Goal: Task Accomplishment & Management: Manage account settings

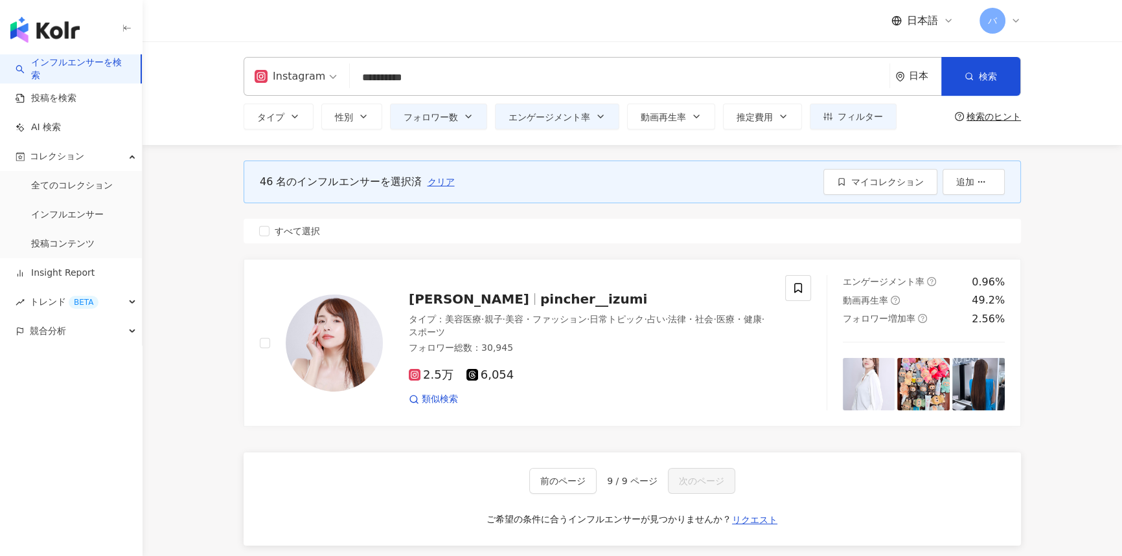
click at [492, 67] on input "**********" at bounding box center [619, 77] width 529 height 25
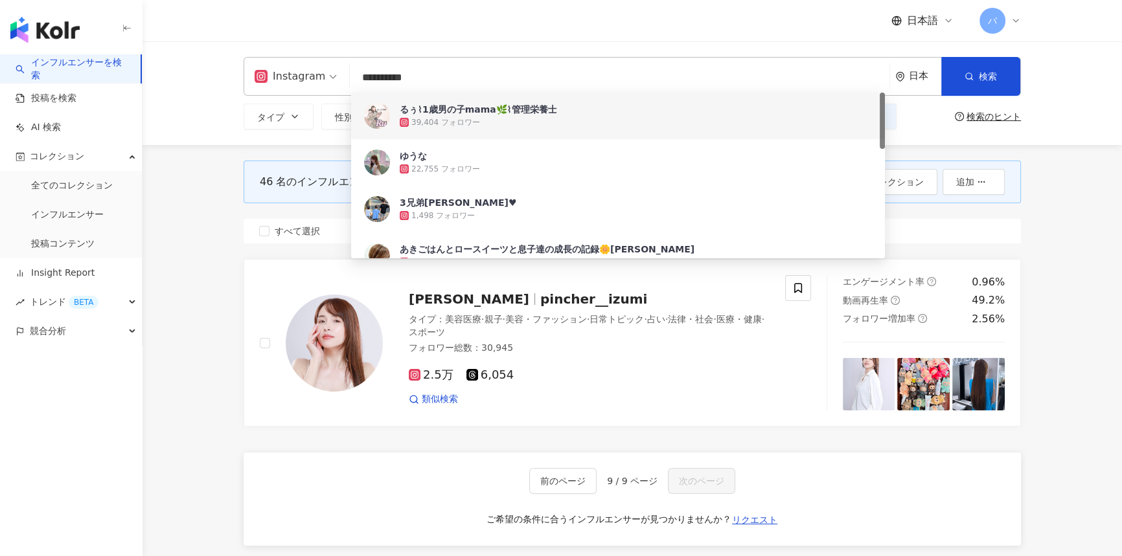
drag, startPoint x: 349, startPoint y: 76, endPoint x: 284, endPoint y: 73, distance: 64.2
click at [284, 77] on div "**********" at bounding box center [632, 76] width 777 height 39
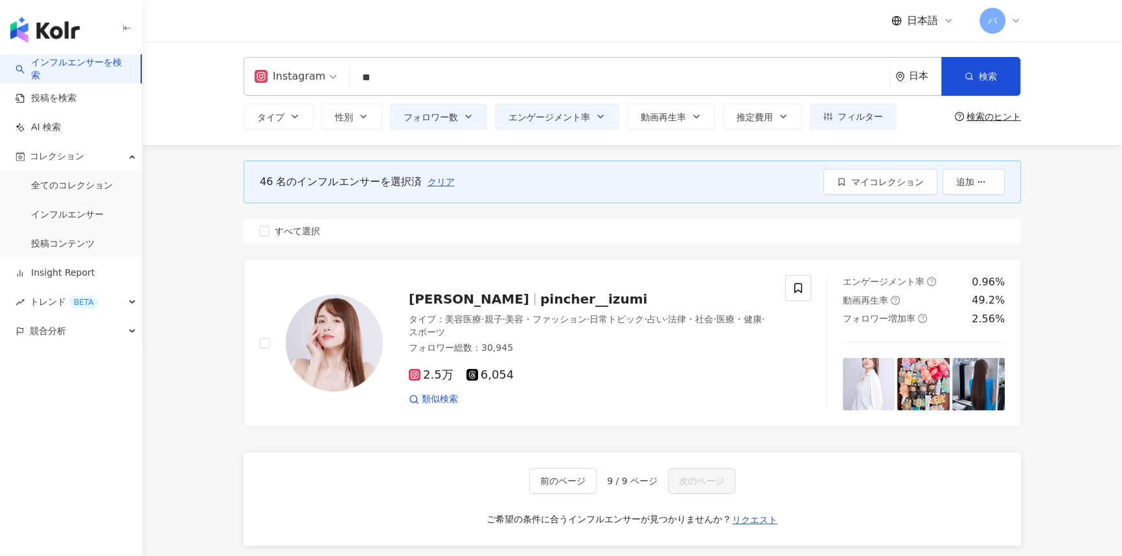
type input "*"
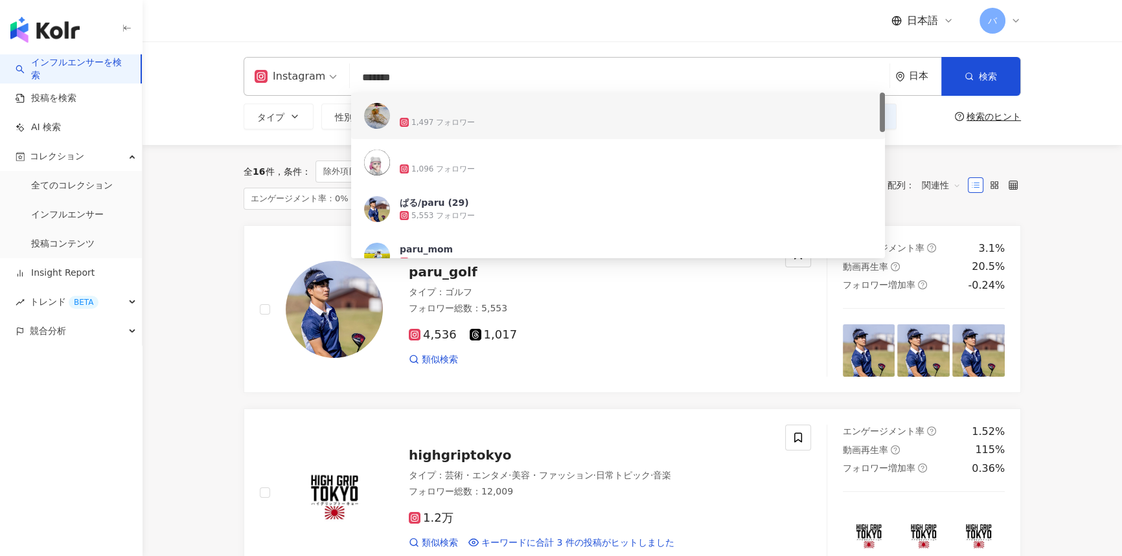
drag, startPoint x: 411, startPoint y: 71, endPoint x: 317, endPoint y: 71, distance: 93.9
click at [317, 71] on div "Instagram ******* 日本 検索 727220b0-5a88-4aa4-8c38-4b1826f509c2 ef504b0d-d335-4b1d…" at bounding box center [632, 76] width 777 height 39
type input "*******"
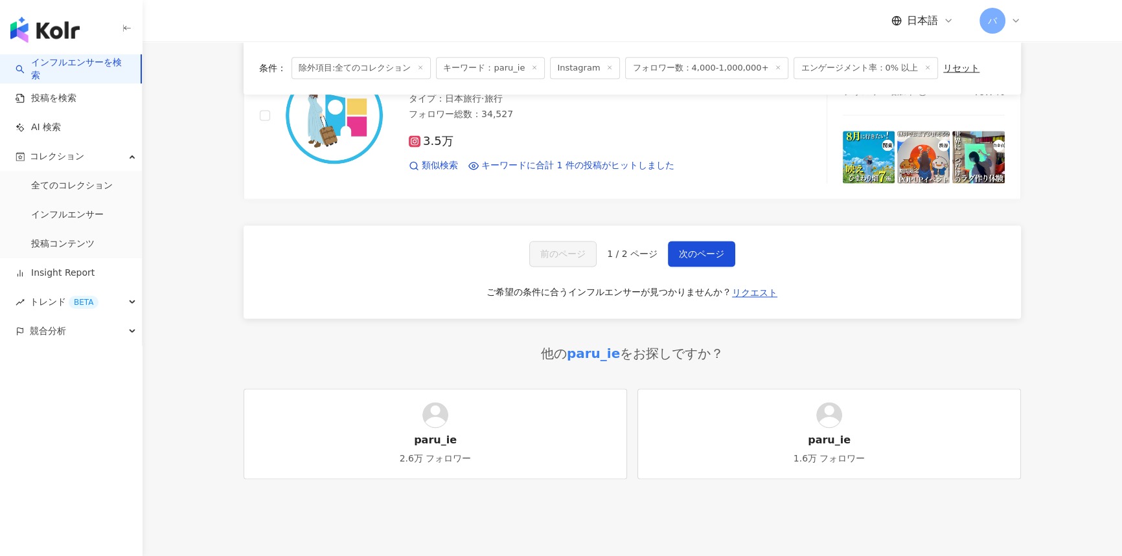
scroll to position [2293, 0]
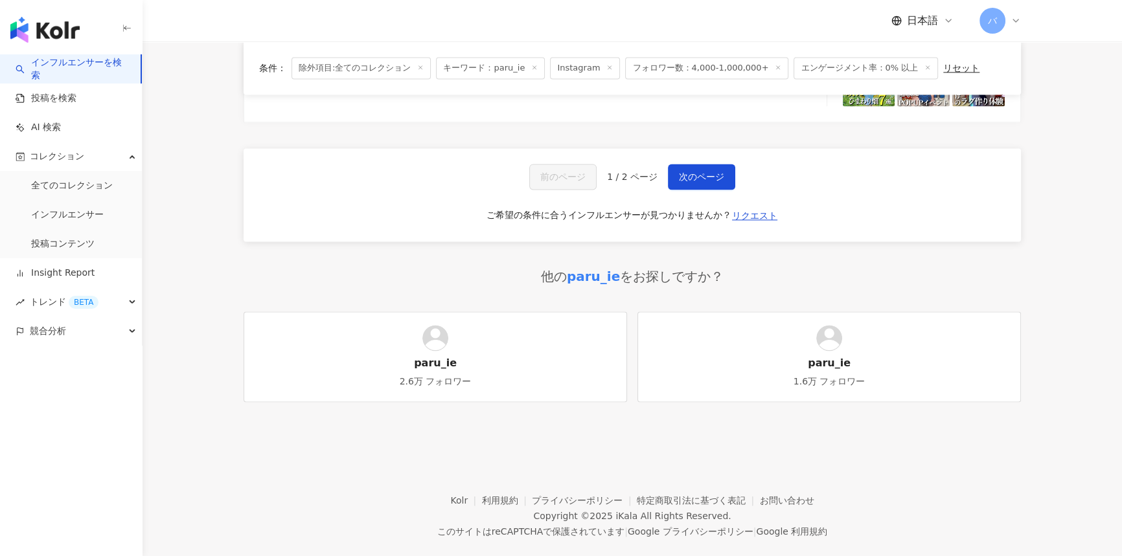
click at [796, 346] on link "paru_ie 1.6万 フォロワー" at bounding box center [828, 357] width 383 height 91
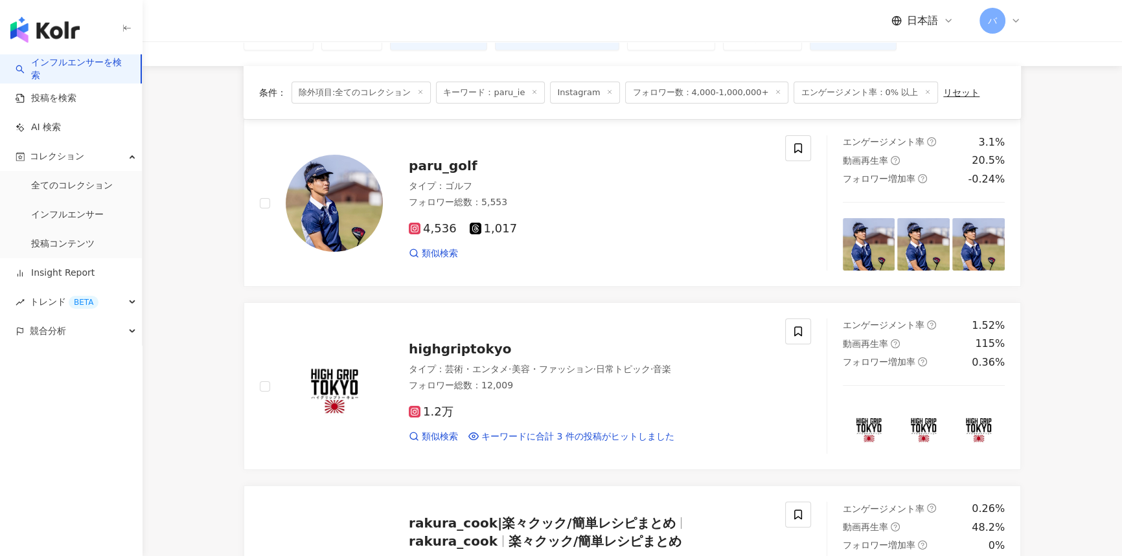
scroll to position [0, 0]
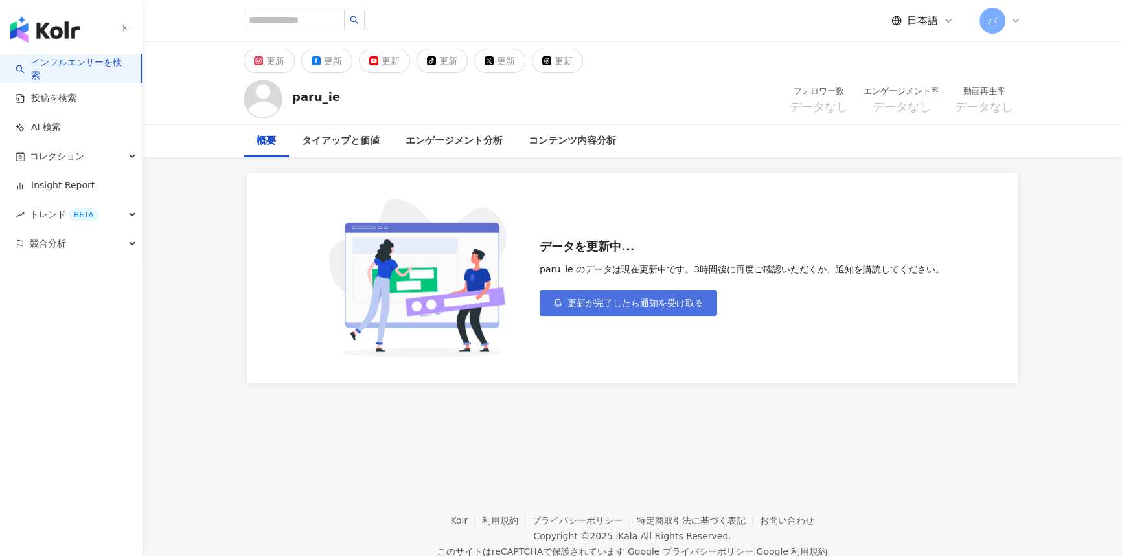
click at [640, 314] on button "更新が完了したら通知を受け取る" at bounding box center [628, 303] width 177 height 26
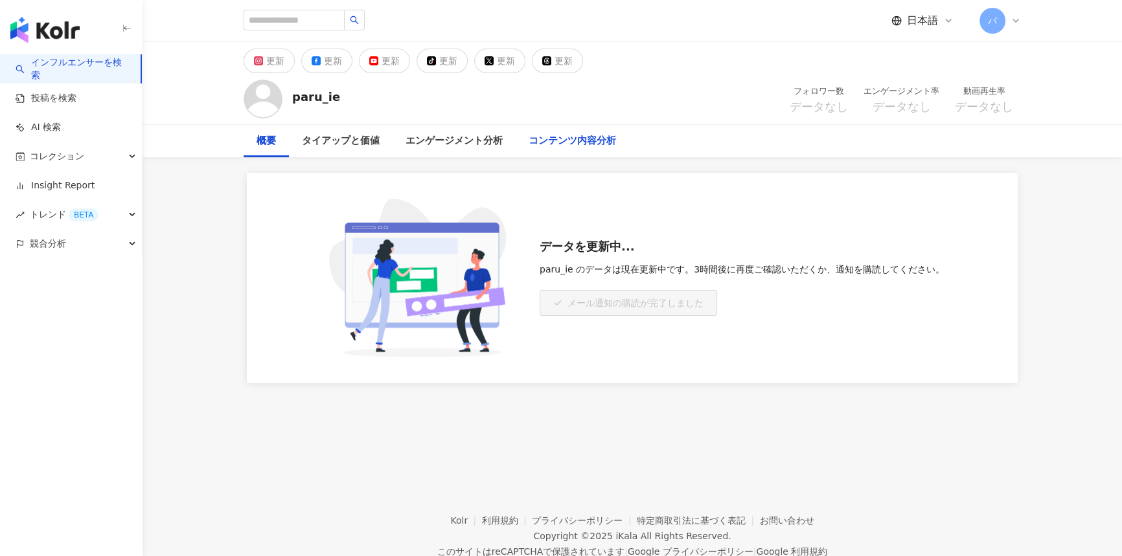
click at [580, 147] on div "コンテンツ内容分析" at bounding box center [572, 141] width 87 height 16
click at [78, 65] on link "インフルエンサーを検索" at bounding box center [73, 68] width 115 height 25
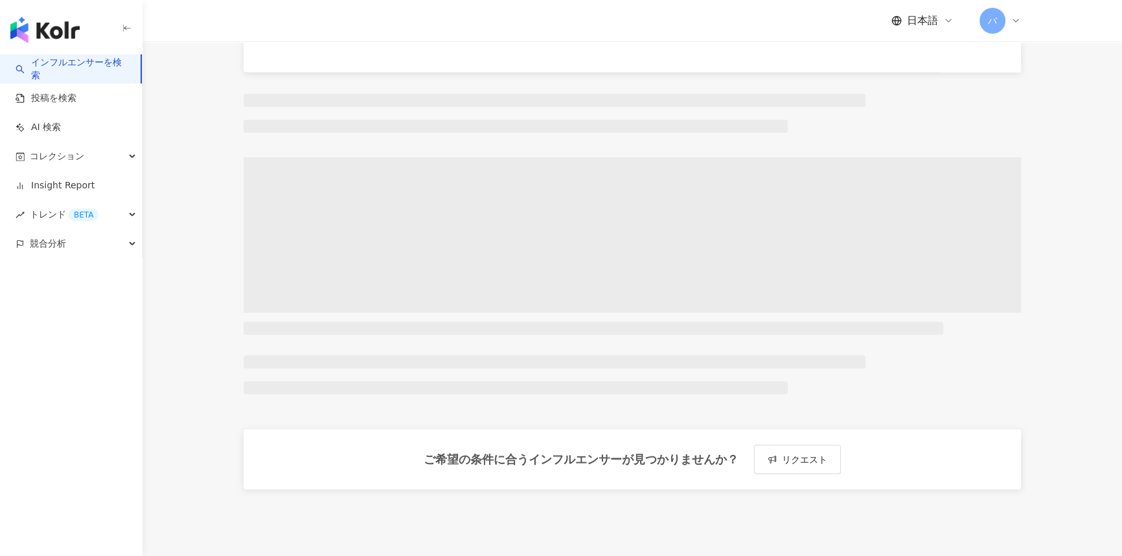
scroll to position [651, 0]
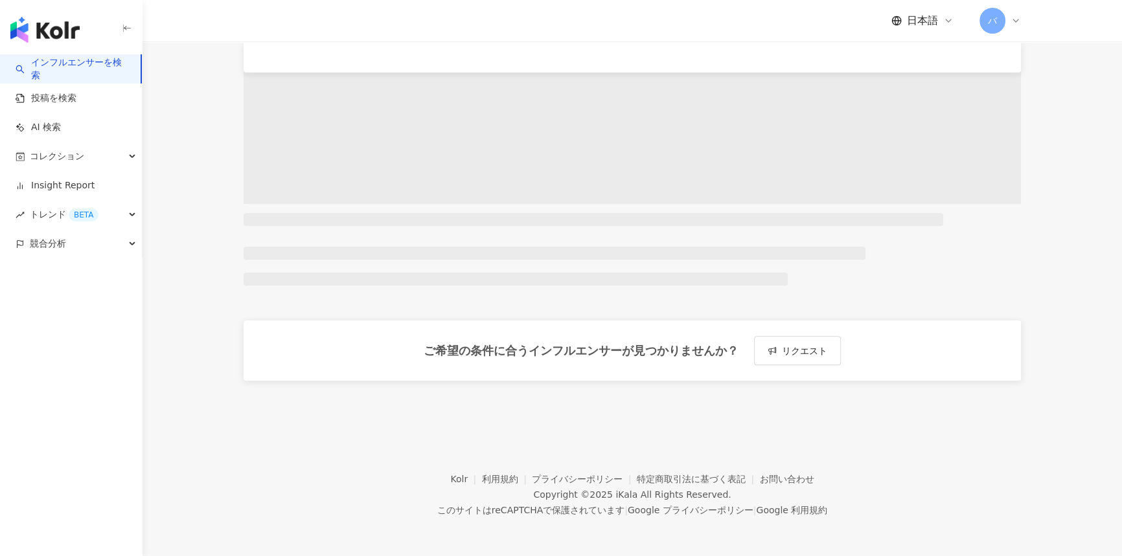
click at [788, 349] on div "ご希望の条件に合うインフルエンサーが見つかりませんか？ リクエスト" at bounding box center [632, 351] width 777 height 60
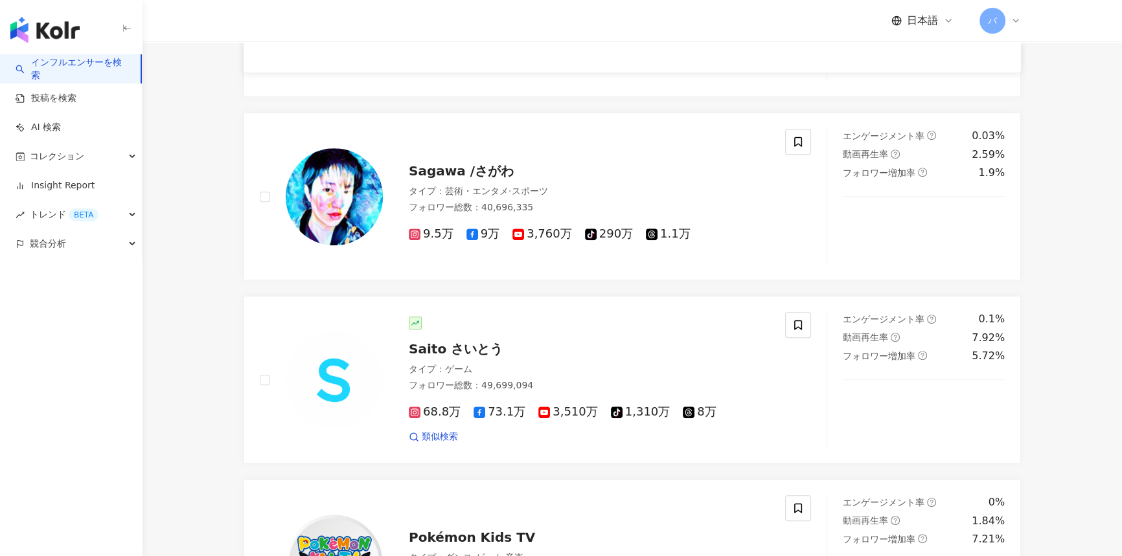
scroll to position [2110, 0]
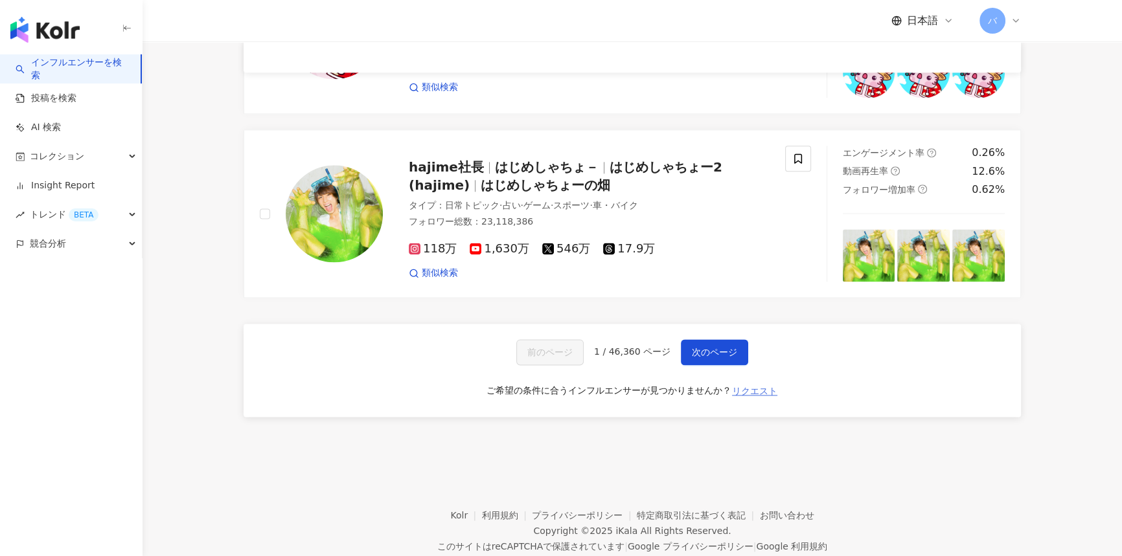
click at [759, 386] on span "リクエスト" at bounding box center [754, 391] width 45 height 10
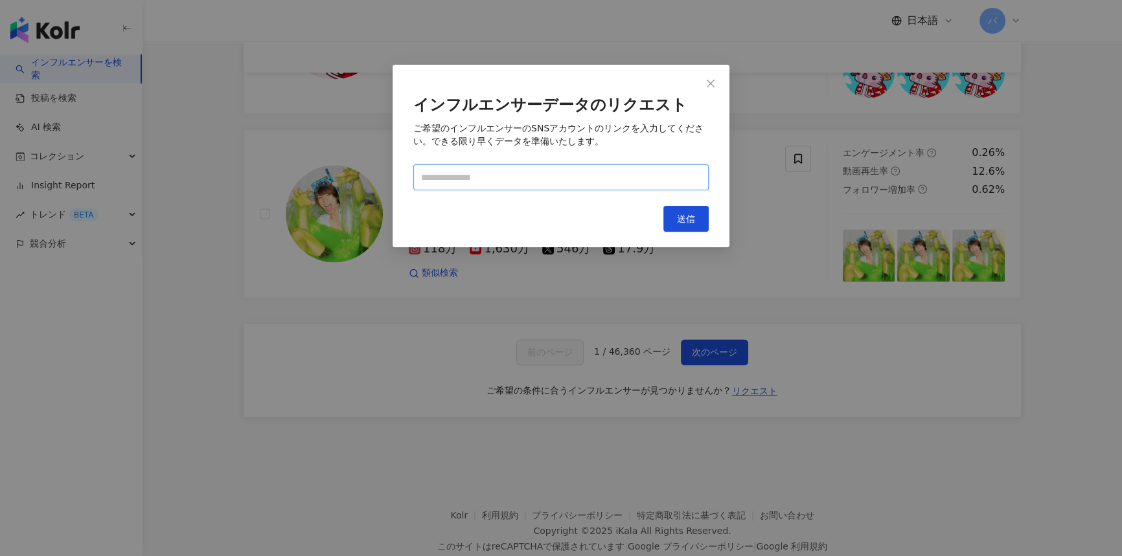
click at [514, 182] on input "text" at bounding box center [560, 178] width 295 height 26
paste input "**********"
type input "**********"
click at [677, 216] on span "送信" at bounding box center [686, 219] width 18 height 10
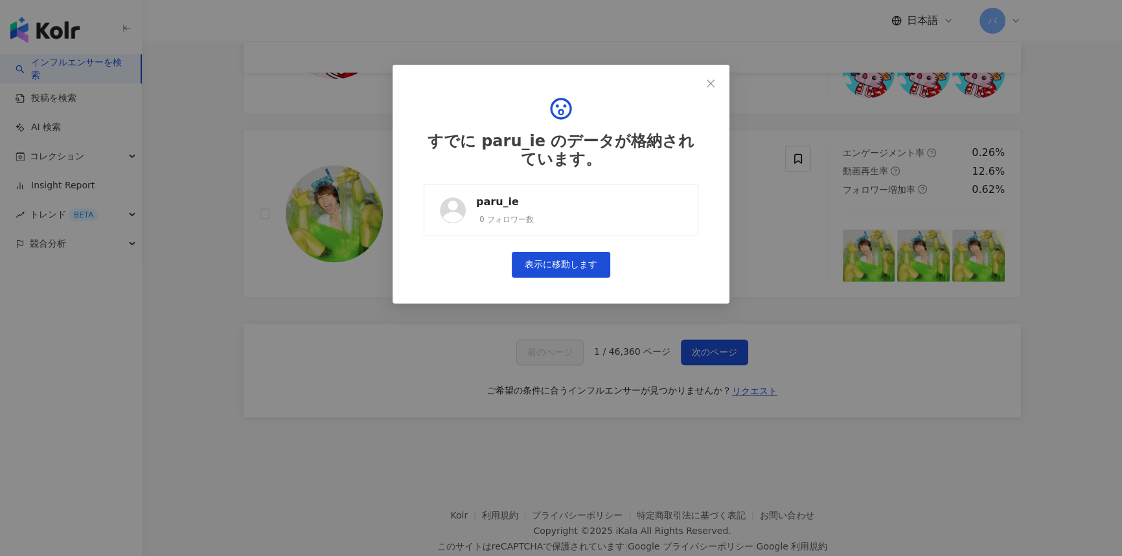
click at [533, 207] on link "paru_ie 0 フォロワー数" at bounding box center [561, 210] width 275 height 52
click at [442, 429] on div "すでに paru_ie のデータが格納されています。 paru_ie 0 フォロワー数 表示に移動します" at bounding box center [561, 278] width 1122 height 556
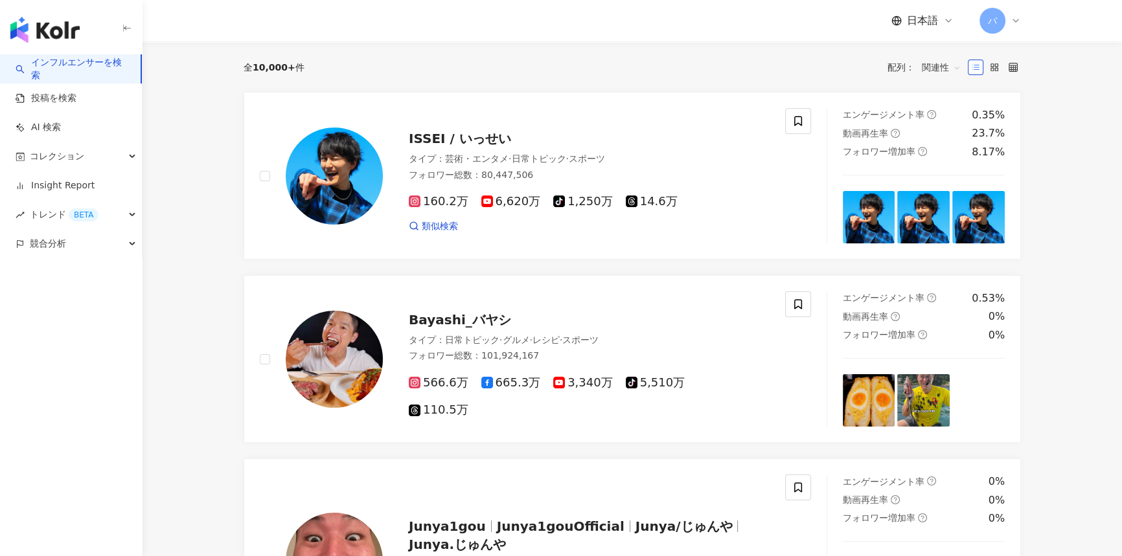
scroll to position [0, 0]
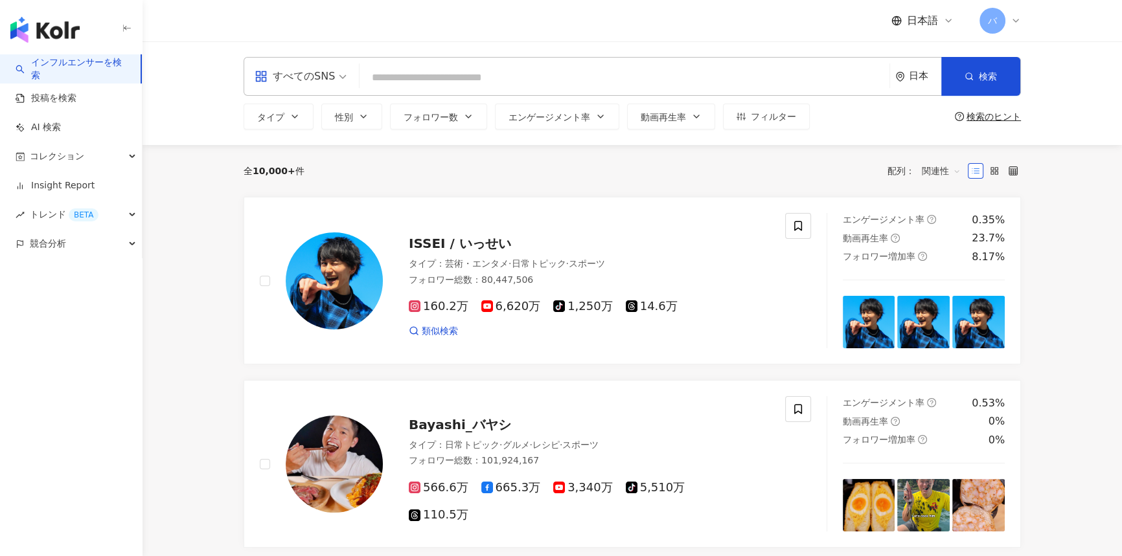
click at [396, 80] on input "search" at bounding box center [625, 77] width 520 height 25
paste input "**********"
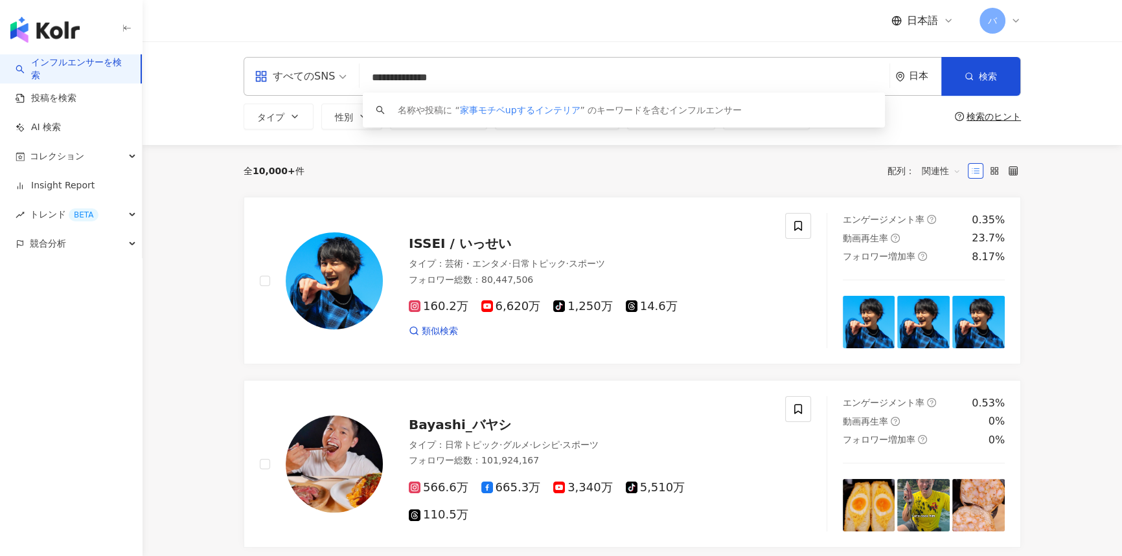
click at [317, 82] on div "すべてのSNS" at bounding box center [295, 76] width 80 height 21
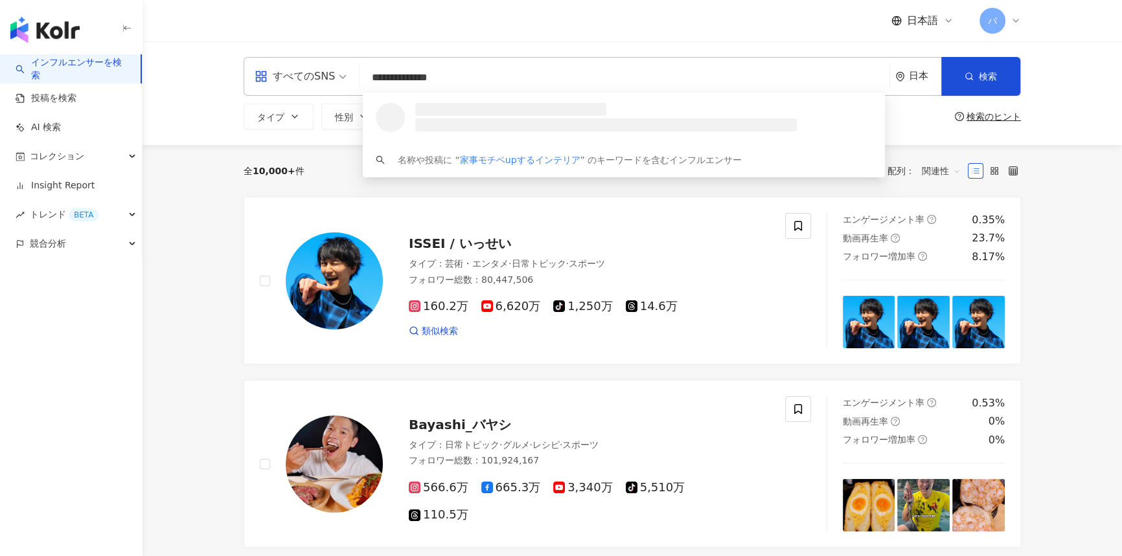
click at [309, 138] on div "**********" at bounding box center [632, 93] width 979 height 104
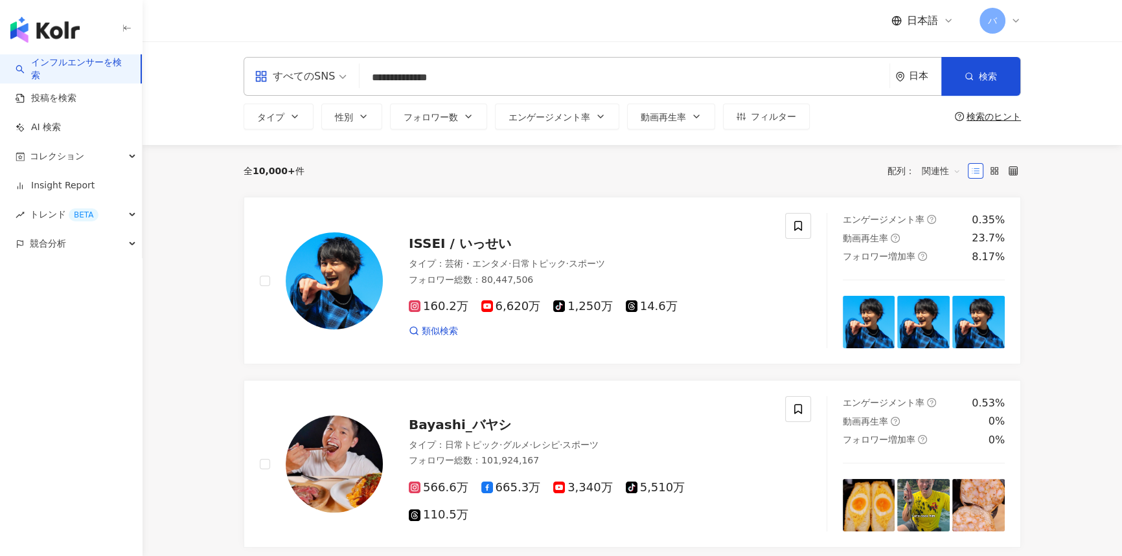
click at [533, 78] on input "**********" at bounding box center [625, 77] width 520 height 25
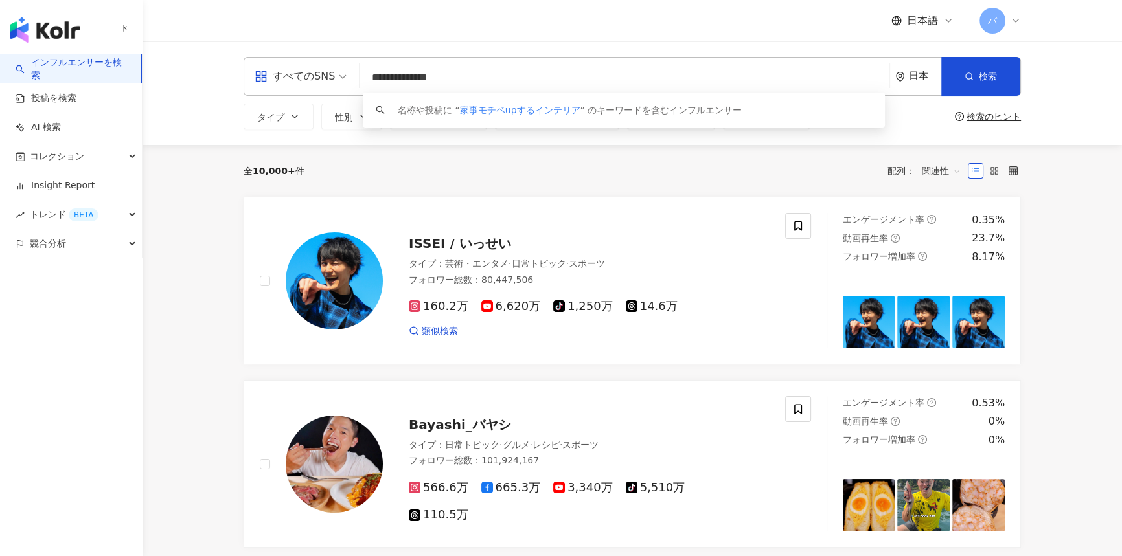
drag, startPoint x: 542, startPoint y: 78, endPoint x: 395, endPoint y: 84, distance: 147.8
click at [395, 84] on input "**********" at bounding box center [625, 77] width 520 height 25
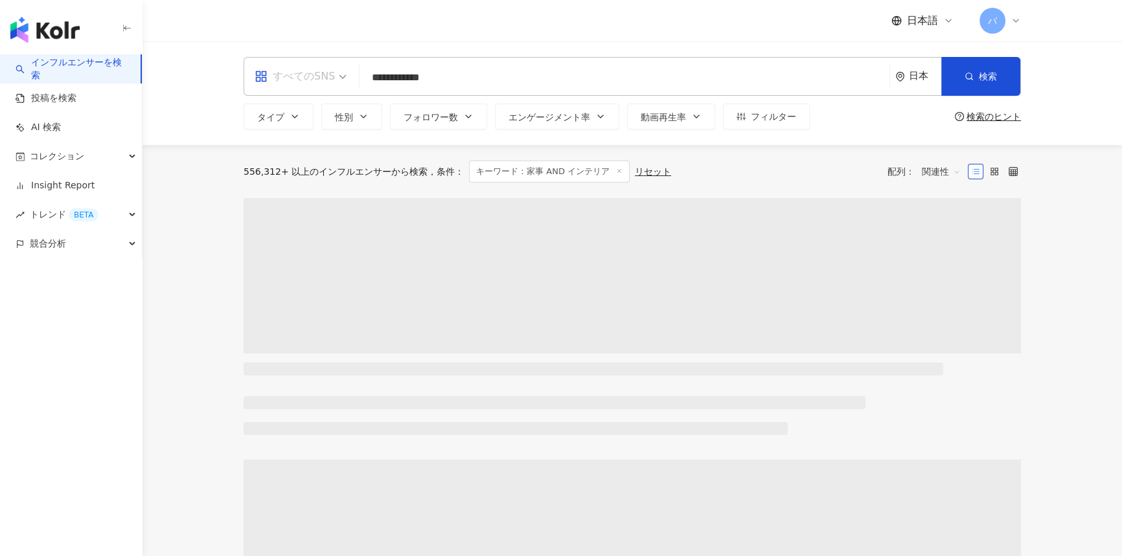
click at [312, 69] on div "すべてのSNS" at bounding box center [295, 76] width 80 height 21
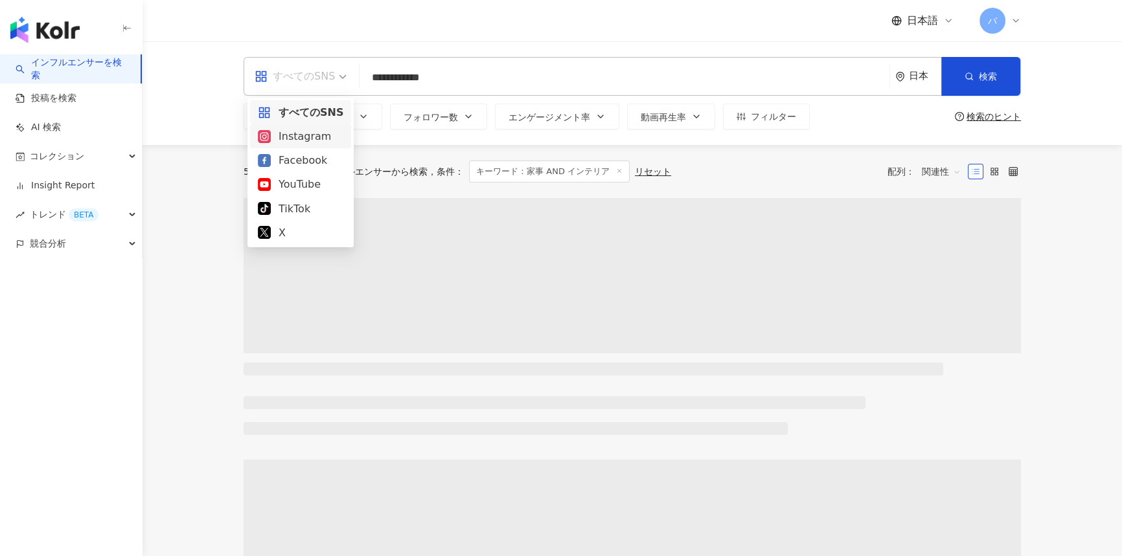
click at [300, 131] on div "Instagram" at bounding box center [301, 136] width 86 height 16
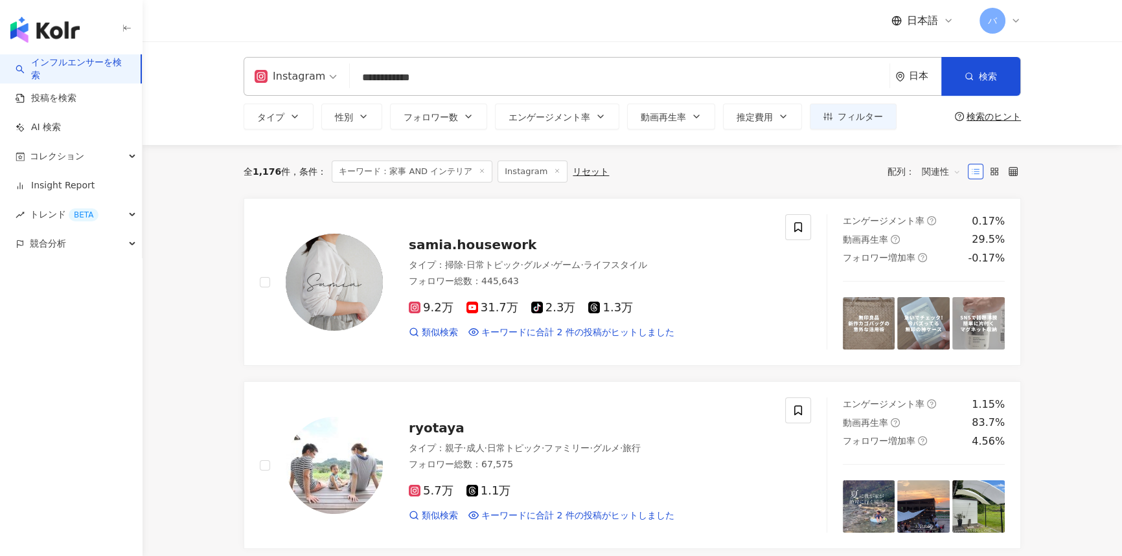
click at [501, 71] on input "**********" at bounding box center [619, 77] width 529 height 25
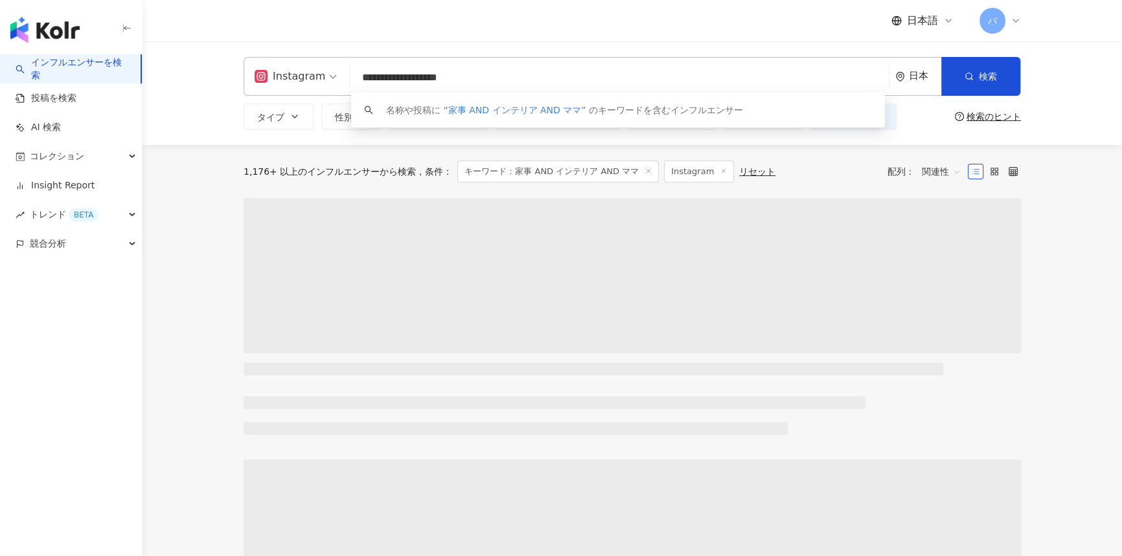
type input "**********"
drag, startPoint x: 542, startPoint y: 79, endPoint x: 351, endPoint y: 83, distance: 190.5
click at [355, 83] on input "**********" at bounding box center [619, 77] width 529 height 25
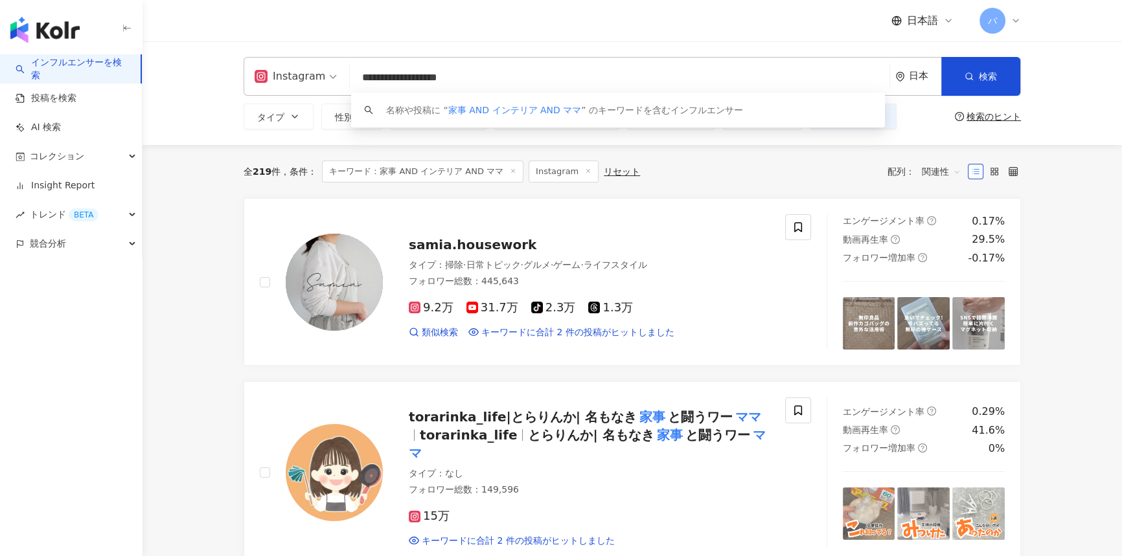
drag, startPoint x: 520, startPoint y: 78, endPoint x: 324, endPoint y: 84, distance: 196.3
click at [324, 84] on div "**********" at bounding box center [632, 76] width 777 height 39
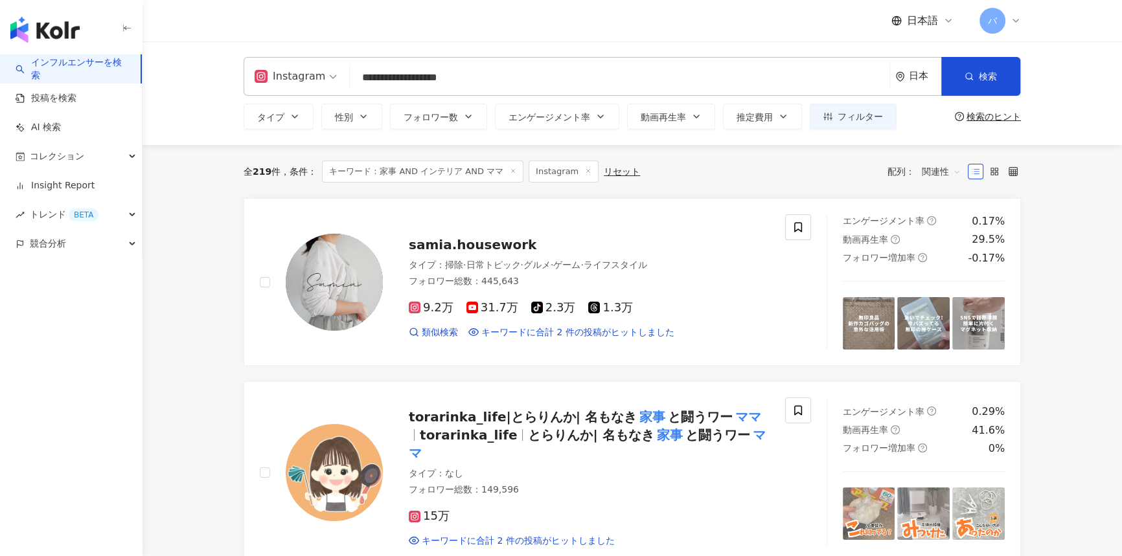
drag, startPoint x: 255, startPoint y: 172, endPoint x: 270, endPoint y: 172, distance: 15.5
click at [270, 172] on span "219" at bounding box center [262, 171] width 19 height 10
copy span "219"
click at [541, 116] on span "エンゲージメント率" at bounding box center [550, 117] width 82 height 10
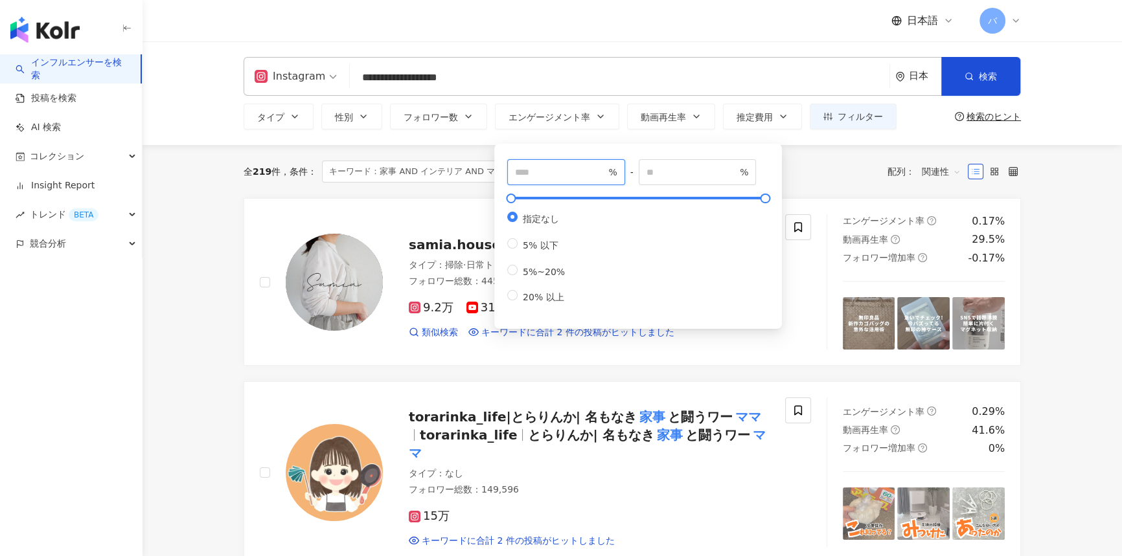
click at [544, 174] on input "number" at bounding box center [560, 172] width 91 height 14
type input "*"
click at [838, 159] on div "全 219 件 条件 ： キーワード：家事 AND インテリア AND ママ Instagram リセット 配列： 関連性" at bounding box center [632, 171] width 777 height 53
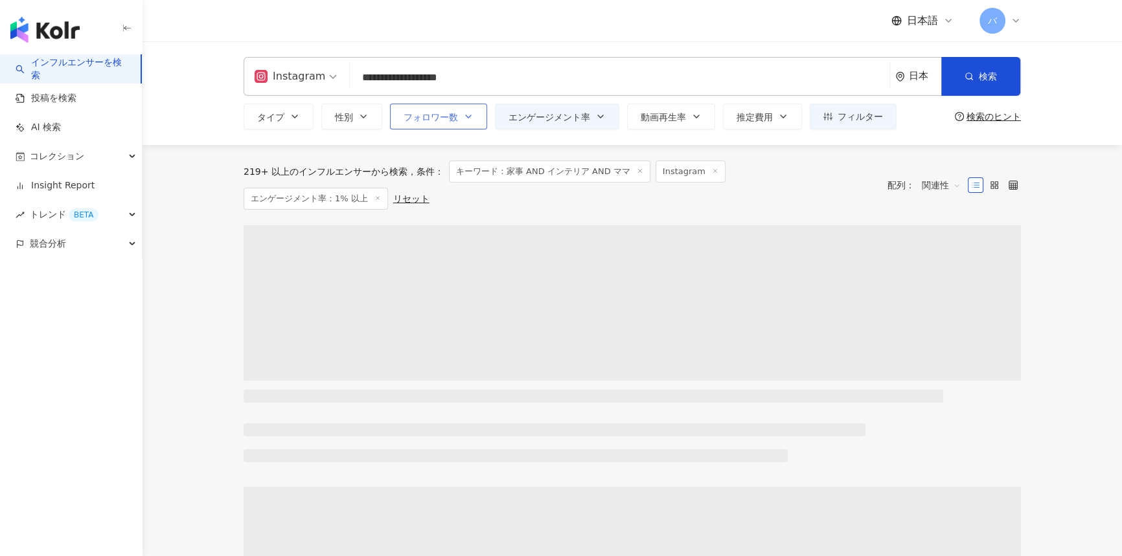
click at [444, 121] on span "フォロワー数" at bounding box center [431, 117] width 54 height 10
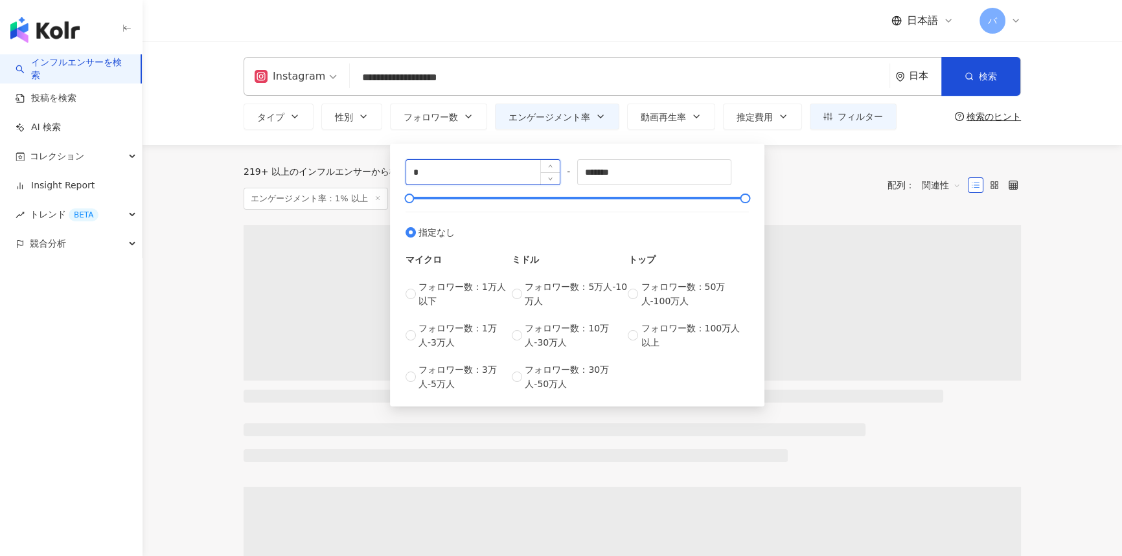
click at [427, 174] on input "*" at bounding box center [483, 172] width 154 height 25
type input "****"
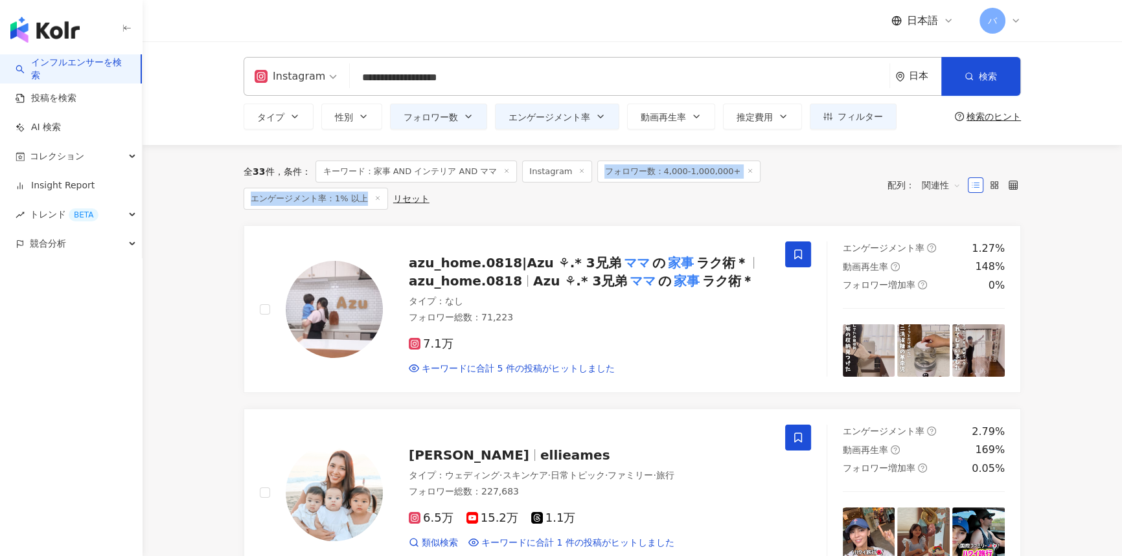
drag, startPoint x: 599, startPoint y: 175, endPoint x: 363, endPoint y: 196, distance: 236.1
click at [363, 196] on div "全 33 件 条件 ： キーワード：家事 AND インテリア AND ママ Instagram フォロワー数：4,000-1,000,000+ エンゲージメン…" at bounding box center [559, 185] width 631 height 49
copy div "フォロワー数：4,000-1,000,000+ エンゲージメント率：1% 以上"
click at [838, 111] on span "フィルター" at bounding box center [860, 116] width 45 height 10
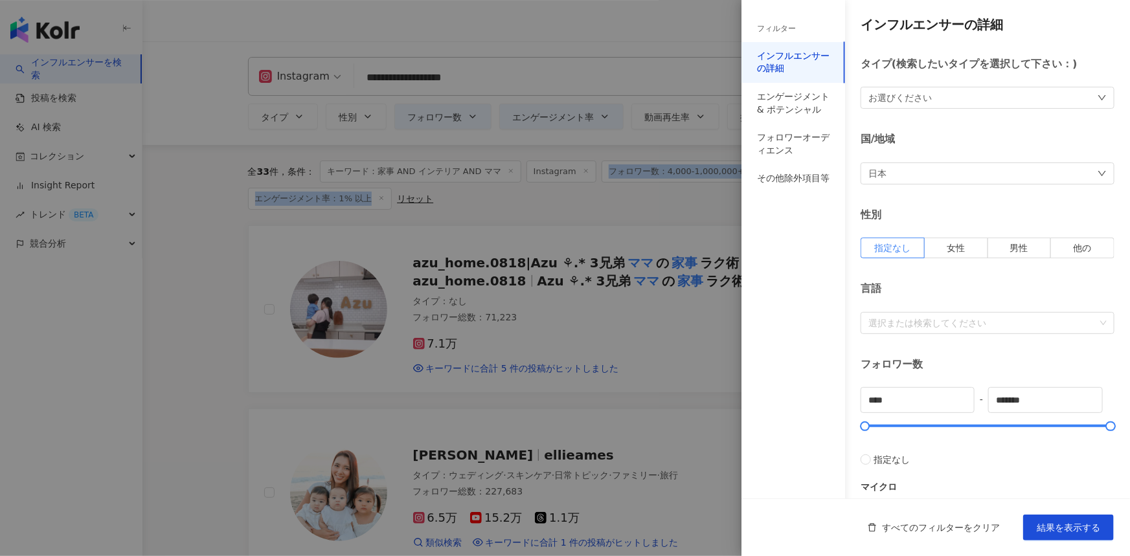
click at [811, 195] on div "フィルター インフルエンサーの詳細 エンゲージメント & ポテンシャル フォロワーオーディエンス その他除外項目等" at bounding box center [794, 286] width 104 height 541
click at [810, 186] on div "その他除外項目等" at bounding box center [794, 179] width 104 height 29
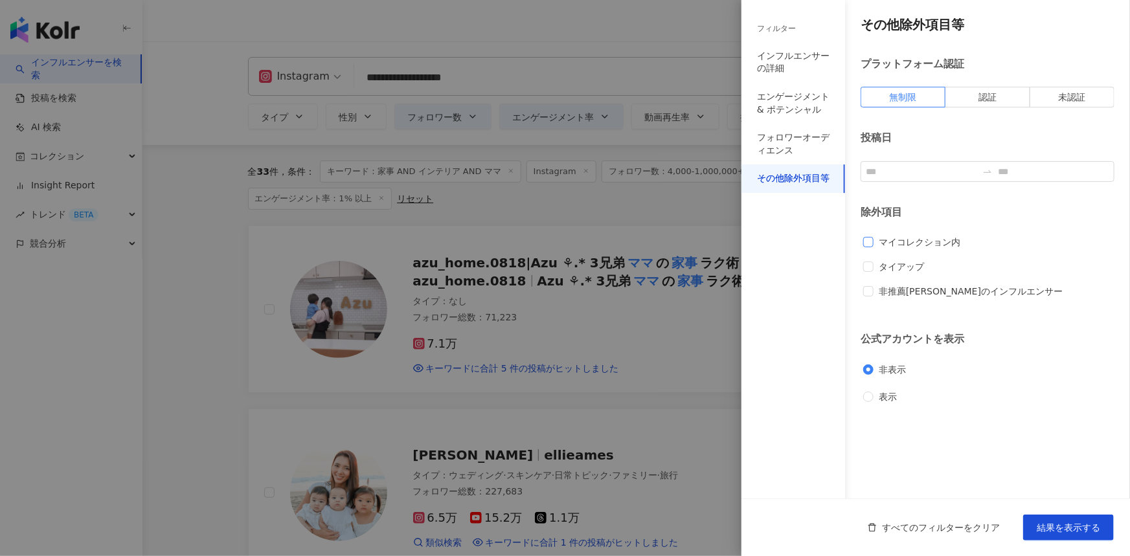
click at [908, 238] on span "マイコレクション内" at bounding box center [920, 242] width 92 height 14
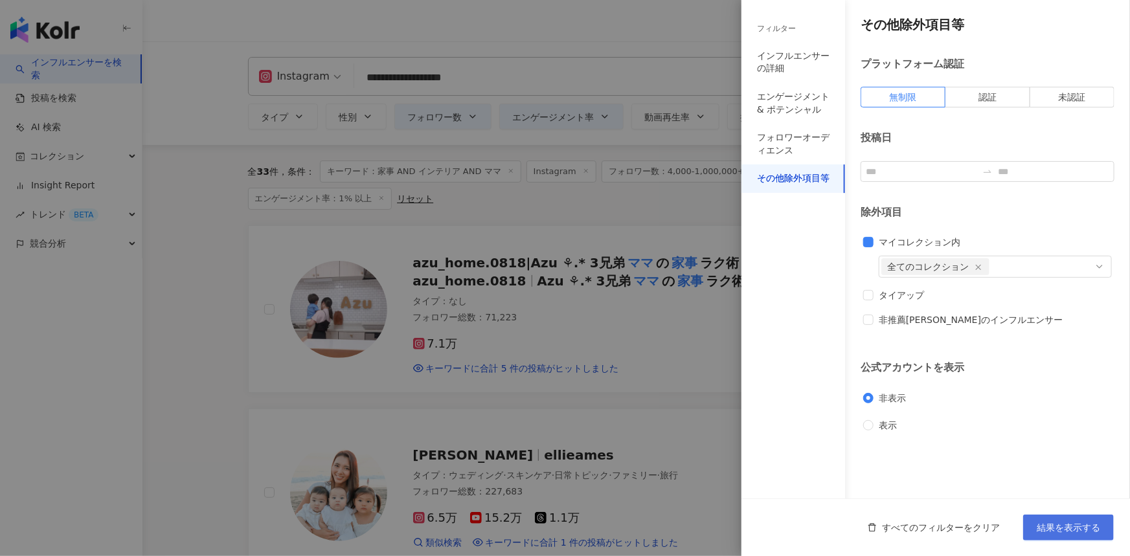
click at [1053, 517] on button "結果を表示する" at bounding box center [1068, 528] width 91 height 26
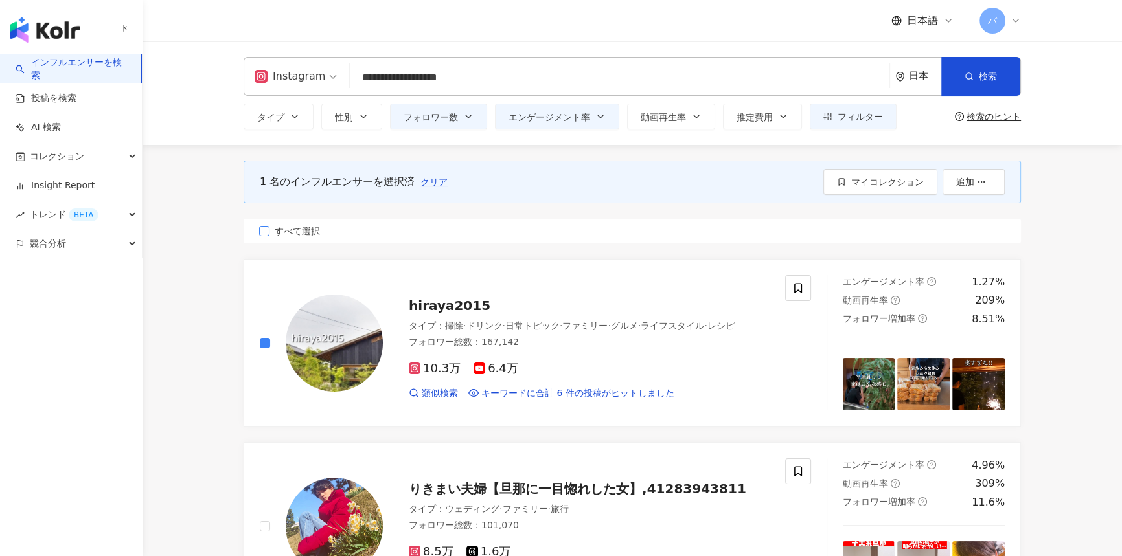
click at [300, 228] on span "すべて選択" at bounding box center [297, 231] width 56 height 14
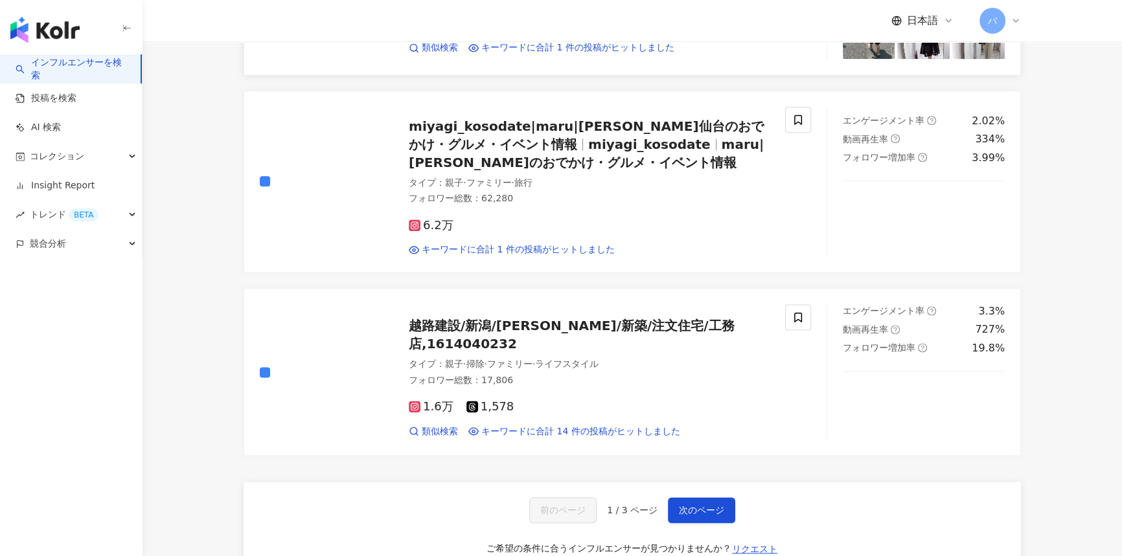
scroll to position [2120, 0]
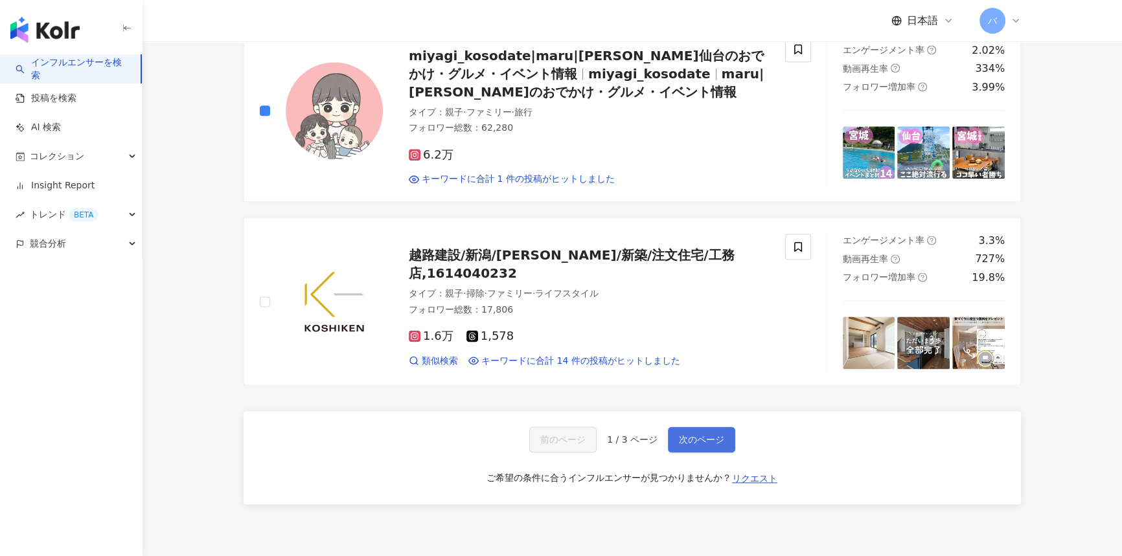
click at [694, 435] on span "次のページ" at bounding box center [701, 440] width 45 height 10
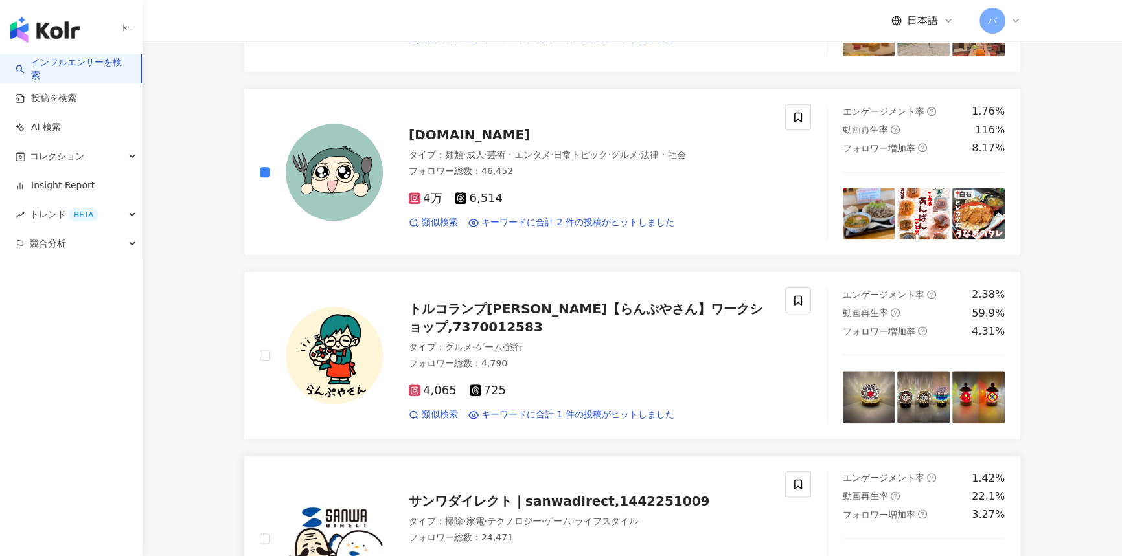
scroll to position [2061, 0]
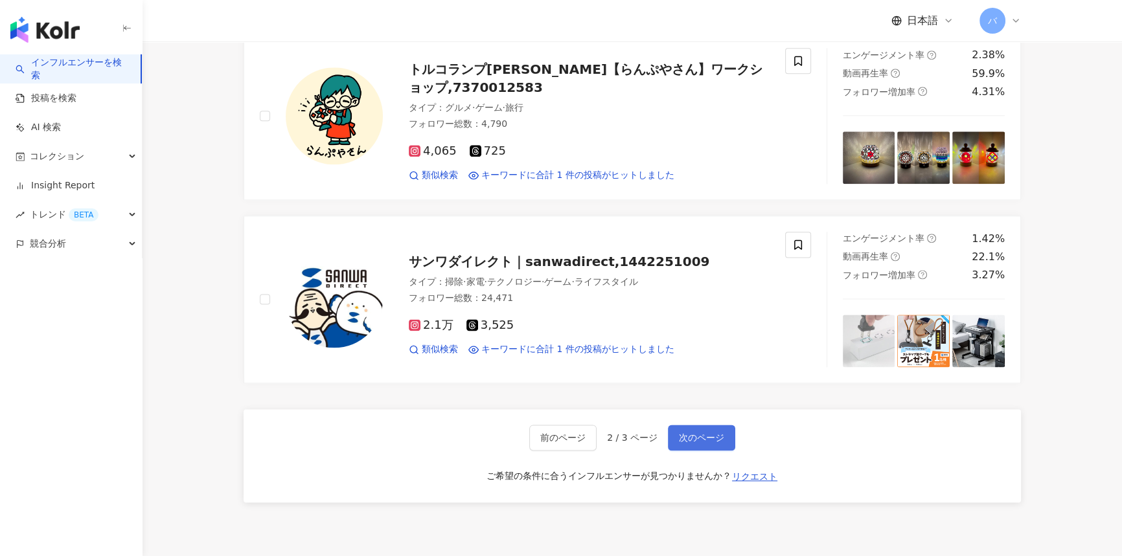
click at [710, 433] on span "次のページ" at bounding box center [701, 438] width 45 height 10
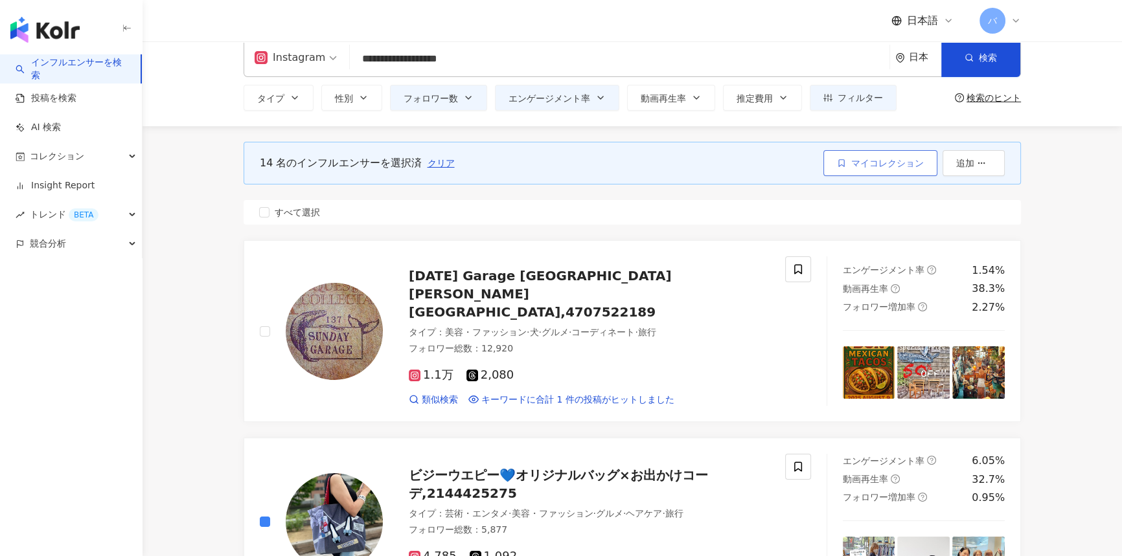
scroll to position [0, 0]
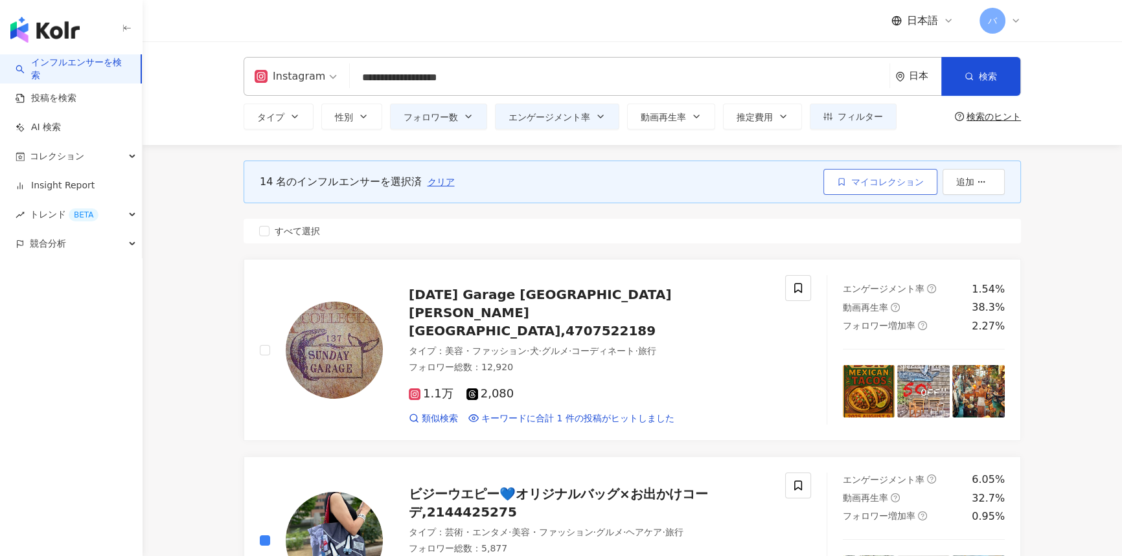
click at [851, 181] on span "マイコレクション" at bounding box center [887, 182] width 73 height 10
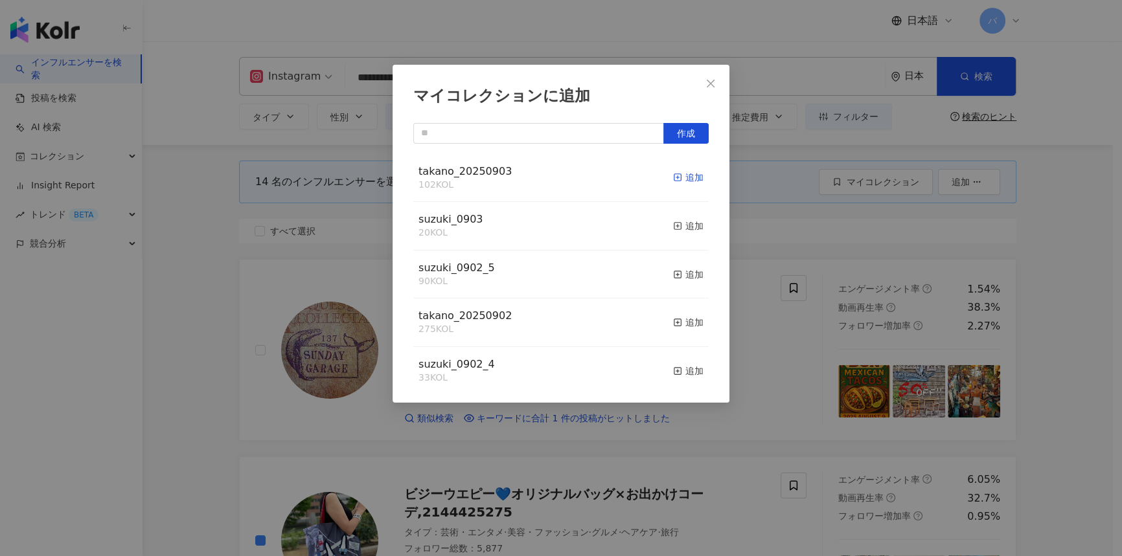
click at [685, 175] on div "追加" at bounding box center [688, 177] width 30 height 14
click at [714, 84] on icon "close" at bounding box center [710, 83] width 10 height 10
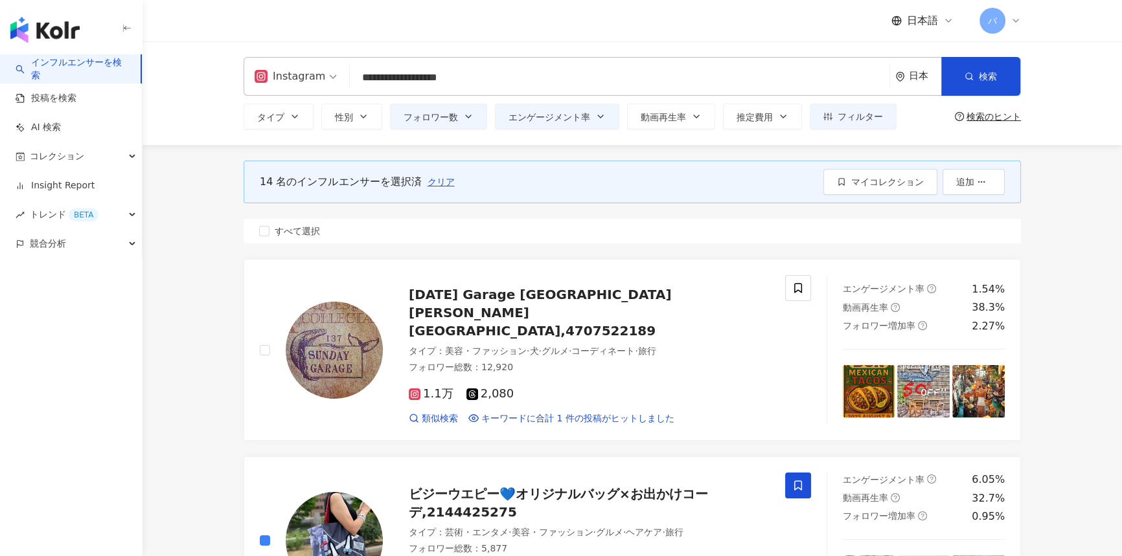
click at [549, 74] on input "**********" at bounding box center [619, 77] width 529 height 25
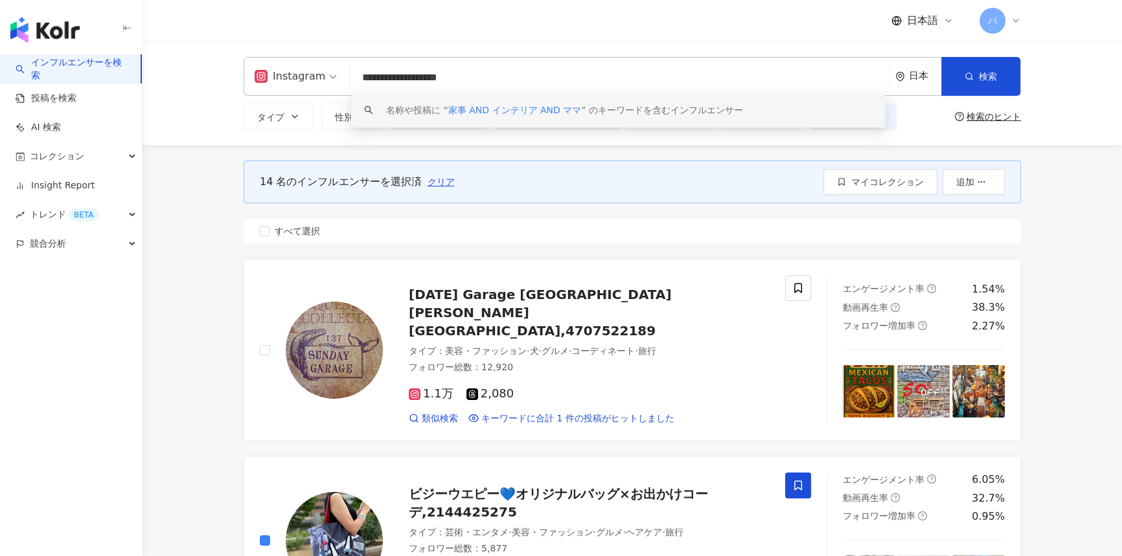
click at [461, 157] on div "14 名のインフルエンサーを選択済 クリア マイコレクション 追加 すべて選択" at bounding box center [632, 202] width 777 height 114
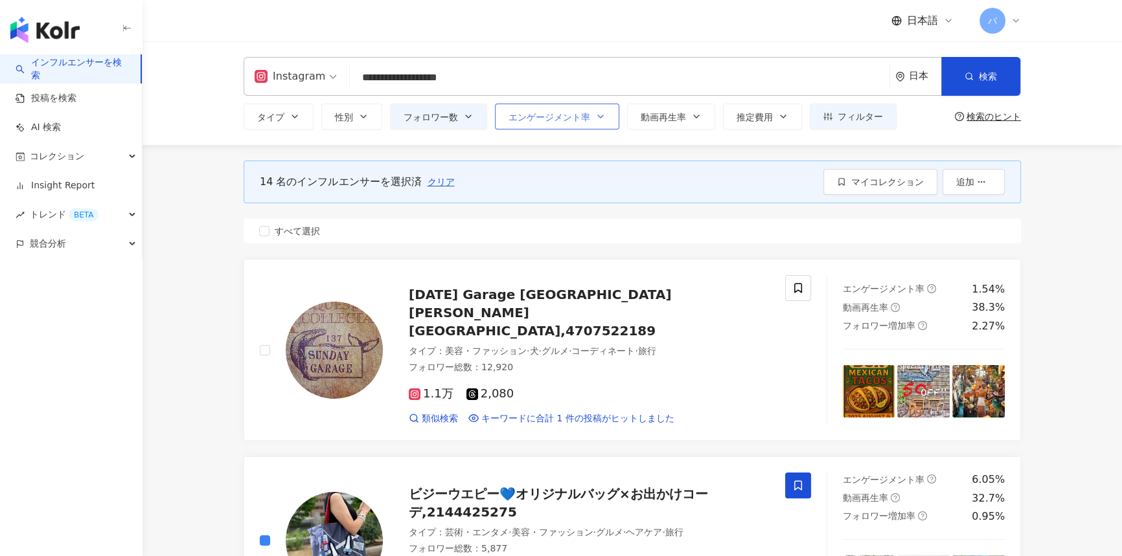
click at [562, 126] on button "エンゲージメント率" at bounding box center [557, 117] width 124 height 26
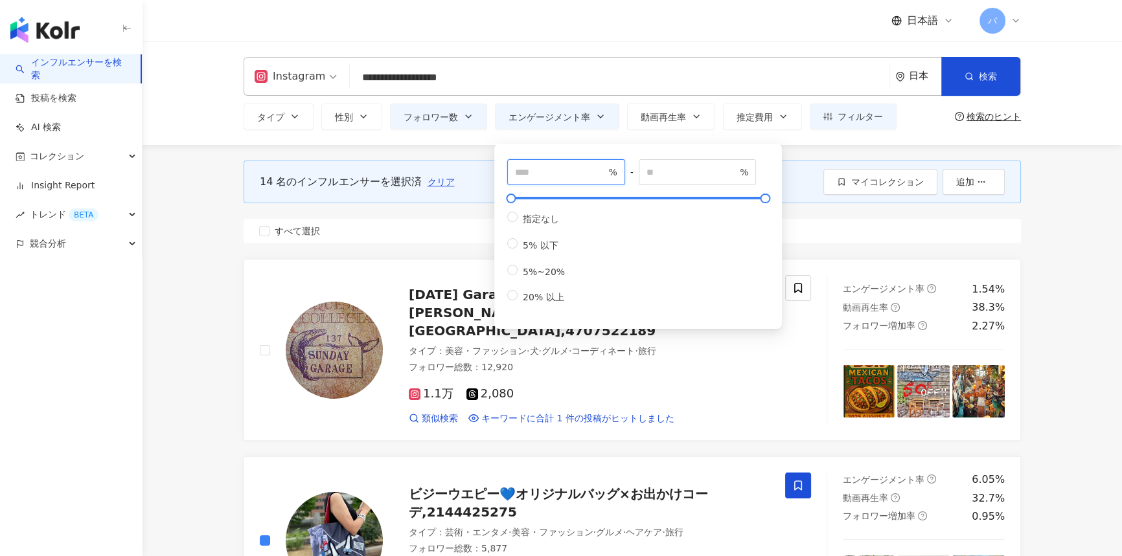
click at [578, 179] on input "*" at bounding box center [560, 172] width 91 height 14
type input "***"
click at [667, 183] on span "%" at bounding box center [698, 172] width 118 height 26
click at [958, 236] on label "すべて選択" at bounding box center [632, 231] width 777 height 25
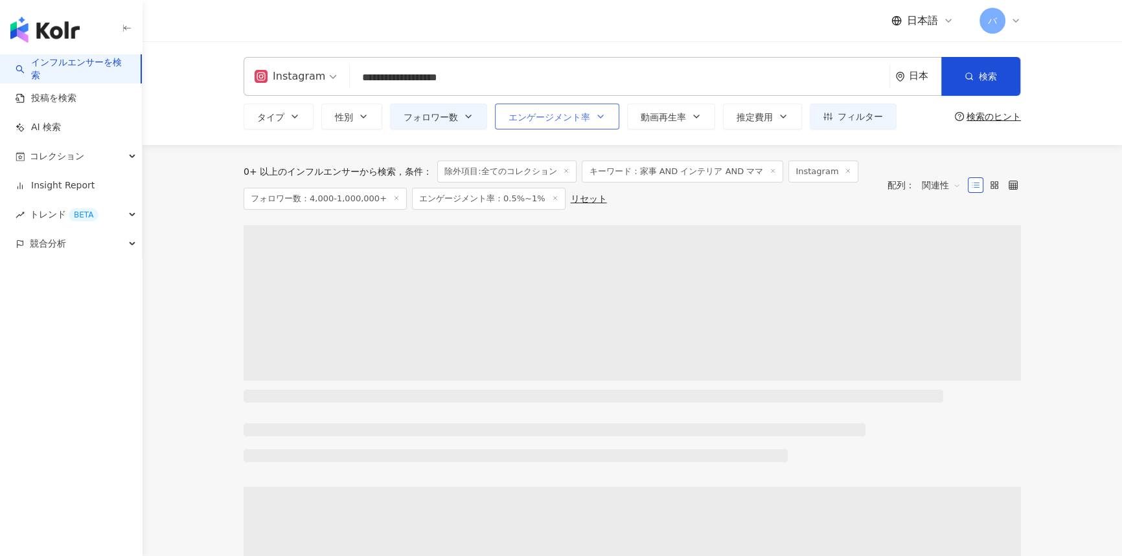
click at [606, 117] on button "エンゲージメント率" at bounding box center [557, 117] width 124 height 26
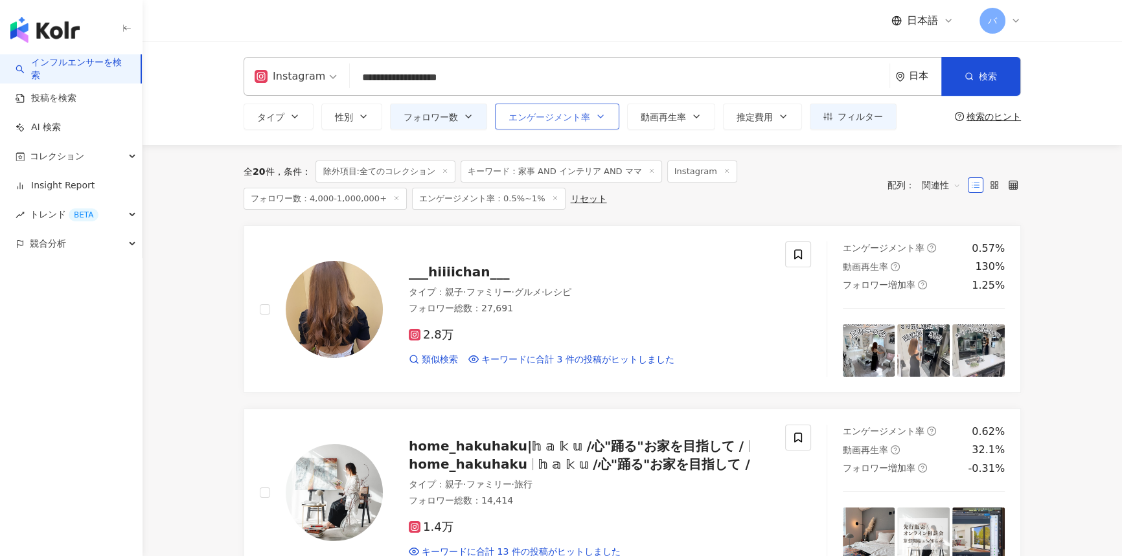
click at [604, 117] on icon "button" at bounding box center [600, 116] width 10 height 10
click at [606, 115] on button "エンゲージメント率" at bounding box center [557, 117] width 124 height 26
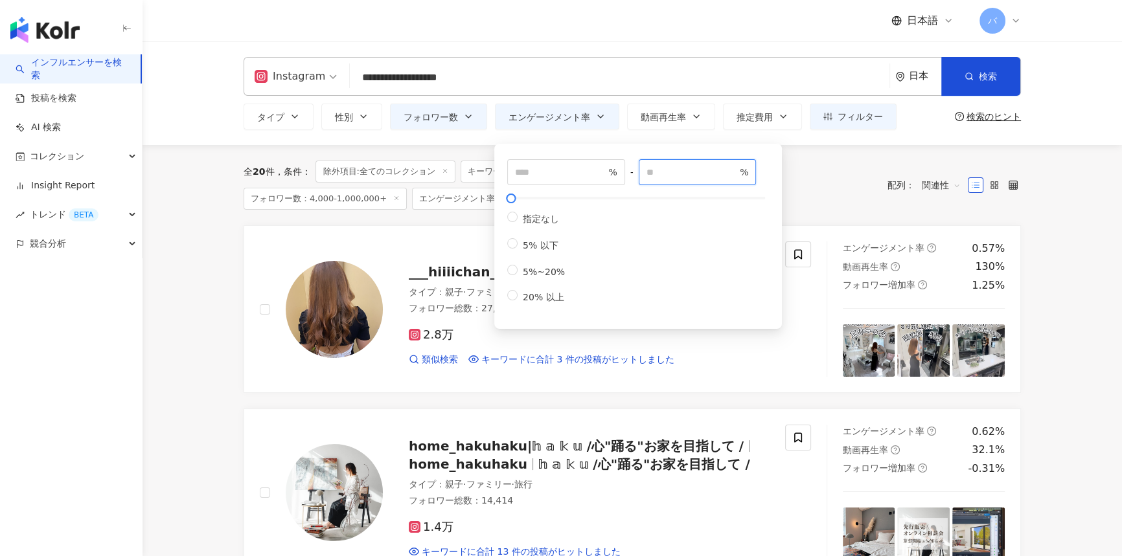
click at [672, 176] on input "*" at bounding box center [691, 172] width 91 height 14
type input "*"
type input "***"
click at [543, 223] on span "指定なし" at bounding box center [541, 219] width 47 height 10
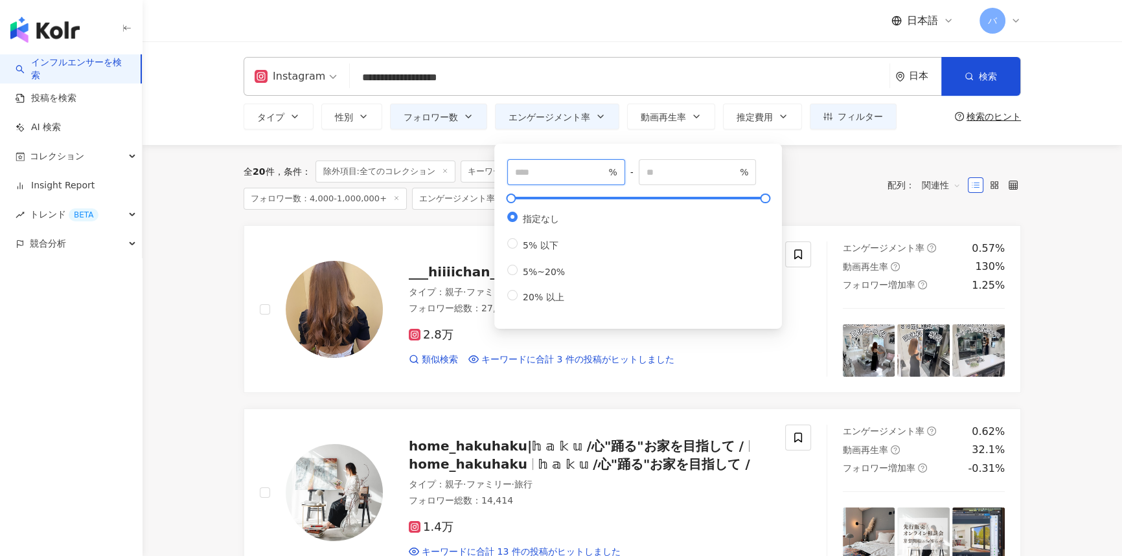
click at [544, 176] on input "number" at bounding box center [560, 172] width 91 height 14
type input "***"
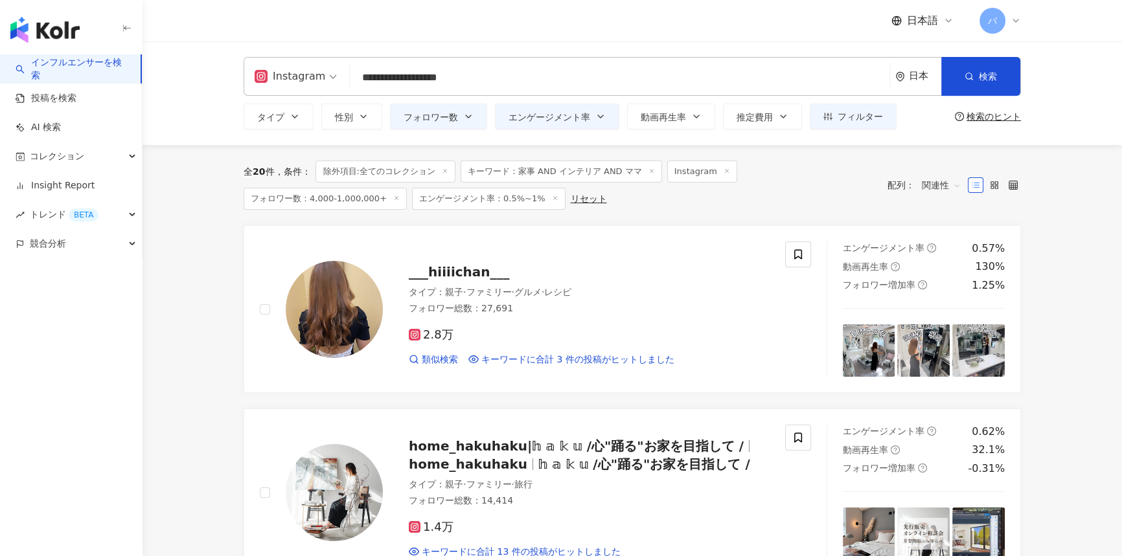
click at [800, 173] on div "全 20 件 条件 ： 除外項目:全てのコレクション キーワード：家事 AND インテリア AND ママ Instagram フォロワー数：4,000-1,0…" at bounding box center [559, 185] width 631 height 49
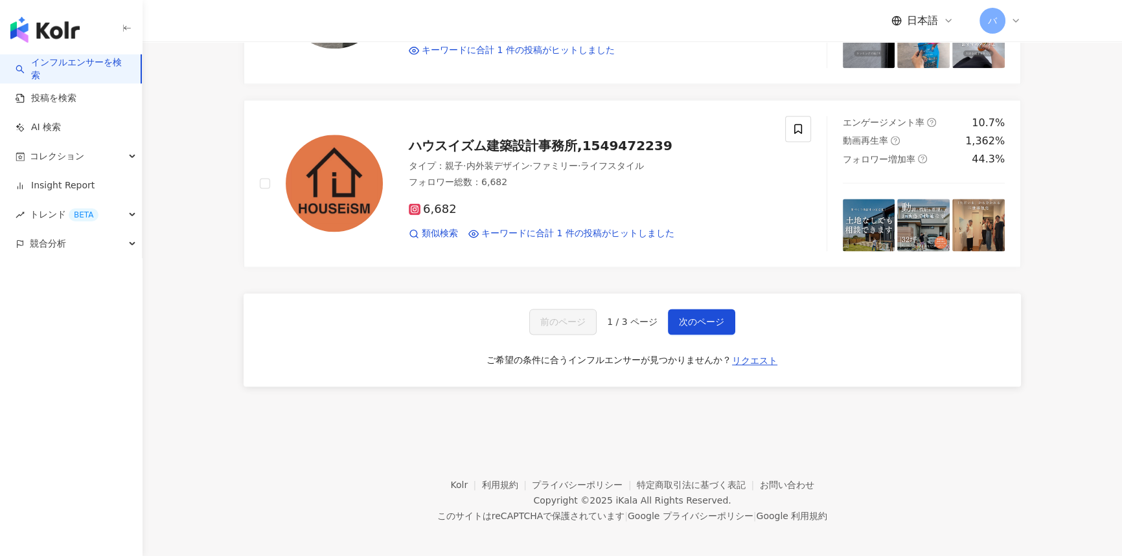
scroll to position [2180, 0]
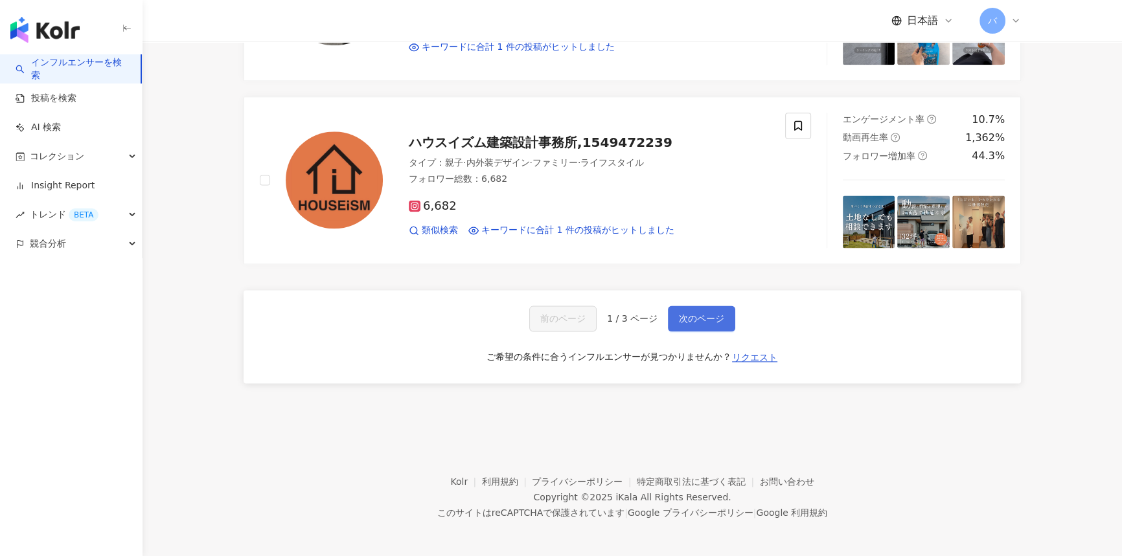
click at [702, 314] on span "次のページ" at bounding box center [701, 319] width 45 height 10
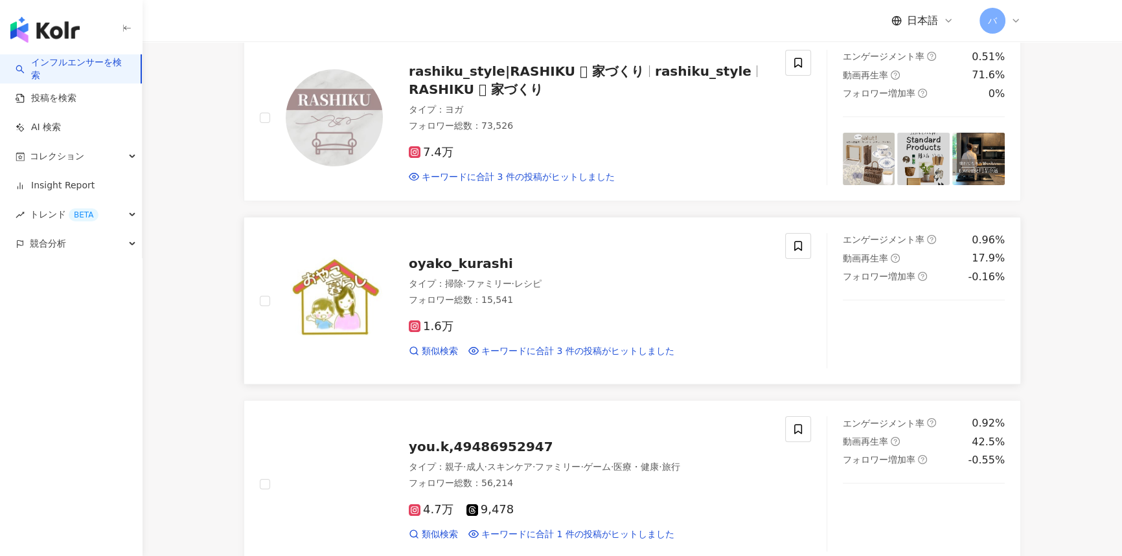
scroll to position [58, 0]
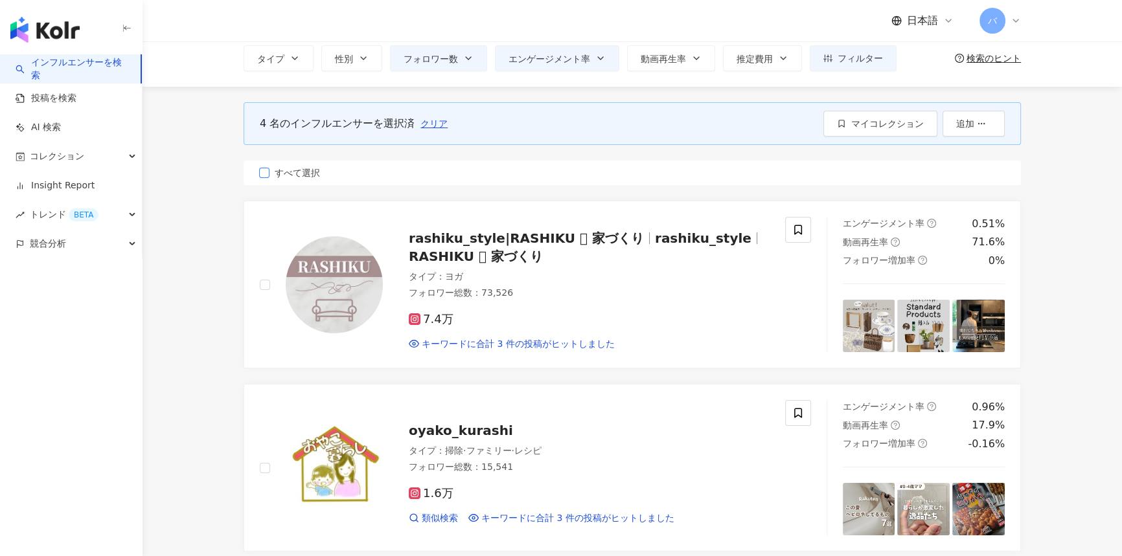
click at [298, 176] on span "すべて選択" at bounding box center [297, 173] width 56 height 14
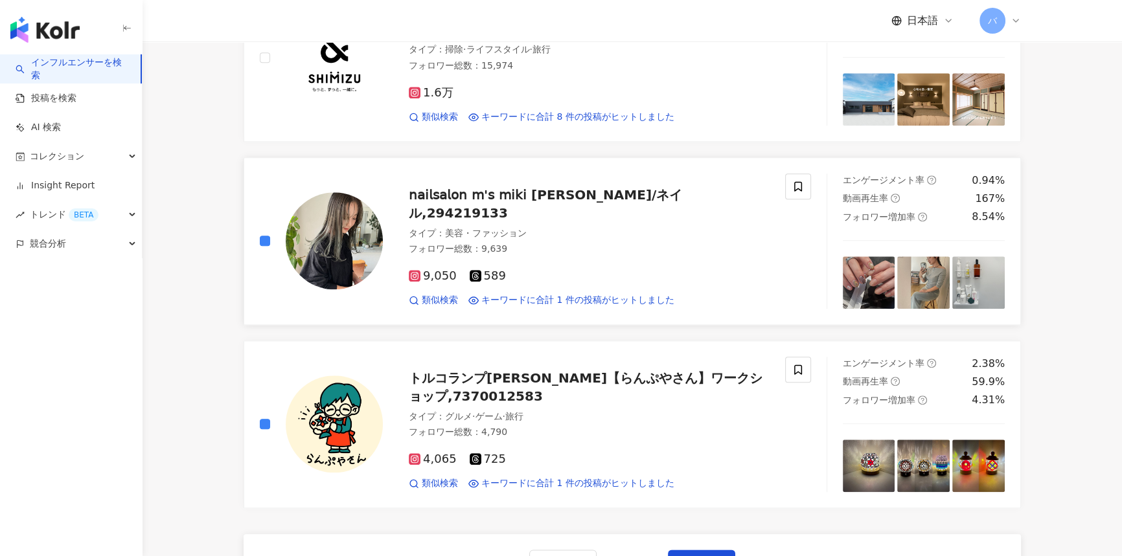
scroll to position [2002, 0]
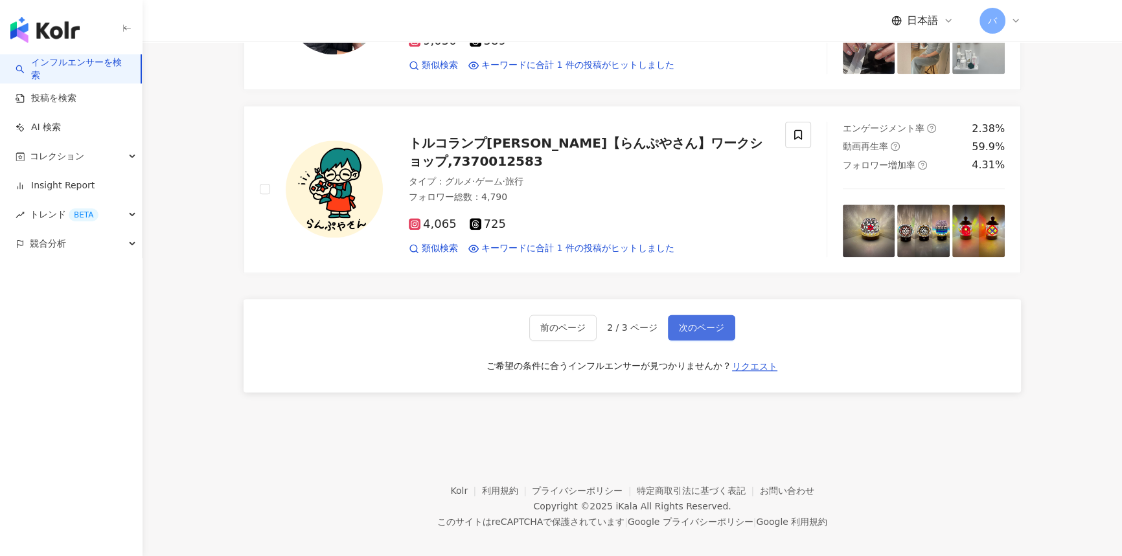
click at [684, 323] on span "次のページ" at bounding box center [701, 328] width 45 height 10
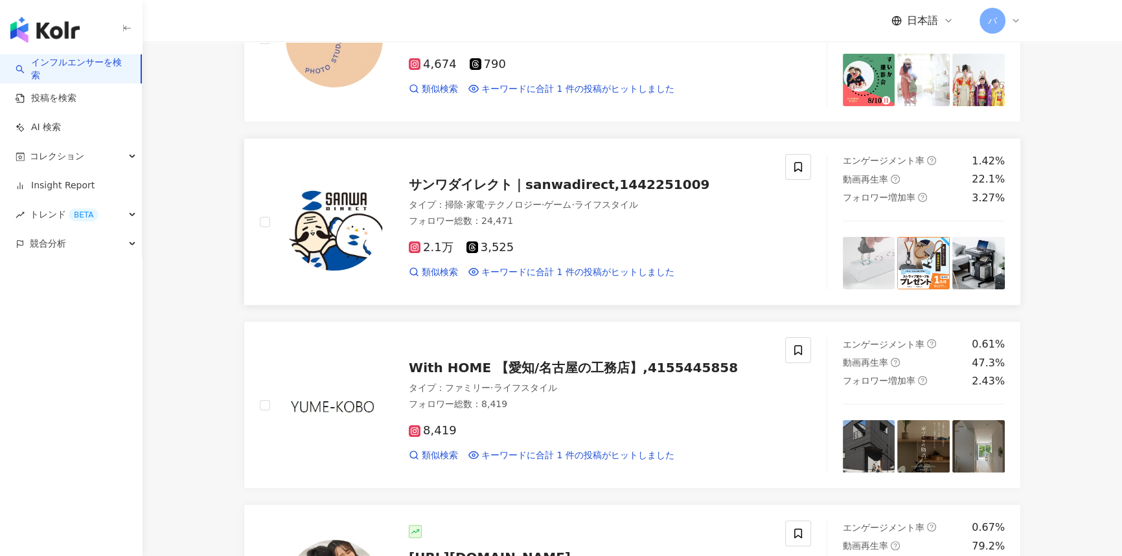
scroll to position [0, 0]
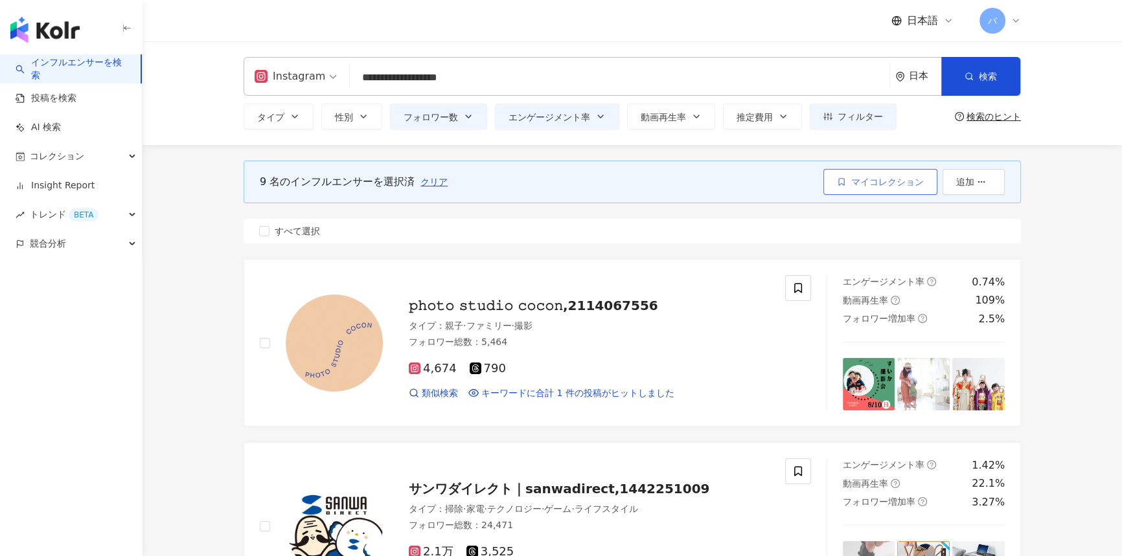
click at [858, 183] on span "マイコレクション" at bounding box center [887, 182] width 73 height 10
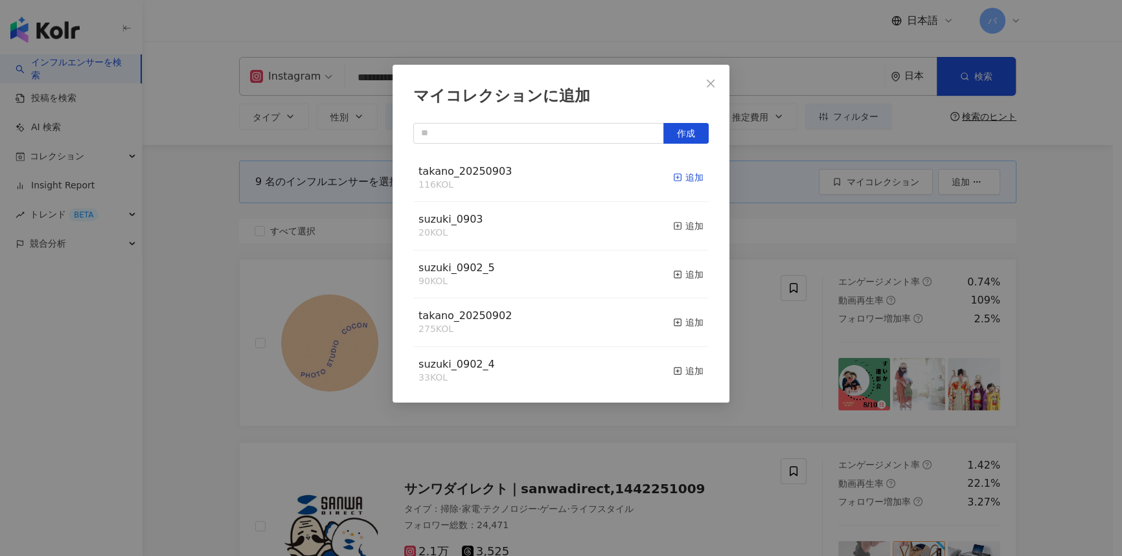
click at [683, 175] on div "追加" at bounding box center [688, 177] width 30 height 14
click at [710, 87] on icon "close" at bounding box center [710, 83] width 10 height 10
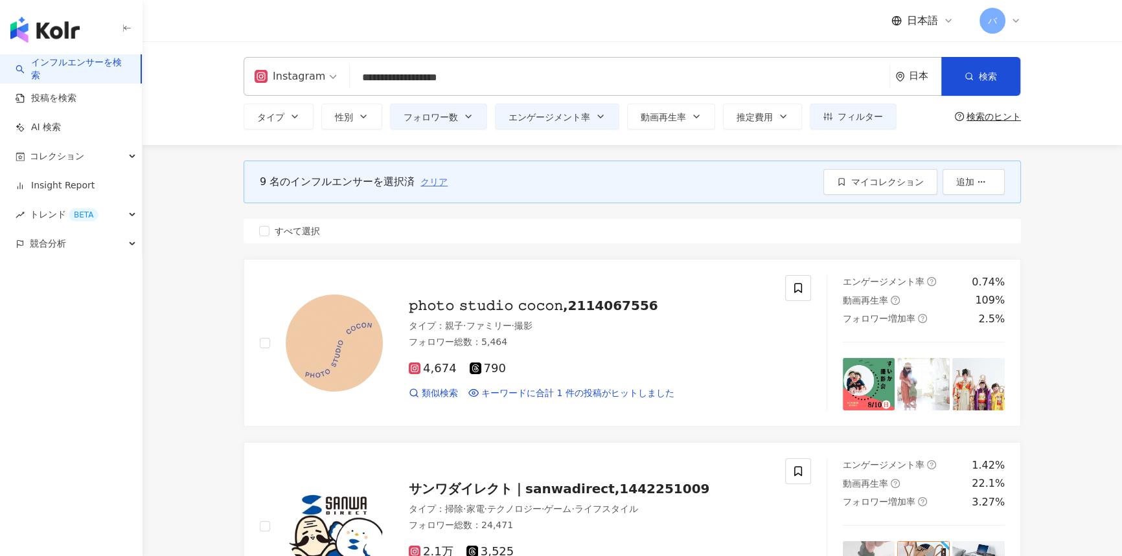
click at [440, 181] on span "クリア" at bounding box center [433, 182] width 27 height 10
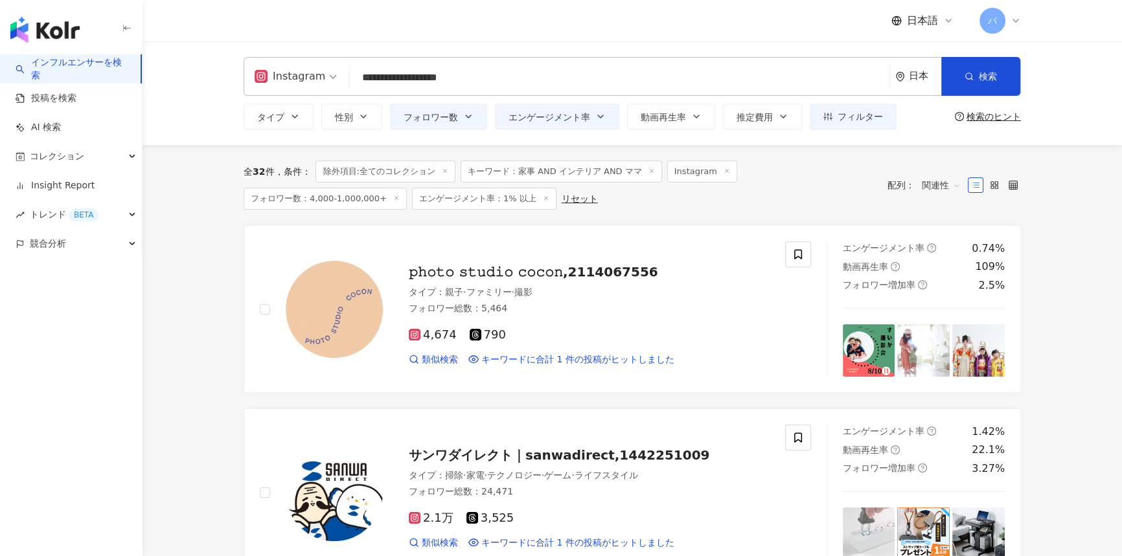
click at [448, 170] on icon at bounding box center [445, 171] width 6 height 6
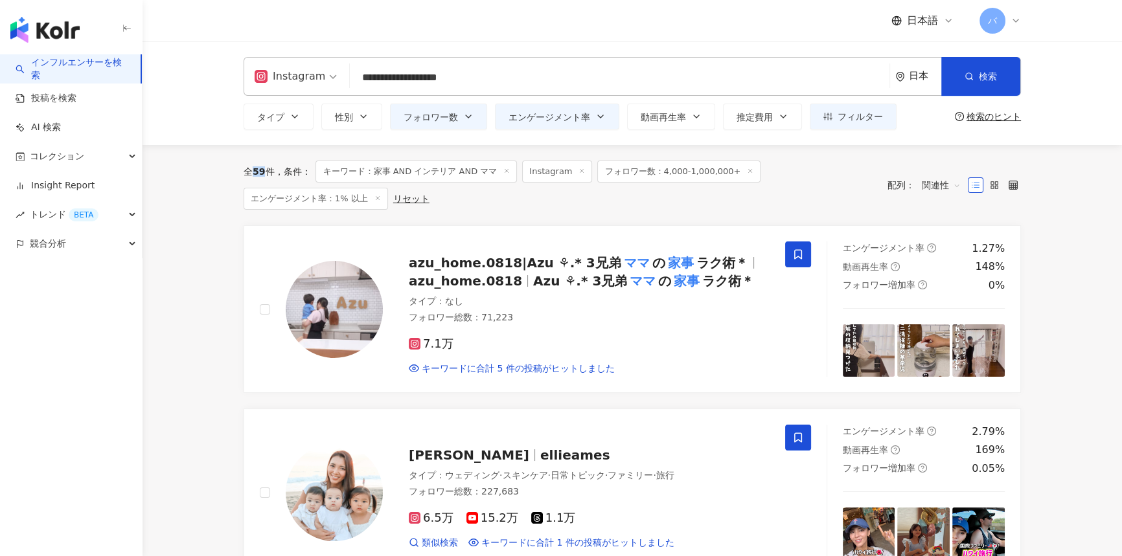
drag, startPoint x: 257, startPoint y: 173, endPoint x: 264, endPoint y: 173, distance: 7.1
click at [264, 173] on span "59" at bounding box center [259, 171] width 12 height 10
click at [395, 73] on input "**********" at bounding box center [619, 77] width 529 height 25
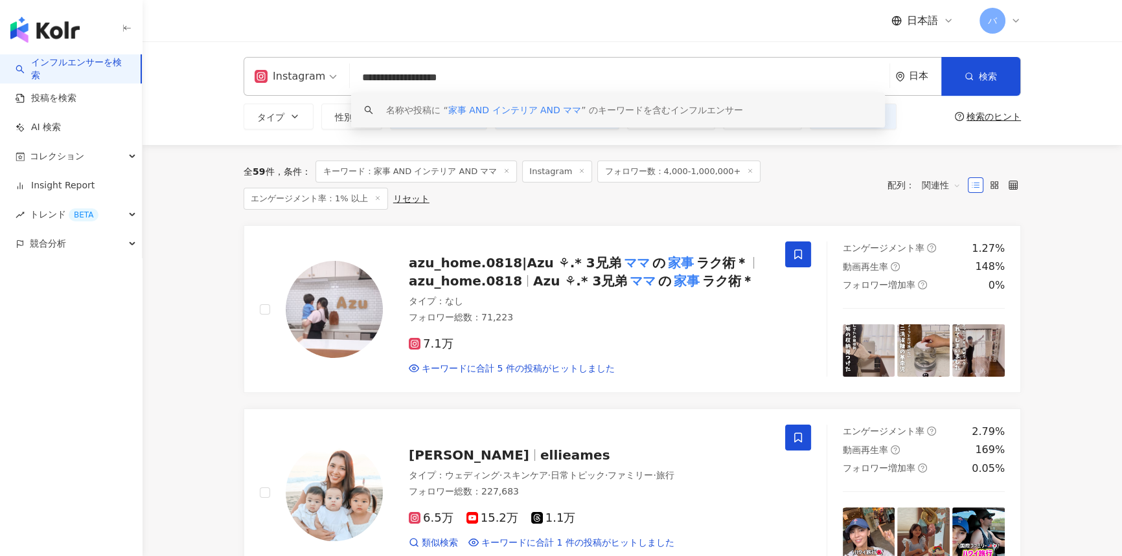
drag, startPoint x: 374, startPoint y: 76, endPoint x: 348, endPoint y: 79, distance: 26.7
click at [348, 79] on div "**********" at bounding box center [632, 76] width 777 height 39
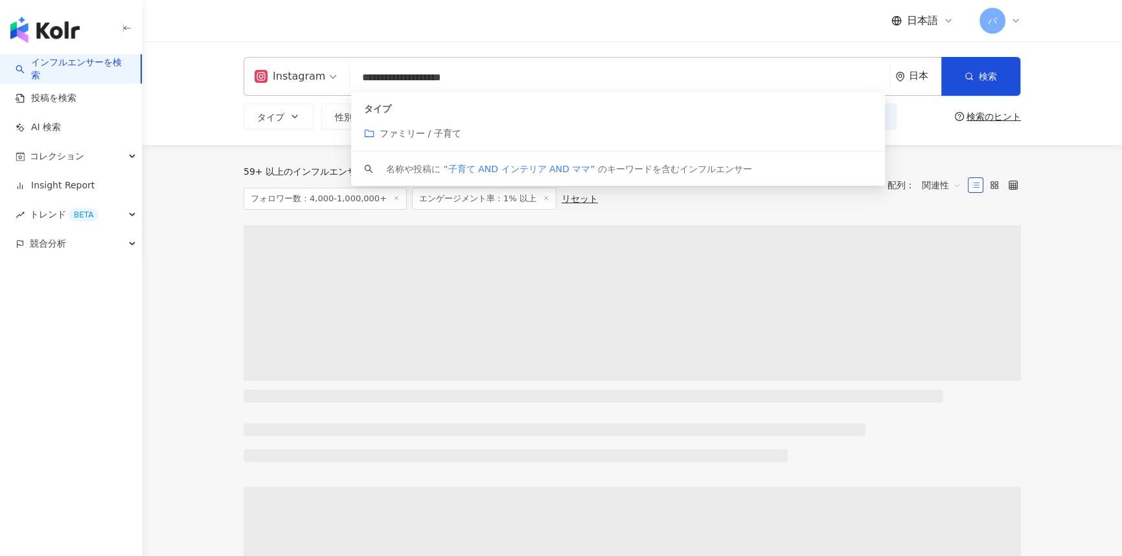
drag, startPoint x: 538, startPoint y: 77, endPoint x: 294, endPoint y: 69, distance: 244.3
click at [294, 69] on div "**********" at bounding box center [632, 76] width 777 height 39
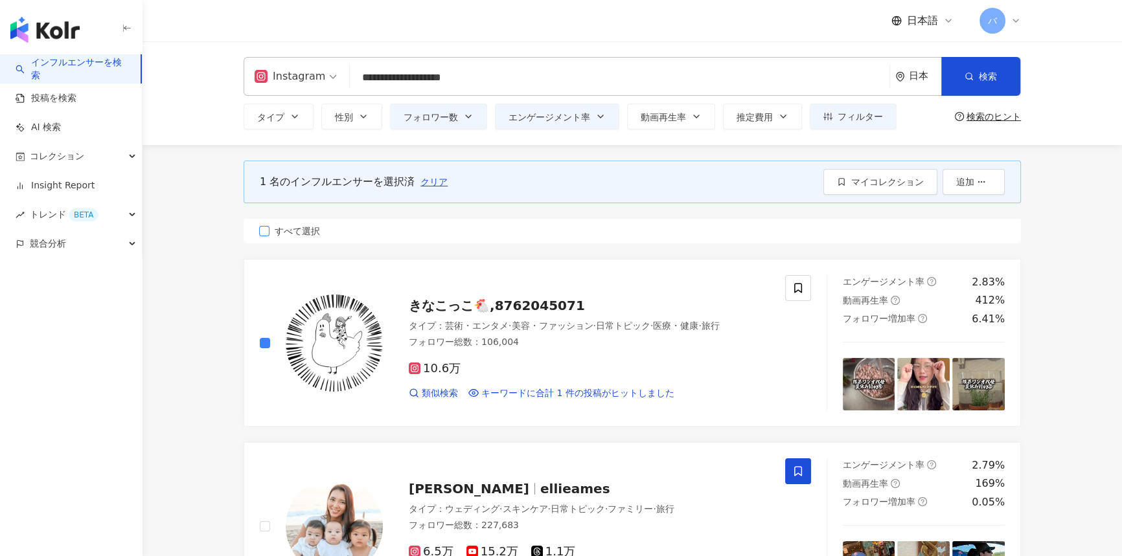
click at [312, 223] on label "すべて選択" at bounding box center [632, 231] width 777 height 25
click at [378, 234] on label "すべて選択" at bounding box center [632, 231] width 777 height 25
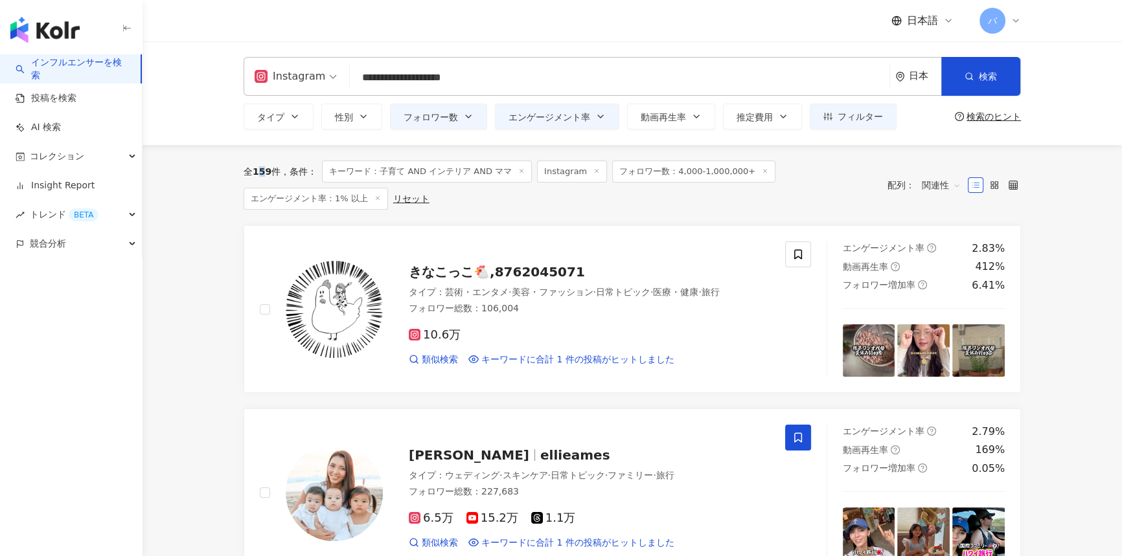
drag, startPoint x: 257, startPoint y: 170, endPoint x: 268, endPoint y: 170, distance: 11.0
click at [268, 170] on span "159" at bounding box center [262, 171] width 19 height 10
drag, startPoint x: 255, startPoint y: 168, endPoint x: 273, endPoint y: 172, distance: 18.5
click at [273, 172] on div "全 159 件" at bounding box center [262, 171] width 37 height 10
copy div "159"
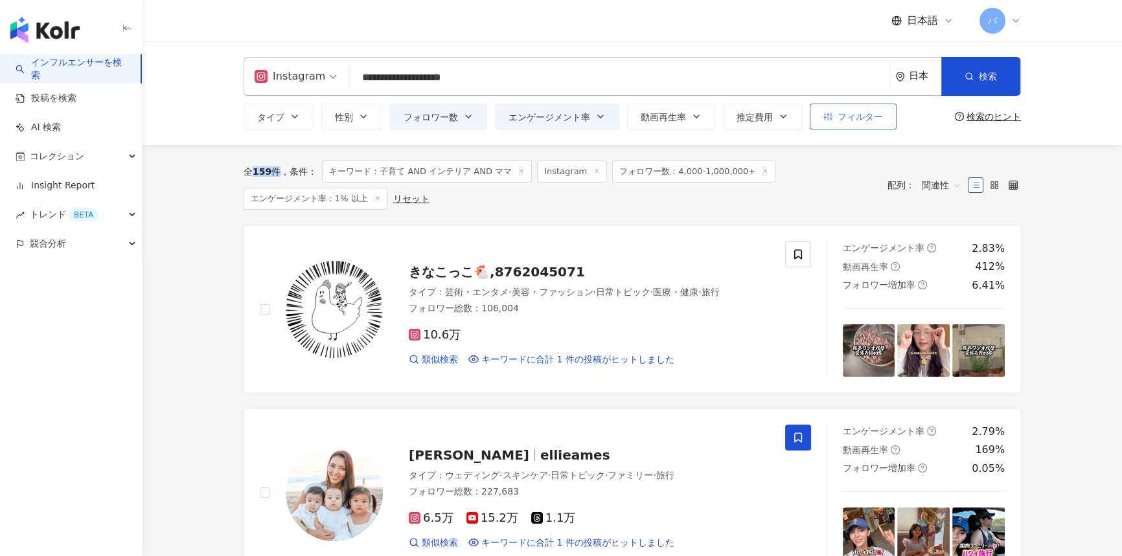
click at [863, 115] on span "フィルター" at bounding box center [860, 116] width 45 height 10
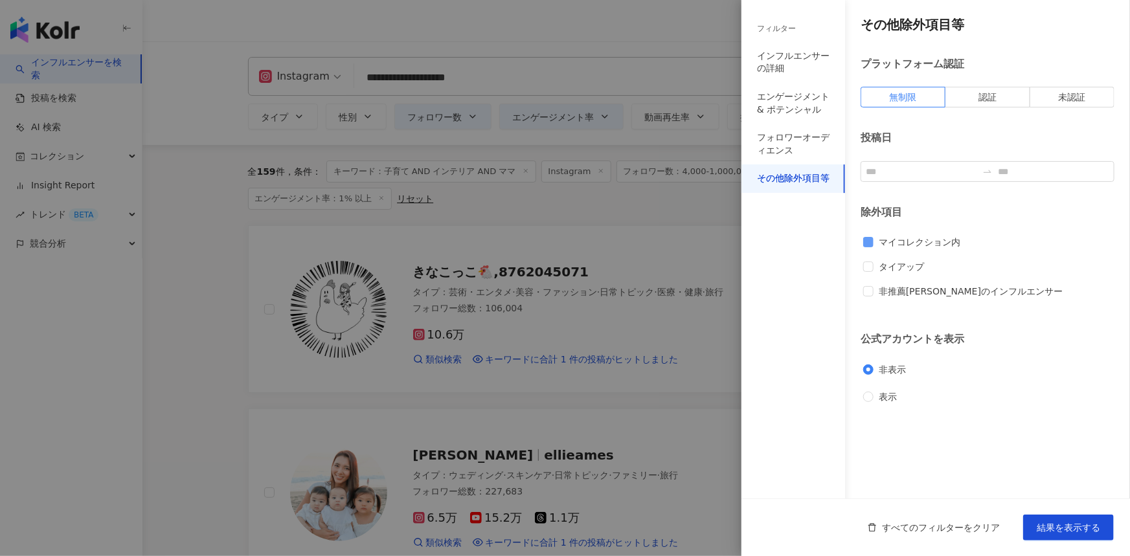
click at [908, 243] on span "マイコレクション内" at bounding box center [920, 242] width 92 height 14
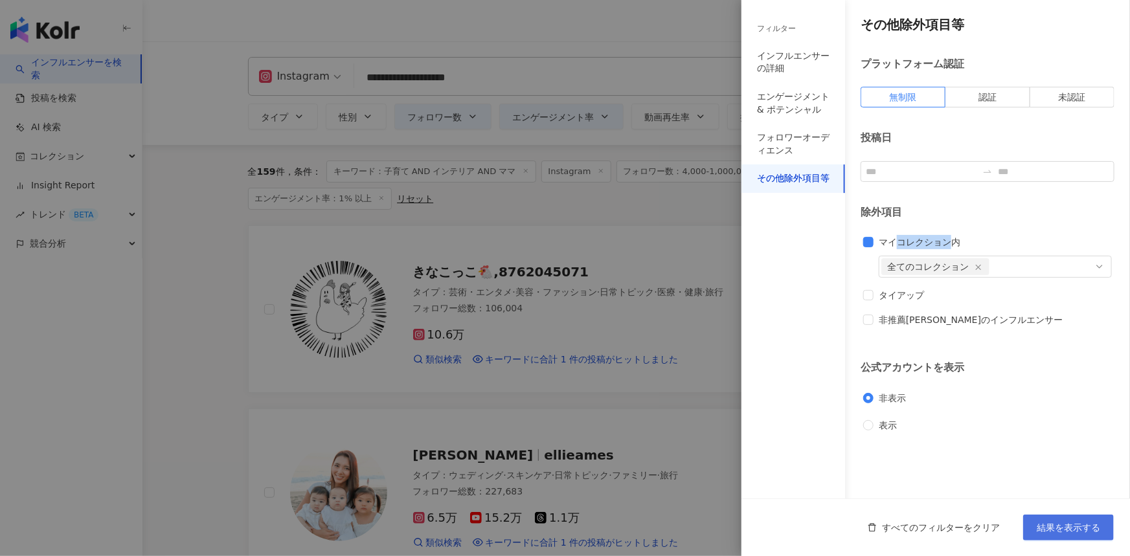
click at [1092, 533] on span "結果を表示する" at bounding box center [1068, 528] width 63 height 10
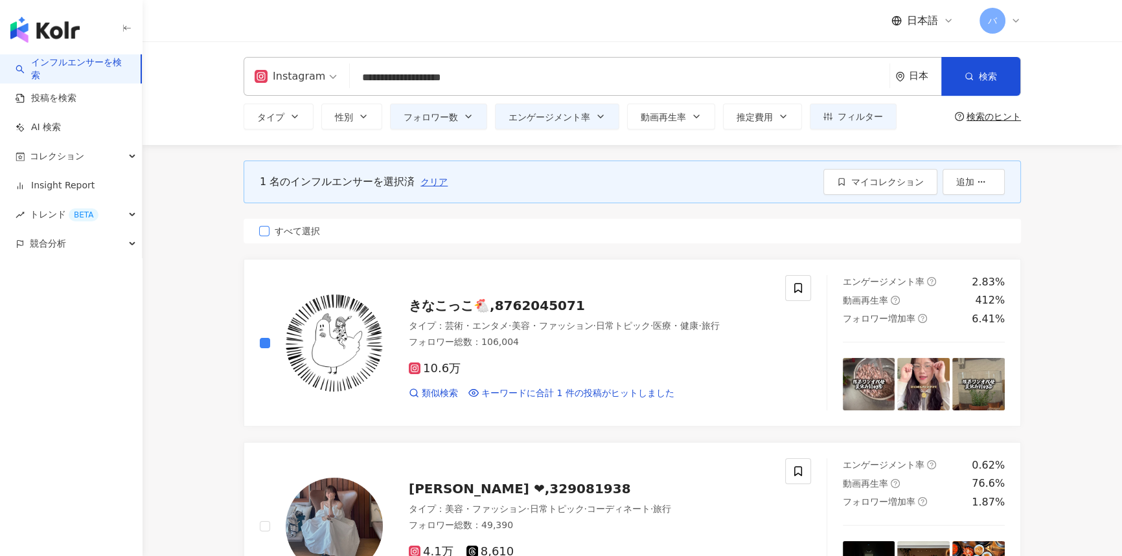
click at [324, 233] on label "すべて選択" at bounding box center [632, 231] width 777 height 25
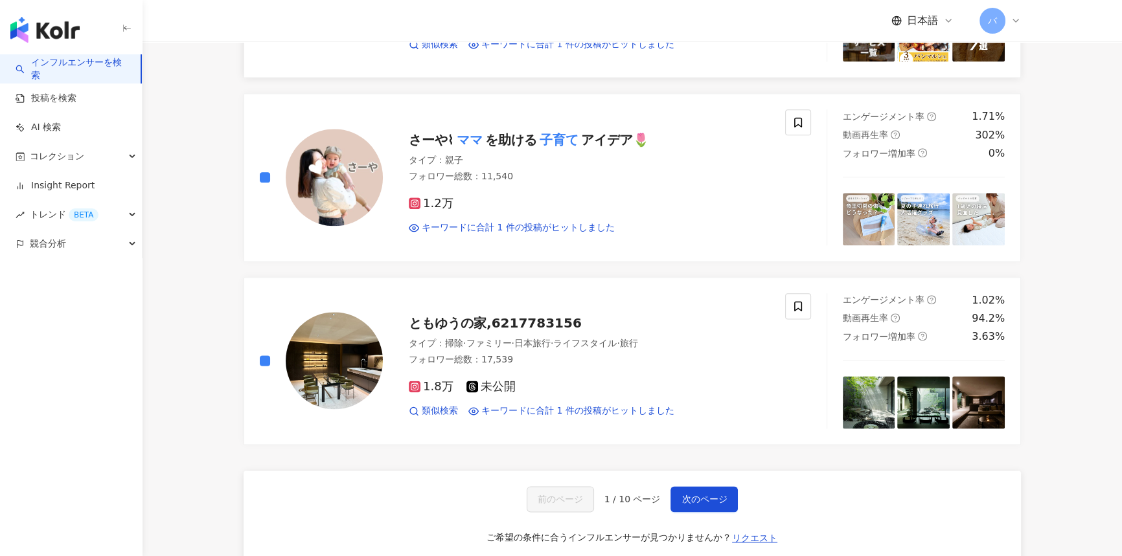
scroll to position [2178, 0]
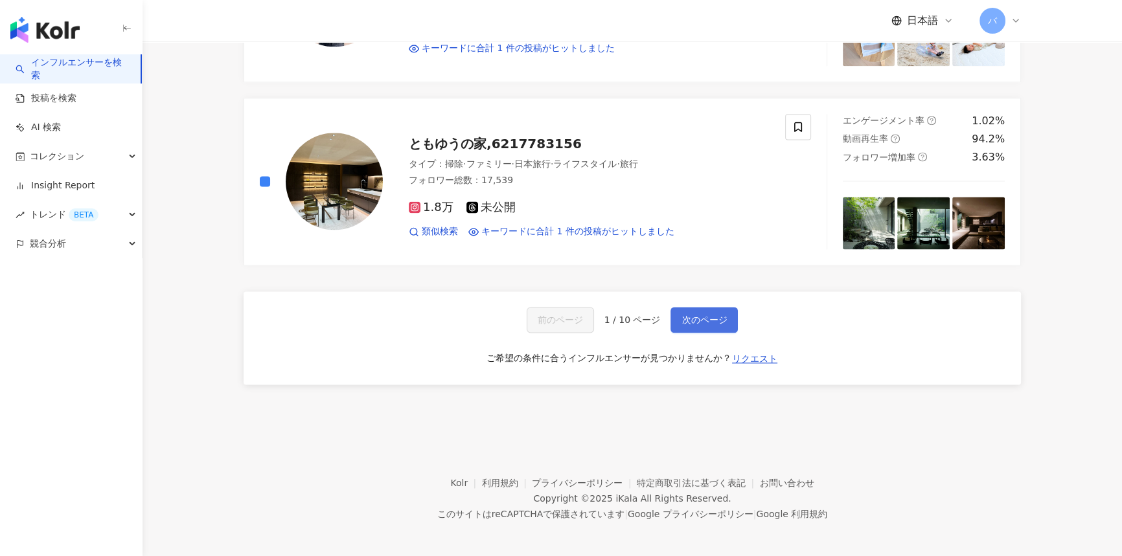
click at [711, 315] on span "次のページ" at bounding box center [703, 320] width 45 height 10
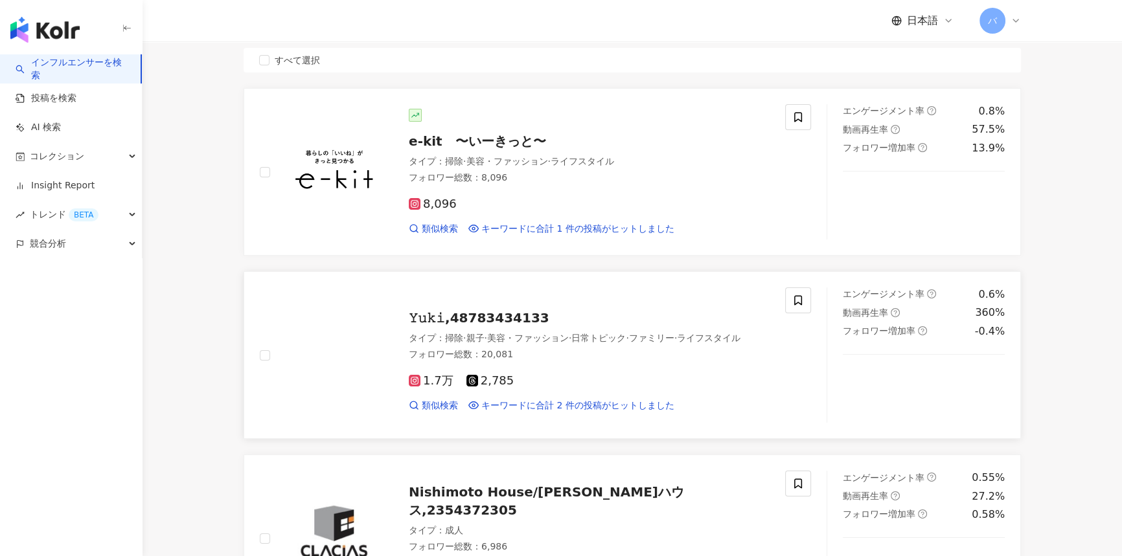
scroll to position [58, 0]
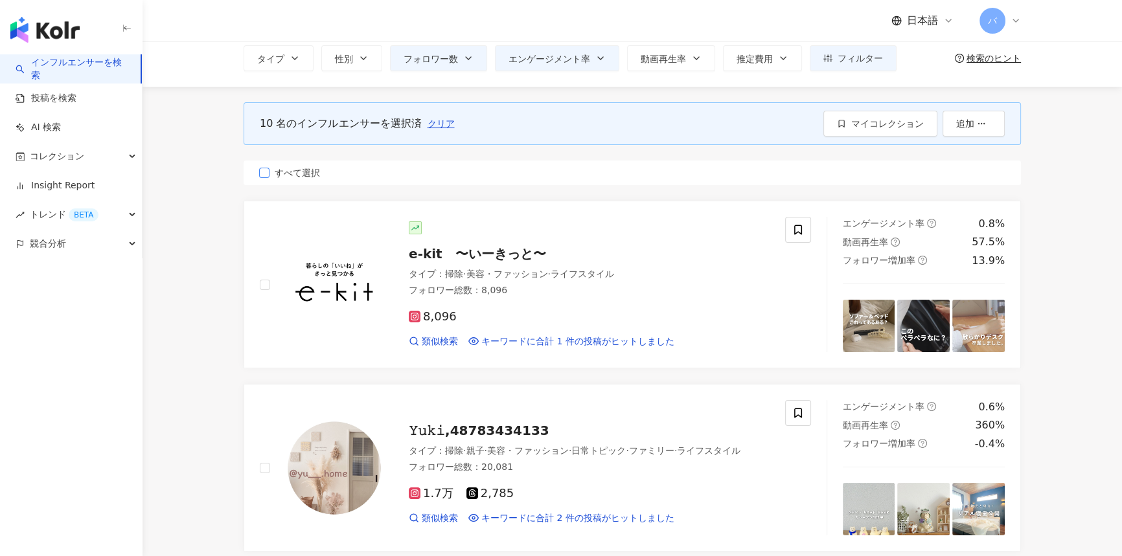
click at [304, 161] on label "すべて選択" at bounding box center [632, 173] width 777 height 25
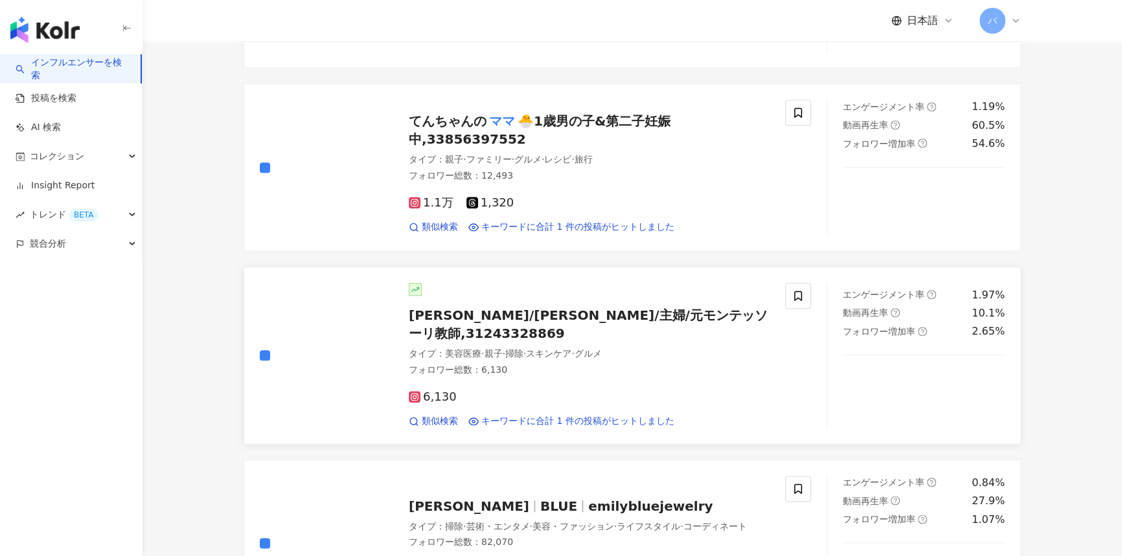
scroll to position [2120, 0]
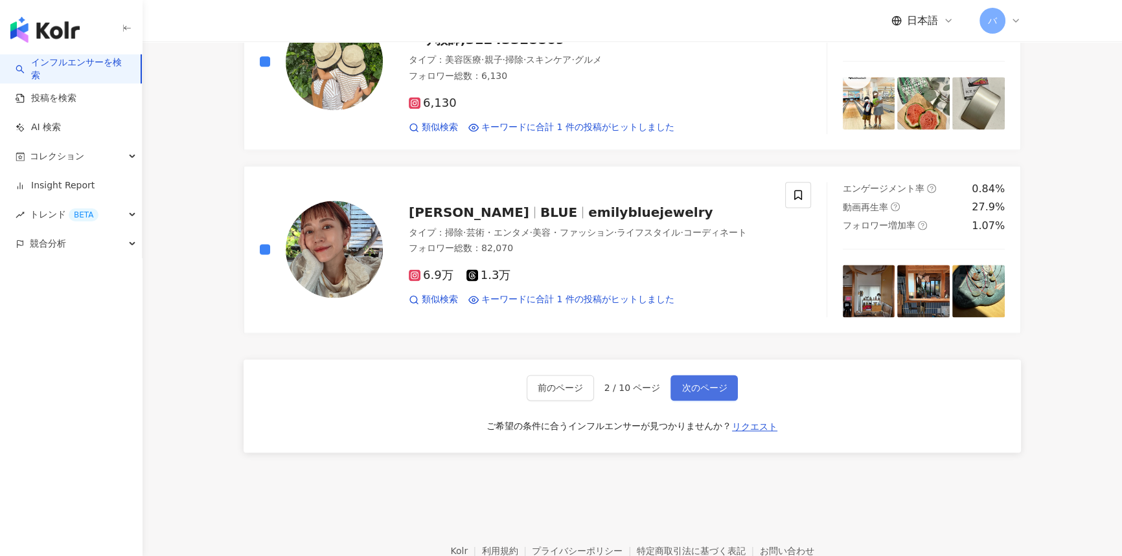
click at [693, 383] on span "次のページ" at bounding box center [703, 388] width 45 height 10
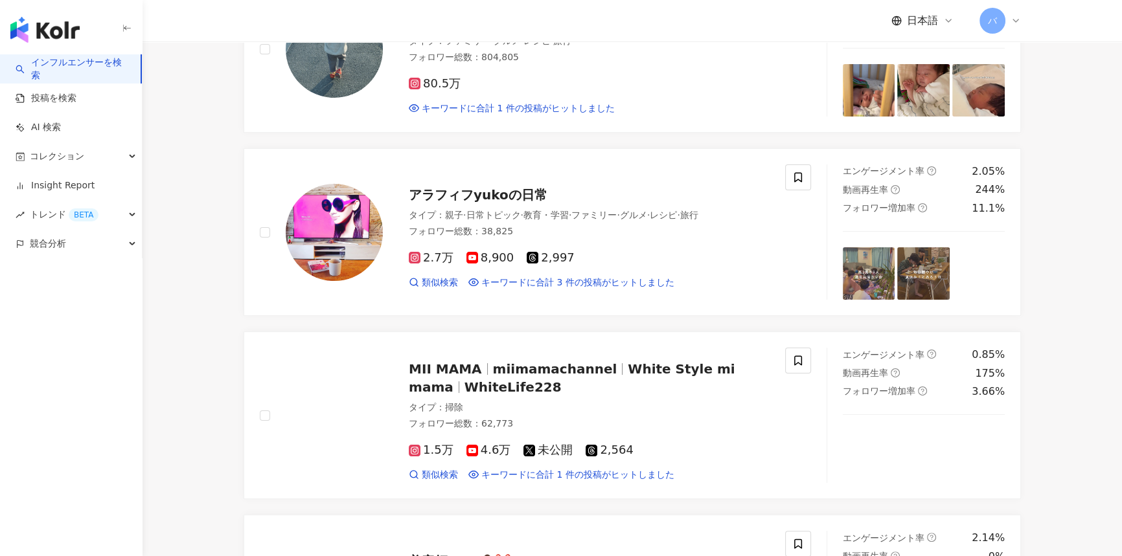
scroll to position [0, 0]
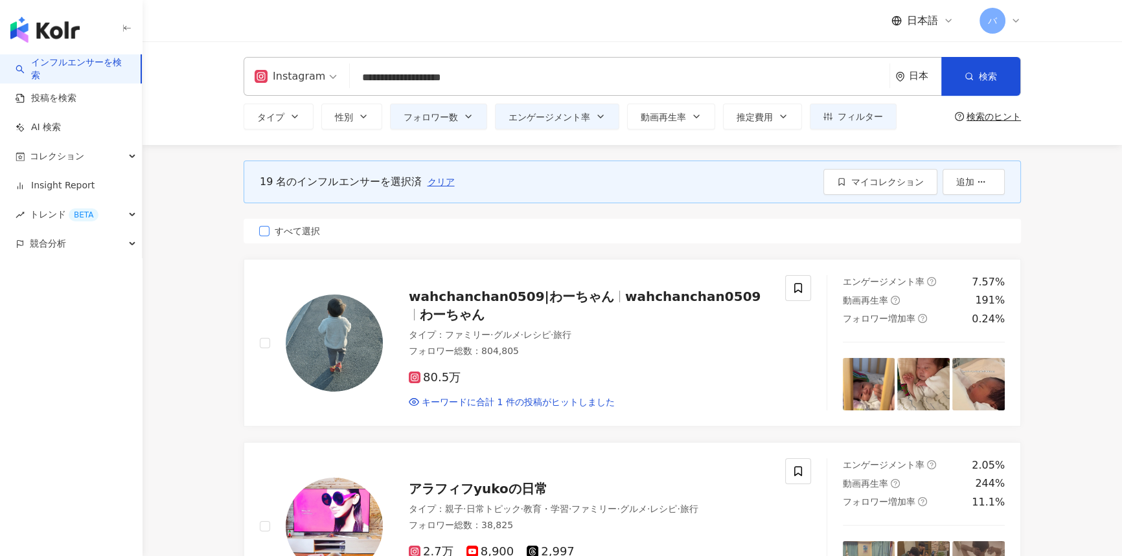
click at [293, 225] on span "すべて選択" at bounding box center [297, 231] width 56 height 14
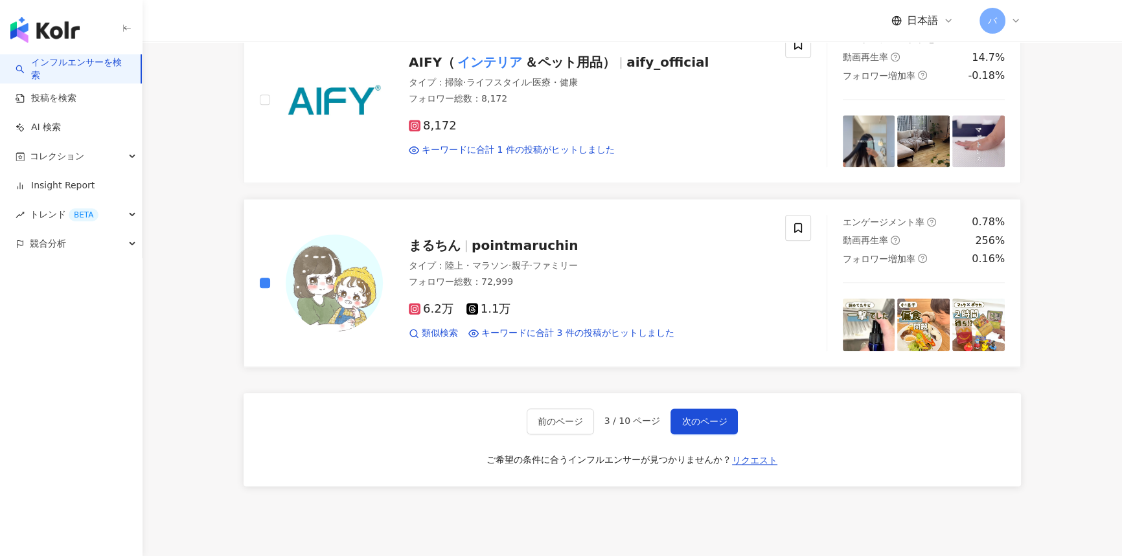
scroll to position [1996, 0]
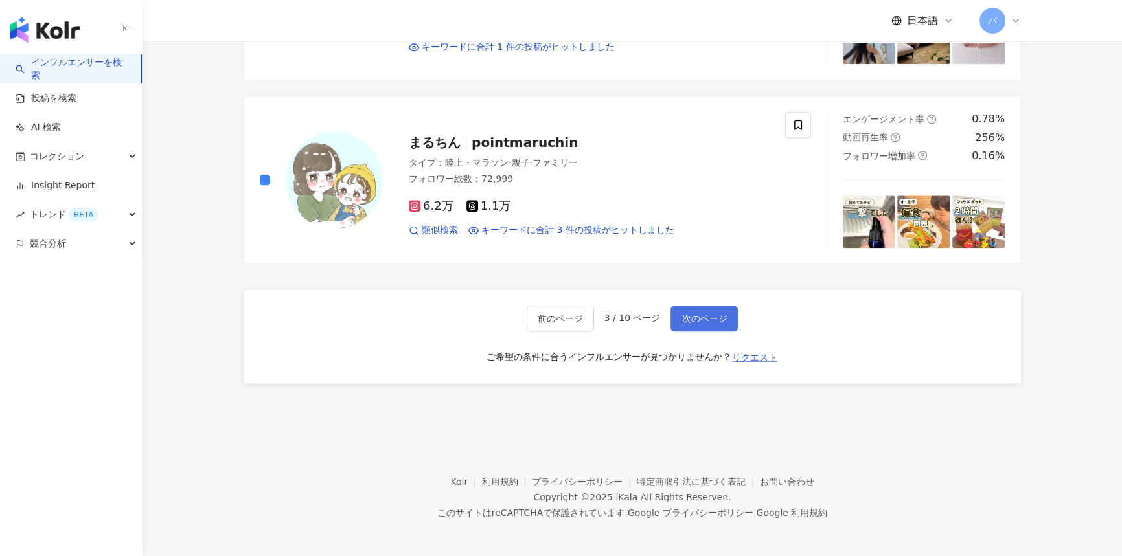
click at [703, 314] on span "次のページ" at bounding box center [703, 319] width 45 height 10
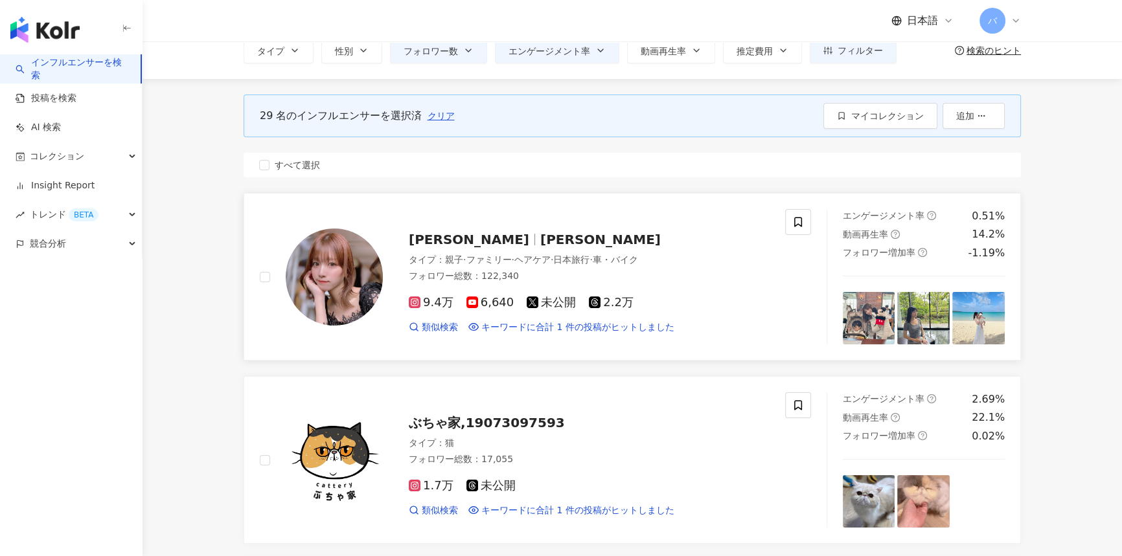
scroll to position [0, 0]
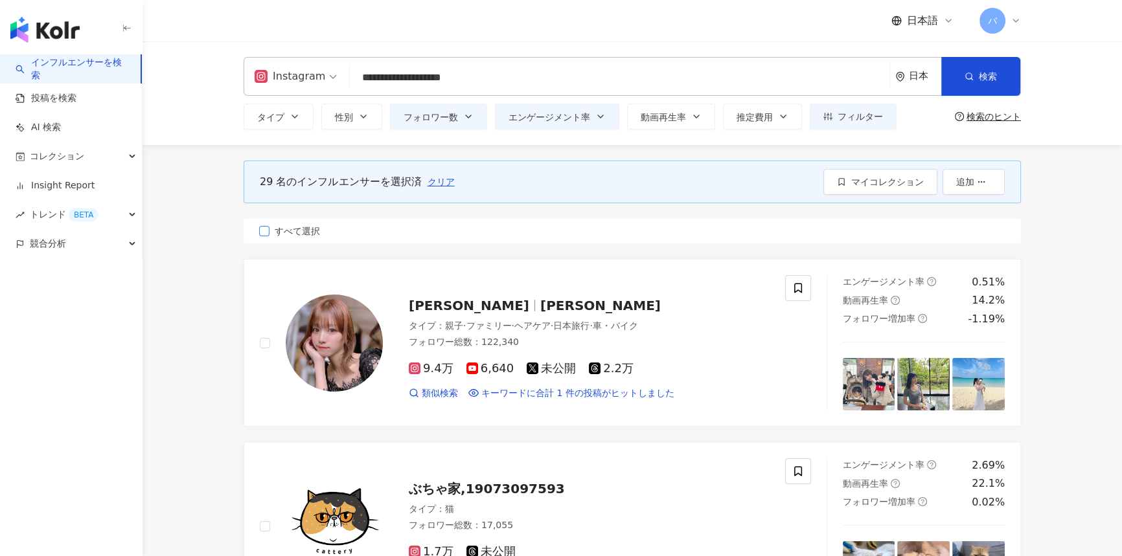
click at [291, 227] on span "すべて選択" at bounding box center [297, 231] width 56 height 14
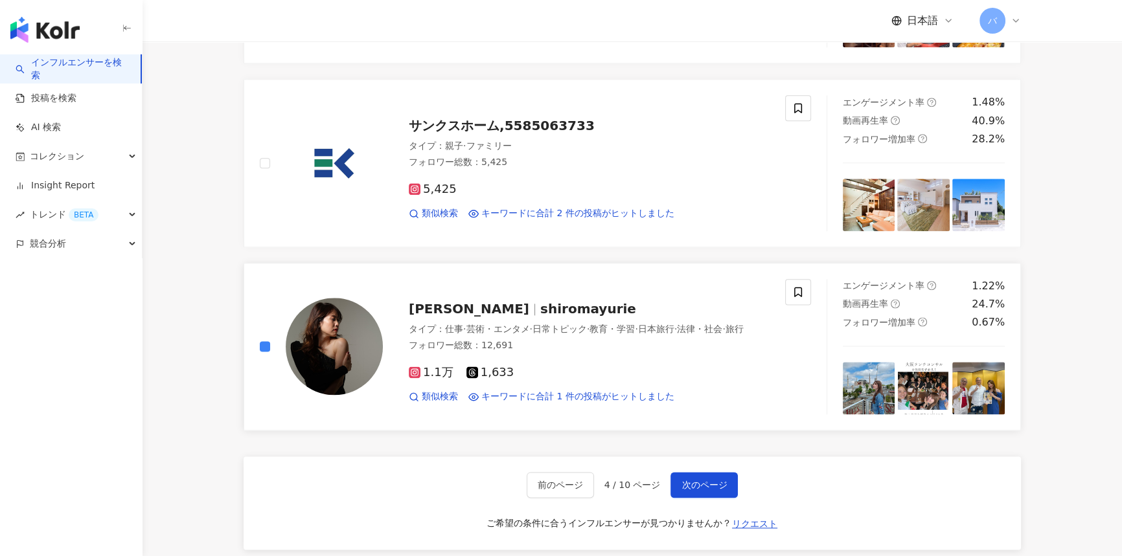
scroll to position [2178, 0]
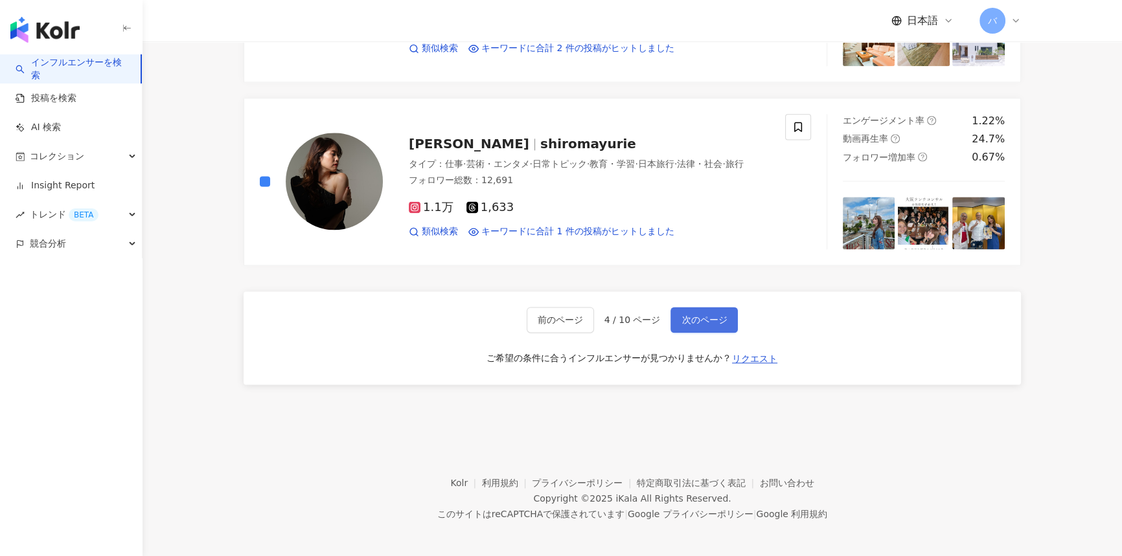
click at [689, 309] on button "次のページ" at bounding box center [703, 320] width 67 height 26
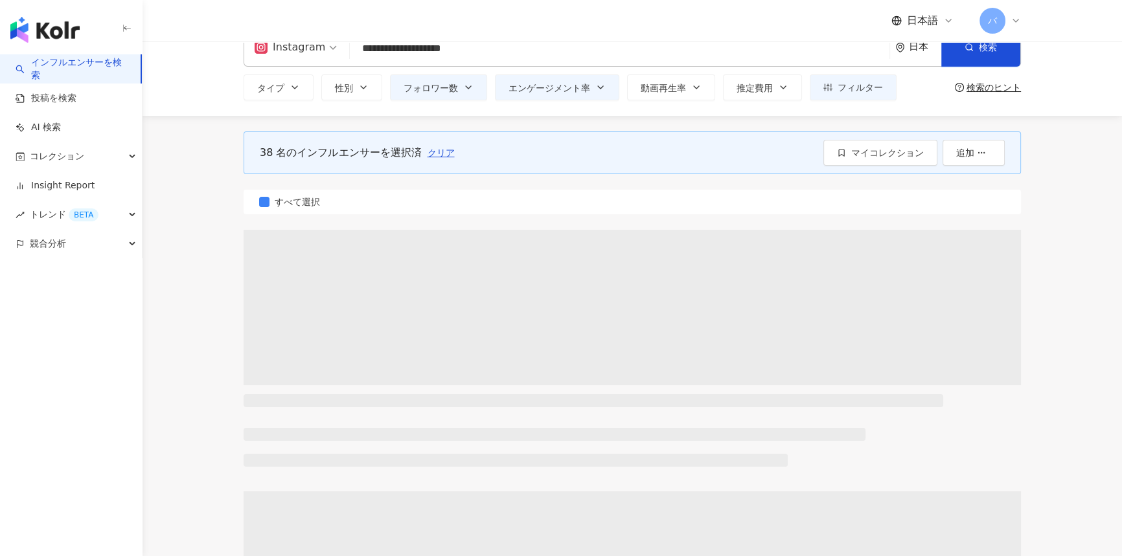
scroll to position [0, 0]
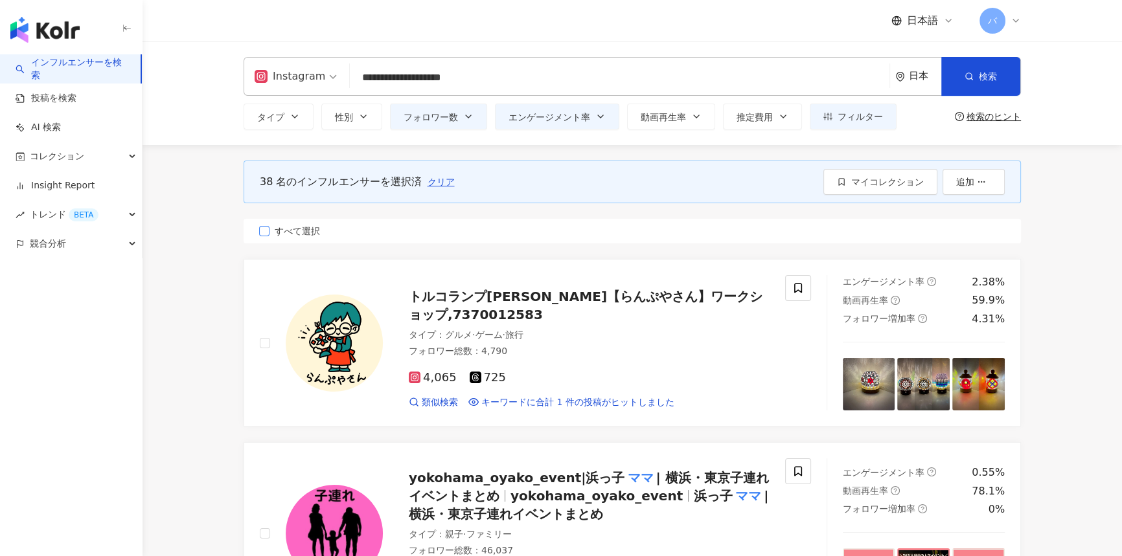
click at [305, 230] on span "すべて選択" at bounding box center [297, 231] width 56 height 14
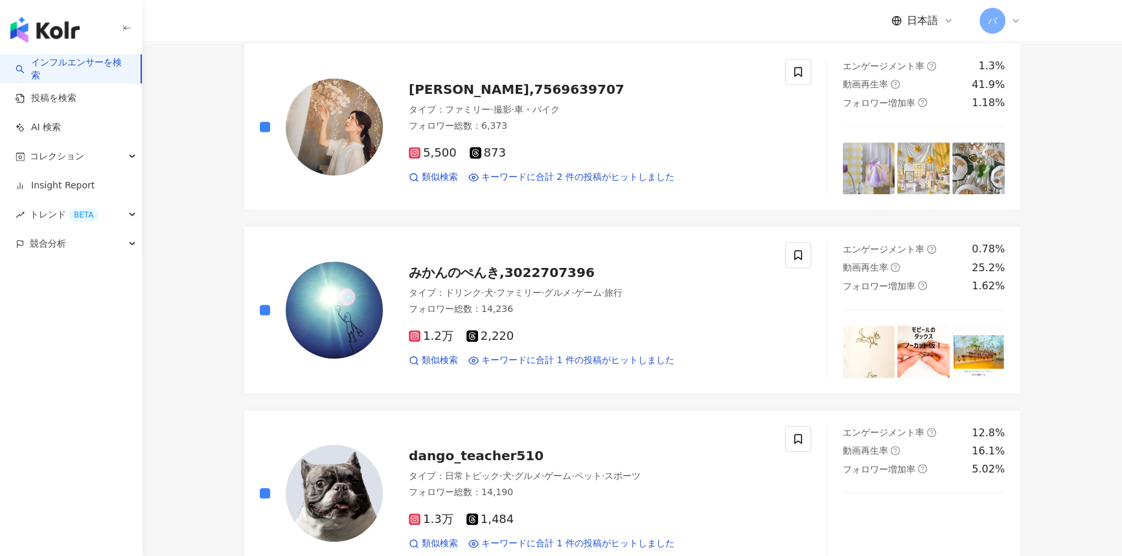
scroll to position [1354, 0]
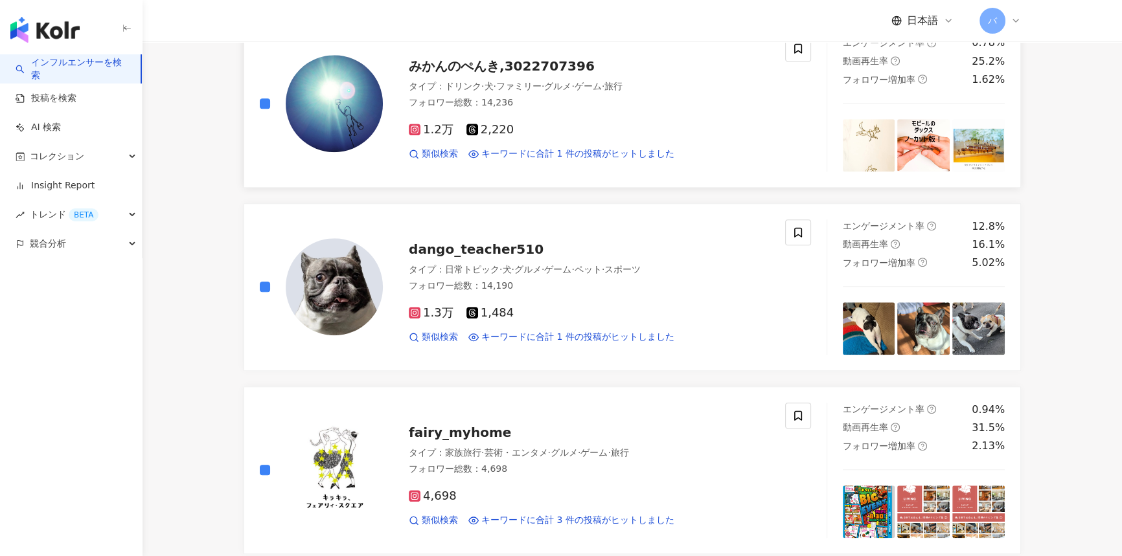
click at [258, 100] on div "みかんのぺんき,3022707396 タイプ ： ドリンク · 犬 · ファミリー · グルメ · ゲーム · 旅行 フォロワー総数 ： 14,236 1.…" at bounding box center [535, 103] width 582 height 135
drag, startPoint x: 263, startPoint y: 278, endPoint x: 262, endPoint y: 164, distance: 114.0
click at [263, 280] on label at bounding box center [265, 287] width 10 height 14
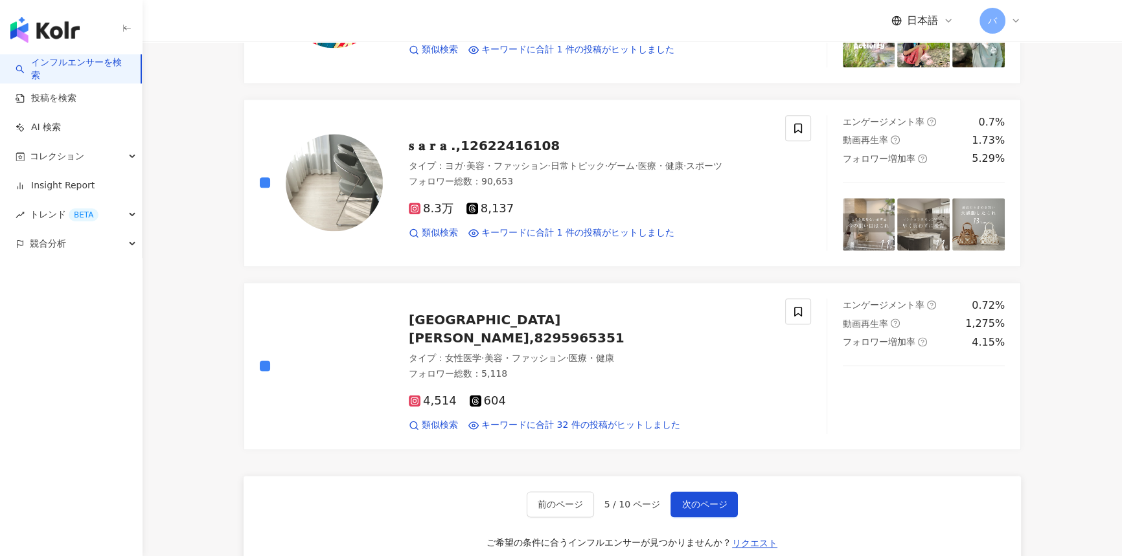
scroll to position [2120, 0]
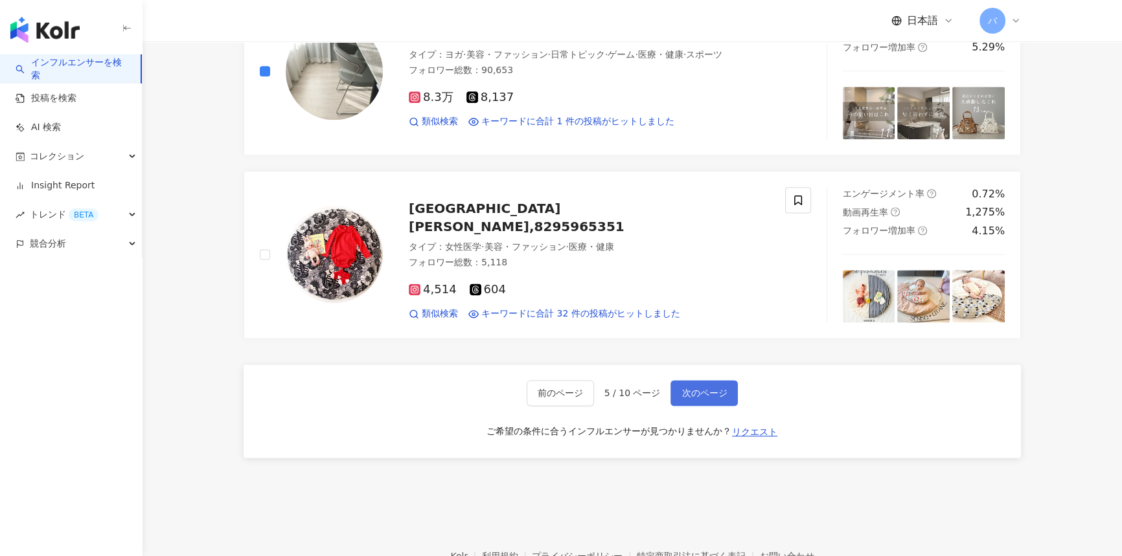
click at [710, 380] on button "次のページ" at bounding box center [703, 393] width 67 height 26
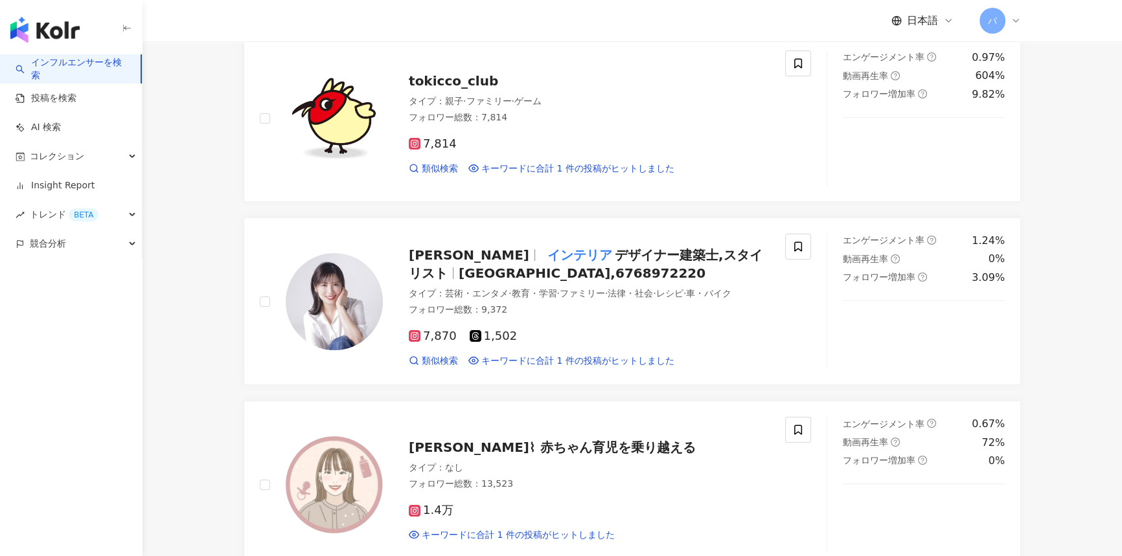
scroll to position [0, 0]
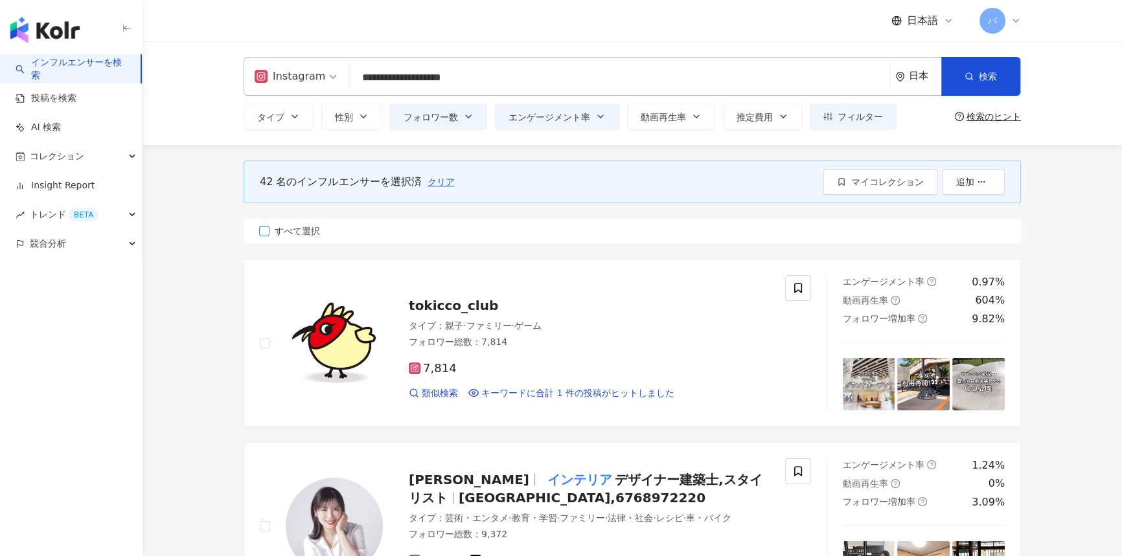
click at [304, 225] on span "すべて選択" at bounding box center [297, 231] width 56 height 14
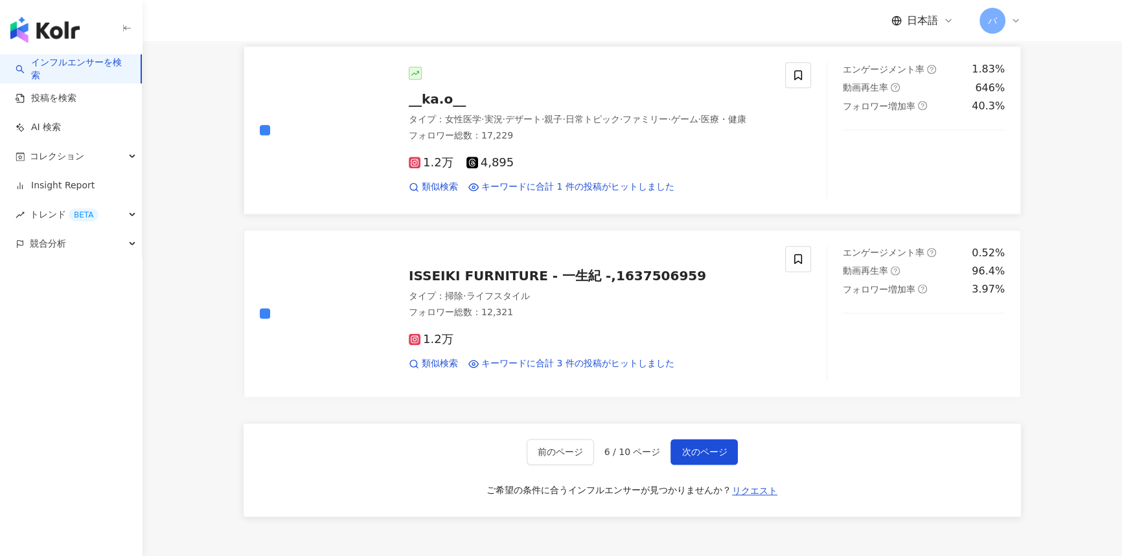
scroll to position [2120, 0]
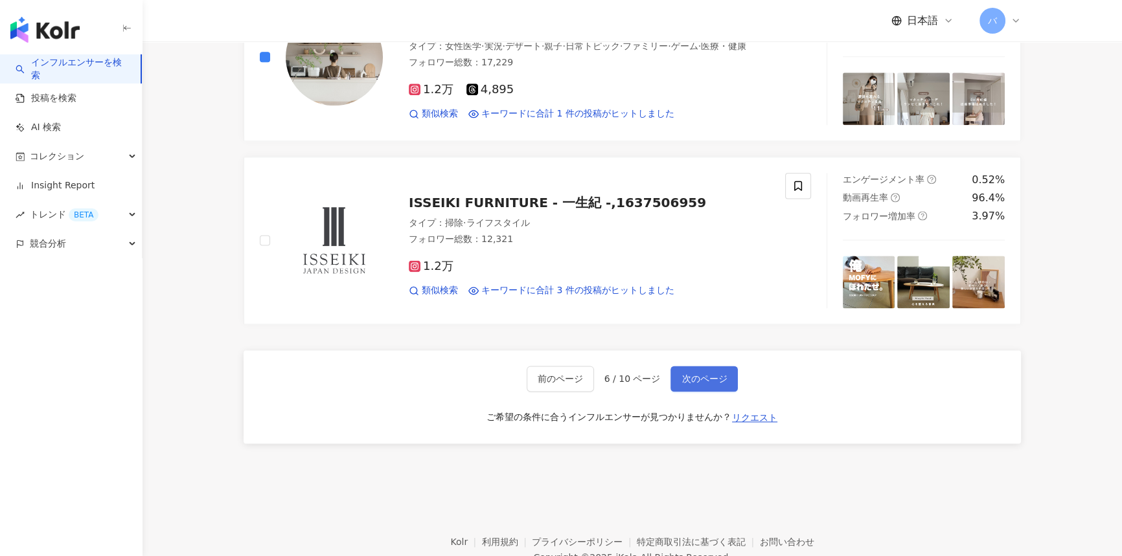
click at [693, 377] on span "次のページ" at bounding box center [703, 379] width 45 height 10
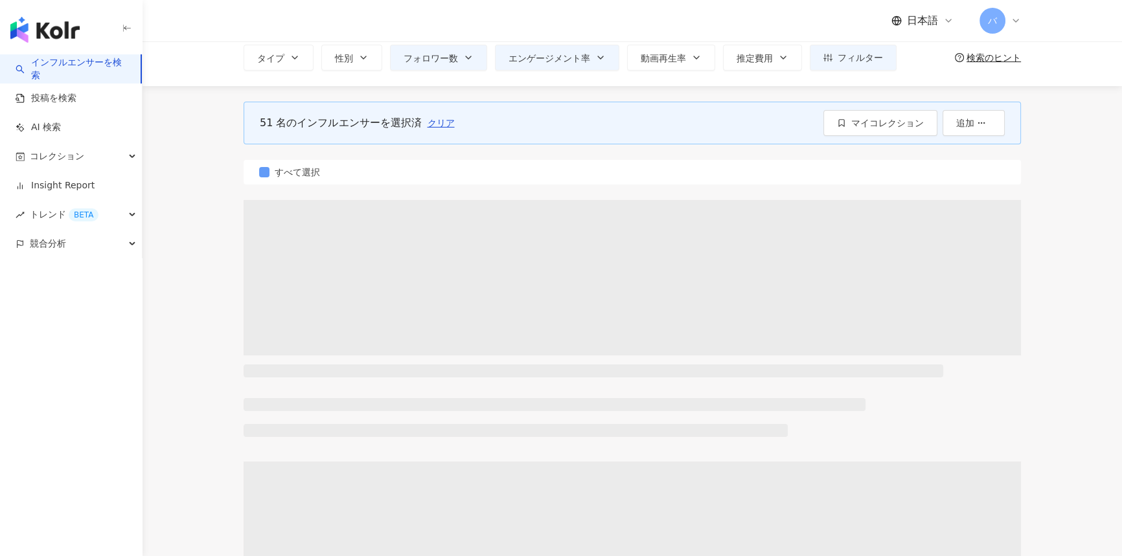
scroll to position [0, 0]
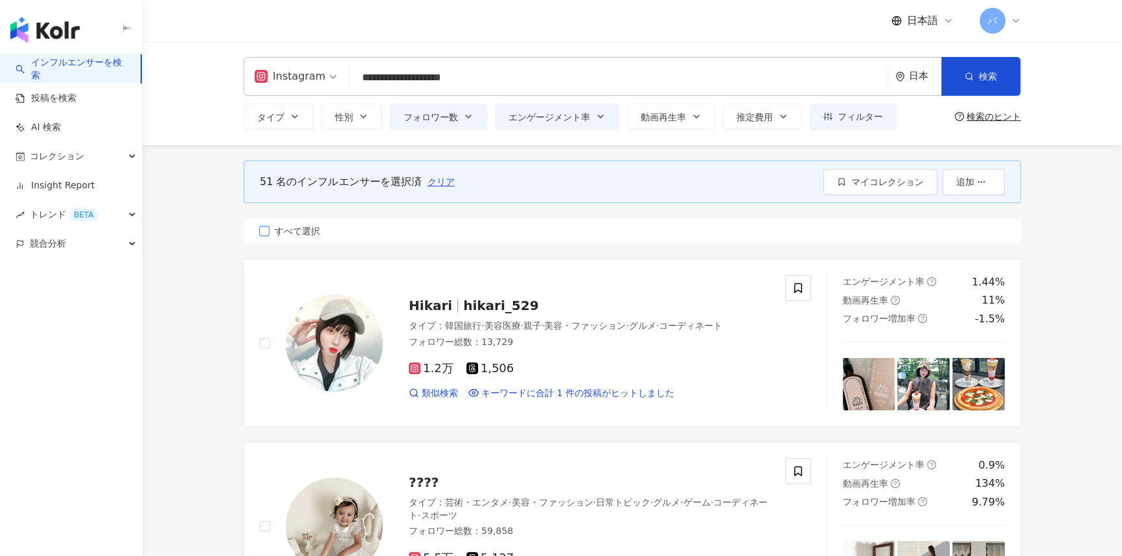
click at [292, 228] on span "すべて選択" at bounding box center [297, 231] width 56 height 14
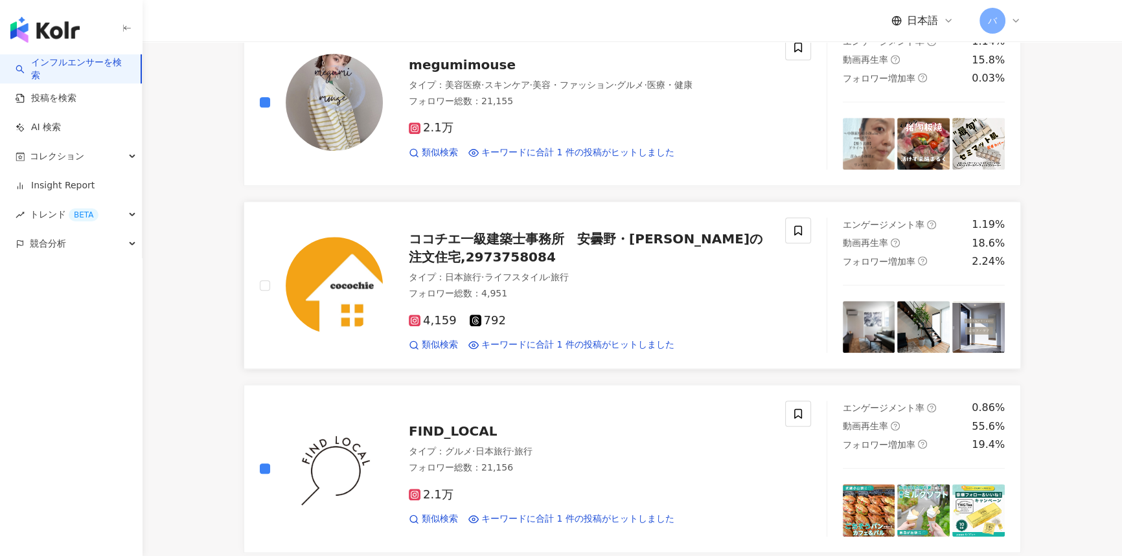
scroll to position [2002, 0]
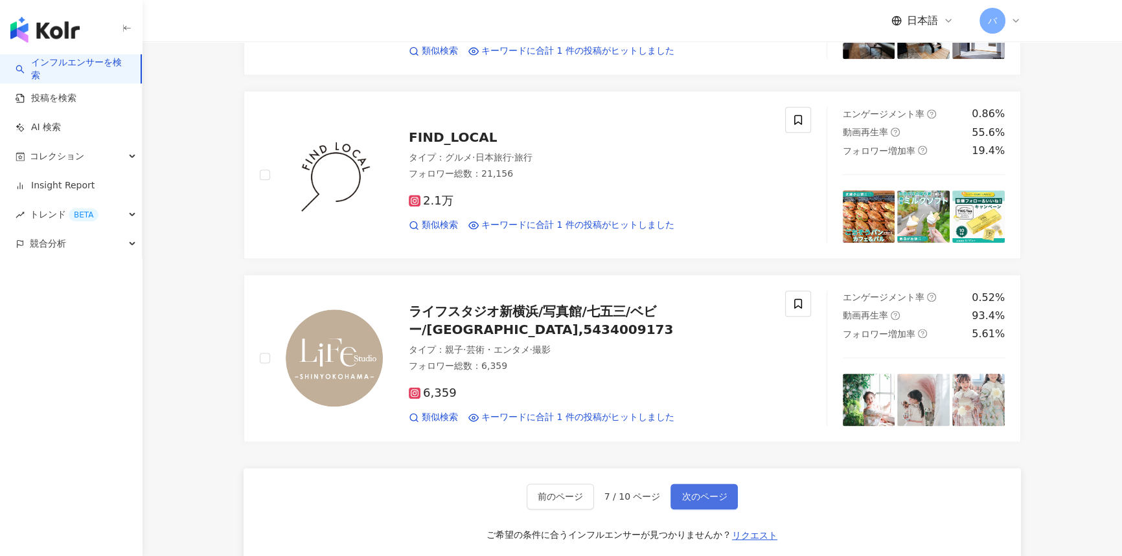
click at [687, 500] on button "次のページ" at bounding box center [703, 497] width 67 height 26
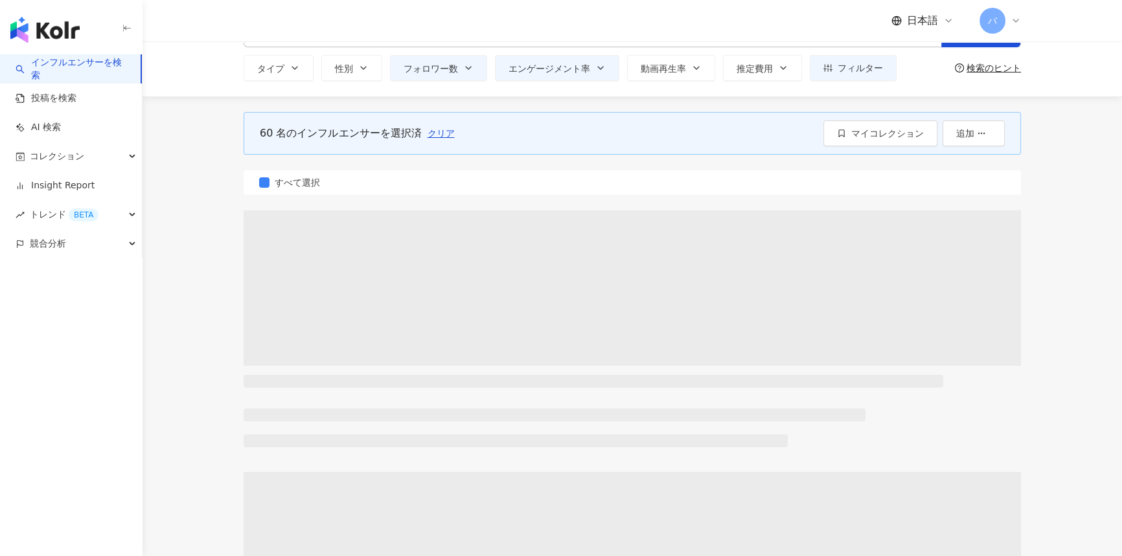
scroll to position [0, 0]
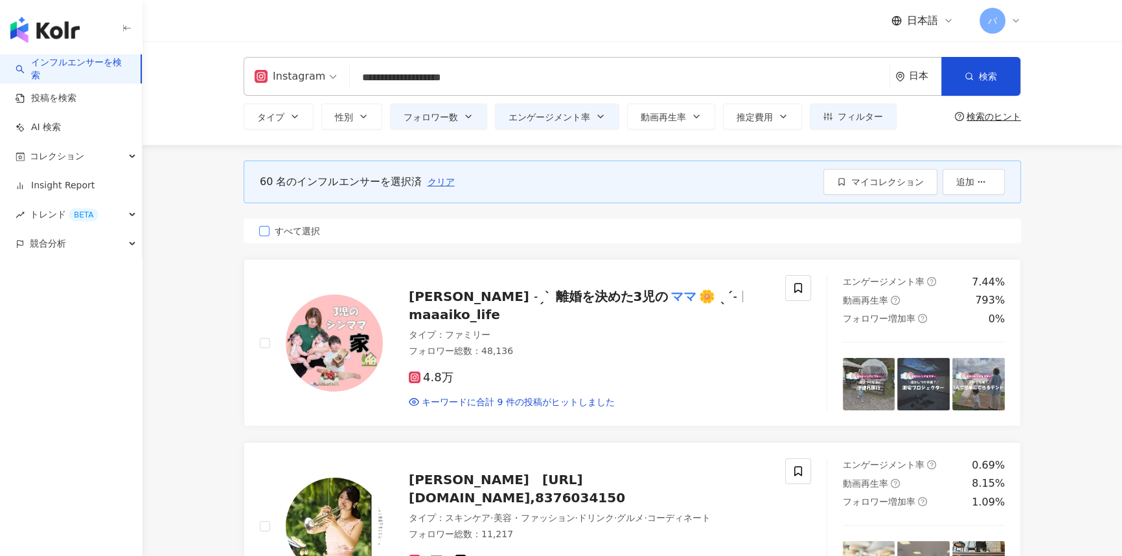
click at [291, 235] on span "すべて選択" at bounding box center [297, 231] width 56 height 14
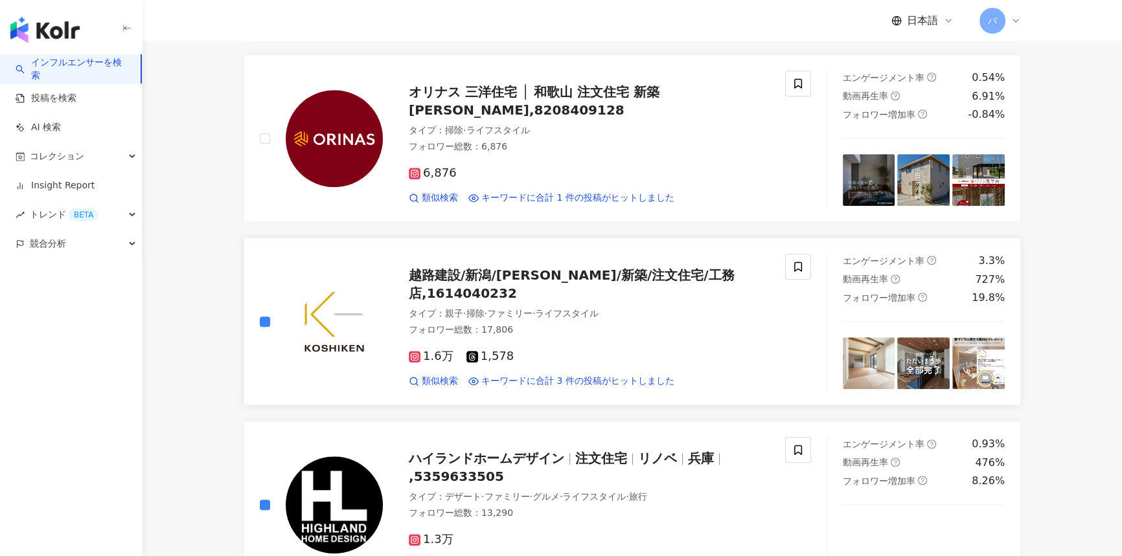
scroll to position [1413, 0]
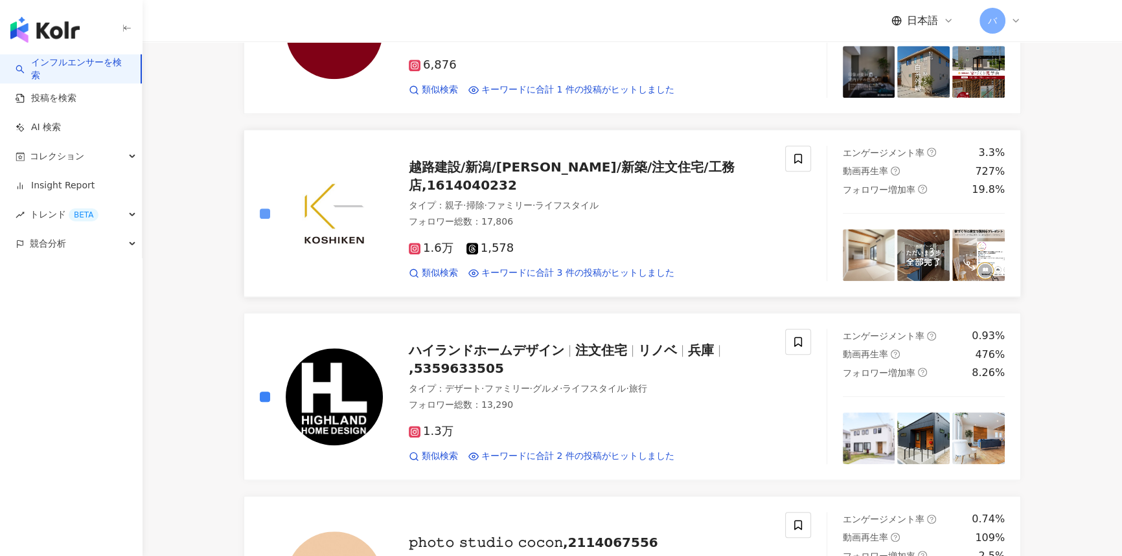
click at [266, 218] on label at bounding box center [265, 214] width 10 height 14
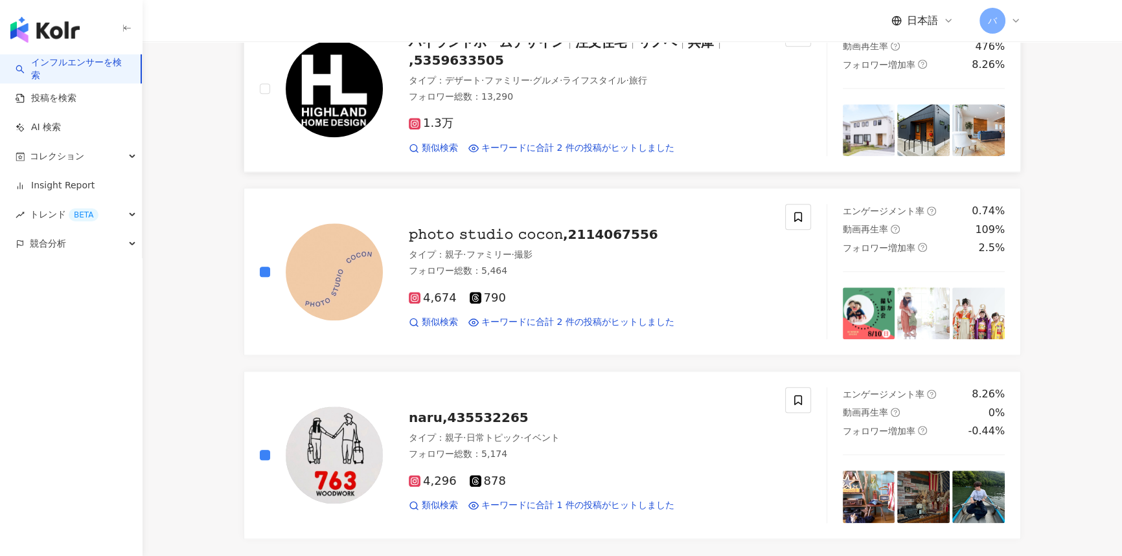
scroll to position [1943, 0]
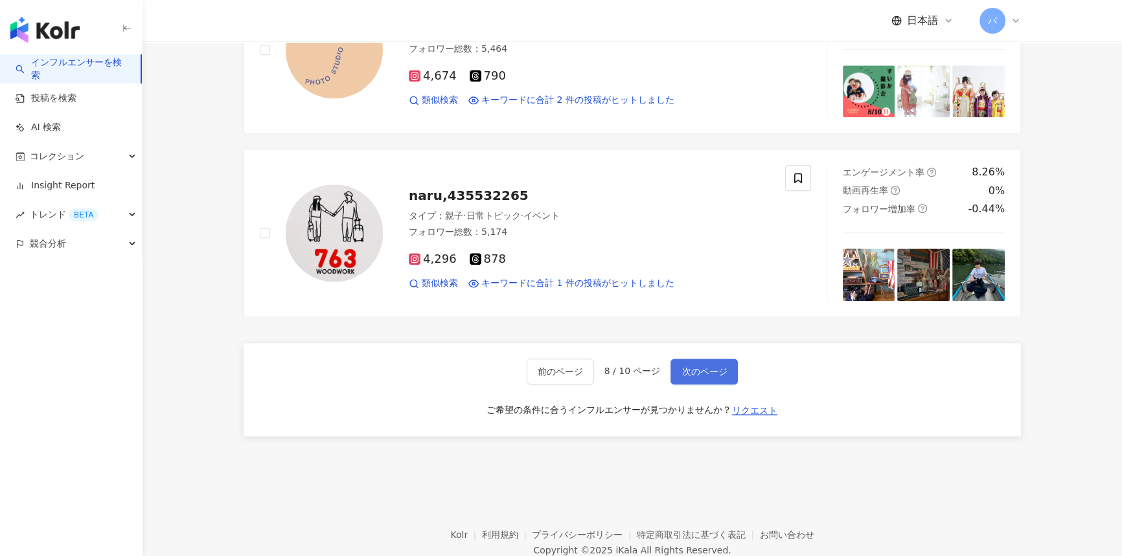
click at [691, 375] on button "次のページ" at bounding box center [703, 372] width 67 height 26
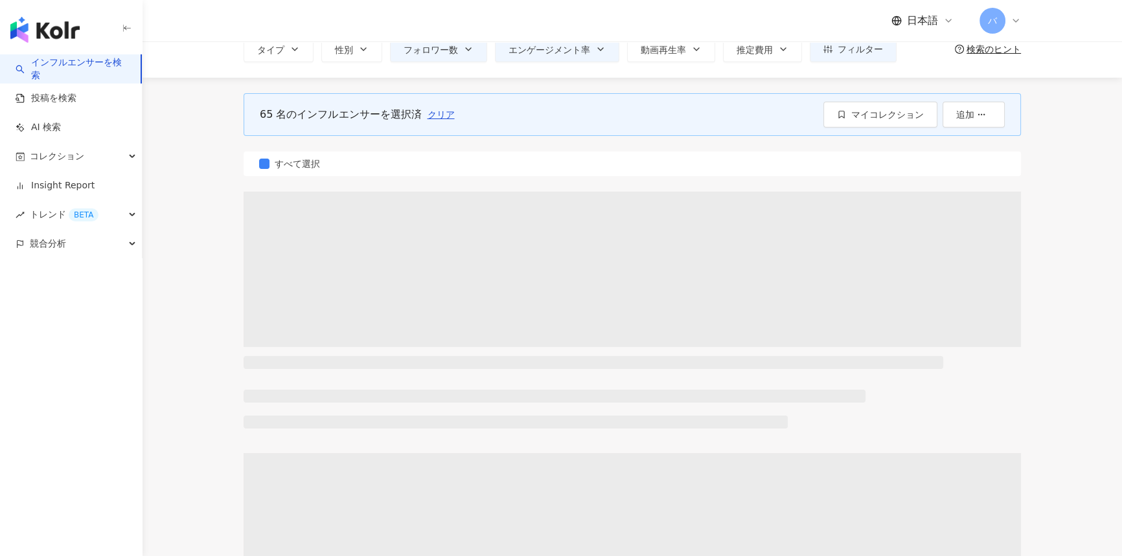
scroll to position [0, 0]
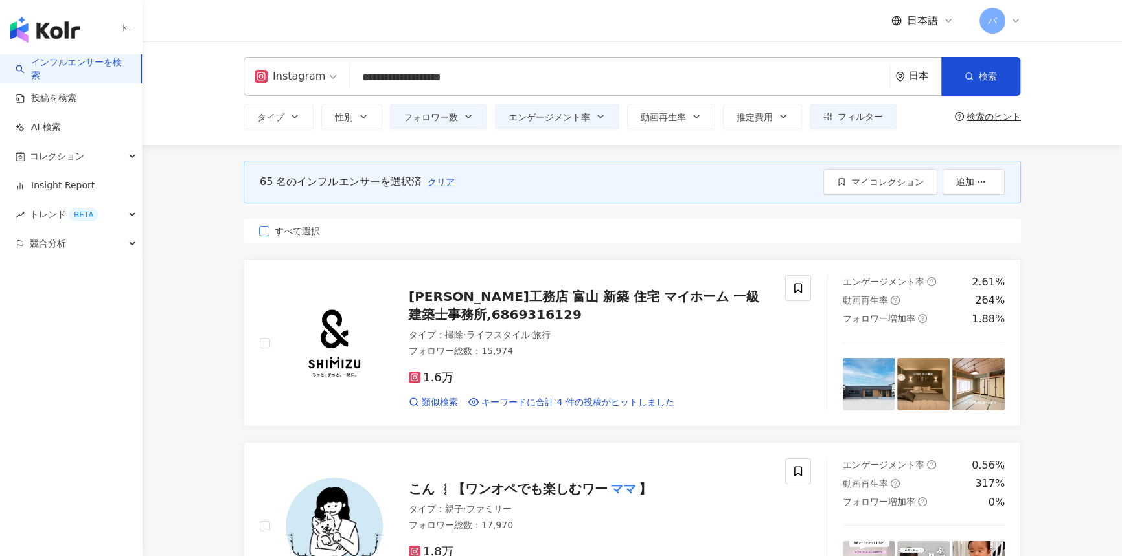
click at [293, 227] on span "すべて選択" at bounding box center [297, 231] width 56 height 14
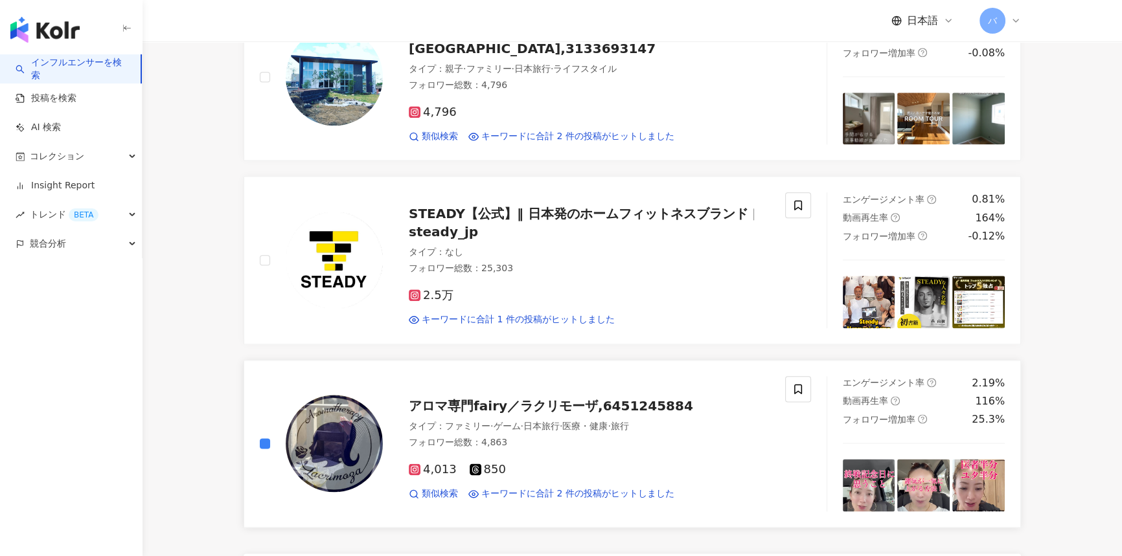
scroll to position [2002, 0]
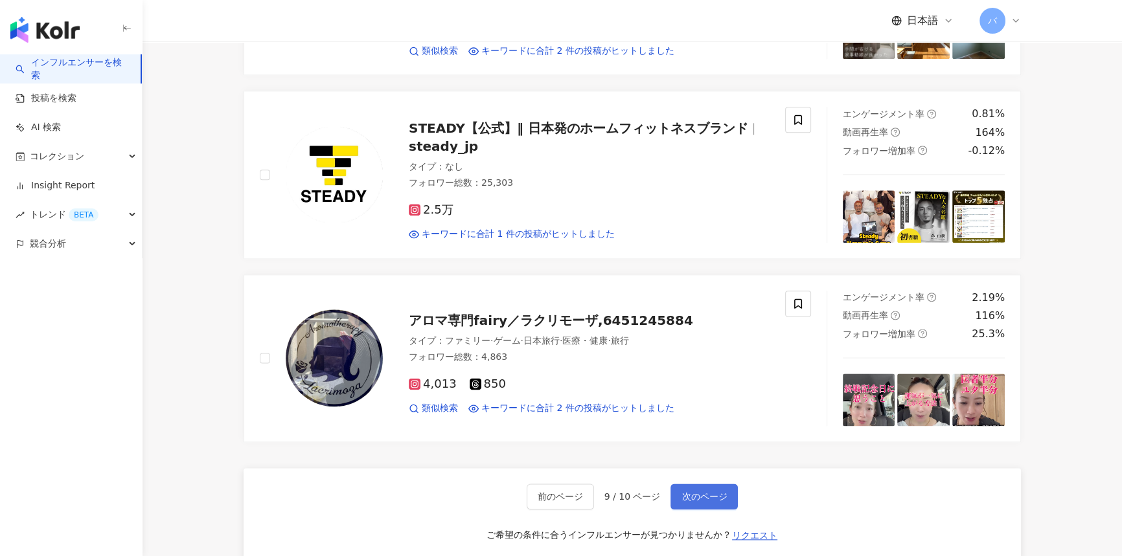
click at [692, 492] on span "次のページ" at bounding box center [703, 497] width 45 height 10
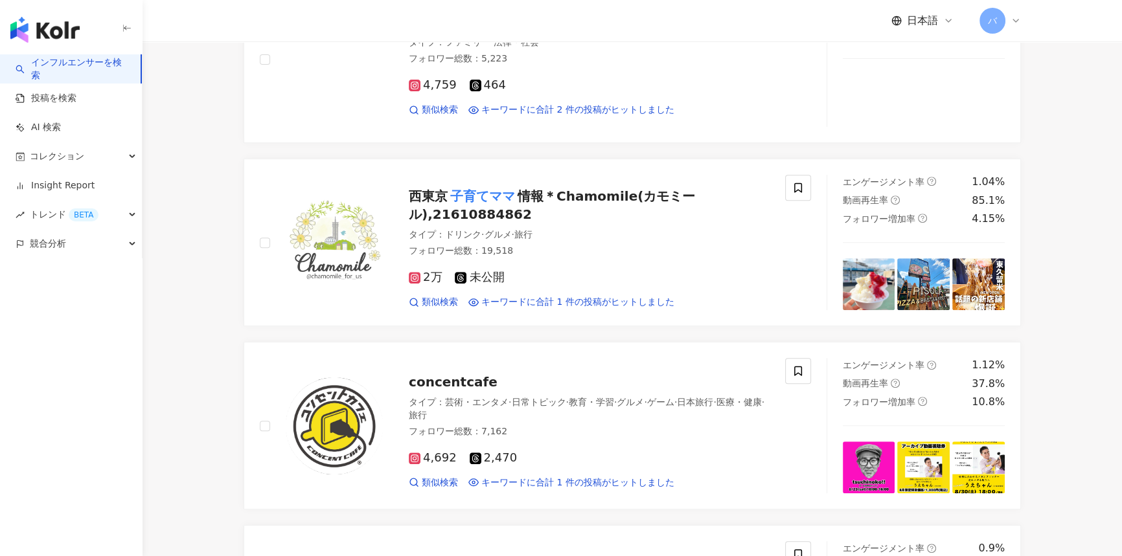
scroll to position [643, 0]
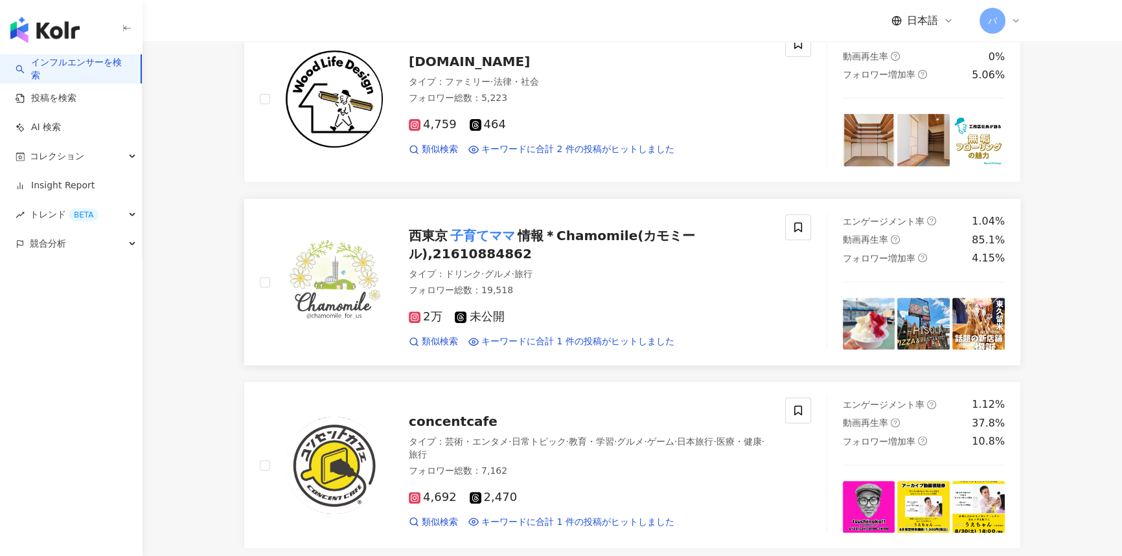
click at [266, 254] on div at bounding box center [321, 281] width 123 height 135
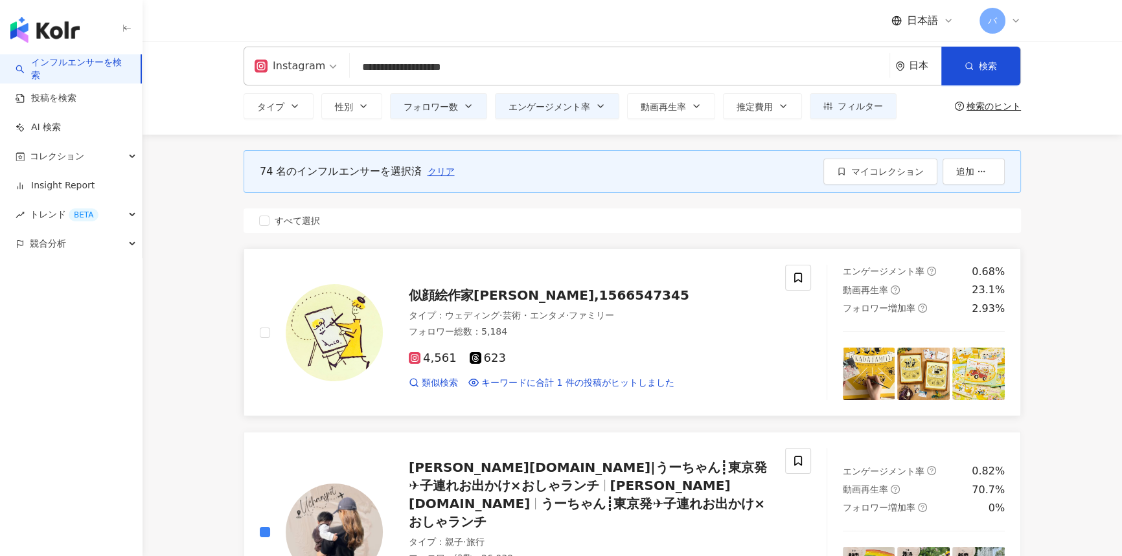
scroll to position [0, 0]
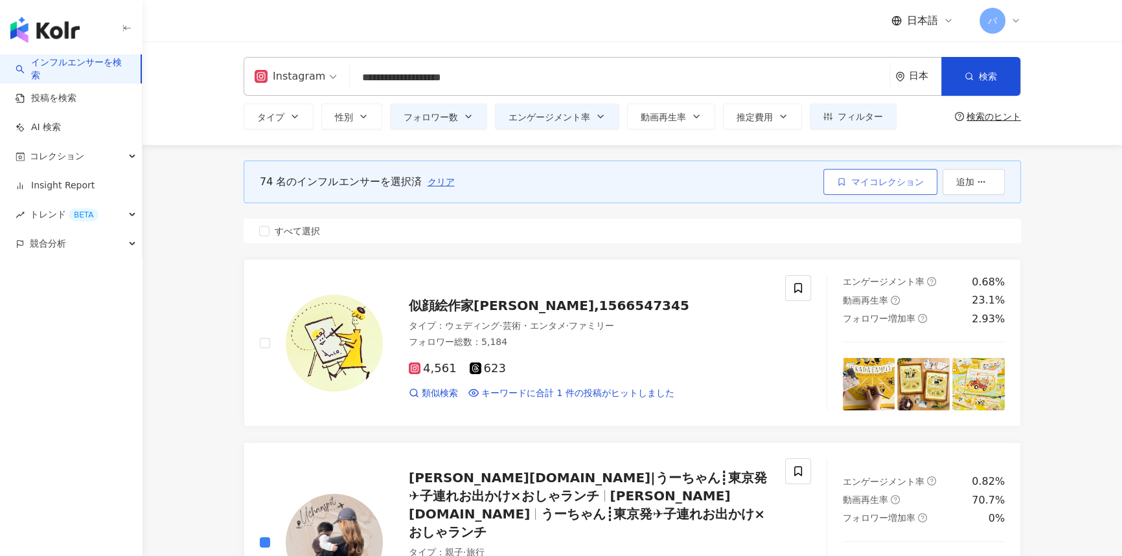
click at [861, 181] on span "マイコレクション" at bounding box center [887, 182] width 73 height 10
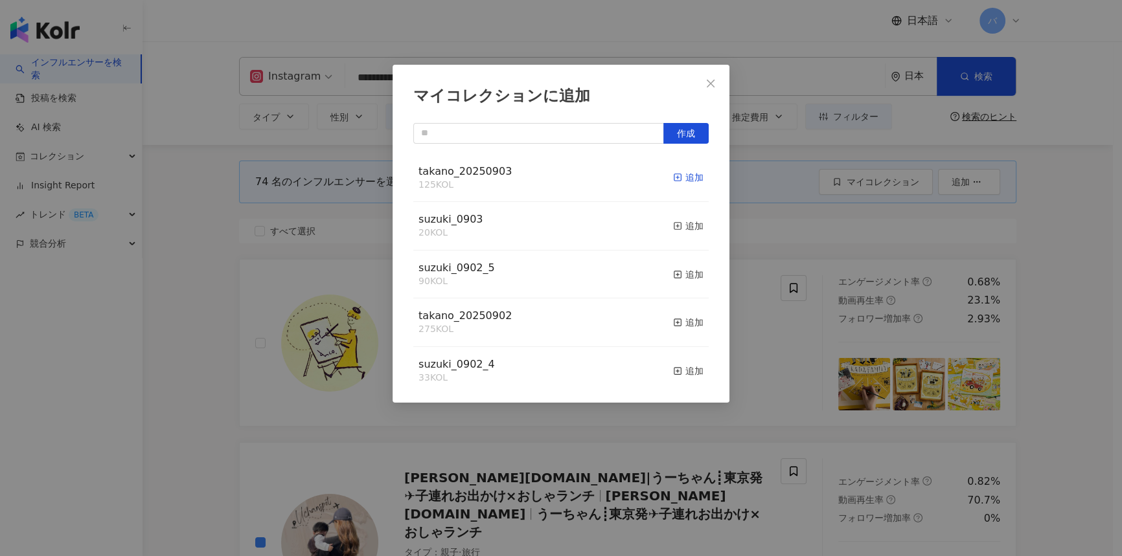
click at [681, 177] on div "追加" at bounding box center [688, 177] width 30 height 14
click at [709, 81] on icon "close" at bounding box center [710, 83] width 10 height 10
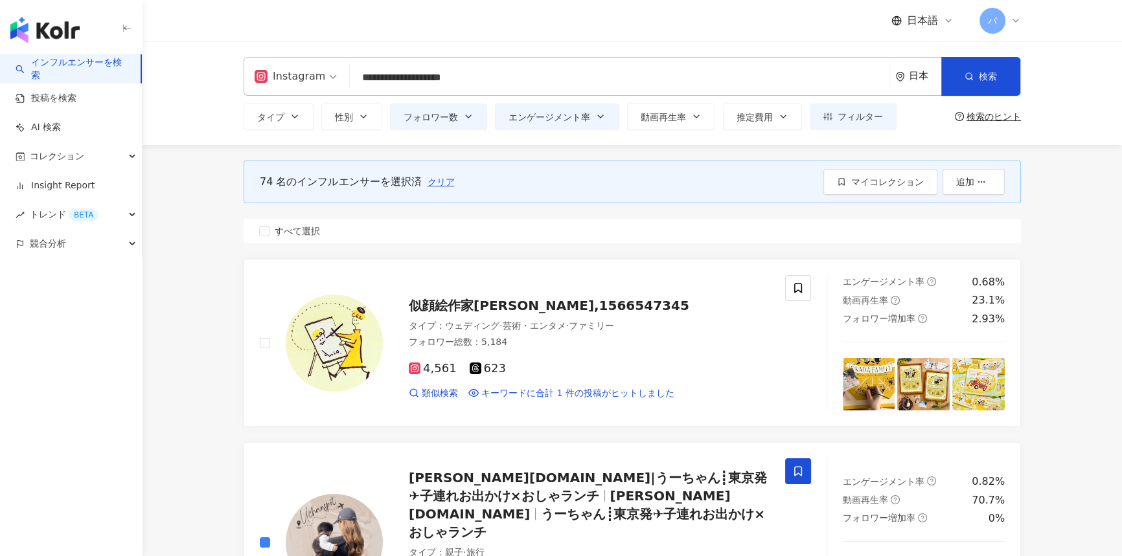
click at [391, 73] on input "**********" at bounding box center [619, 77] width 529 height 25
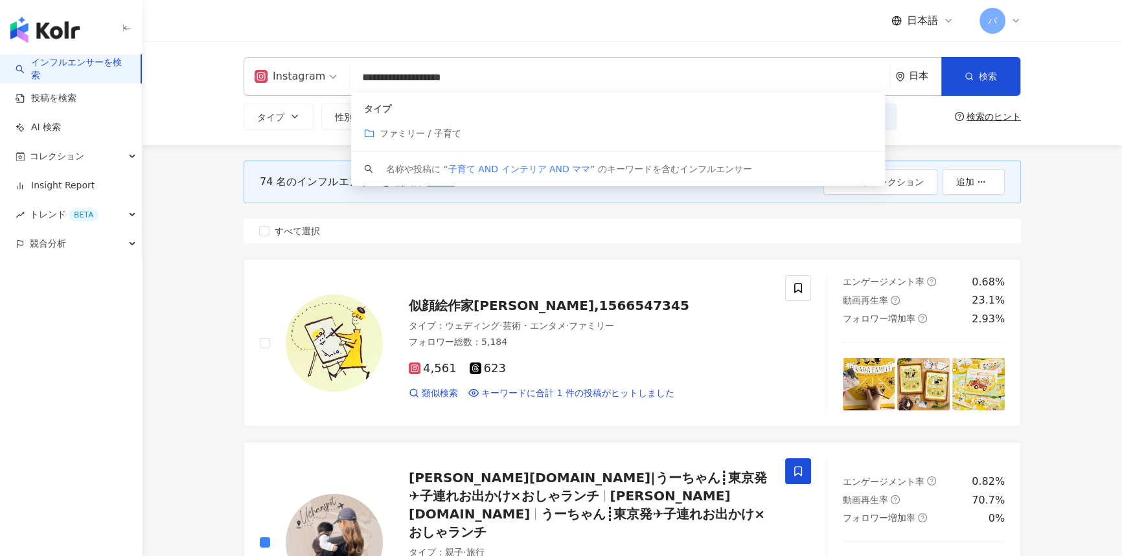
drag, startPoint x: 387, startPoint y: 73, endPoint x: 356, endPoint y: 71, distance: 31.2
click at [356, 71] on input "**********" at bounding box center [619, 77] width 529 height 25
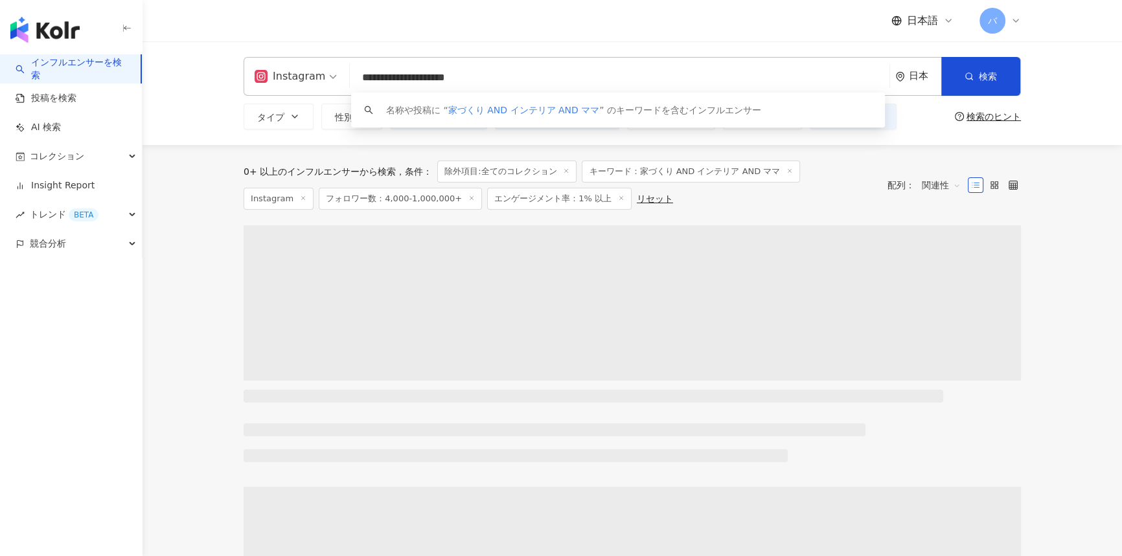
drag, startPoint x: 481, startPoint y: 72, endPoint x: 286, endPoint y: 62, distance: 195.3
click at [286, 62] on div "**********" at bounding box center [632, 76] width 777 height 39
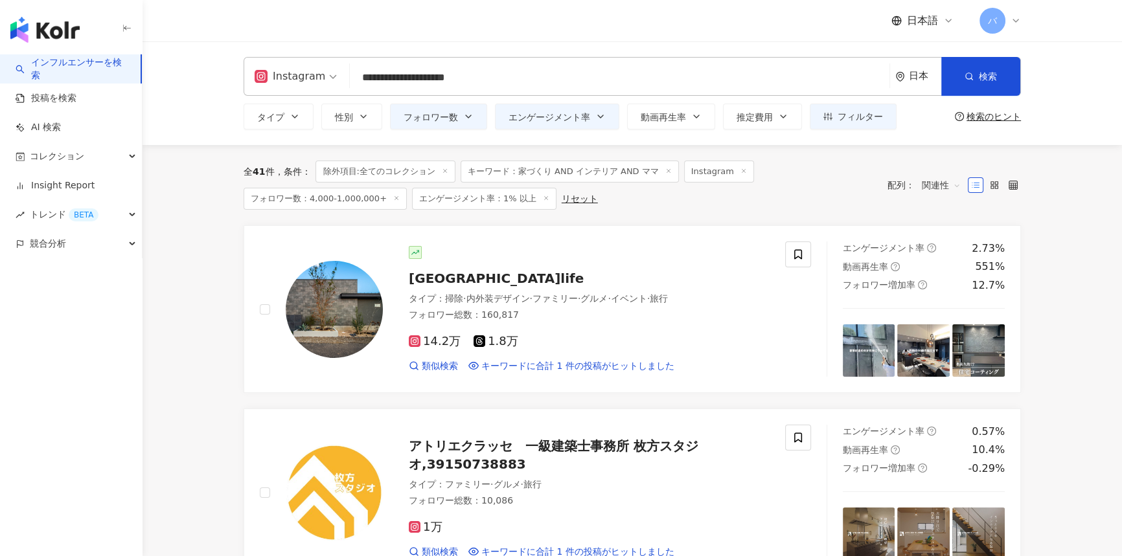
click at [447, 173] on icon at bounding box center [445, 171] width 6 height 6
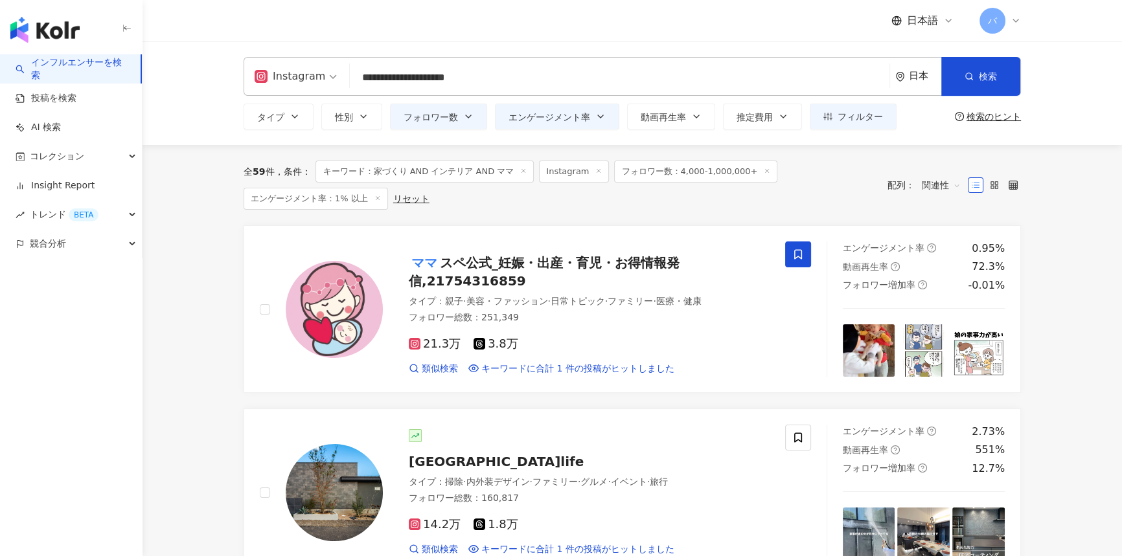
click at [260, 172] on span "59" at bounding box center [259, 171] width 12 height 10
drag, startPoint x: 257, startPoint y: 170, endPoint x: 263, endPoint y: 171, distance: 6.5
click at [263, 171] on span "59" at bounding box center [259, 171] width 12 height 10
copy span "59"
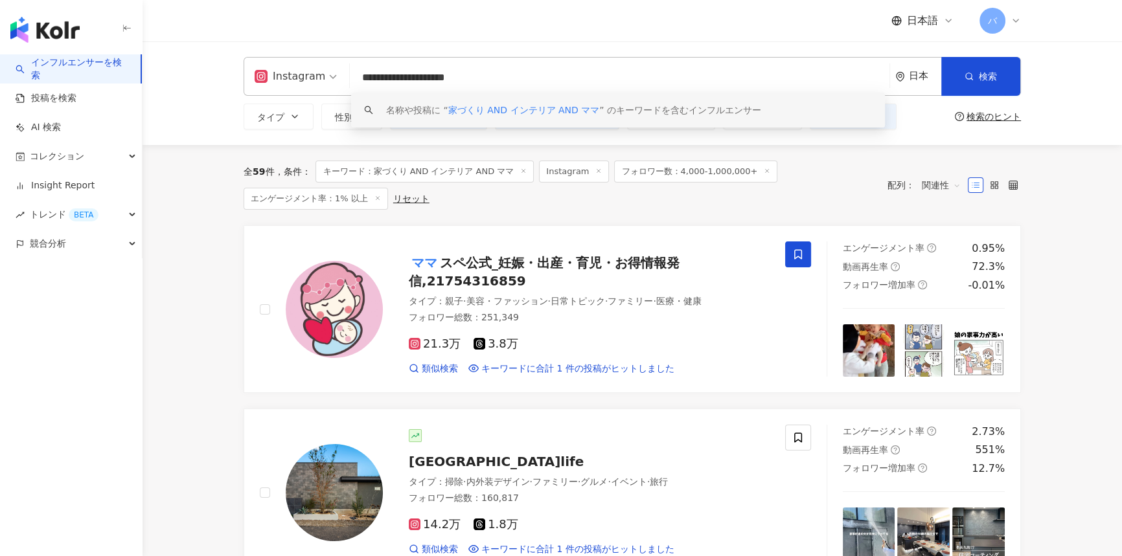
drag, startPoint x: 400, startPoint y: 82, endPoint x: 477, endPoint y: 76, distance: 76.7
click at [477, 76] on input "**********" at bounding box center [619, 77] width 529 height 25
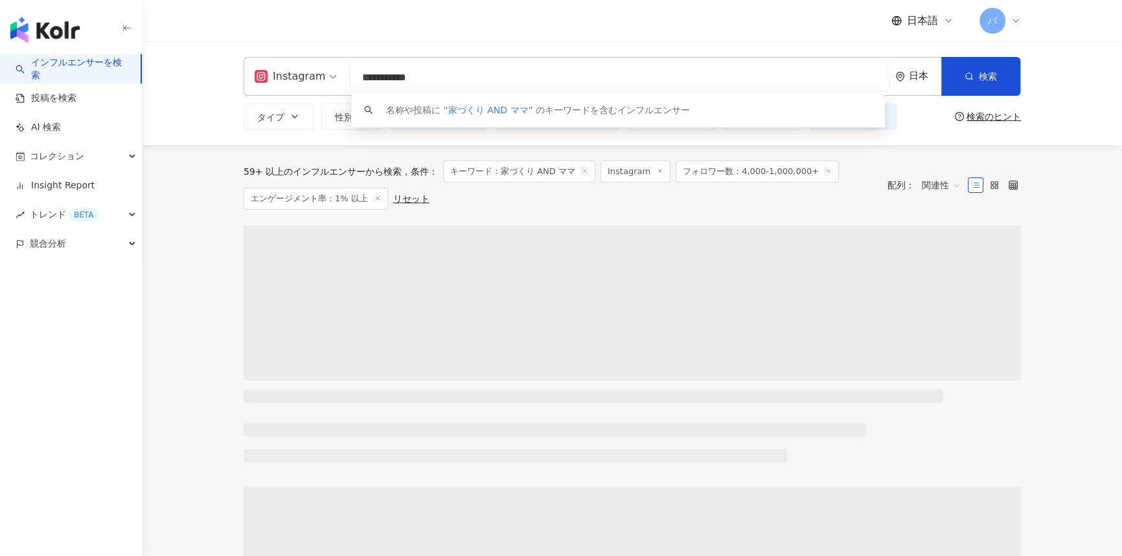
click at [402, 76] on input "**********" at bounding box center [619, 77] width 529 height 25
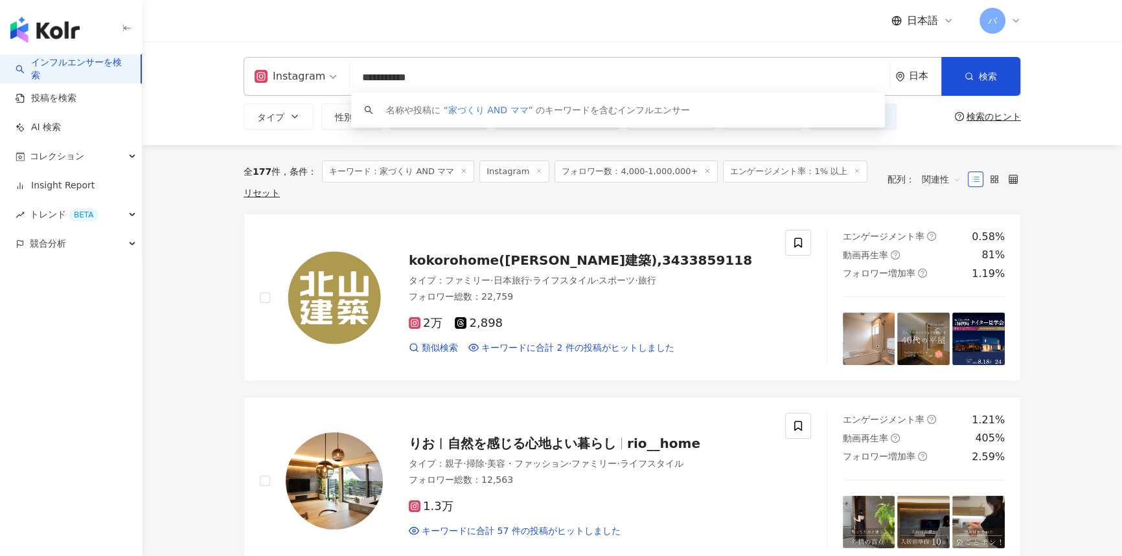
drag, startPoint x: 428, startPoint y: 74, endPoint x: 421, endPoint y: 71, distance: 7.0
click at [421, 71] on input "**********" at bounding box center [619, 77] width 529 height 25
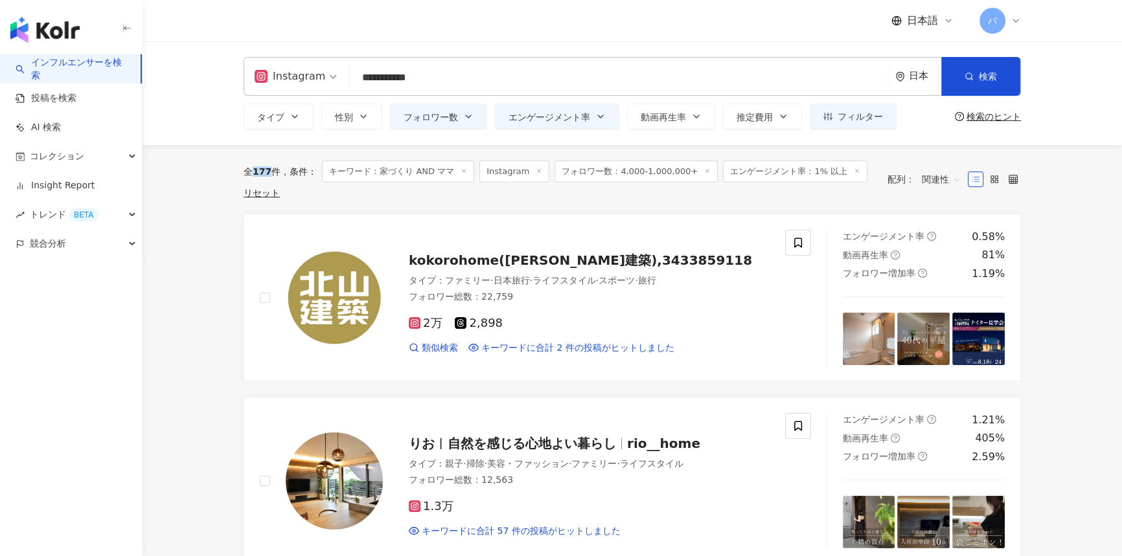
drag, startPoint x: 256, startPoint y: 168, endPoint x: 269, endPoint y: 169, distance: 13.6
click at [269, 169] on div "全 177 件" at bounding box center [262, 171] width 37 height 10
click at [268, 168] on span "177" at bounding box center [262, 171] width 19 height 10
click at [257, 167] on span "177" at bounding box center [262, 171] width 19 height 10
drag, startPoint x: 258, startPoint y: 172, endPoint x: 271, endPoint y: 172, distance: 13.0
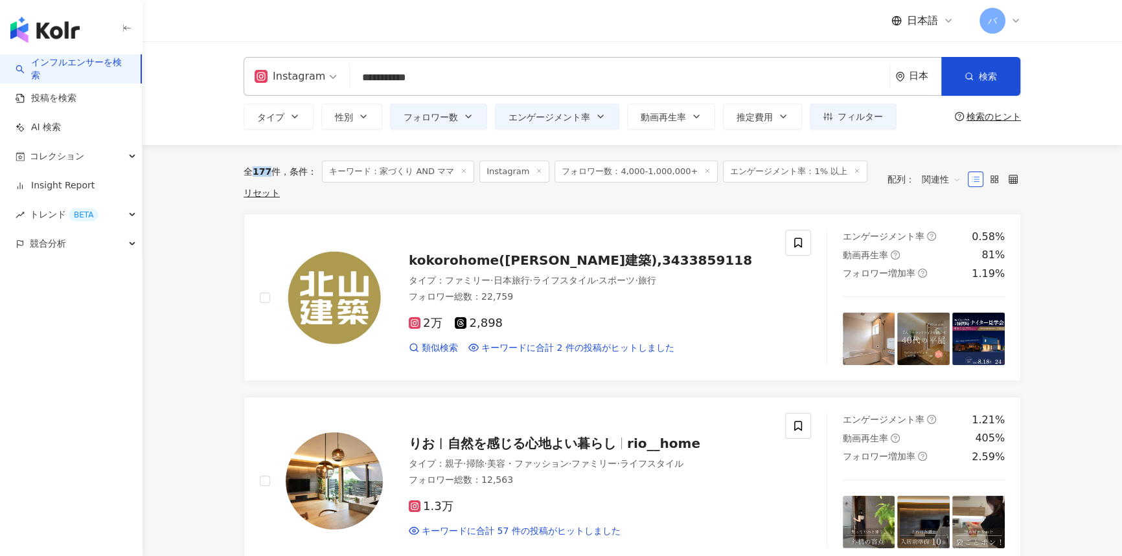
click at [271, 172] on div "全 177 件" at bounding box center [262, 171] width 37 height 10
click at [415, 76] on input "**********" at bounding box center [619, 77] width 529 height 25
click at [0, 0] on div "名称や投稿に “ 家づくり AND ママ ” のキーワードを含むインフルエンサー" at bounding box center [0, 0] width 0 height 0
click at [863, 112] on span "フィルター" at bounding box center [860, 116] width 45 height 10
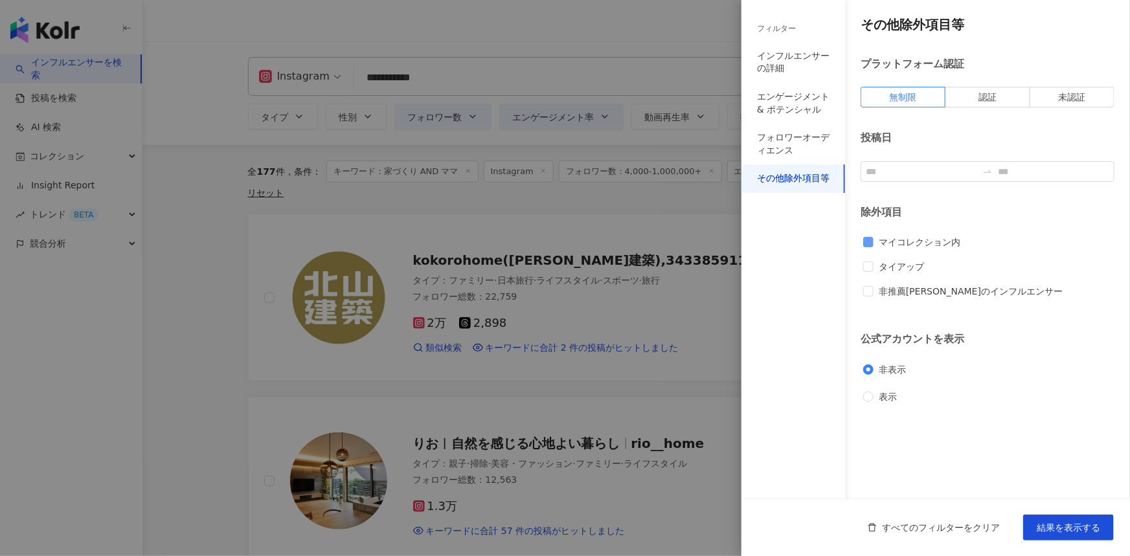
click at [905, 242] on span "マイコレクション内" at bounding box center [920, 242] width 92 height 14
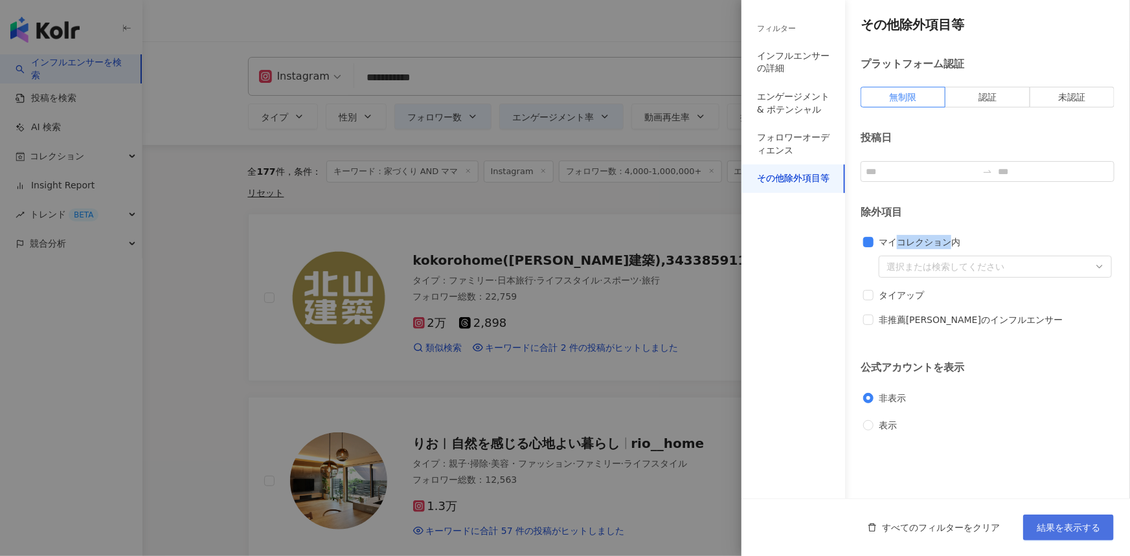
click at [1051, 535] on button "結果を表示する" at bounding box center [1068, 528] width 91 height 26
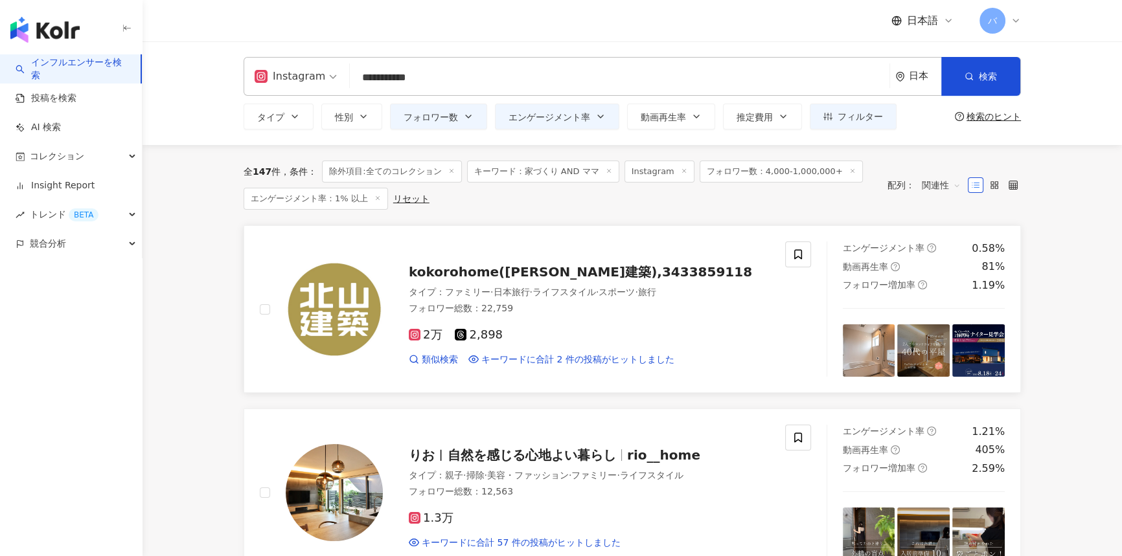
click at [269, 304] on div at bounding box center [321, 309] width 123 height 135
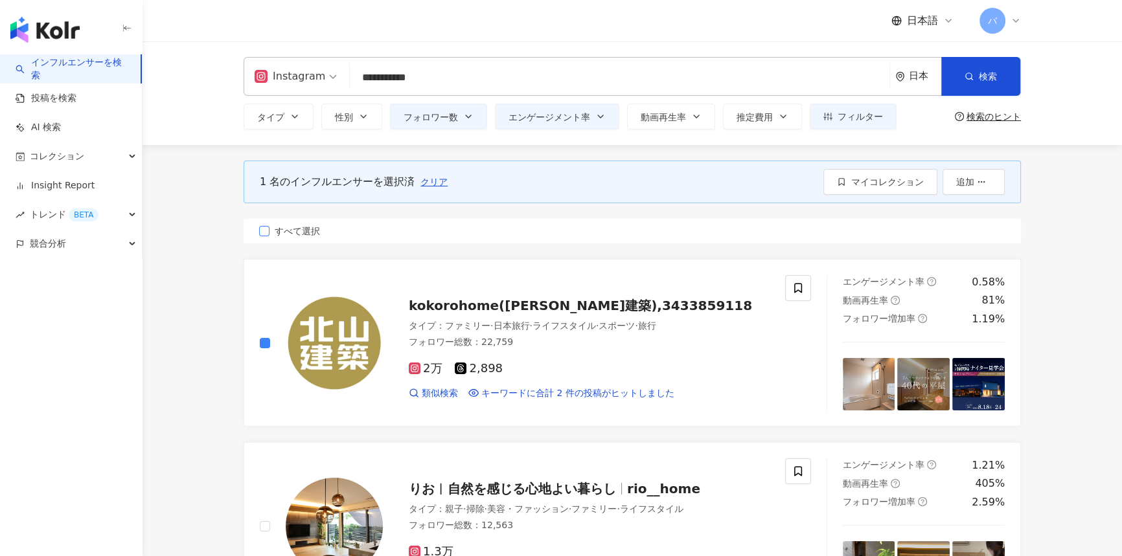
click at [304, 232] on span "すべて選択" at bounding box center [297, 231] width 56 height 14
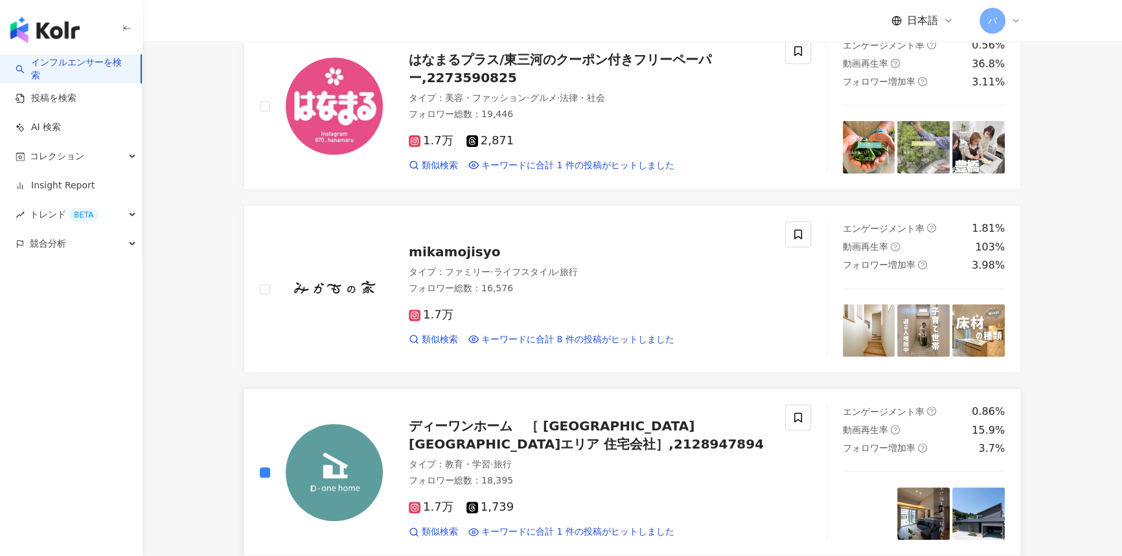
scroll to position [706, 0]
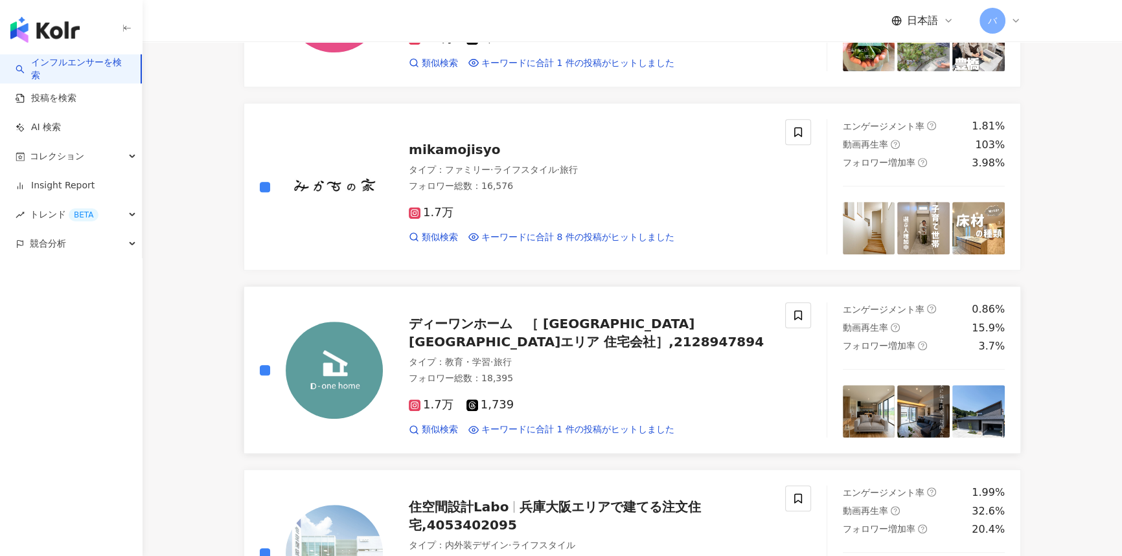
click at [258, 365] on div "ディーワンホーム　［ 三重県南勢エリア 住宅会社］,2128947894 タイプ ： 教育・学習 · 旅行 フォロワー総数 ： 18,395 1.7万 1,…" at bounding box center [535, 370] width 582 height 135
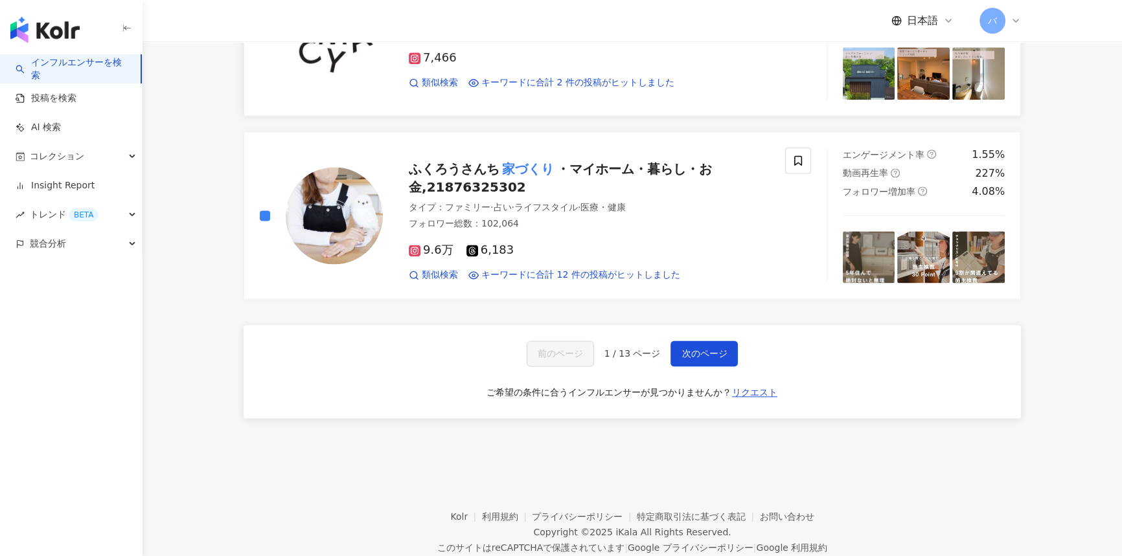
scroll to position [2178, 0]
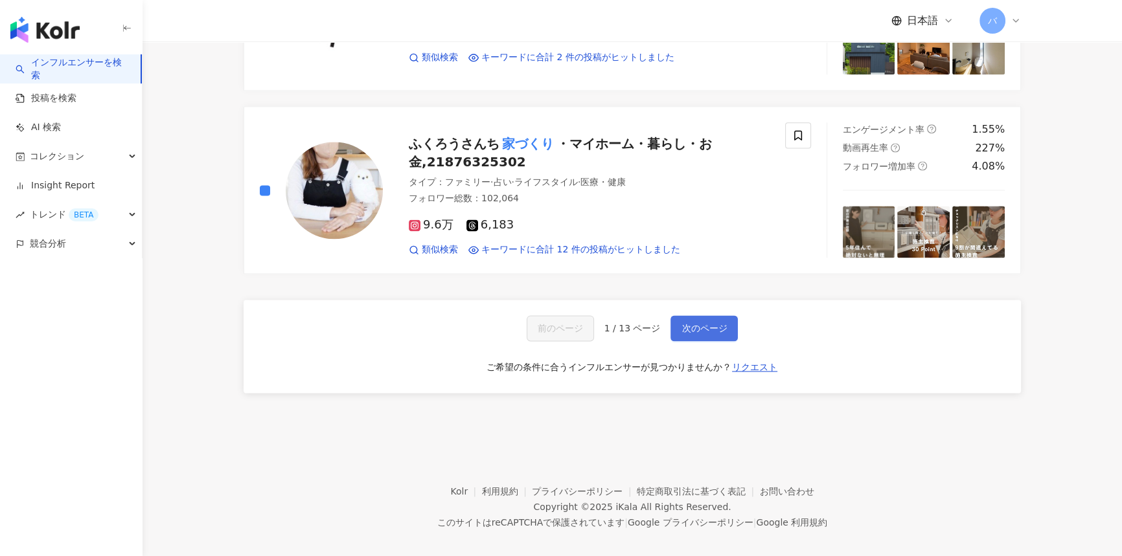
click at [688, 329] on span "次のページ" at bounding box center [703, 328] width 45 height 10
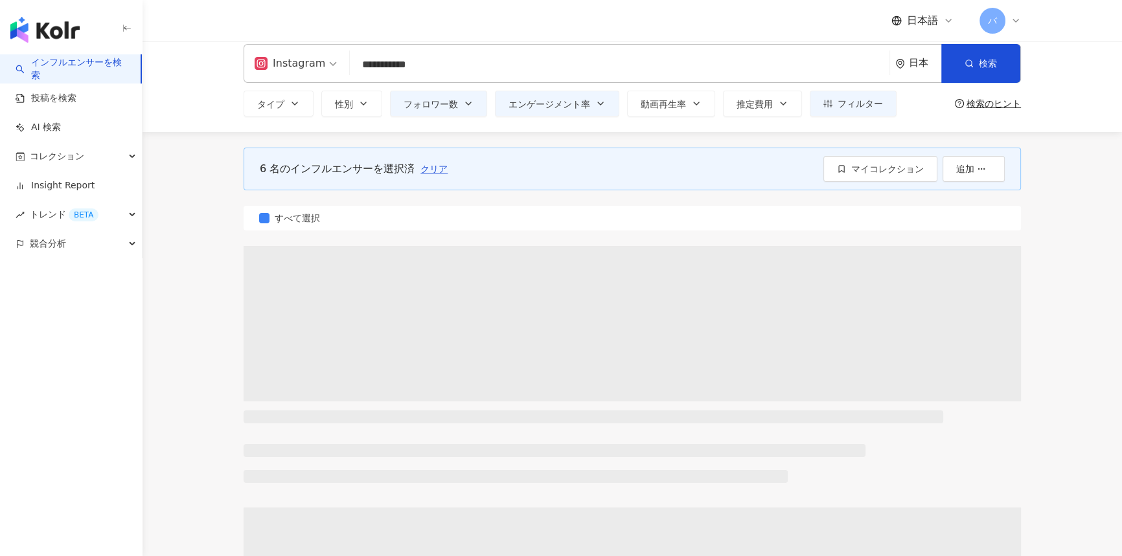
scroll to position [0, 0]
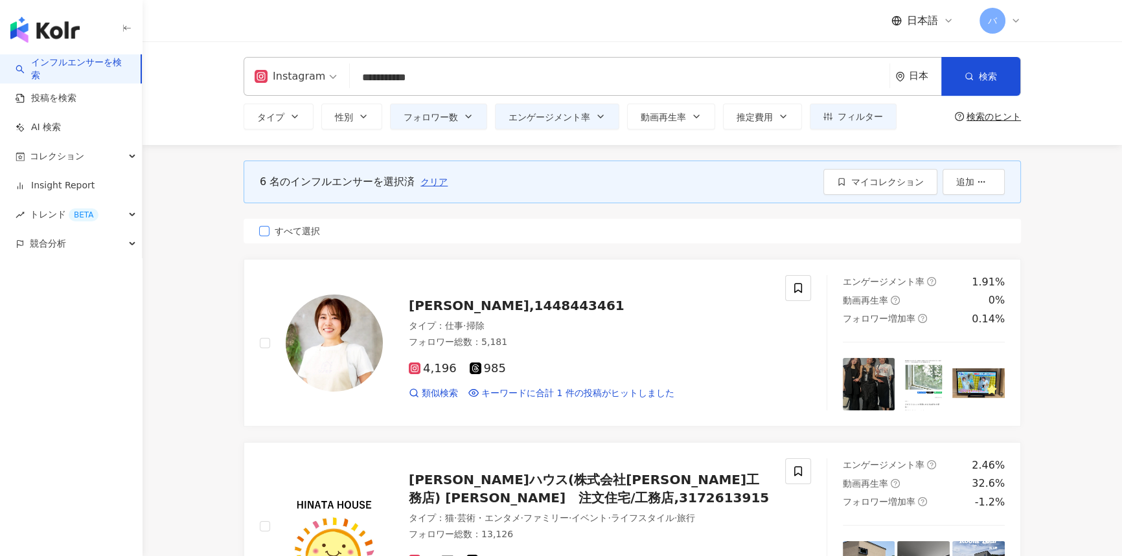
click at [286, 231] on span "すべて選択" at bounding box center [297, 231] width 56 height 14
click at [525, 85] on input "**********" at bounding box center [619, 77] width 529 height 25
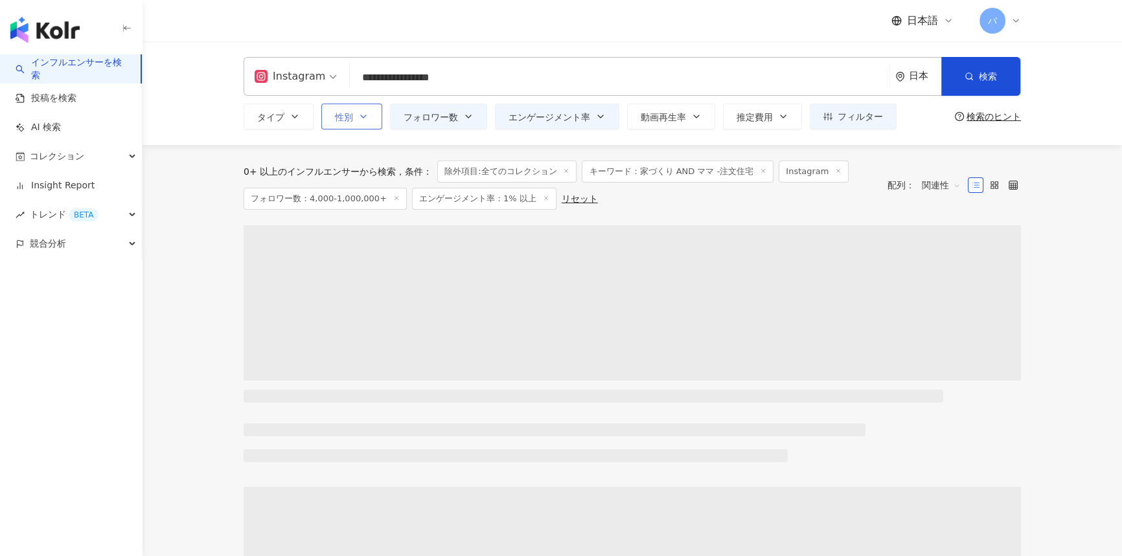
drag, startPoint x: 525, startPoint y: 85, endPoint x: 332, endPoint y: 103, distance: 193.9
click at [332, 103] on div "**********" at bounding box center [632, 93] width 829 height 73
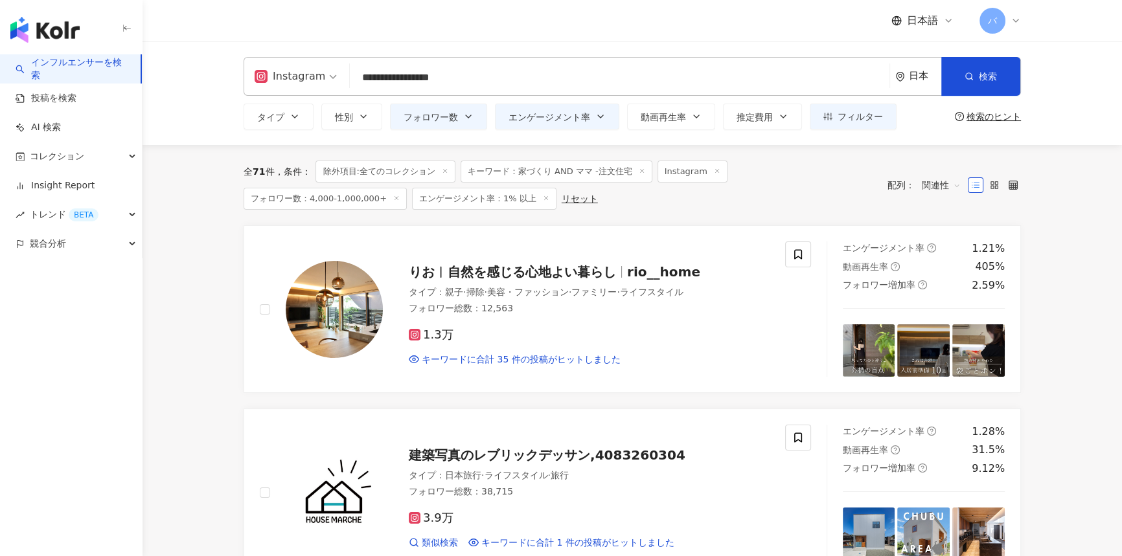
click at [494, 82] on input "**********" at bounding box center [619, 77] width 529 height 25
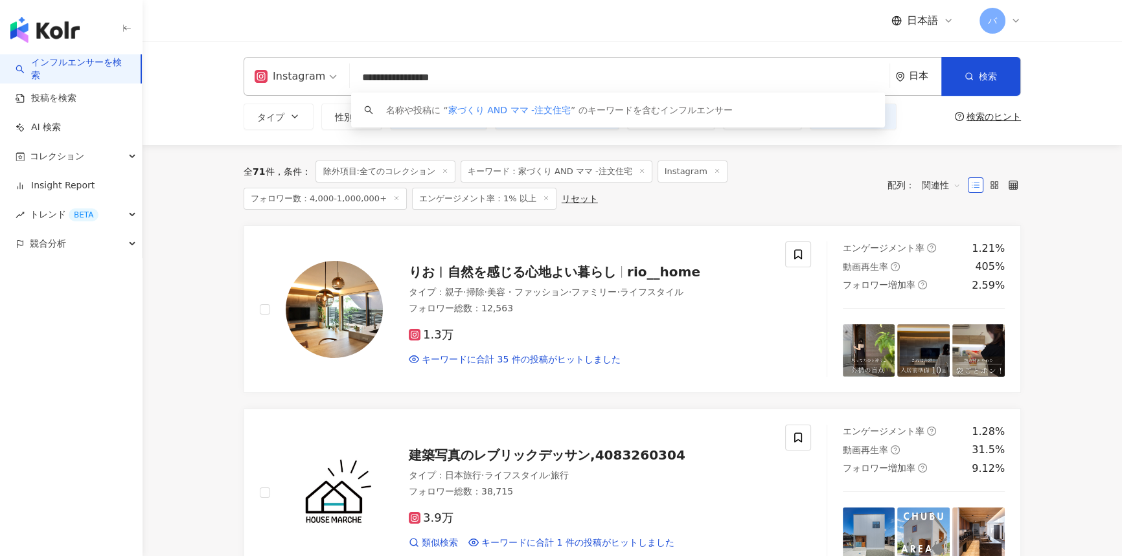
click at [466, 73] on input "**********" at bounding box center [619, 77] width 529 height 25
drag, startPoint x: 453, startPoint y: 74, endPoint x: 523, endPoint y: 74, distance: 69.3
click at [523, 74] on input "**********" at bounding box center [619, 77] width 529 height 25
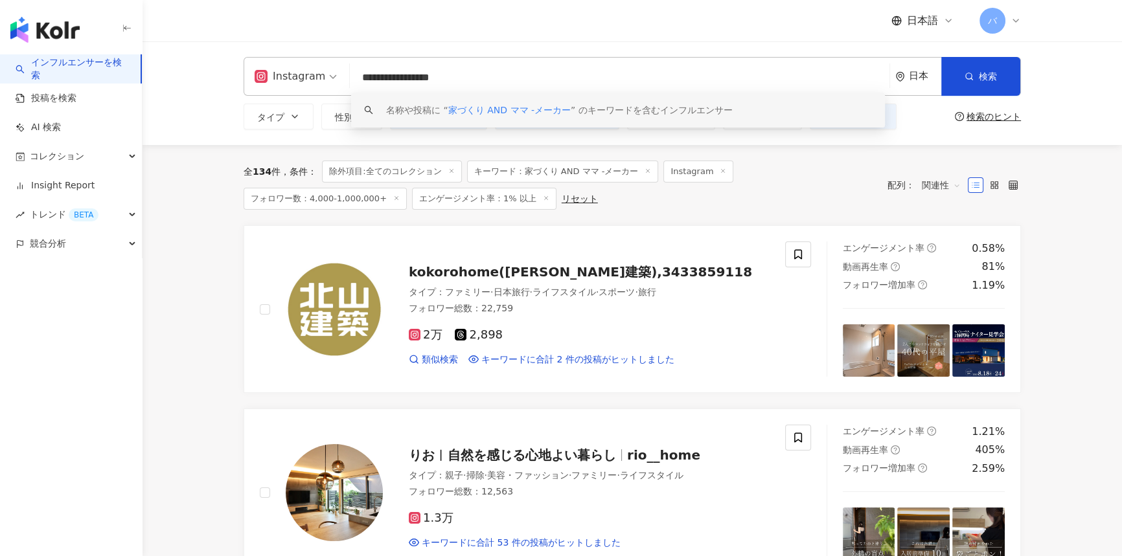
click at [531, 98] on div "名称や投稿に “ 家づくり AND ママ -メーカー ” のキーワードを含むインフルエンサー" at bounding box center [618, 110] width 534 height 35
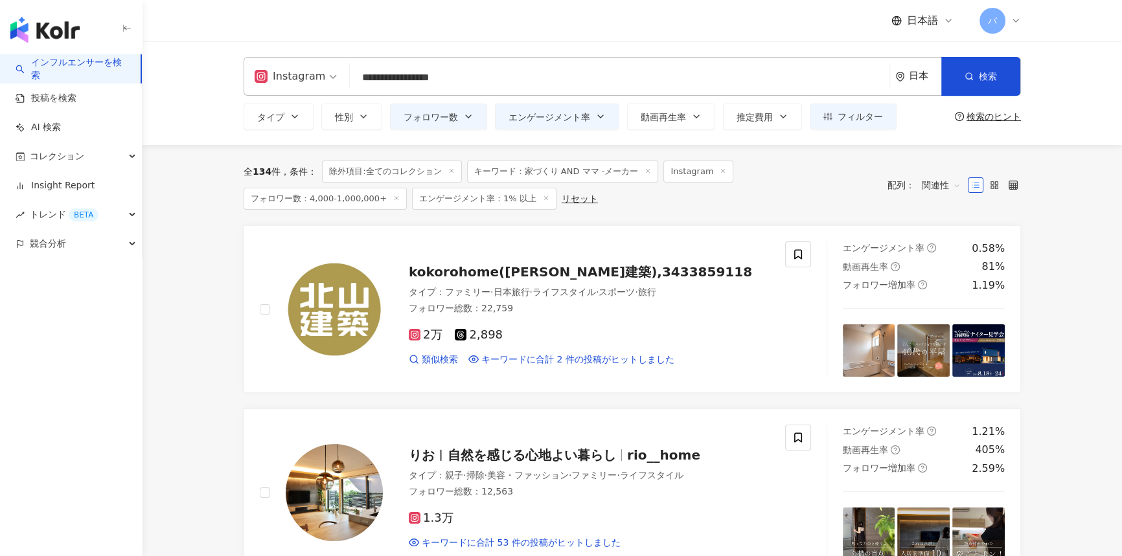
click at [527, 83] on input "**********" at bounding box center [619, 77] width 529 height 25
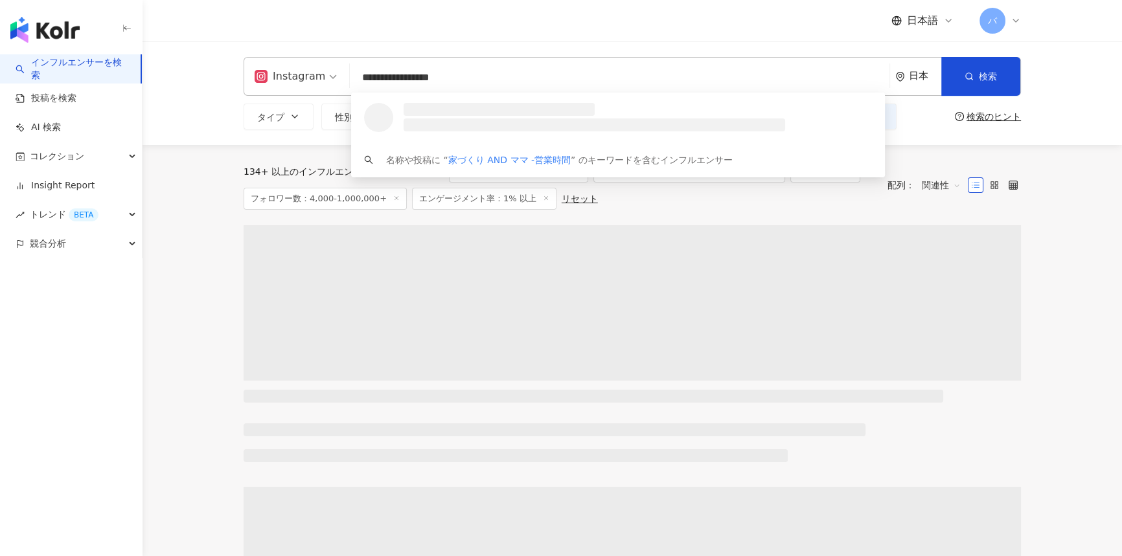
drag, startPoint x: 527, startPoint y: 82, endPoint x: 336, endPoint y: 86, distance: 190.5
click at [334, 86] on div "**********" at bounding box center [632, 76] width 777 height 39
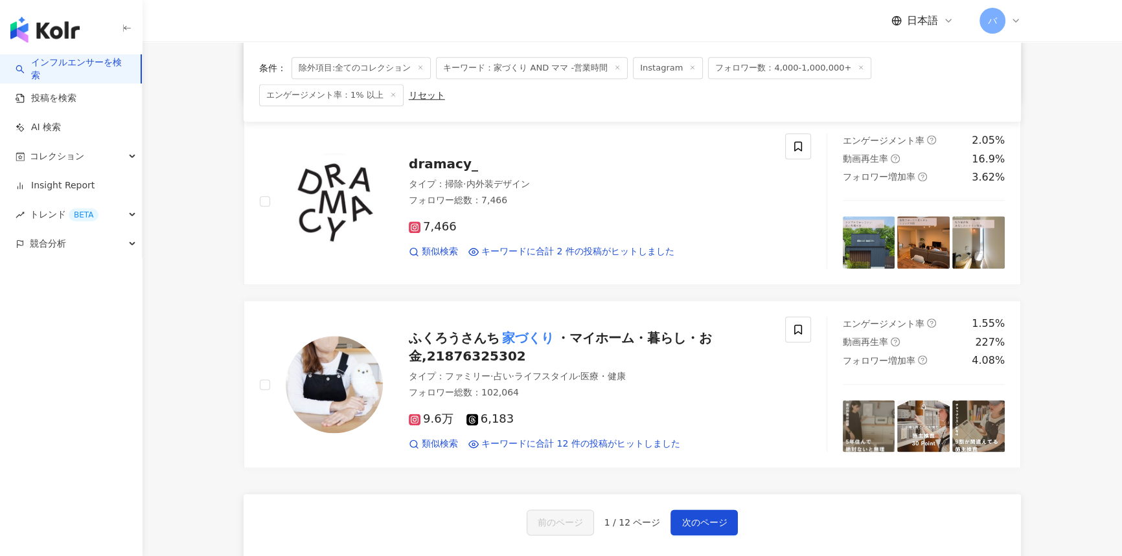
scroll to position [1743, 0]
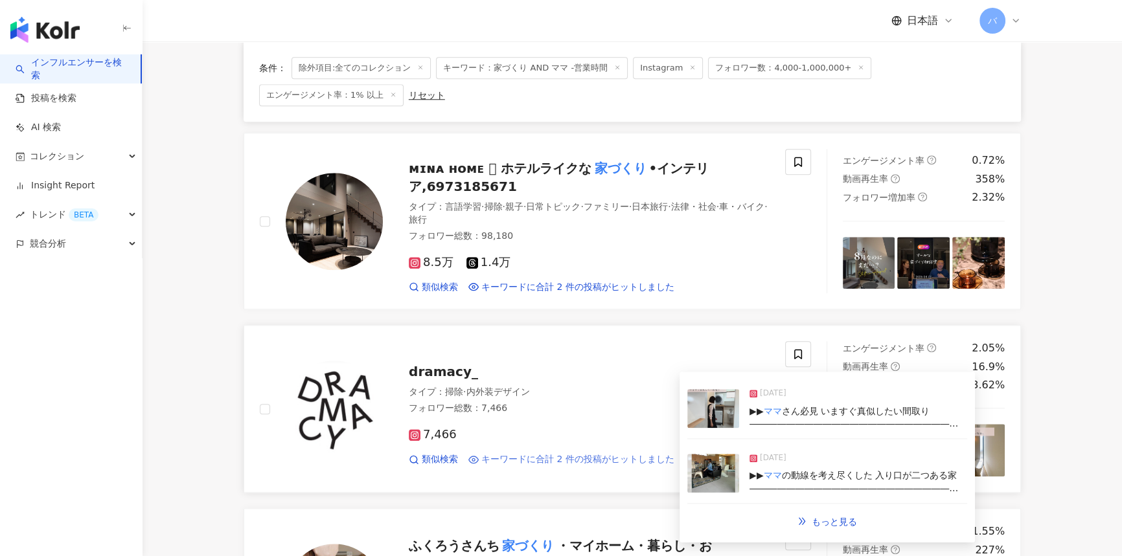
click at [572, 453] on span "キーワードに合計 2 件の投稿がヒットしました" at bounding box center [577, 459] width 193 height 13
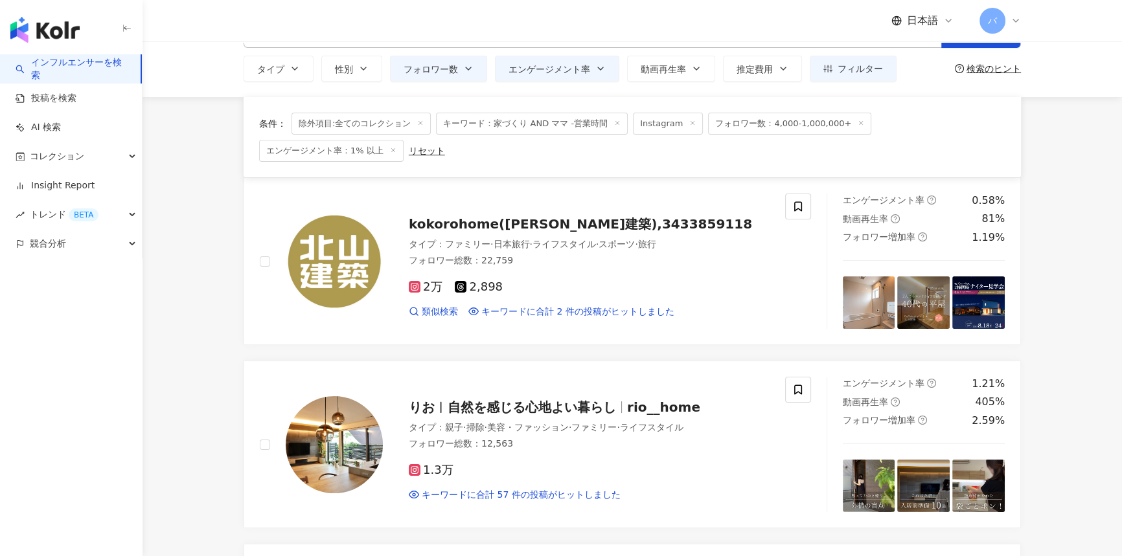
scroll to position [0, 0]
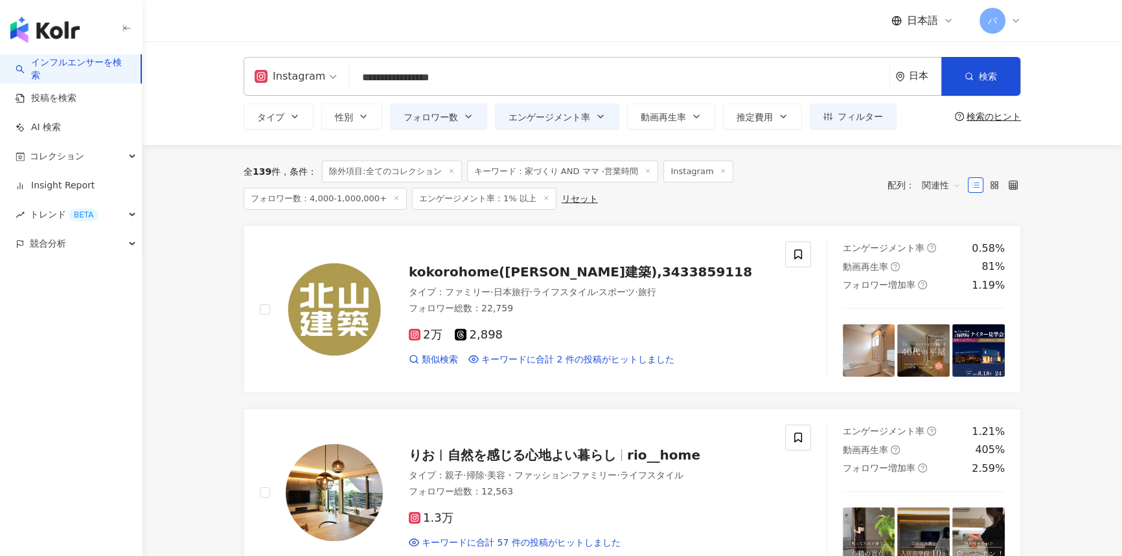
click at [511, 82] on input "**********" at bounding box center [619, 77] width 529 height 25
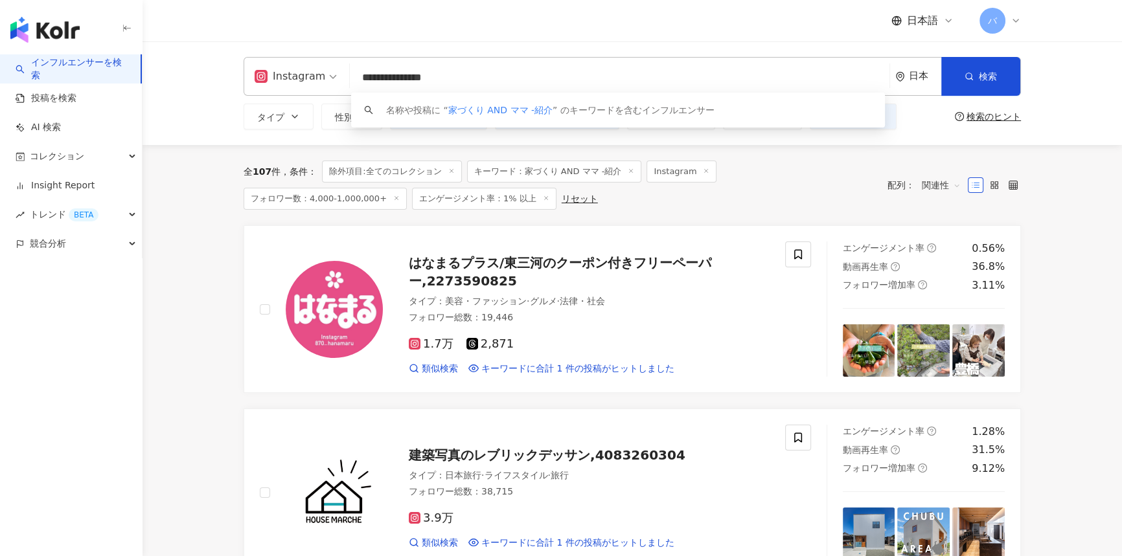
drag, startPoint x: 479, startPoint y: 77, endPoint x: 485, endPoint y: 75, distance: 6.8
click at [485, 76] on input "**********" at bounding box center [619, 77] width 529 height 25
paste input "*"
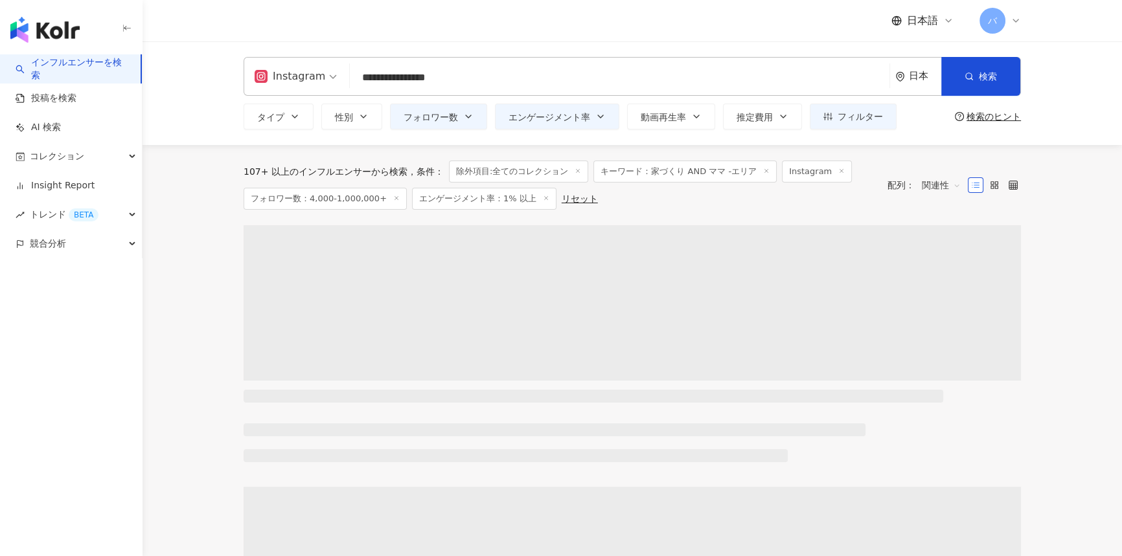
drag, startPoint x: 513, startPoint y: 69, endPoint x: 351, endPoint y: 71, distance: 162.0
click at [355, 71] on input "**********" at bounding box center [619, 77] width 529 height 25
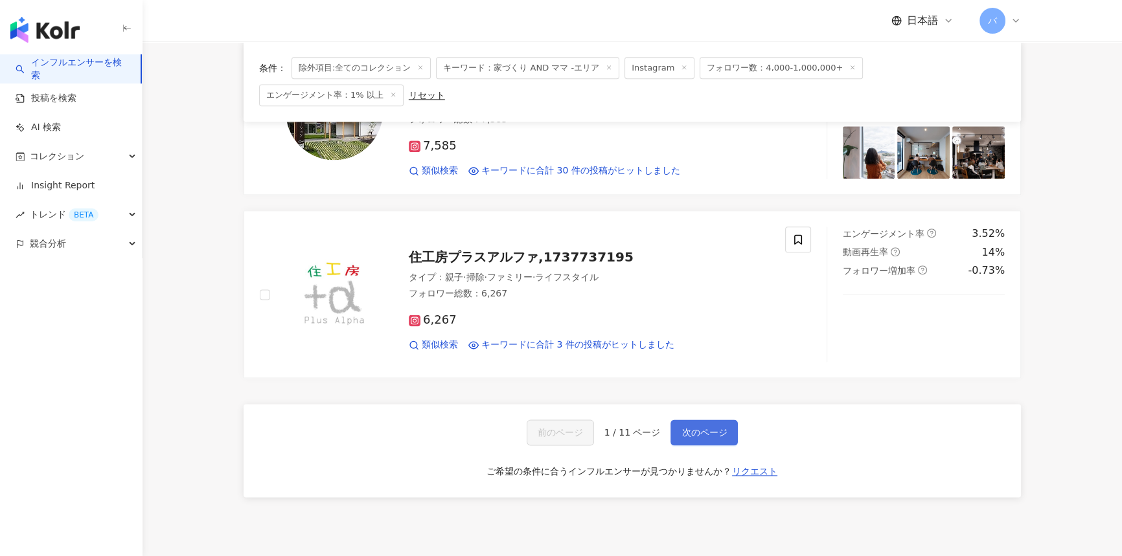
scroll to position [2144, 0]
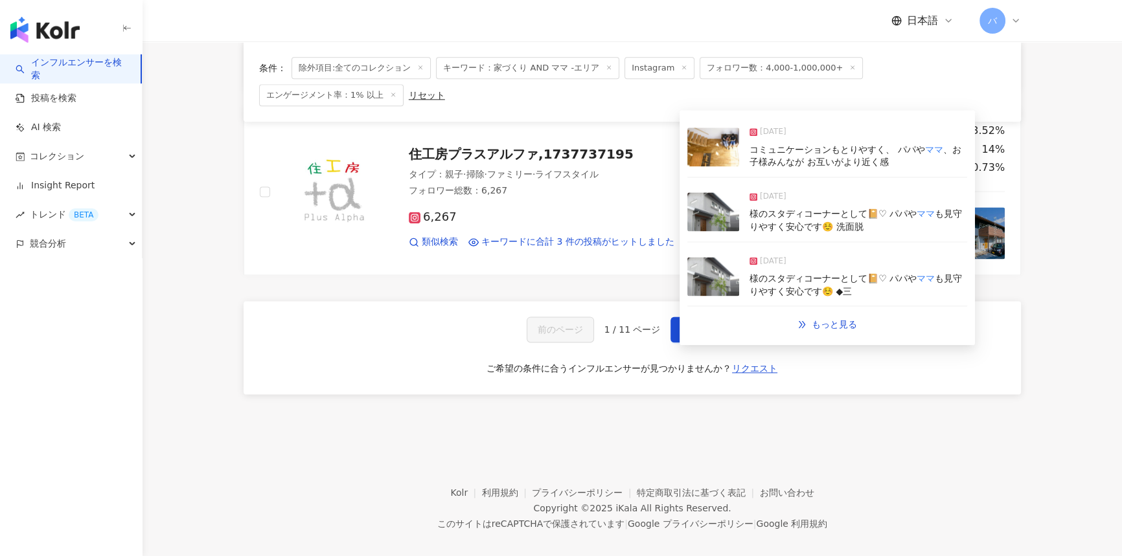
click at [846, 159] on span "、お子様みんなが お互いがより近く感" at bounding box center [854, 155] width 211 height 23
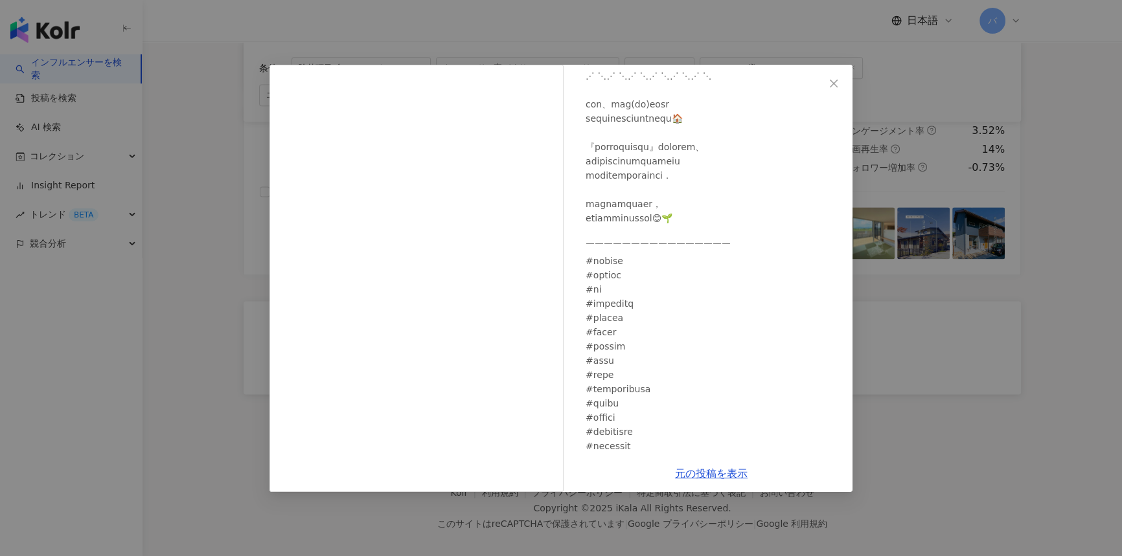
scroll to position [706, 0]
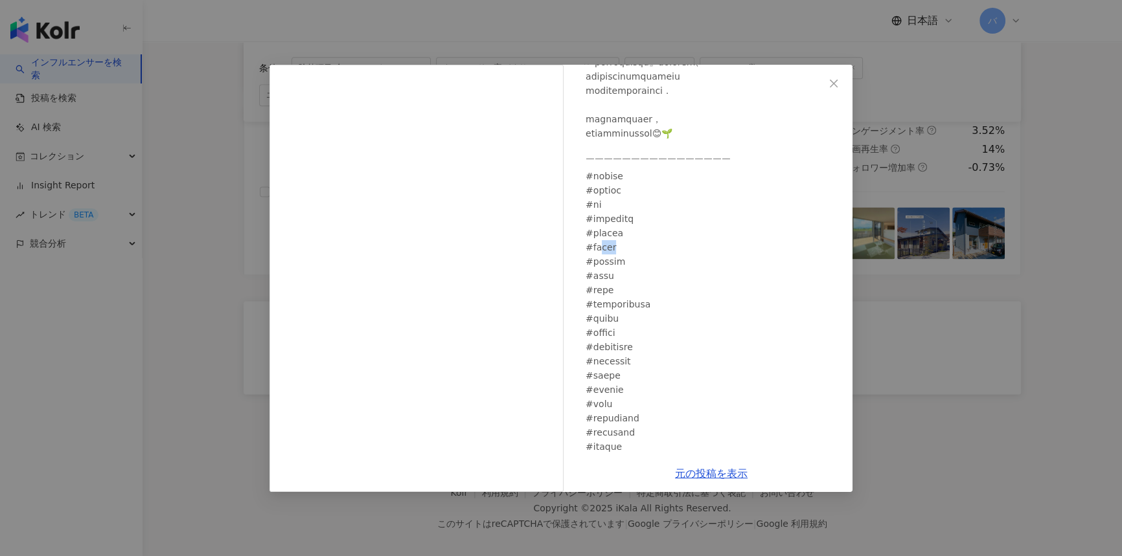
drag, startPoint x: 611, startPoint y: 248, endPoint x: 634, endPoint y: 247, distance: 23.4
click at [634, 247] on div at bounding box center [714, 12] width 257 height 1169
copy div "#耐"
click at [919, 374] on div "住工房プラスアルファ 2025/03/17 255 元の投稿を表示" at bounding box center [561, 278] width 1122 height 556
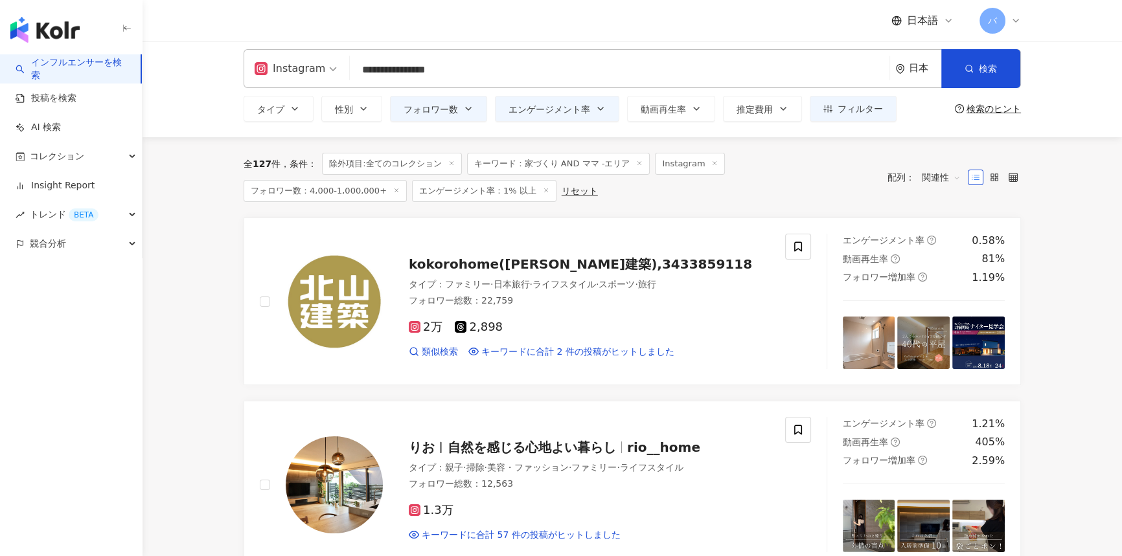
scroll to position [0, 0]
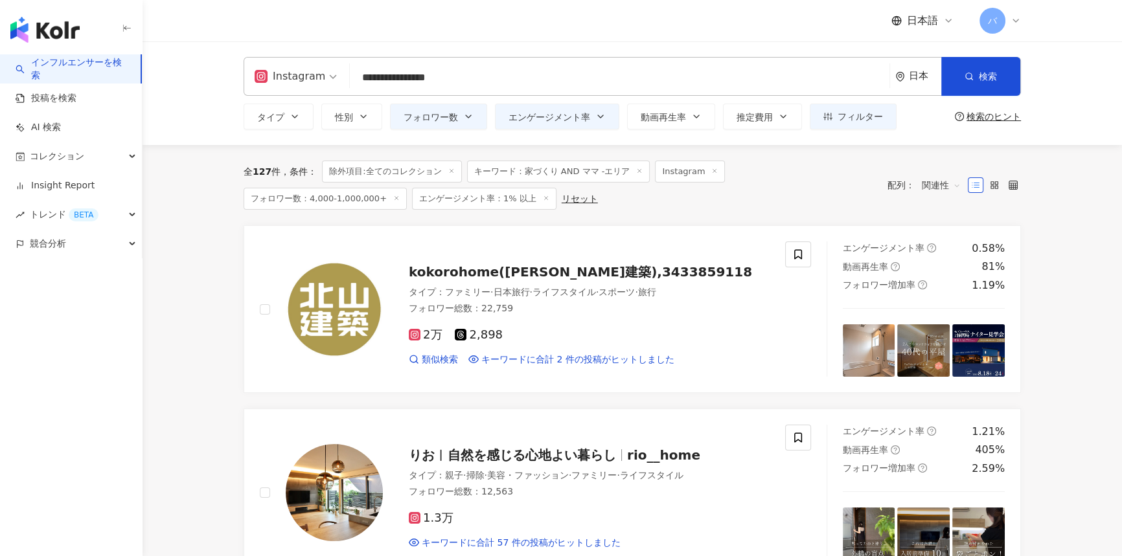
click at [547, 78] on input "**********" at bounding box center [619, 77] width 529 height 25
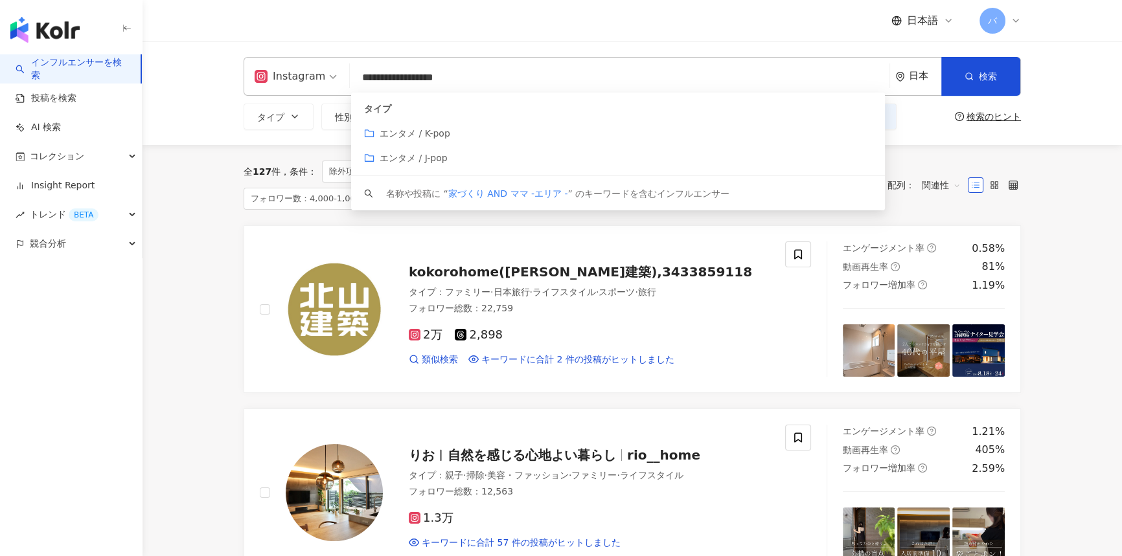
paste input "***"
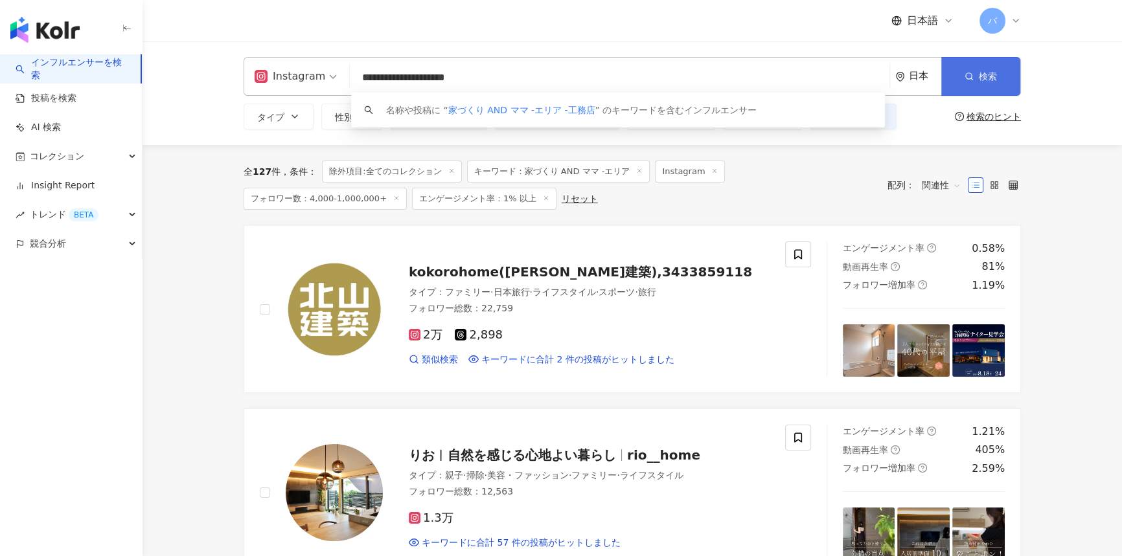
click at [972, 65] on button "検索" at bounding box center [980, 76] width 79 height 39
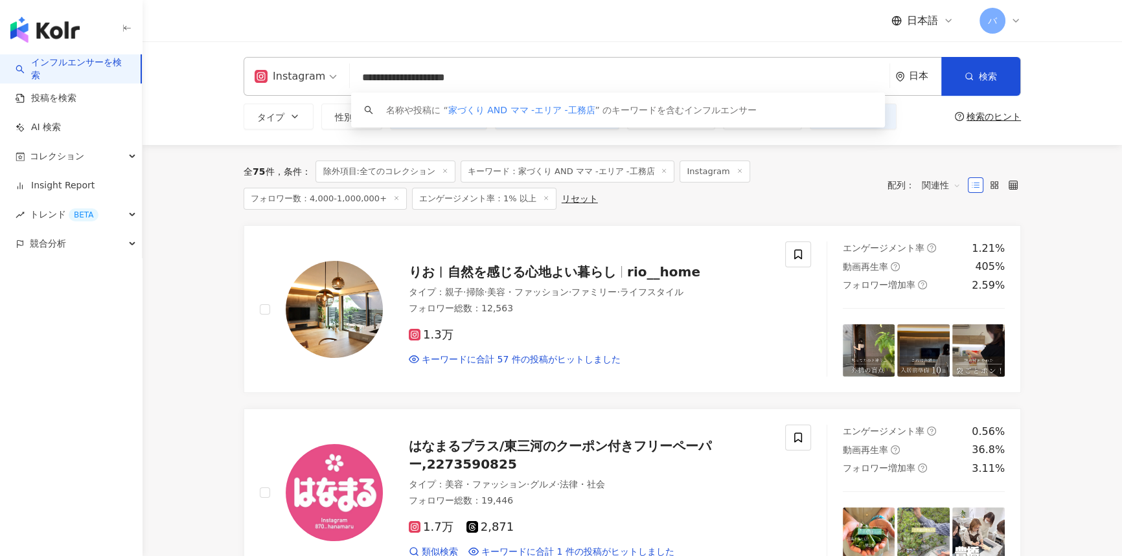
drag, startPoint x: 542, startPoint y: 77, endPoint x: 313, endPoint y: 82, distance: 228.7
click at [313, 82] on div "**********" at bounding box center [632, 76] width 777 height 39
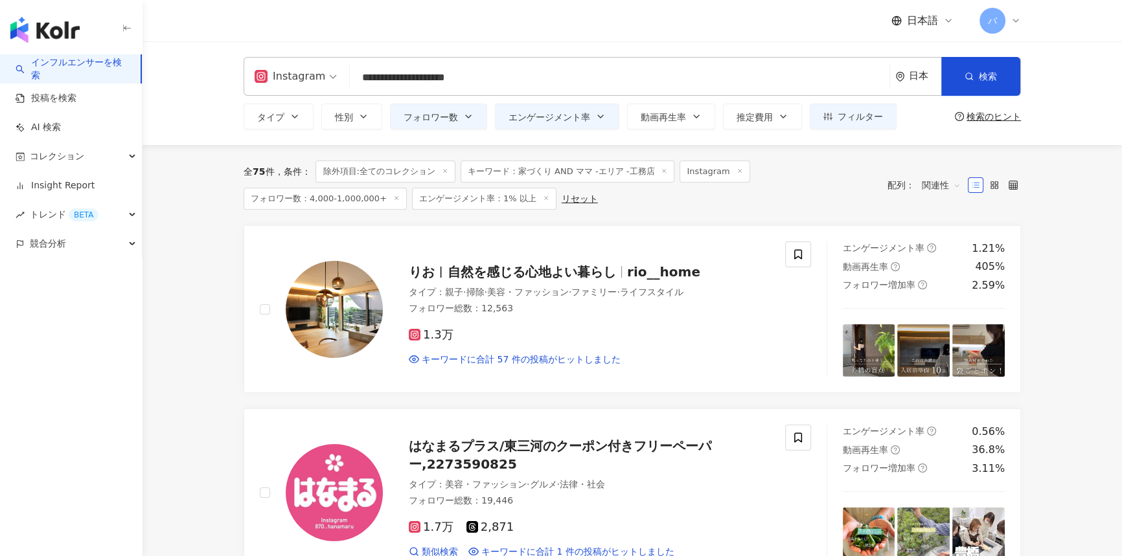
click at [554, 84] on input "**********" at bounding box center [619, 77] width 529 height 25
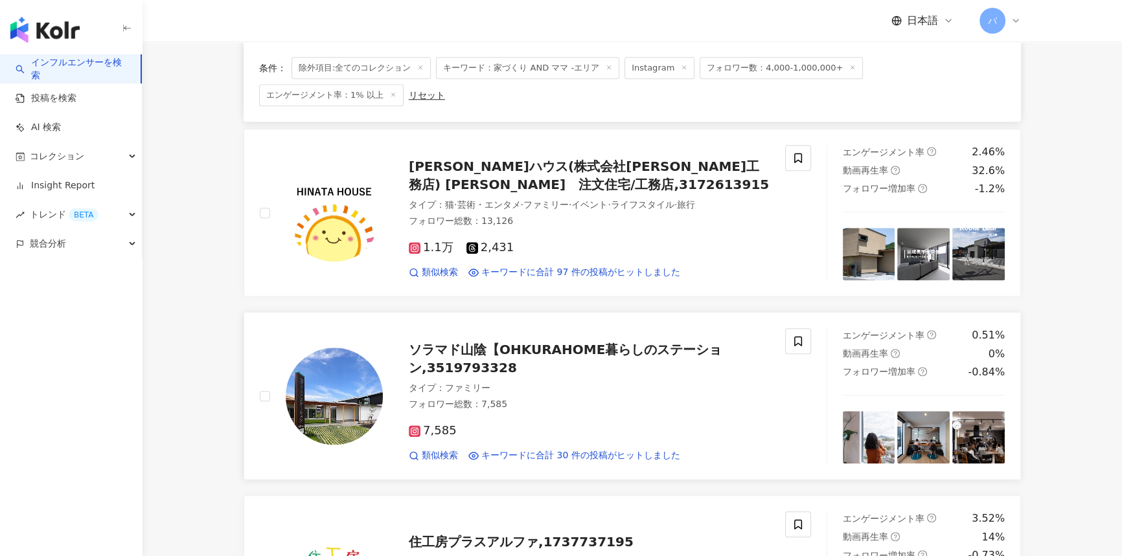
scroll to position [2050, 0]
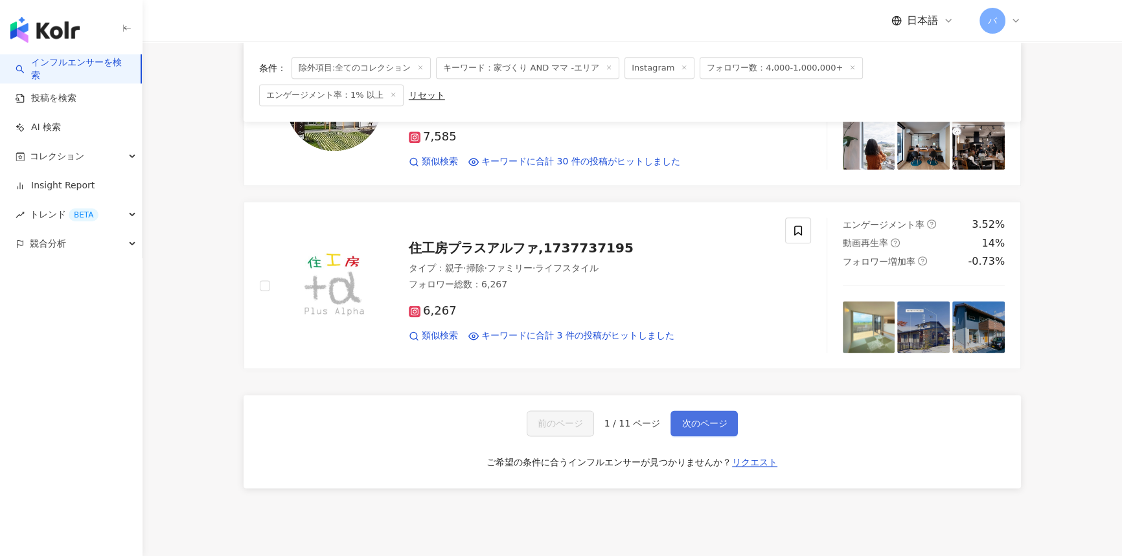
click at [683, 418] on span "次のページ" at bounding box center [703, 423] width 45 height 10
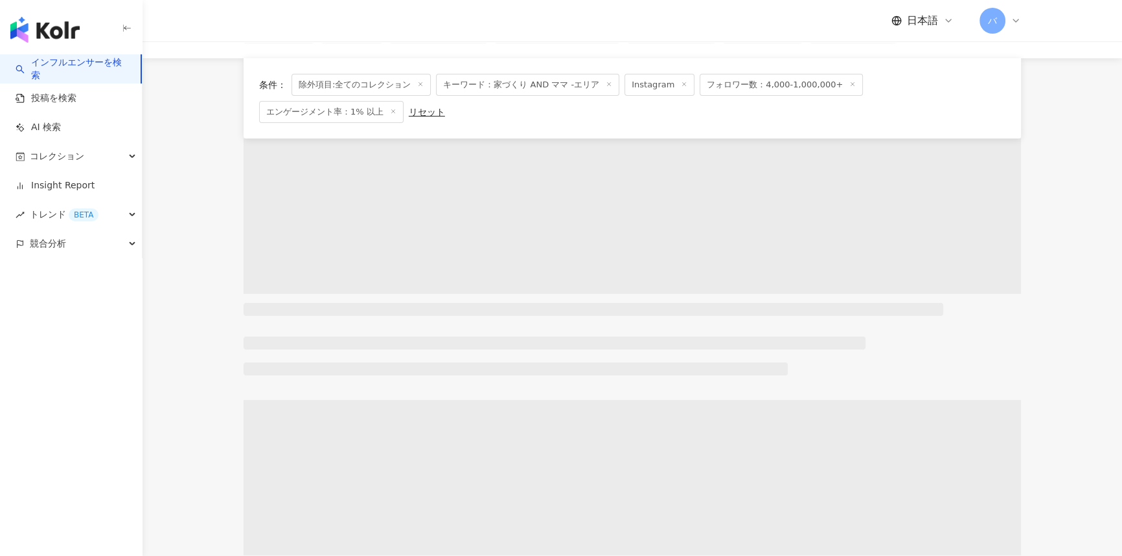
scroll to position [0, 0]
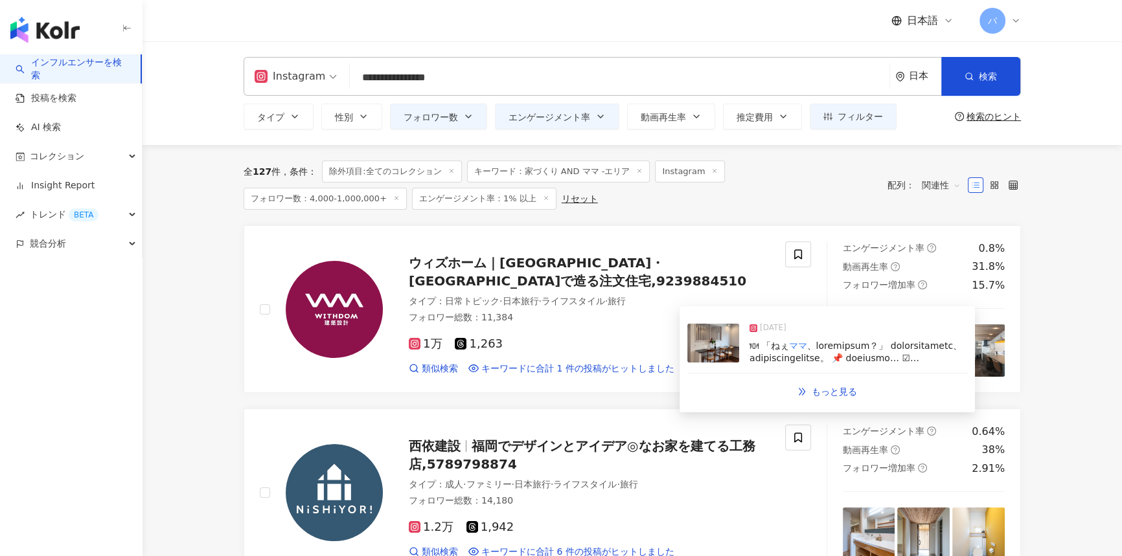
click at [812, 348] on span at bounding box center [857, 416] width 217 height 150
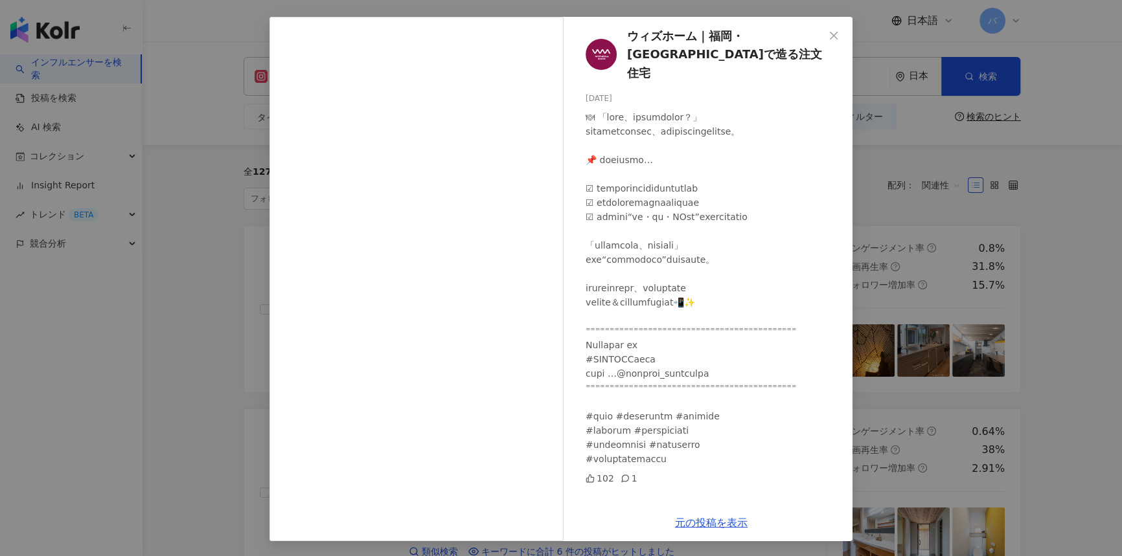
scroll to position [58, 0]
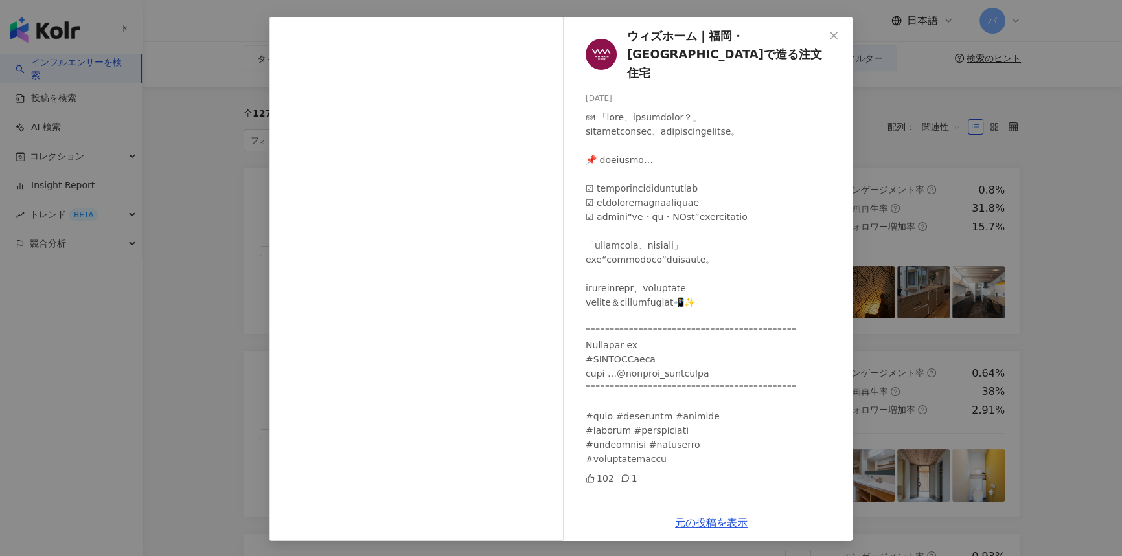
click at [612, 413] on div at bounding box center [714, 288] width 257 height 356
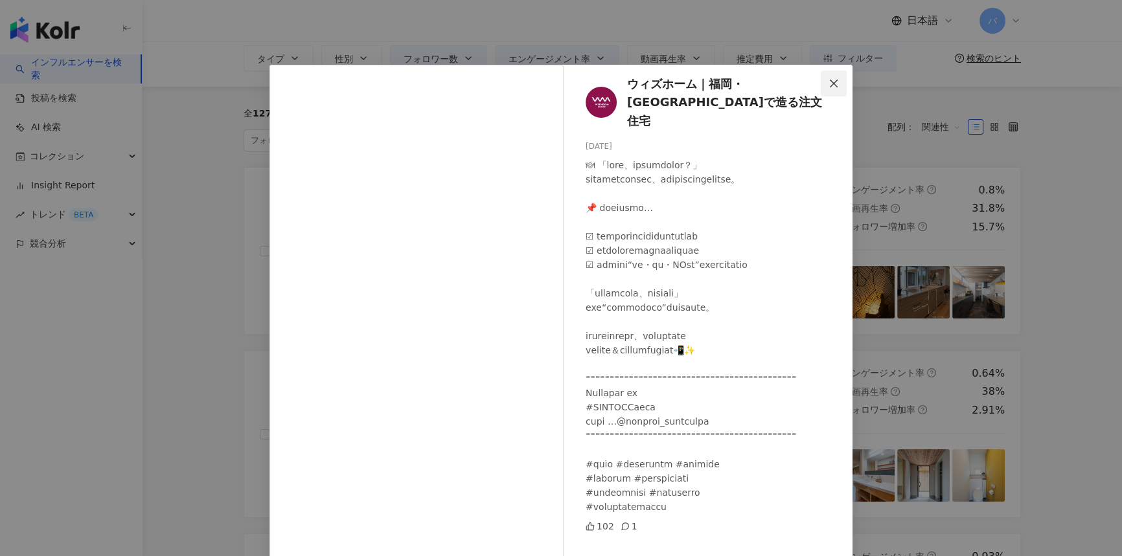
click at [829, 87] on icon "close" at bounding box center [834, 83] width 10 height 10
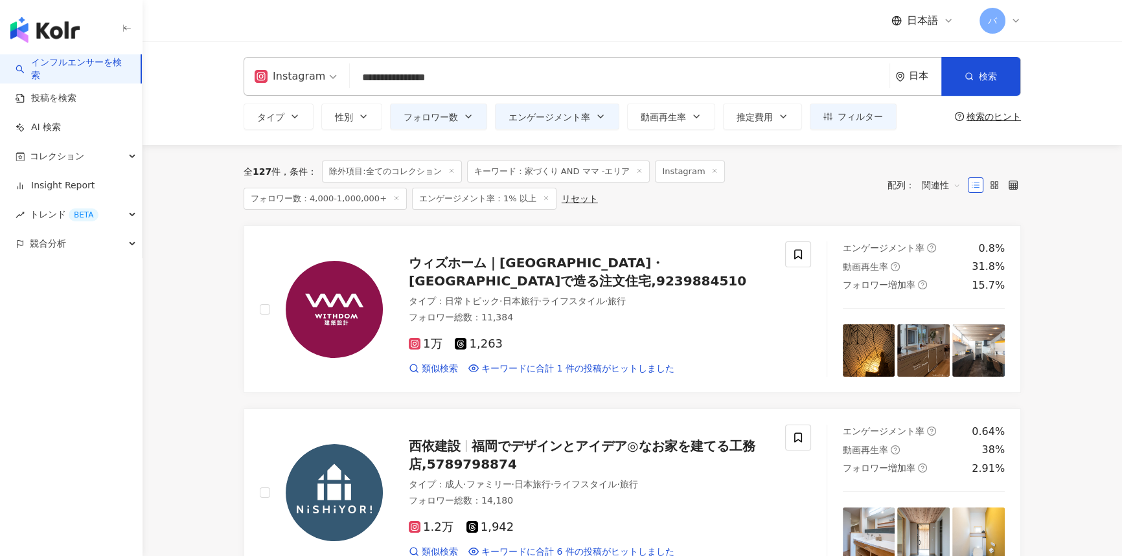
click at [524, 80] on input "**********" at bounding box center [619, 77] width 529 height 25
click at [520, 273] on span "ウィズホーム｜福岡・熊本で造る注文住宅,9239884510" at bounding box center [577, 272] width 337 height 34
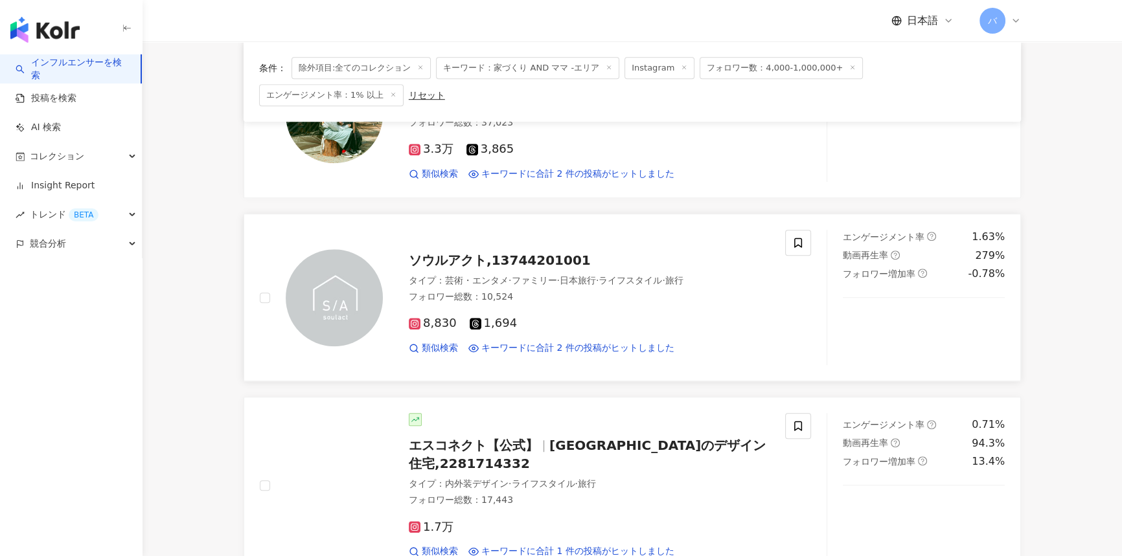
scroll to position [1166, 0]
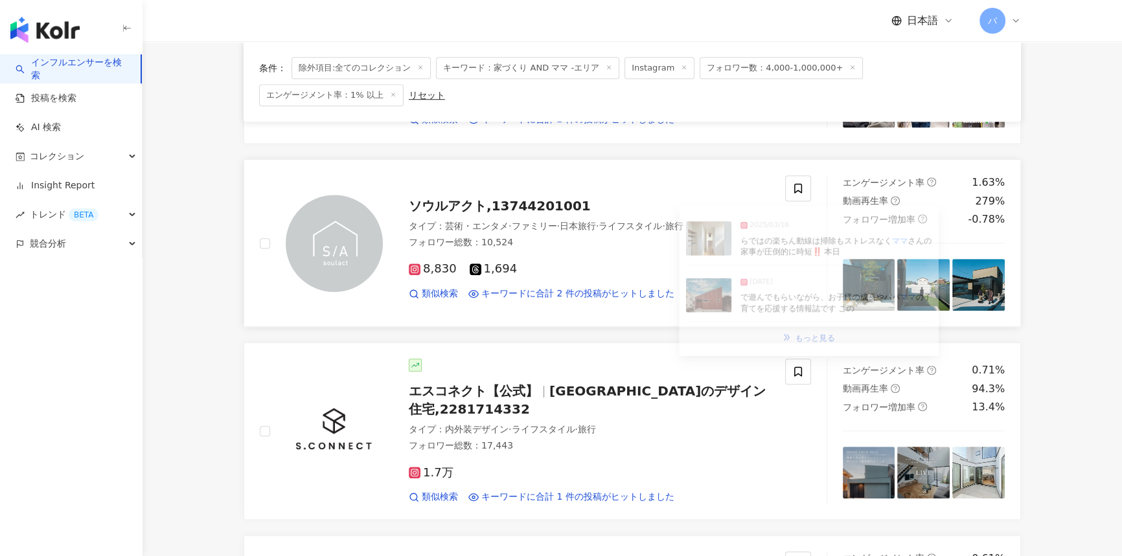
click at [547, 198] on span "ソウルアクト,13744201001" at bounding box center [500, 206] width 182 height 16
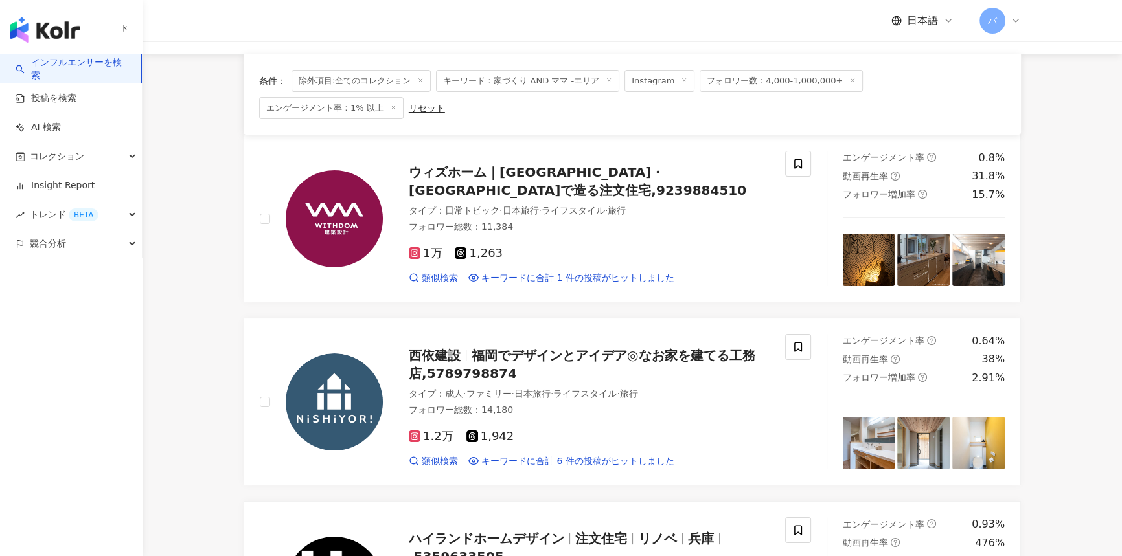
scroll to position [0, 0]
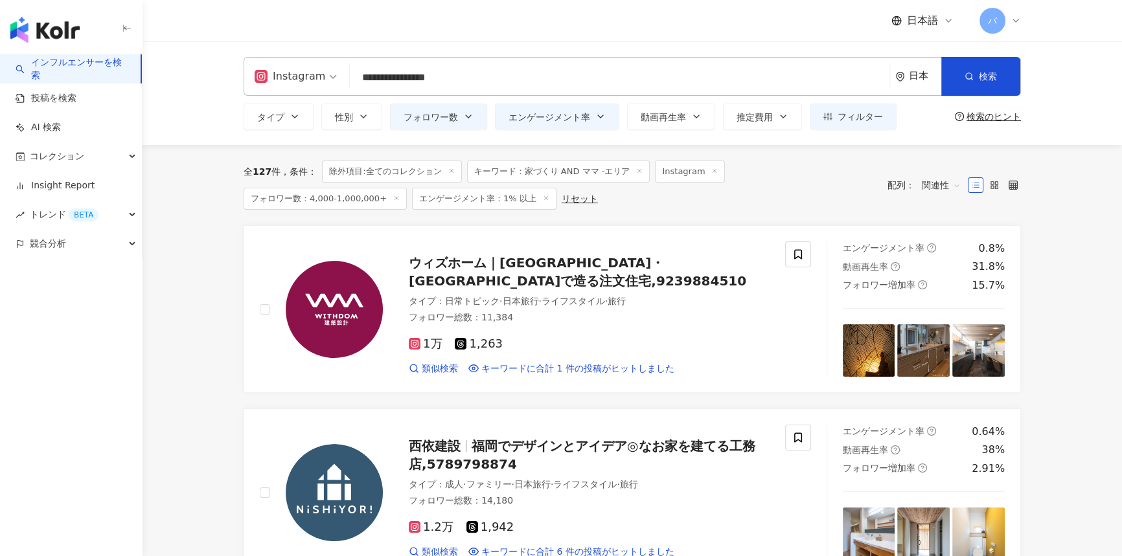
click at [499, 82] on input "**********" at bounding box center [619, 77] width 529 height 25
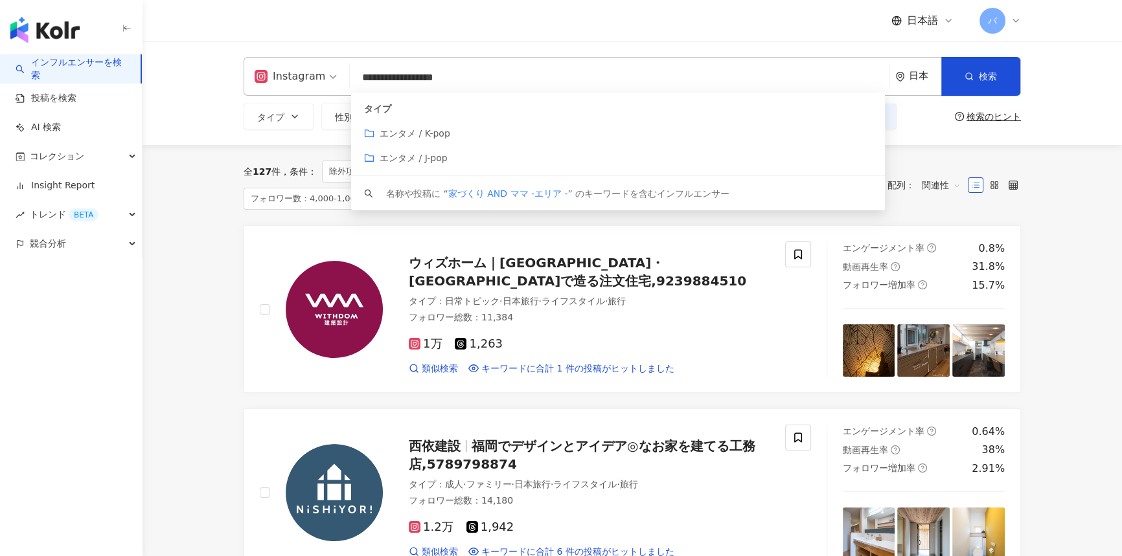
paste input "**"
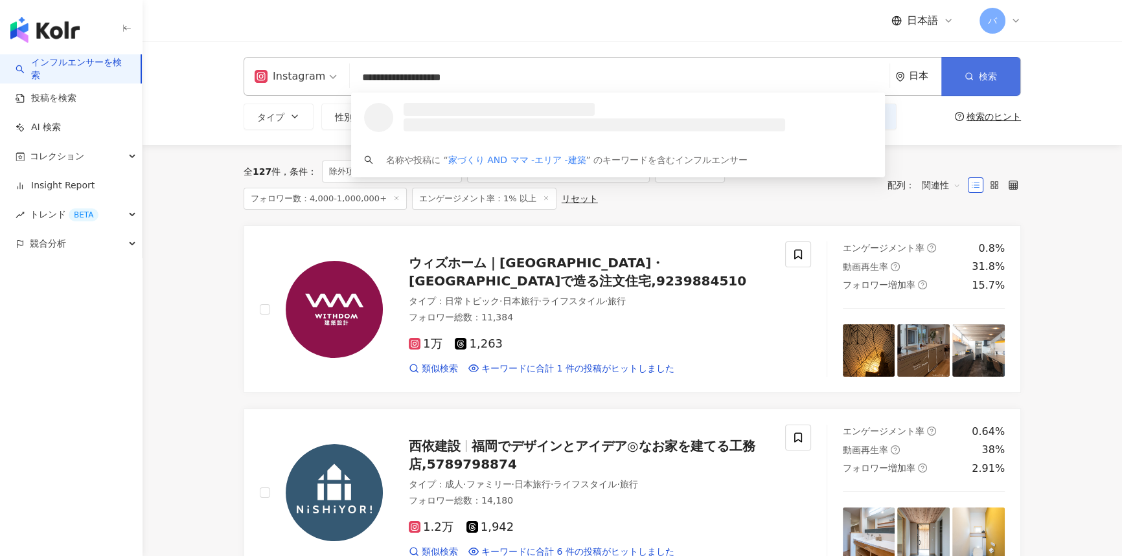
click at [972, 60] on button "検索" at bounding box center [980, 76] width 79 height 39
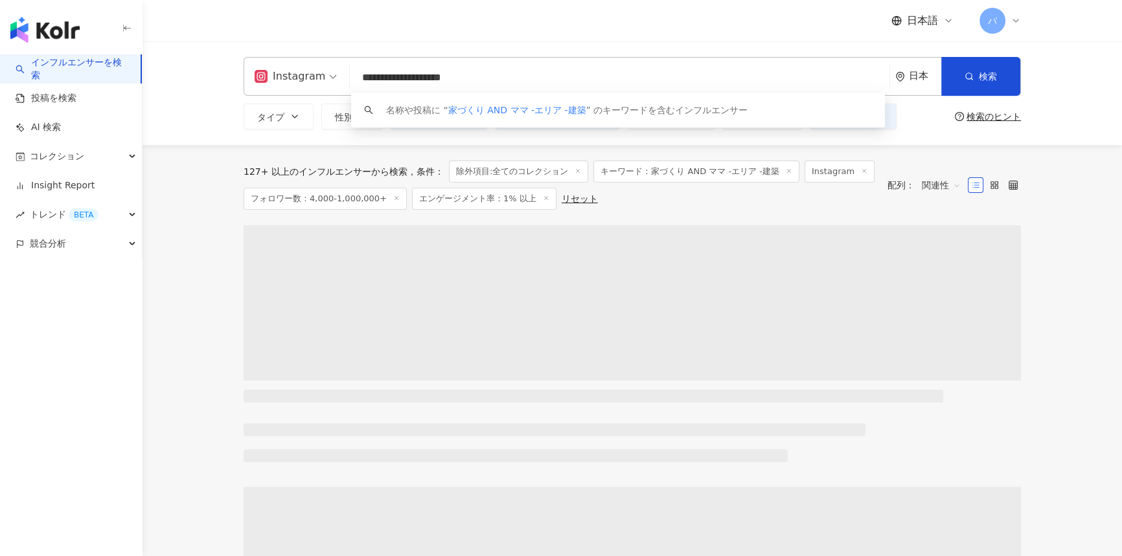
drag, startPoint x: 513, startPoint y: 78, endPoint x: 307, endPoint y: 94, distance: 206.6
click at [307, 94] on div "**********" at bounding box center [632, 76] width 777 height 39
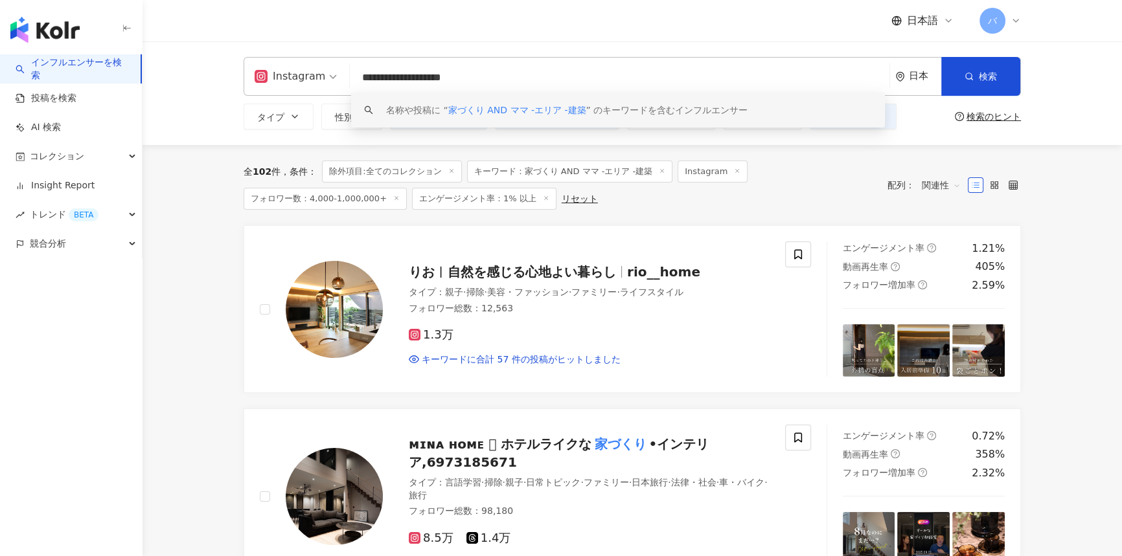
drag, startPoint x: 455, startPoint y: 77, endPoint x: 485, endPoint y: 73, distance: 30.7
click at [485, 73] on input "**********" at bounding box center [619, 77] width 529 height 25
drag, startPoint x: 485, startPoint y: 72, endPoint x: 350, endPoint y: 77, distance: 134.8
click at [350, 77] on div "**********" at bounding box center [632, 76] width 777 height 39
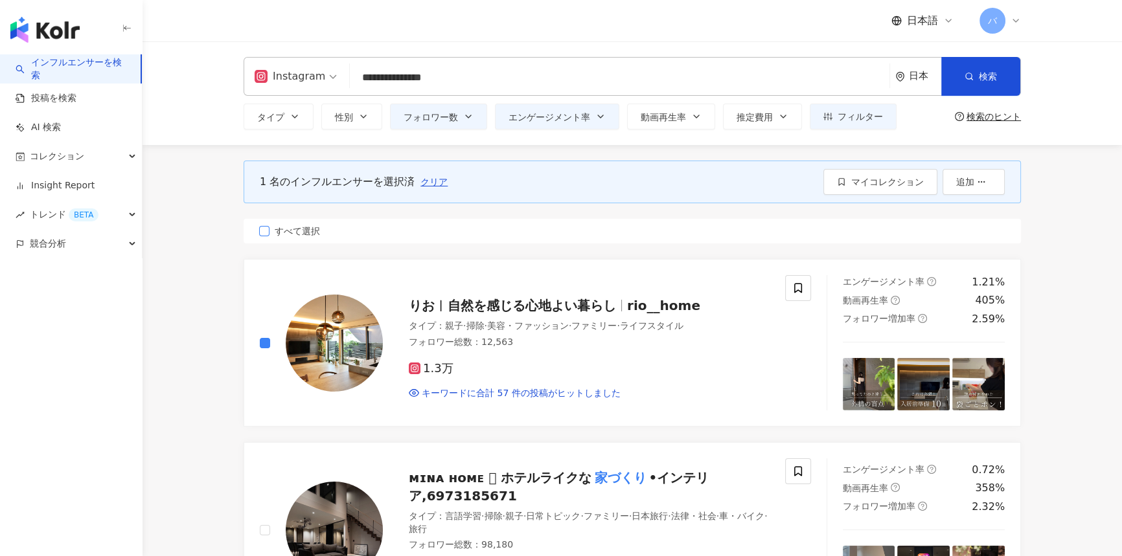
click at [297, 238] on label "すべて選択" at bounding box center [632, 231] width 777 height 25
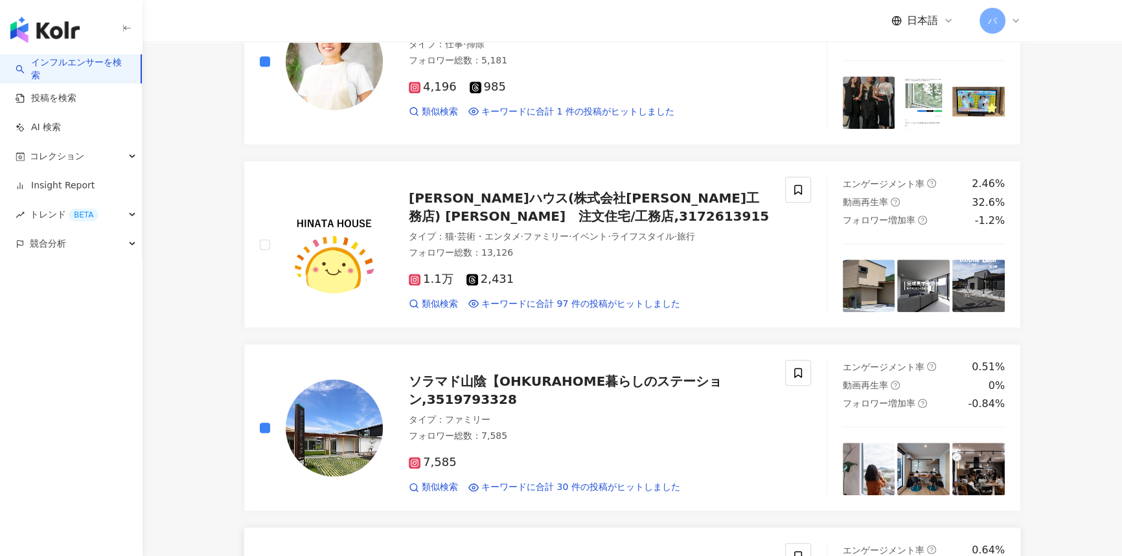
scroll to position [1884, 0]
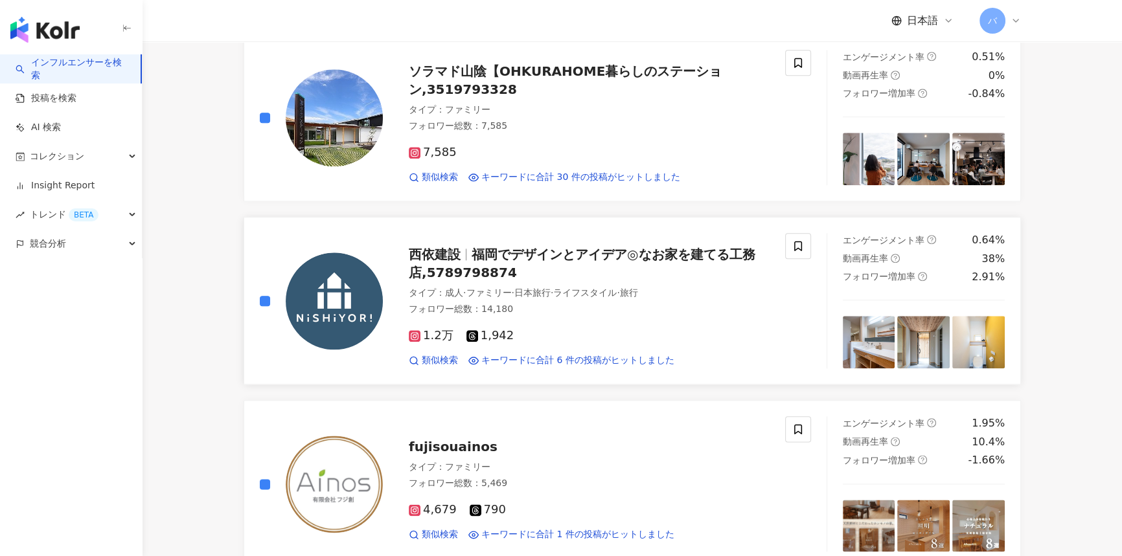
click at [266, 111] on label at bounding box center [265, 118] width 10 height 14
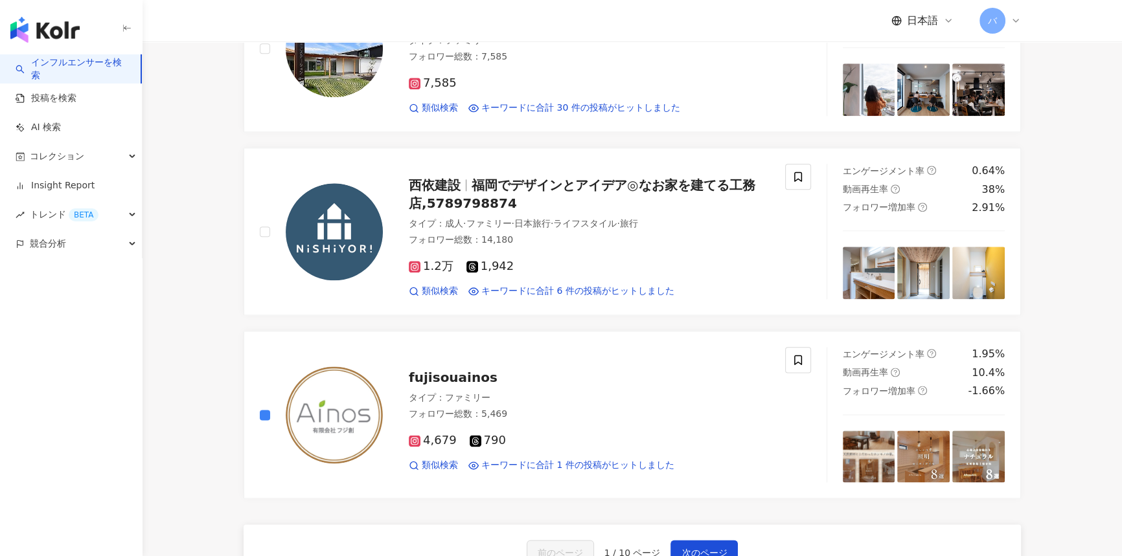
scroll to position [2189, 0]
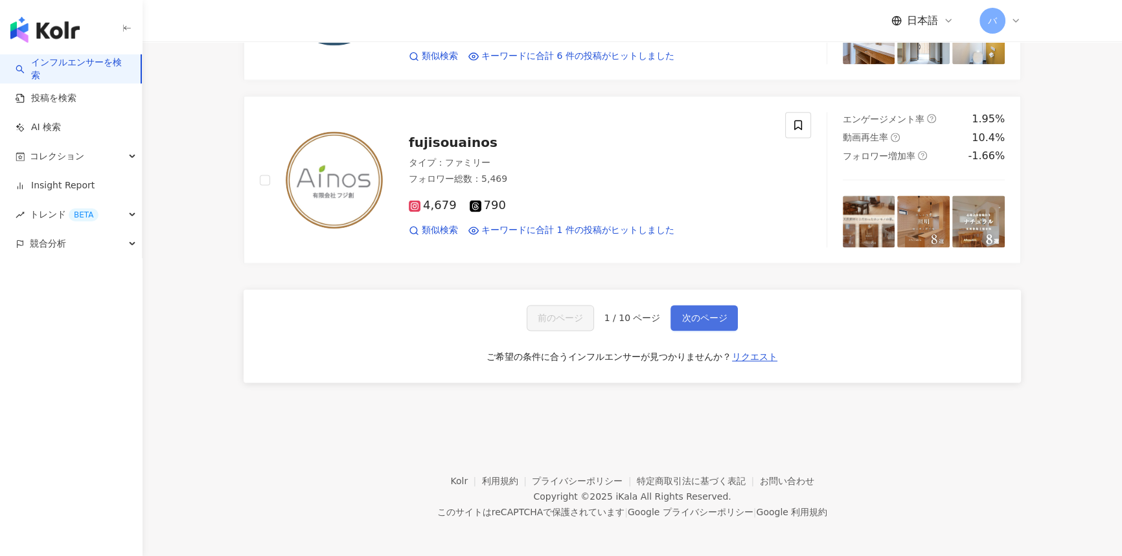
click at [706, 317] on span "次のページ" at bounding box center [703, 318] width 45 height 10
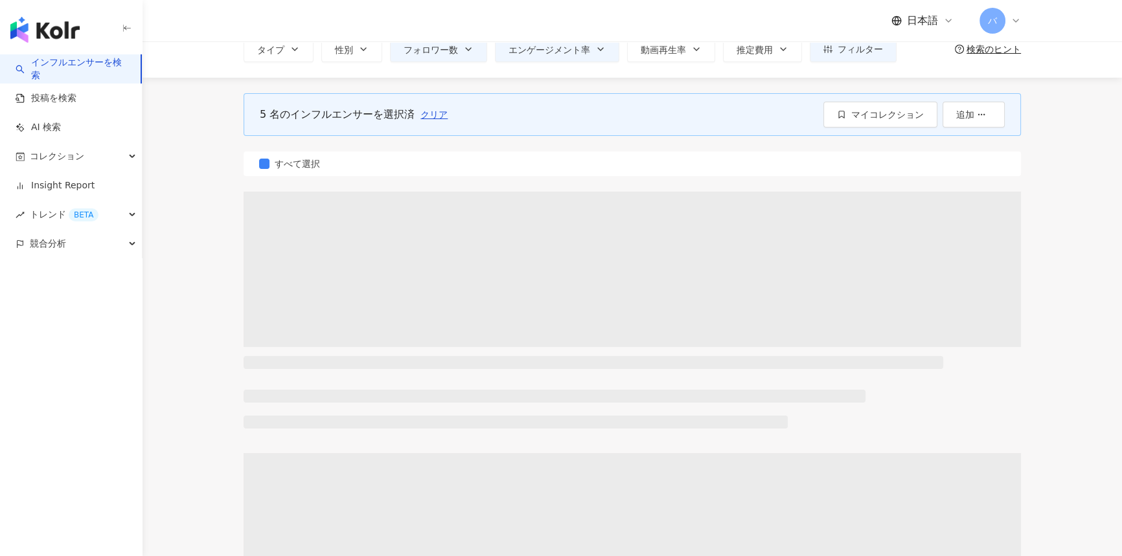
scroll to position [0, 0]
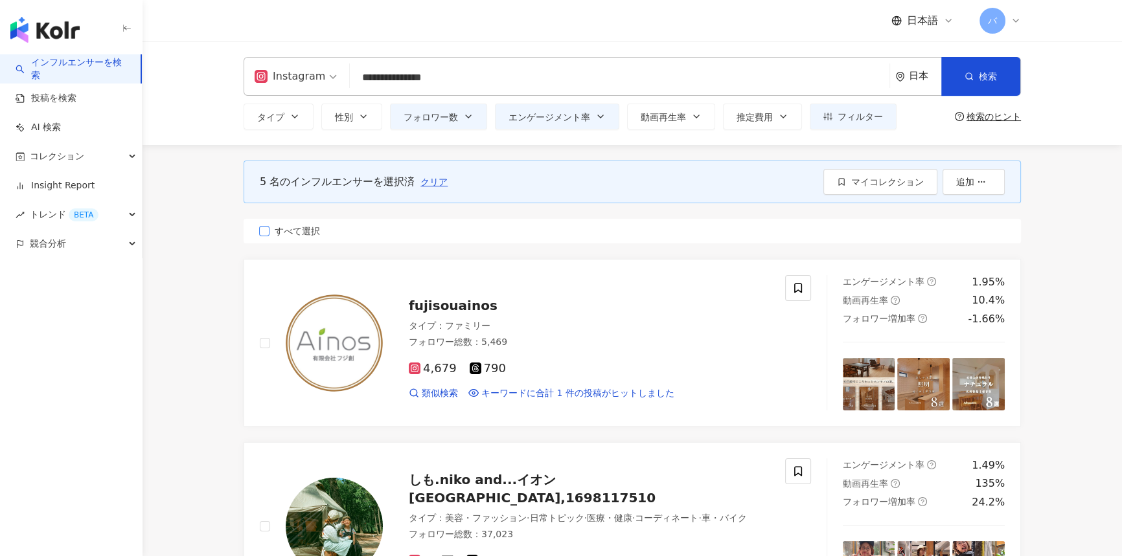
click at [297, 238] on label "すべて選択" at bounding box center [632, 231] width 777 height 25
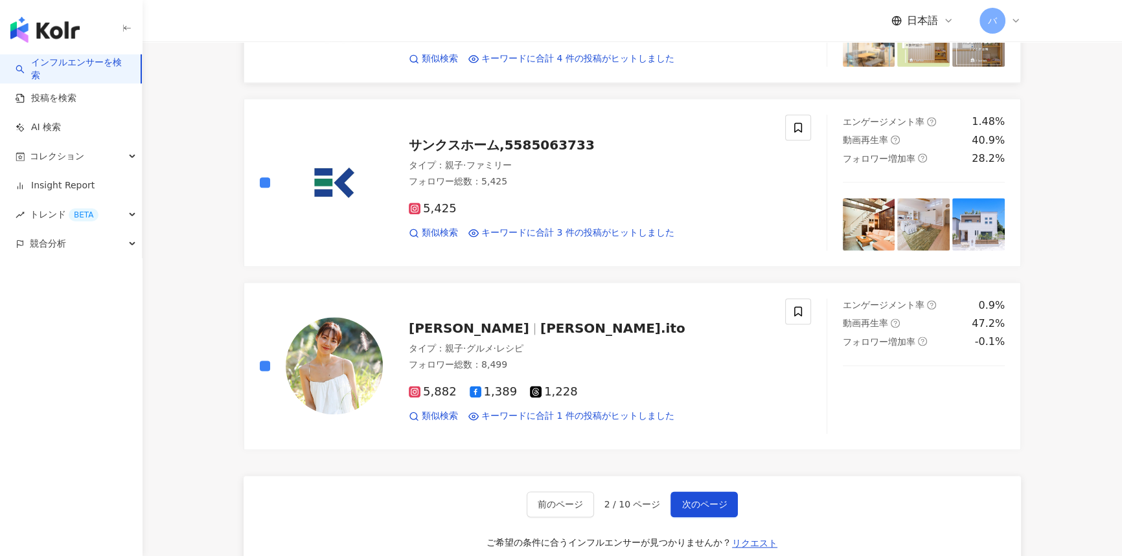
scroll to position [2061, 0]
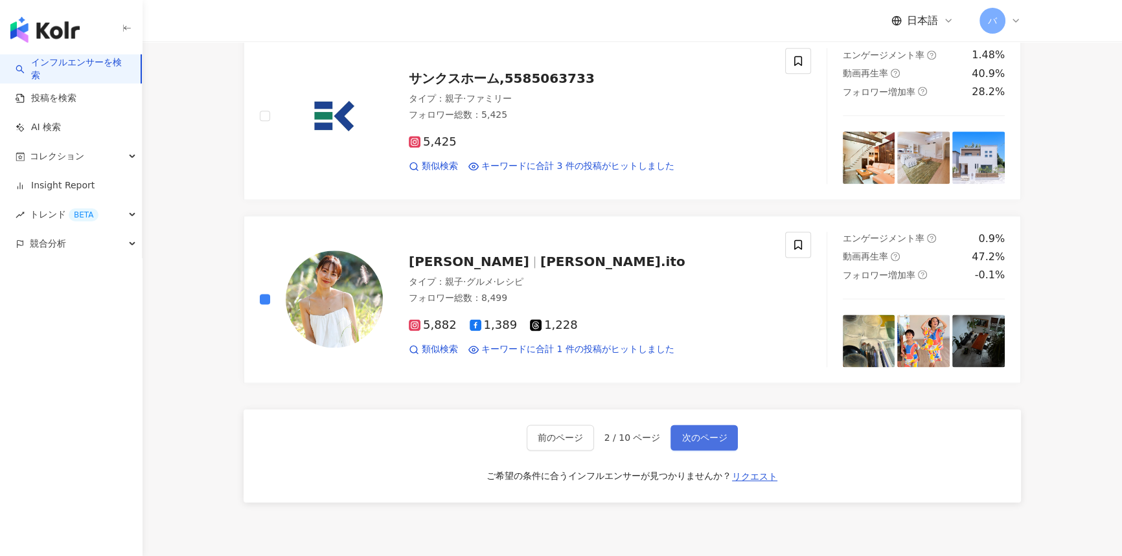
click at [719, 433] on span "次のページ" at bounding box center [703, 438] width 45 height 10
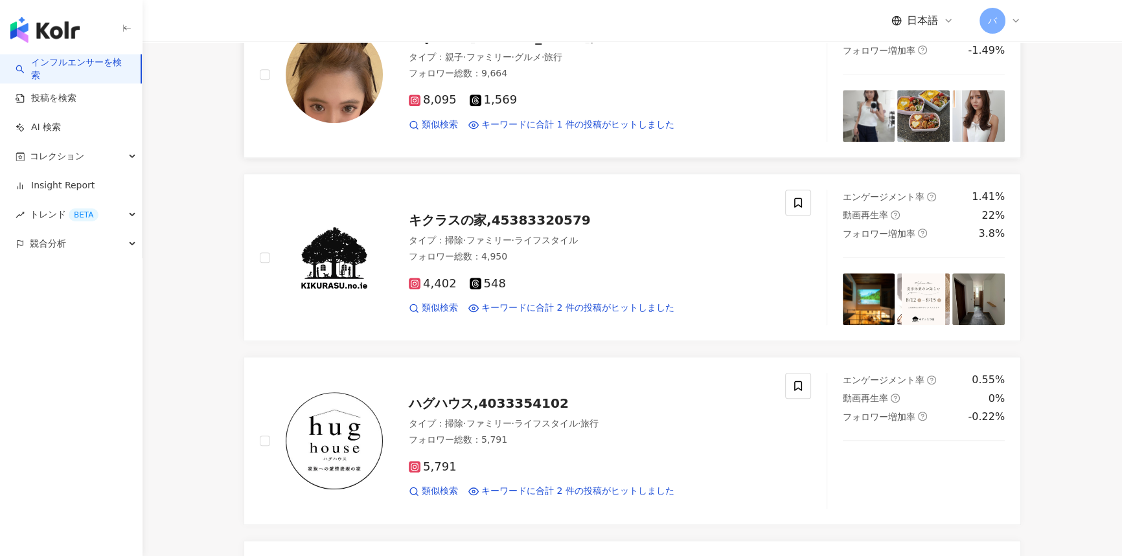
scroll to position [1708, 0]
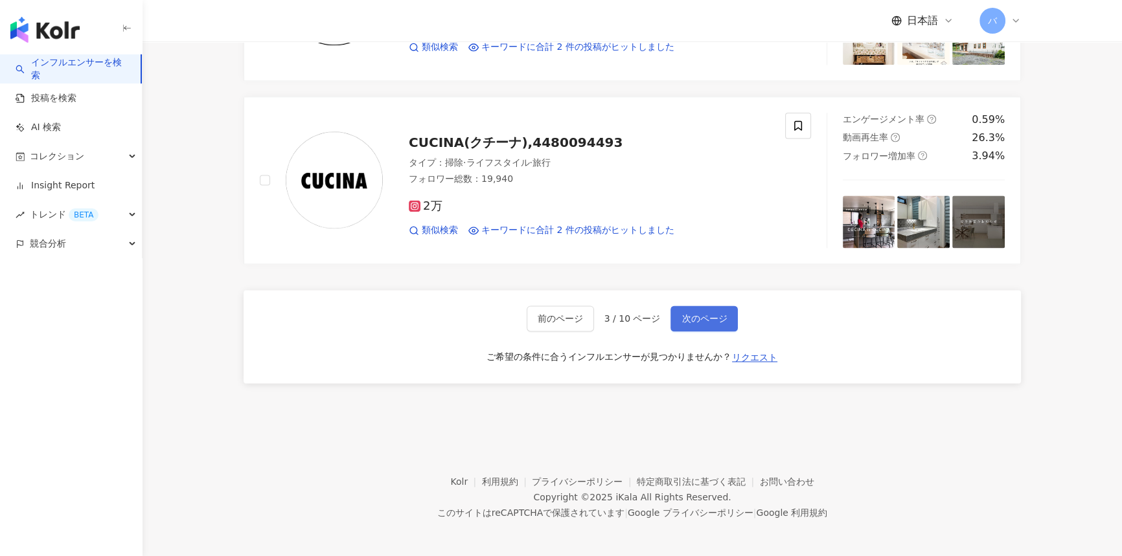
click at [689, 306] on button "次のページ" at bounding box center [703, 319] width 67 height 26
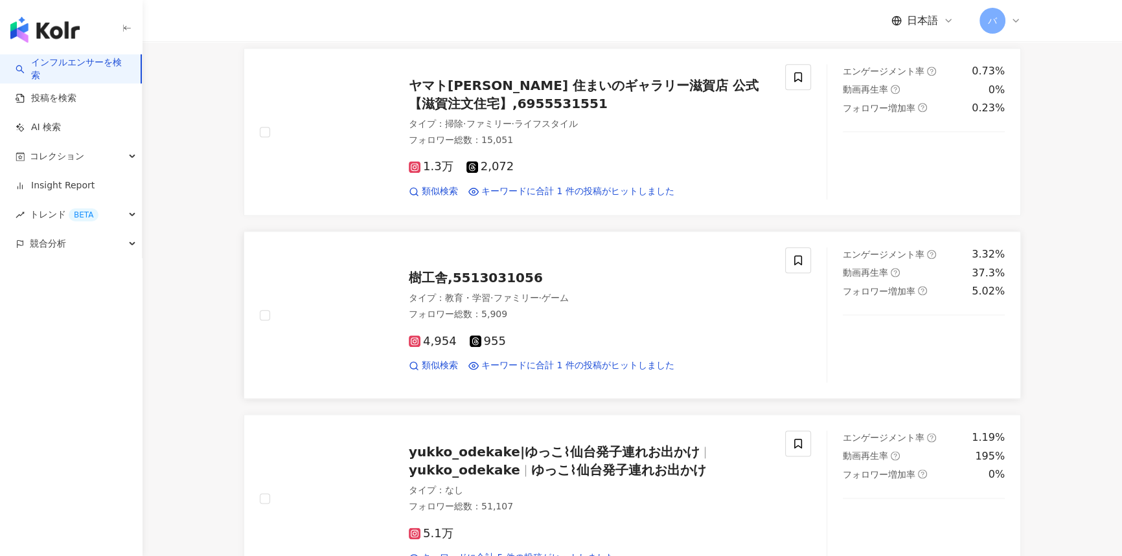
scroll to position [2120, 0]
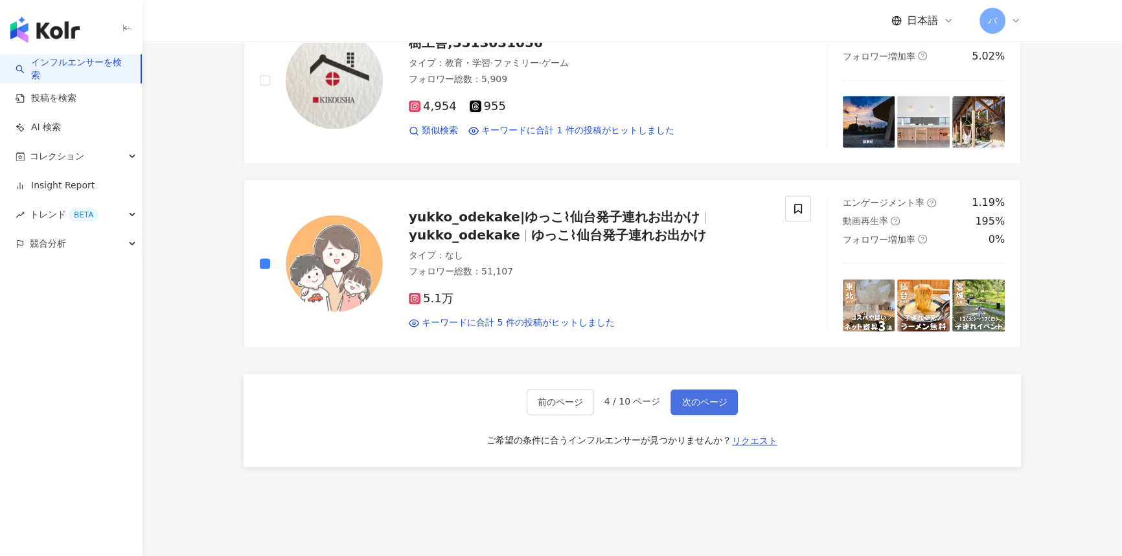
click at [726, 389] on button "次のページ" at bounding box center [703, 402] width 67 height 26
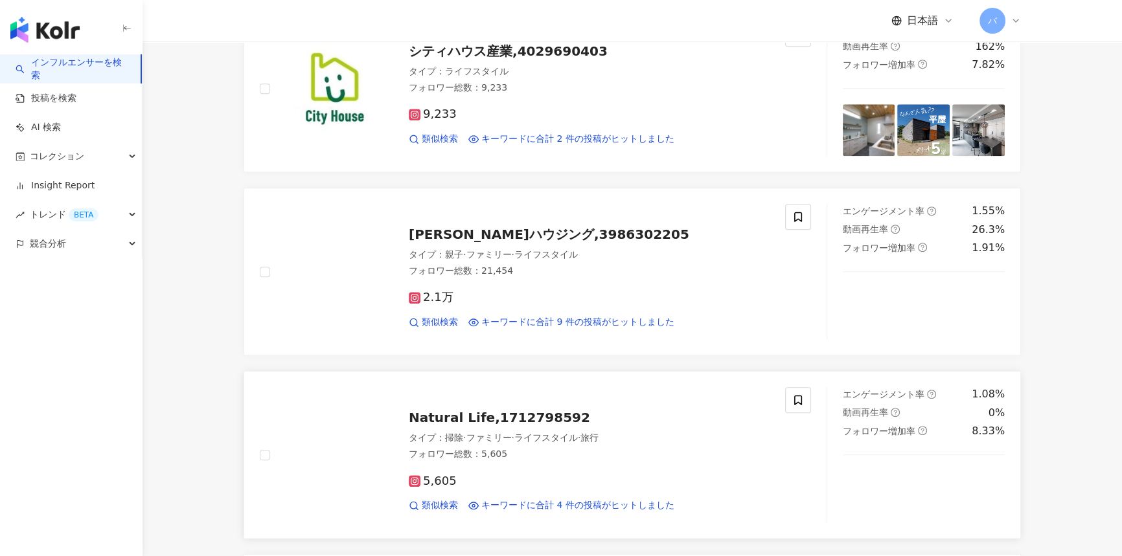
scroll to position [1531, 0]
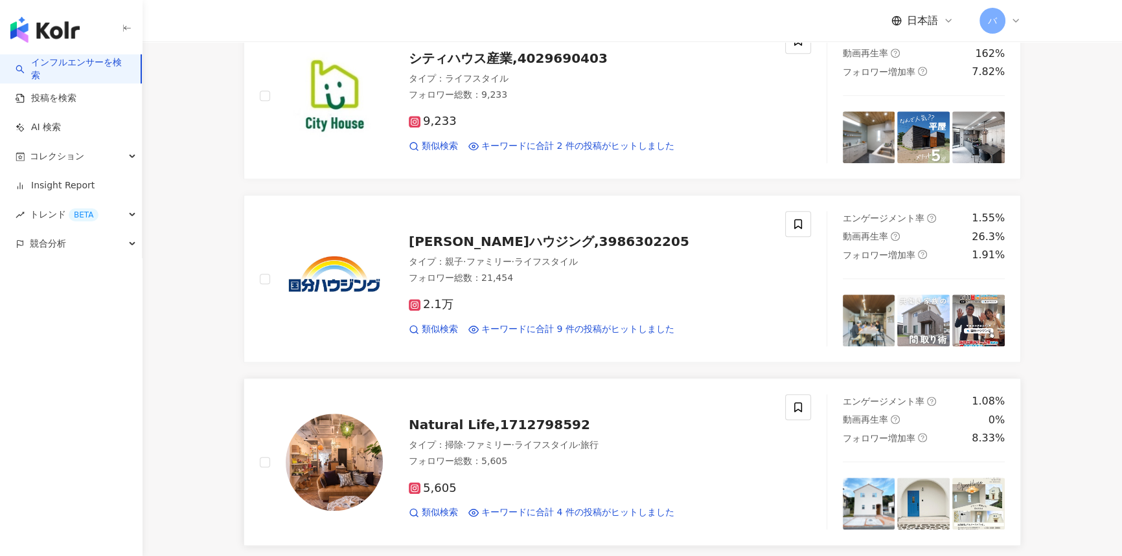
click at [258, 459] on div "Natural Life,1712798592 タイプ ： 掃除 · ファミリー · ライフスタイル · 旅行 フォロワー総数 ： 5,605 5,605 類…" at bounding box center [535, 462] width 582 height 135
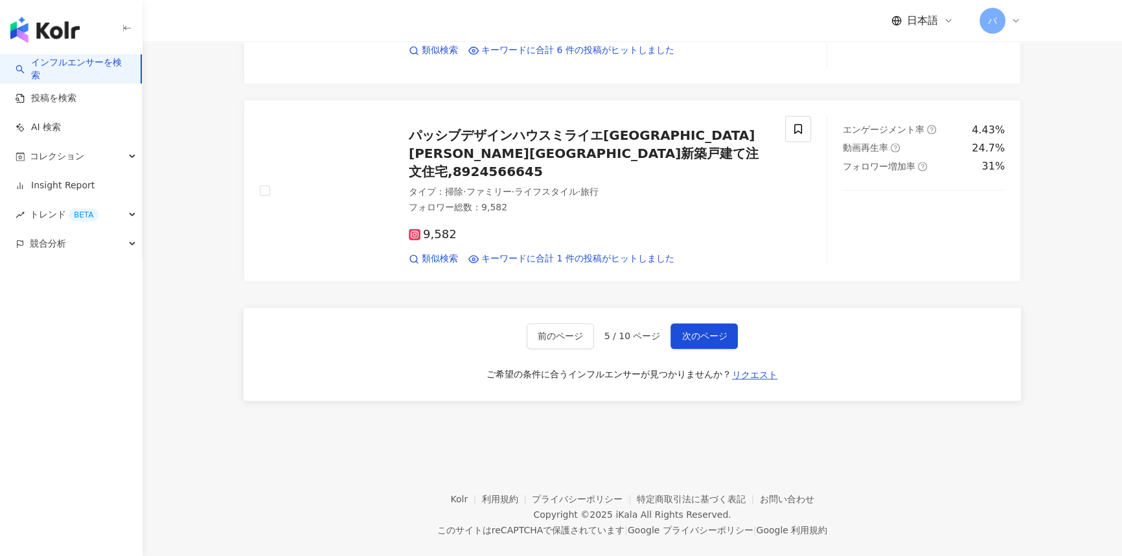
scroll to position [2180, 0]
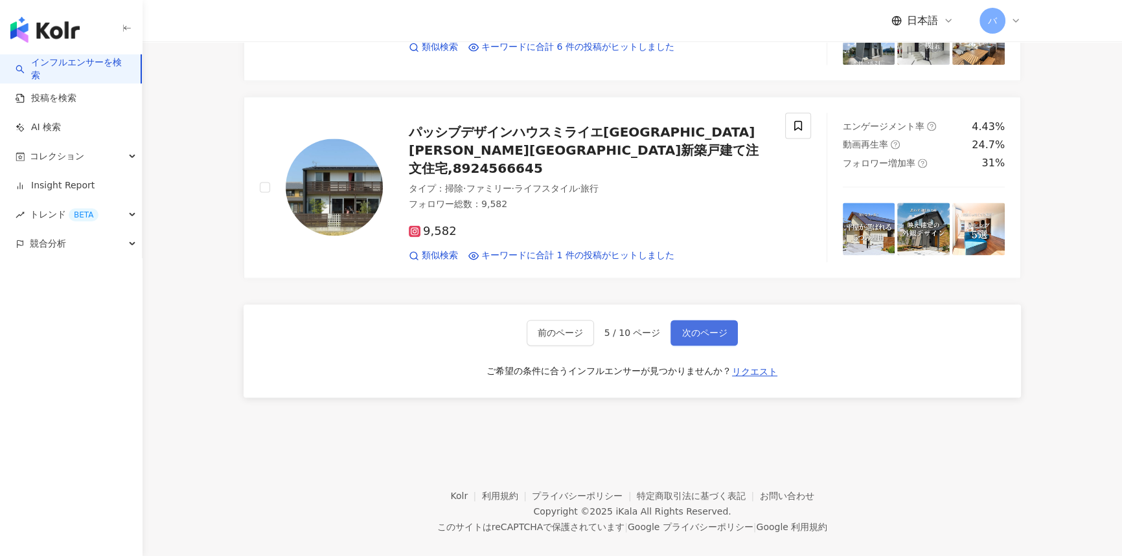
click at [689, 328] on span "次のページ" at bounding box center [703, 333] width 45 height 10
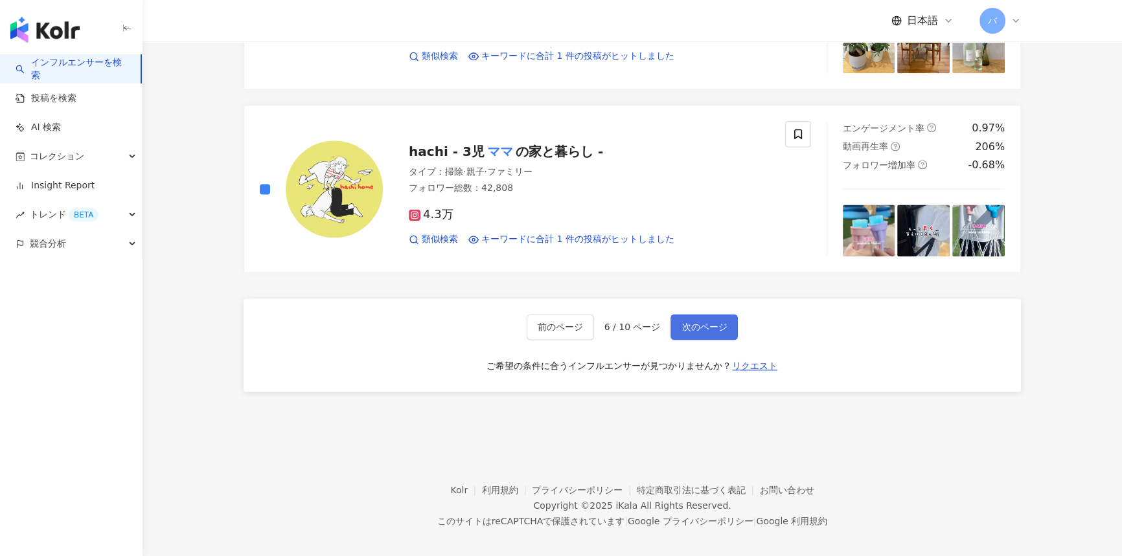
click at [700, 321] on button "次のページ" at bounding box center [703, 327] width 67 height 26
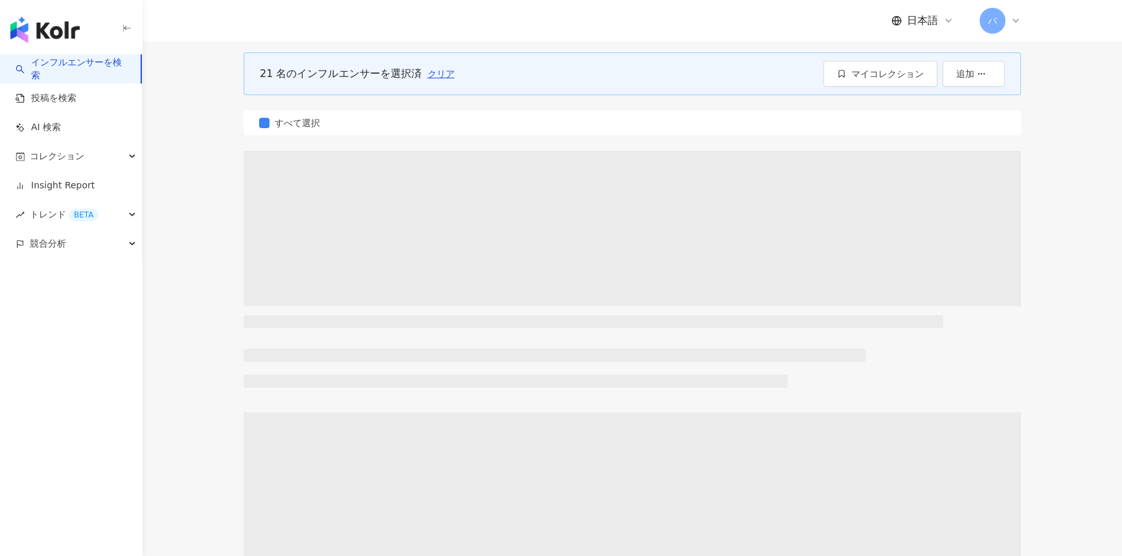
scroll to position [0, 0]
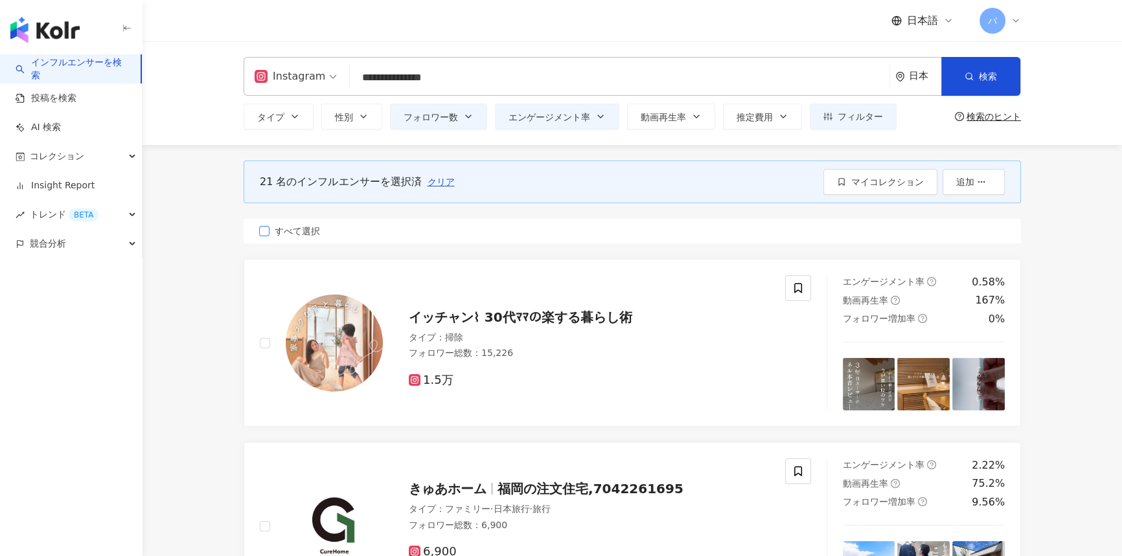
click at [277, 238] on label "すべて選択" at bounding box center [632, 231] width 777 height 25
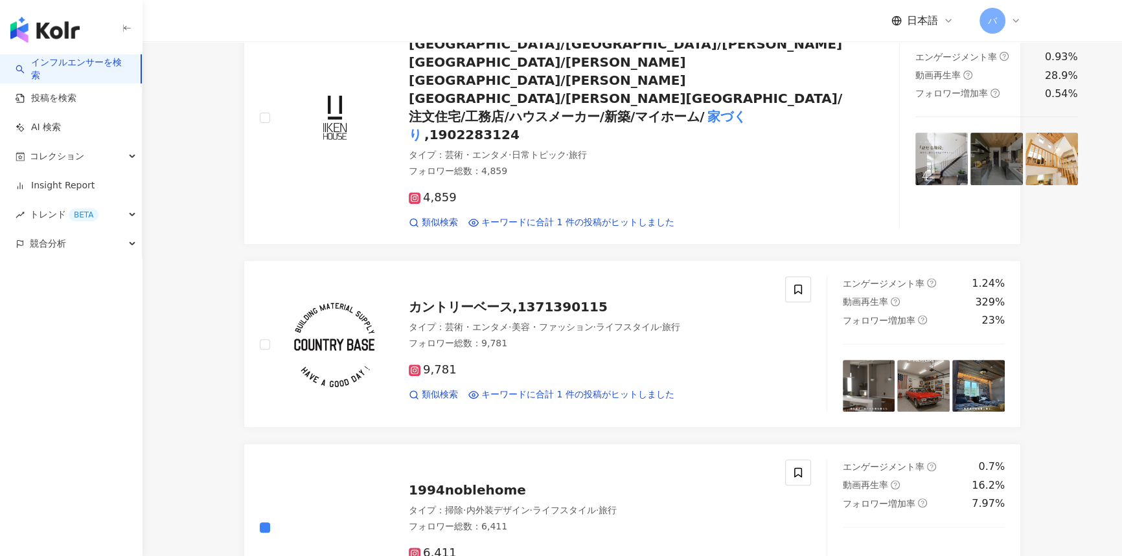
scroll to position [883, 0]
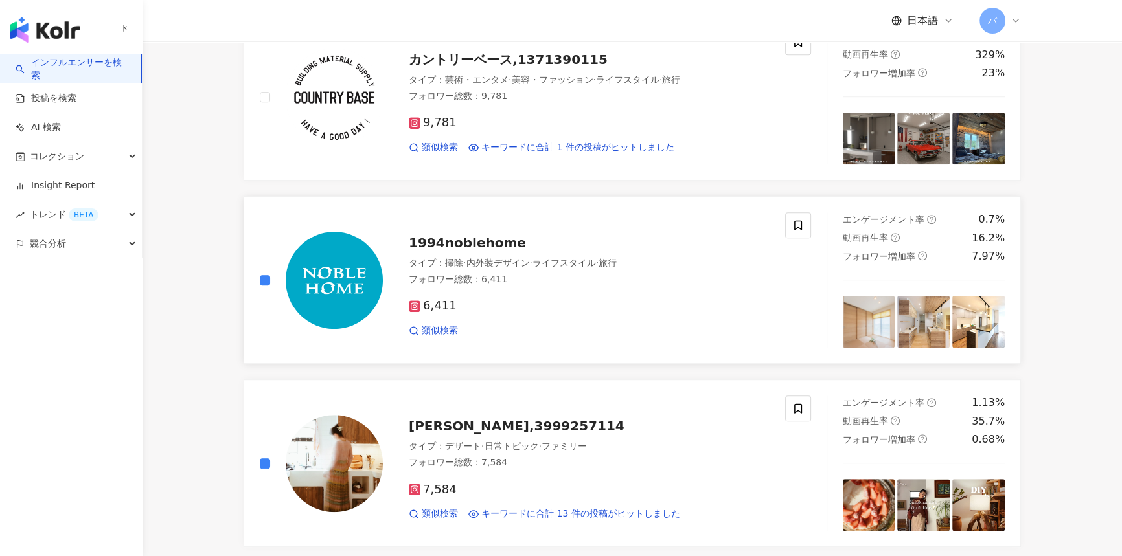
click at [268, 212] on div at bounding box center [321, 279] width 123 height 135
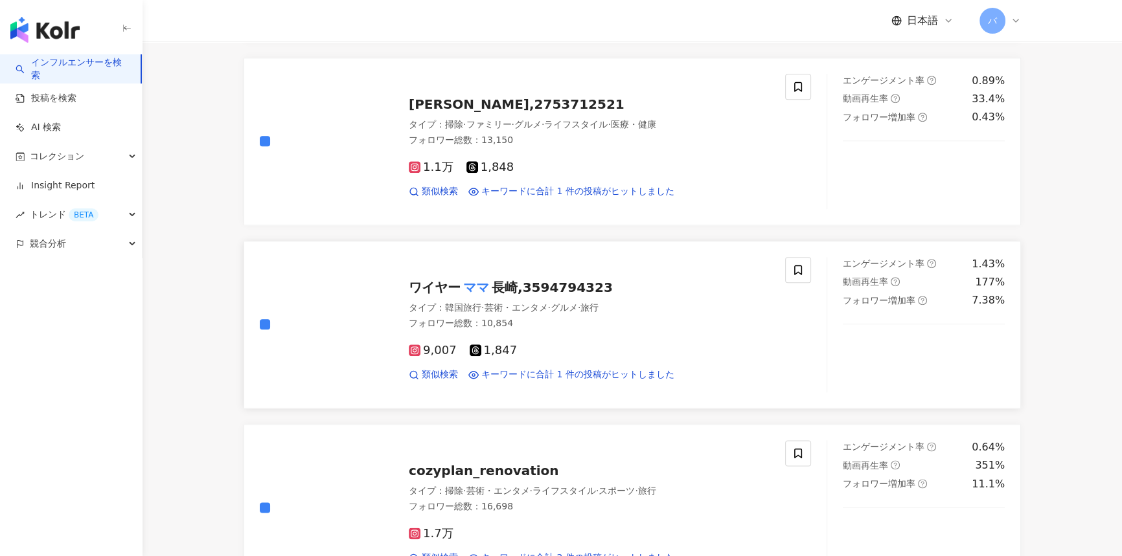
scroll to position [2002, 0]
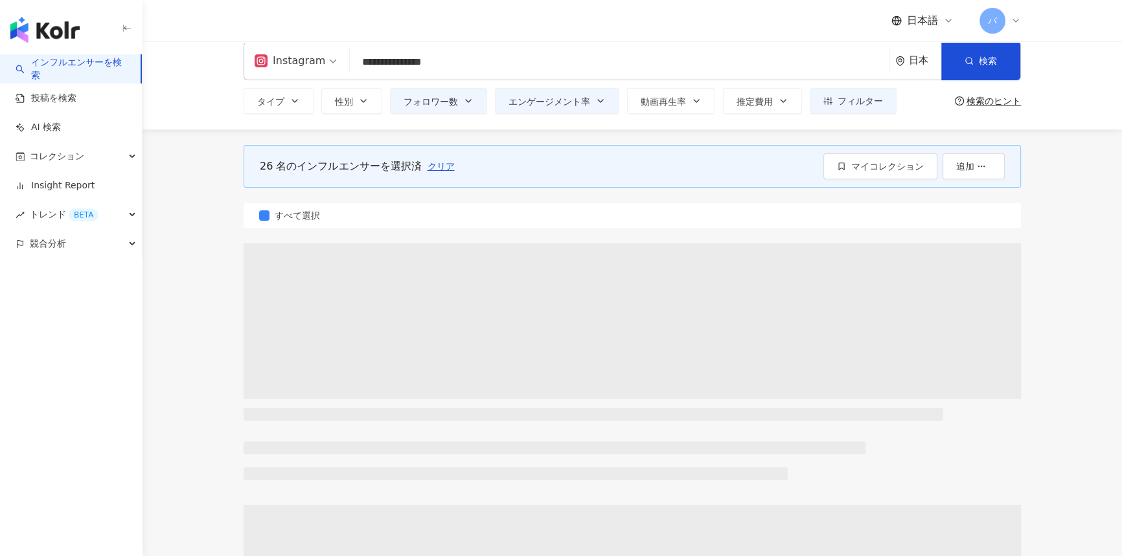
scroll to position [0, 0]
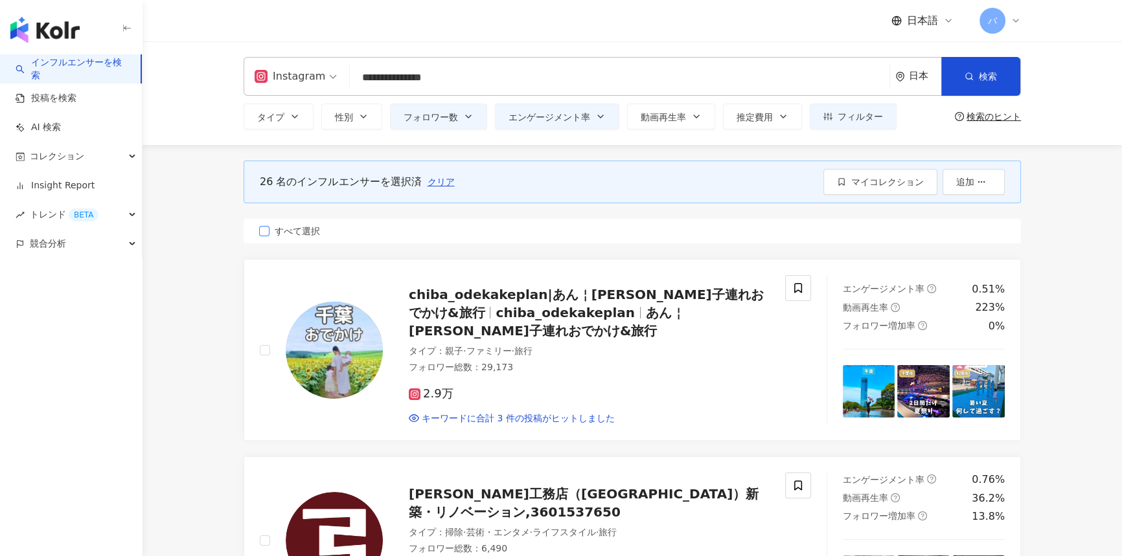
click at [295, 236] on span "すべて選択" at bounding box center [297, 231] width 56 height 14
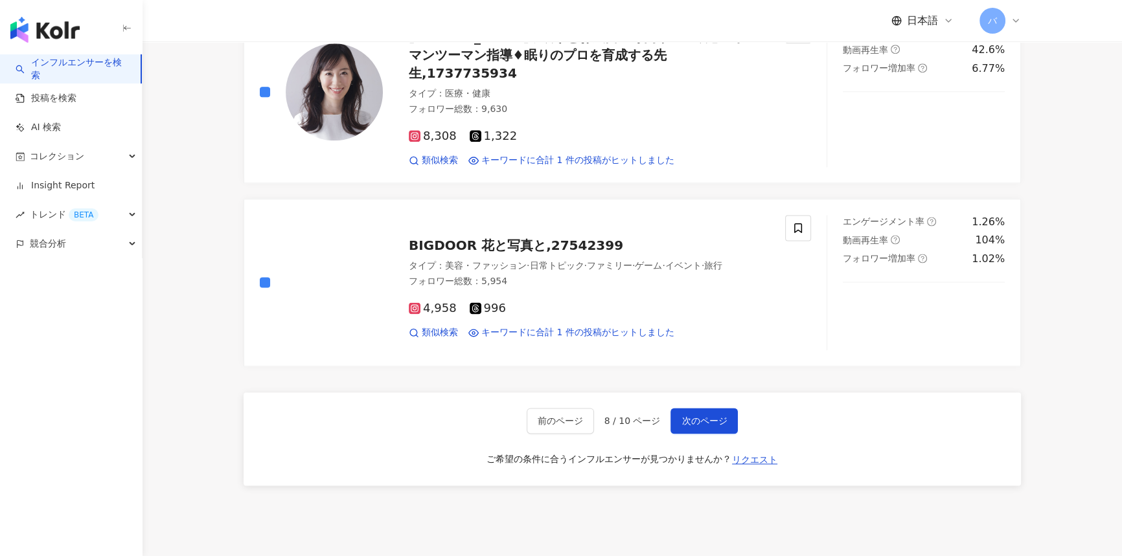
scroll to position [2120, 0]
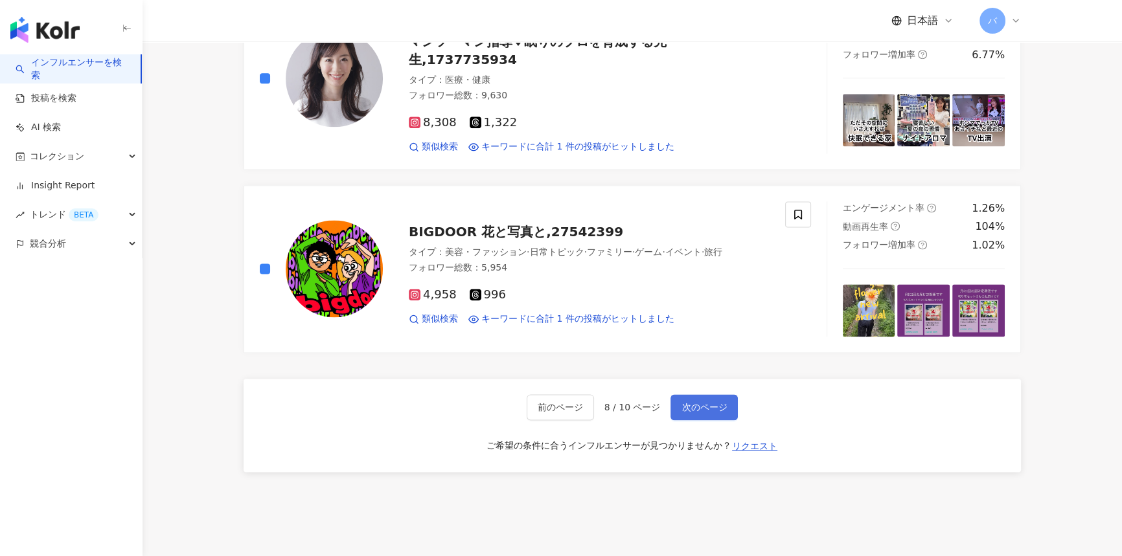
click at [681, 402] on span "次のページ" at bounding box center [703, 407] width 45 height 10
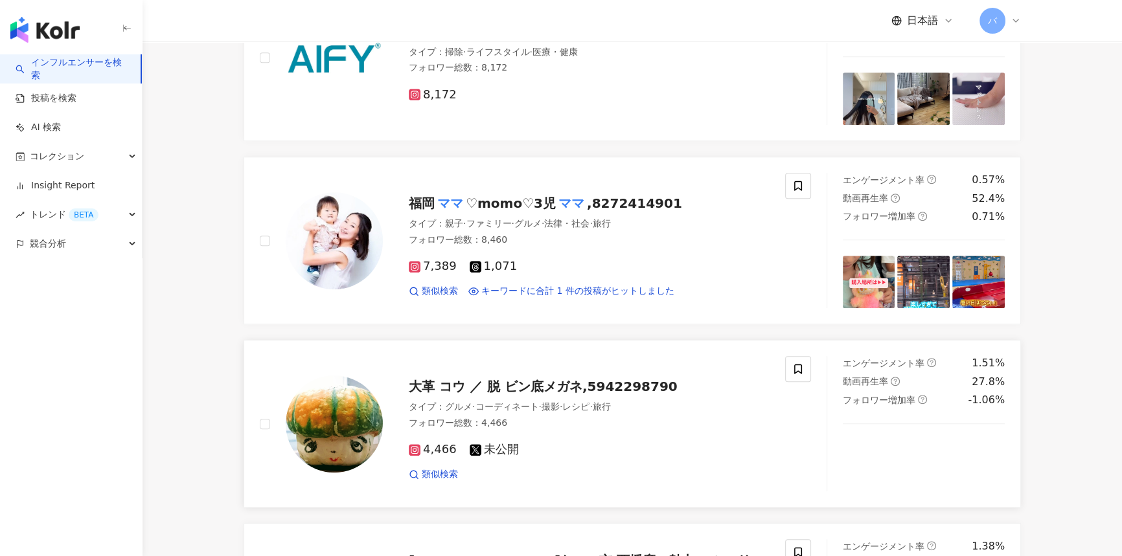
scroll to position [1119, 0]
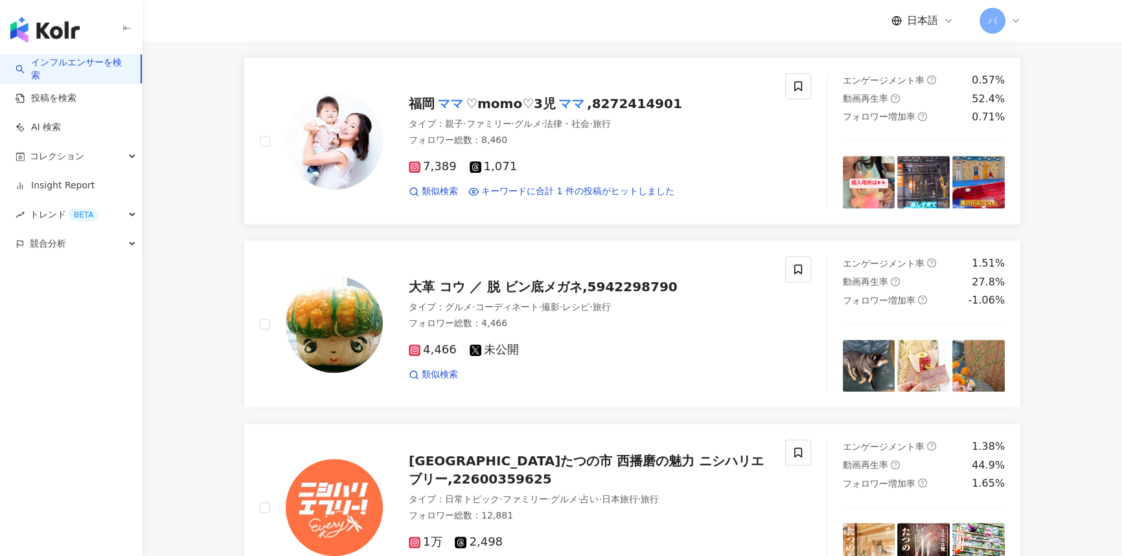
click at [258, 138] on div "福岡 ママ ♡momo♡3児 ママ ,8272414901 タイプ ： 親子 · ファミリー · グルメ · 法律・社会 · 旅行 フォロワー総数 ： 8,4…" at bounding box center [535, 140] width 582 height 135
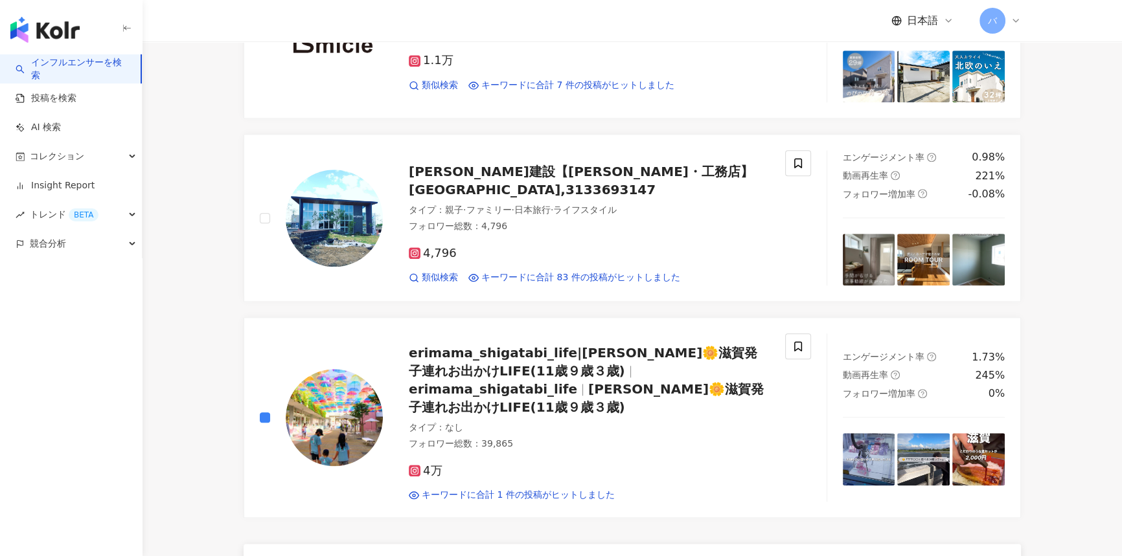
scroll to position [1943, 0]
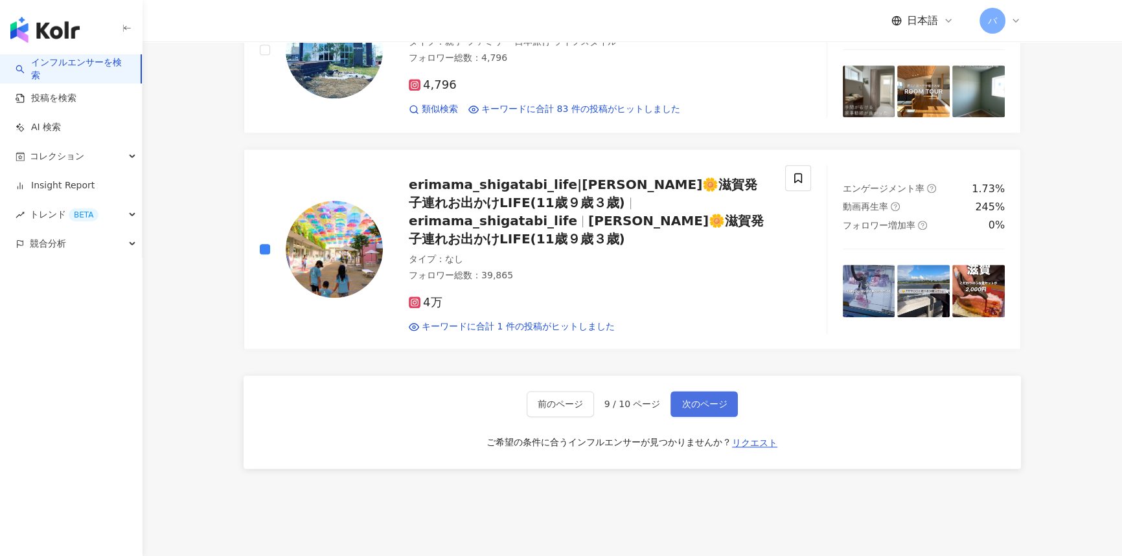
click at [685, 399] on span "次のページ" at bounding box center [703, 404] width 45 height 10
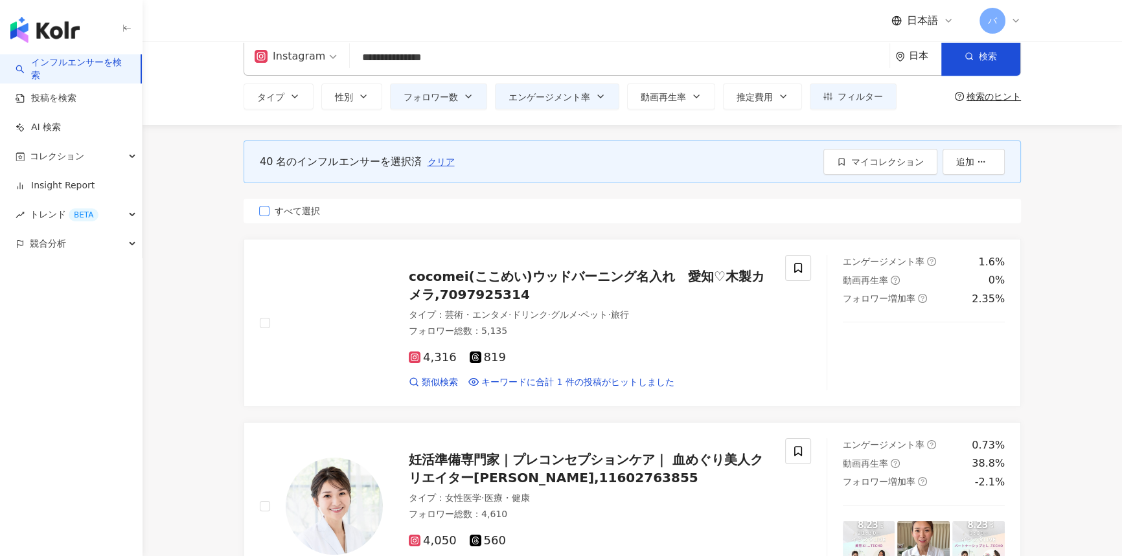
scroll to position [0, 0]
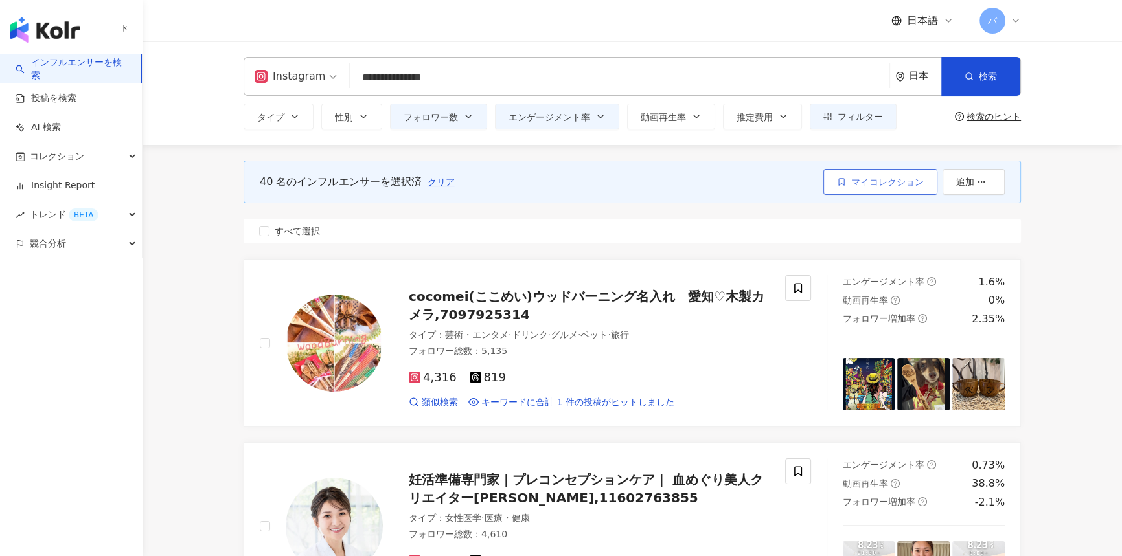
click at [852, 186] on span "マイコレクション" at bounding box center [887, 182] width 73 height 10
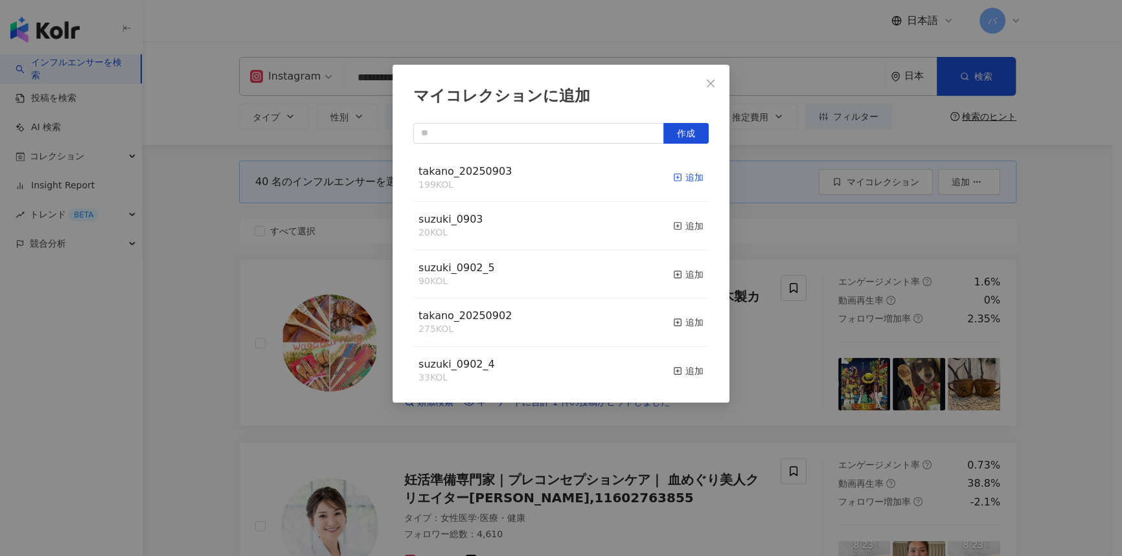
click at [680, 176] on div "追加" at bounding box center [688, 177] width 30 height 14
click at [703, 84] on span "Close" at bounding box center [711, 83] width 26 height 10
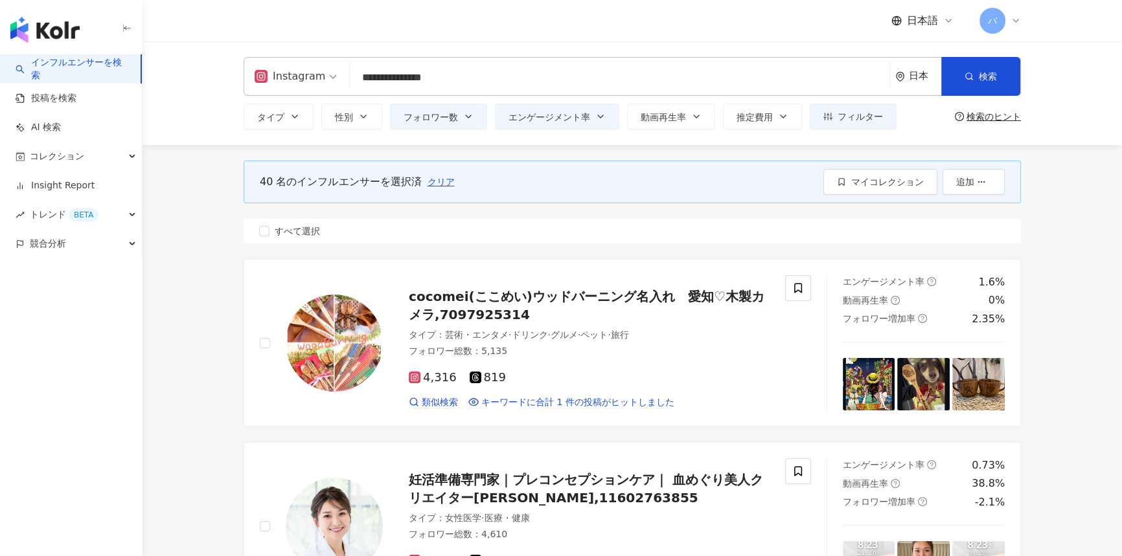
click at [479, 79] on input "**********" at bounding box center [619, 77] width 529 height 25
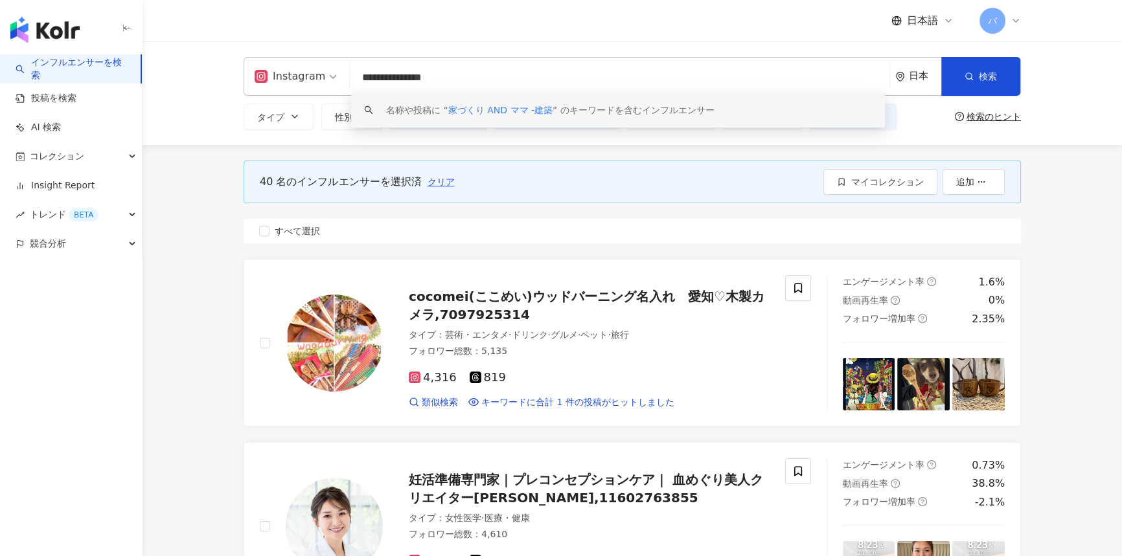
drag, startPoint x: 395, startPoint y: 75, endPoint x: 304, endPoint y: 78, distance: 90.7
click at [304, 78] on div "**********" at bounding box center [632, 76] width 777 height 39
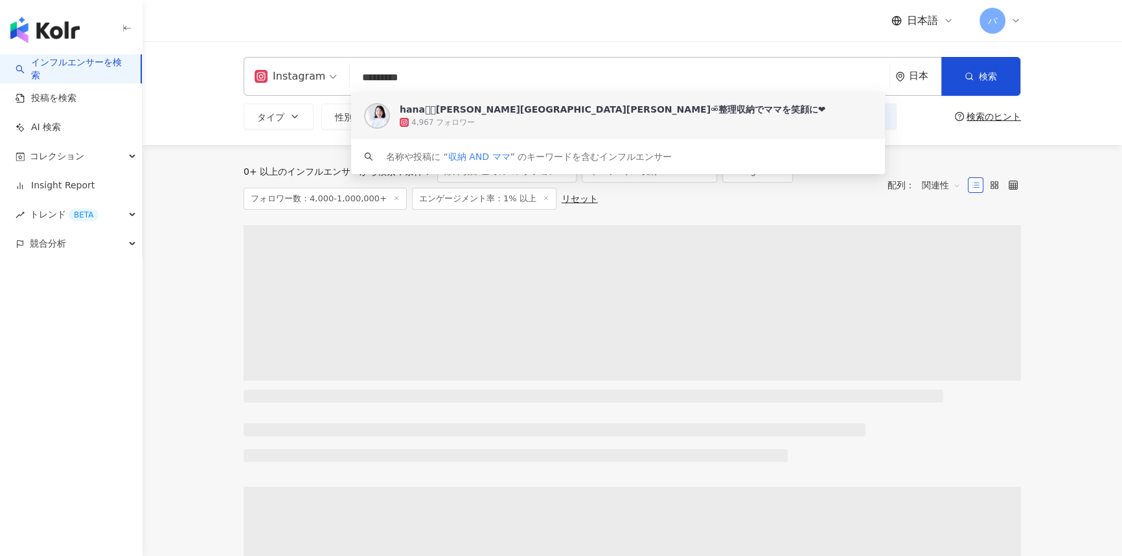
drag, startPoint x: 462, startPoint y: 84, endPoint x: 299, endPoint y: 84, distance: 162.6
click at [300, 84] on div "Instagram ********* 日本 検索 1d2e1603-7b9f-4145-8126-ca2ada235552 keyword hana𖥧𖤣川崎…" at bounding box center [632, 76] width 777 height 39
type input "*********"
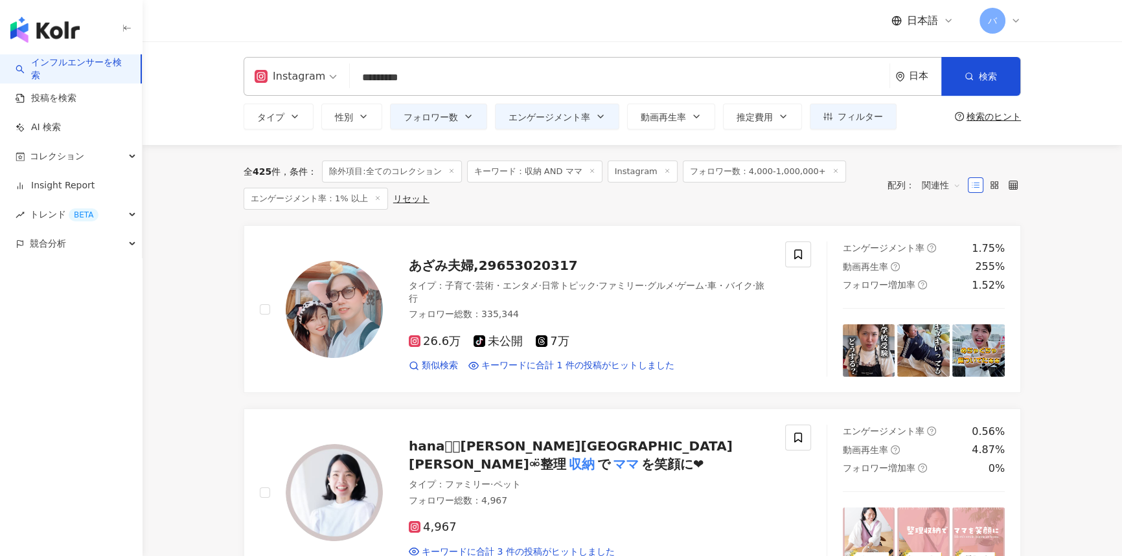
click at [0, 0] on div "hana𖥧𖤣川崎市宮前区⚮̈整理収納でママを笑顔に❤︎︎ 4,967 フォロワー" at bounding box center [0, 0] width 0 height 0
click at [597, 117] on icon "button" at bounding box center [600, 116] width 10 height 10
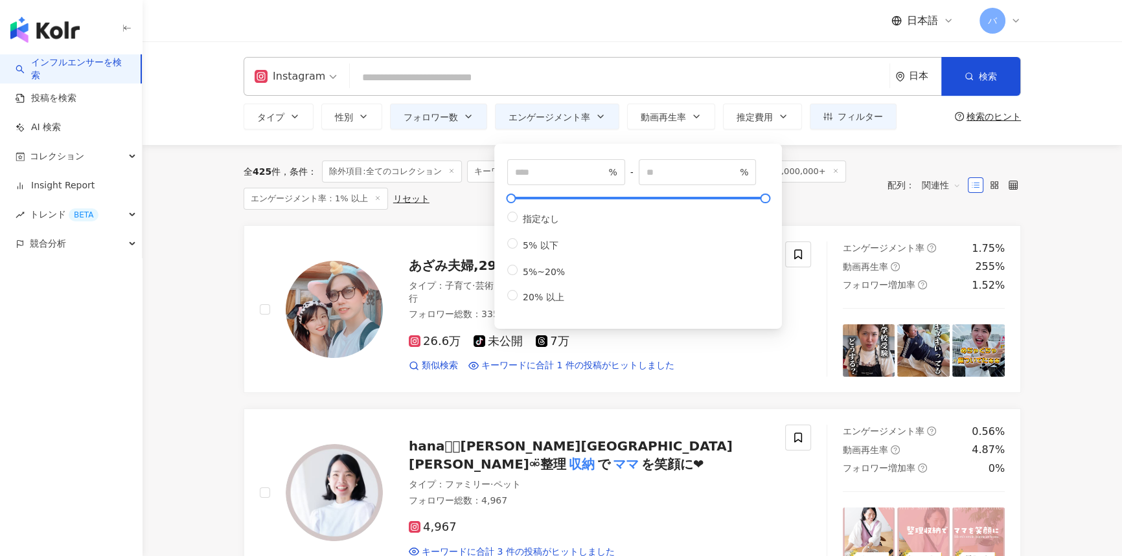
click at [439, 209] on div "全 425 件 条件 ： 除外項目:全てのコレクション キーワード：収納 AND ママ Instagram フォロワー数：4,000-1,000,000+ エ…" at bounding box center [632, 185] width 777 height 80
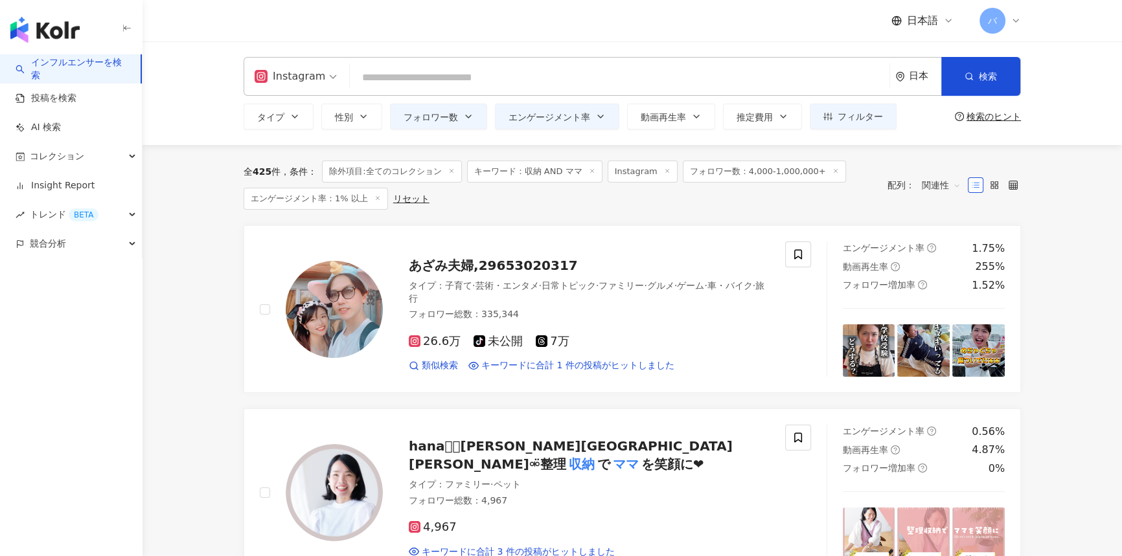
click at [453, 168] on icon at bounding box center [451, 171] width 6 height 6
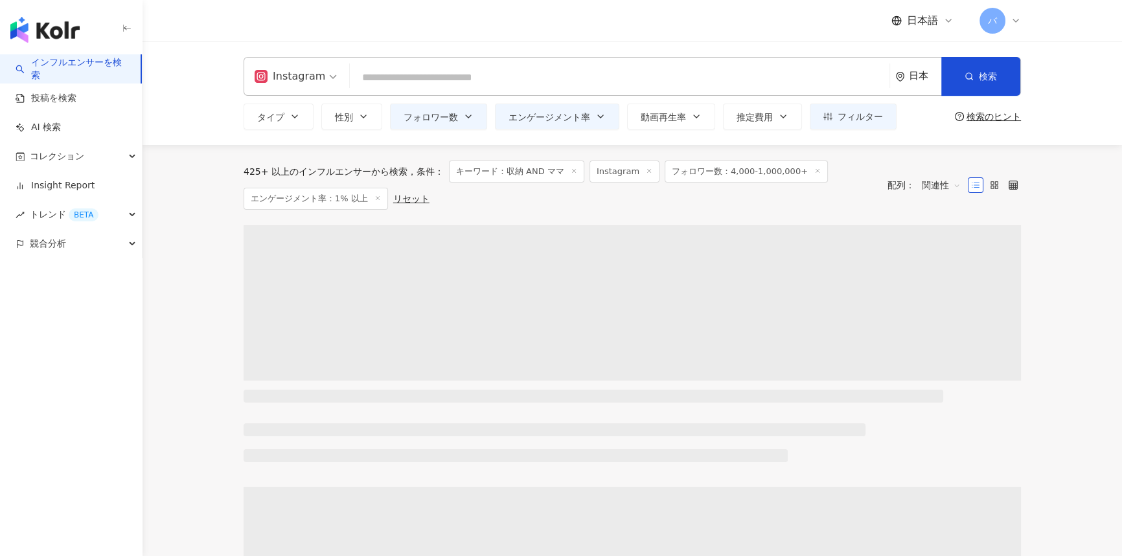
click at [463, 88] on input "search" at bounding box center [619, 77] width 529 height 25
paste input "*********"
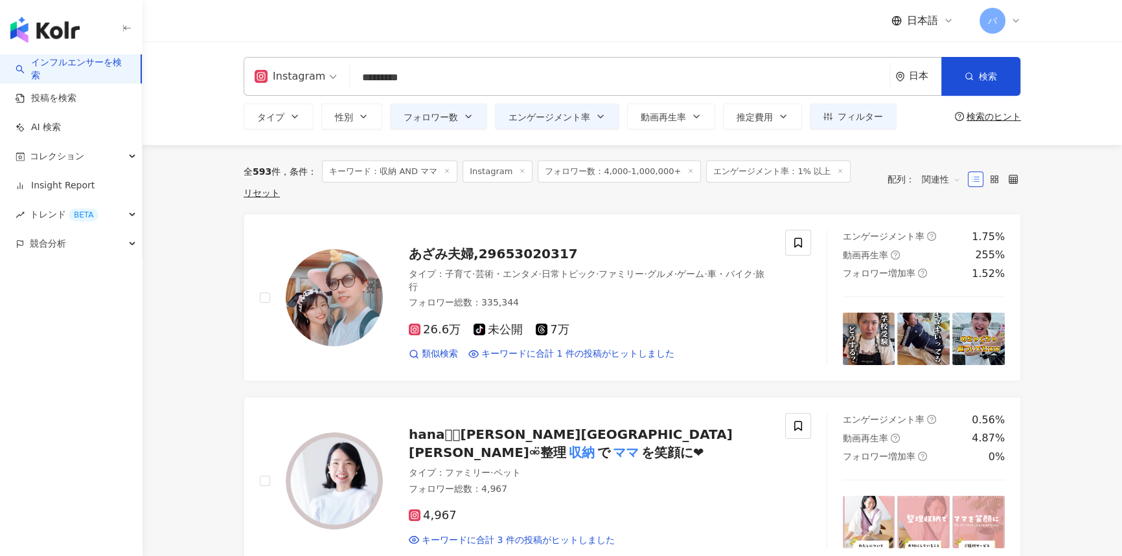
drag, startPoint x: 207, startPoint y: 214, endPoint x: 231, endPoint y: 209, distance: 25.2
click at [979, 77] on span "検索" at bounding box center [988, 76] width 18 height 10
drag, startPoint x: 256, startPoint y: 170, endPoint x: 271, endPoint y: 171, distance: 15.6
click at [271, 171] on div "全 593 件" at bounding box center [262, 171] width 37 height 10
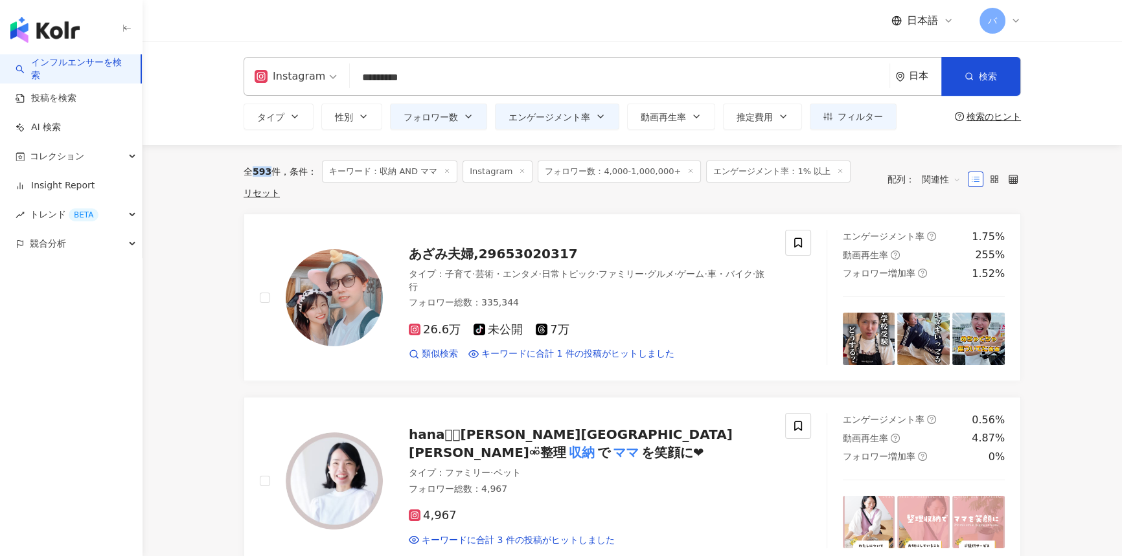
copy span "593"
drag, startPoint x: 235, startPoint y: 219, endPoint x: 246, endPoint y: 207, distance: 16.5
drag, startPoint x: 255, startPoint y: 172, endPoint x: 269, endPoint y: 168, distance: 14.6
click at [269, 168] on span "593" at bounding box center [262, 171] width 19 height 10
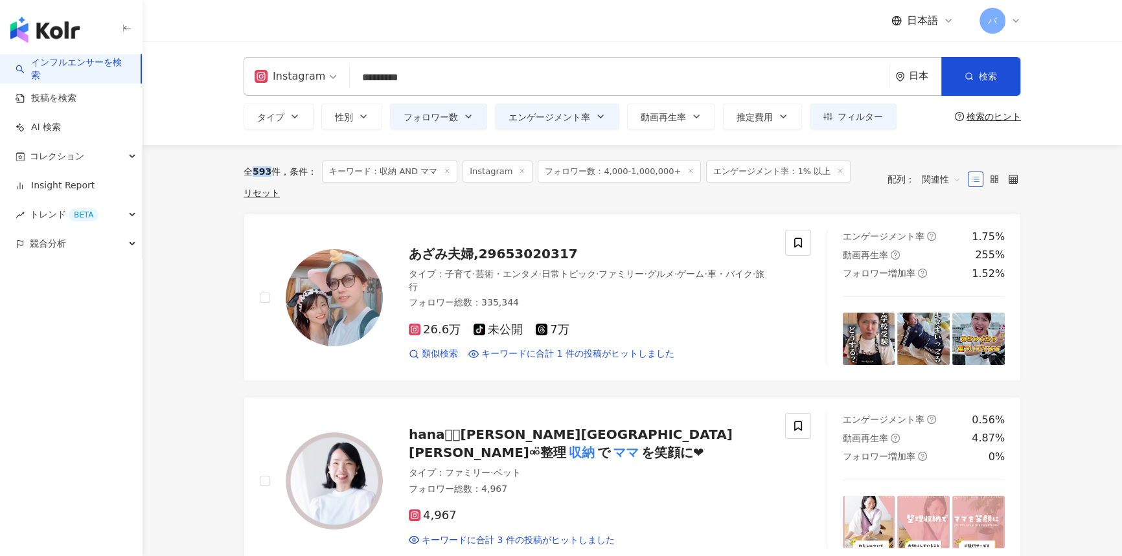
copy span "593"
click at [361, 83] on input "*********" at bounding box center [619, 77] width 529 height 25
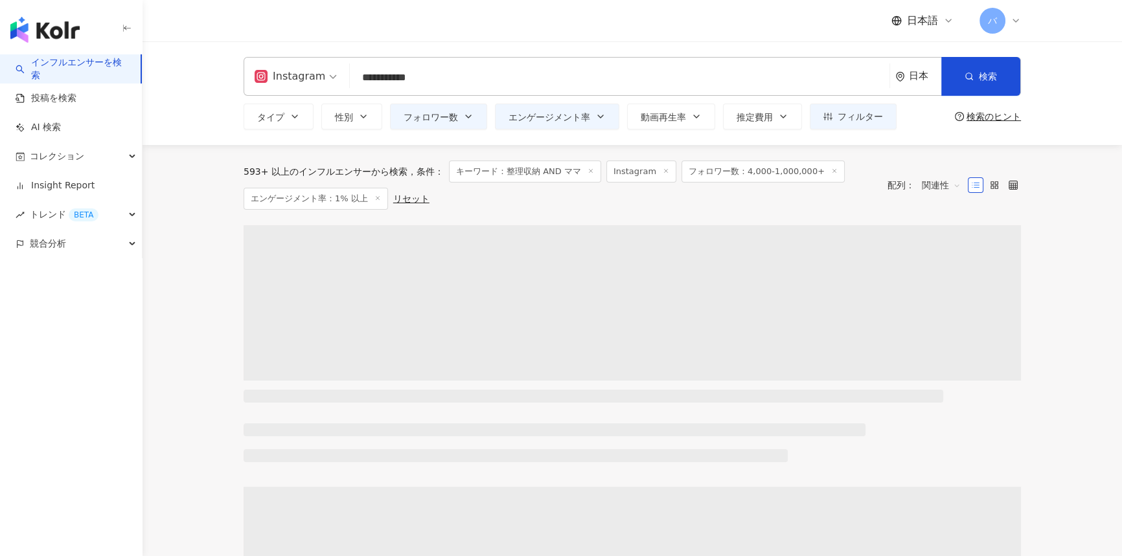
drag, startPoint x: 336, startPoint y: 98, endPoint x: 327, endPoint y: 99, distance: 8.5
click at [327, 99] on div "**********" at bounding box center [632, 93] width 829 height 73
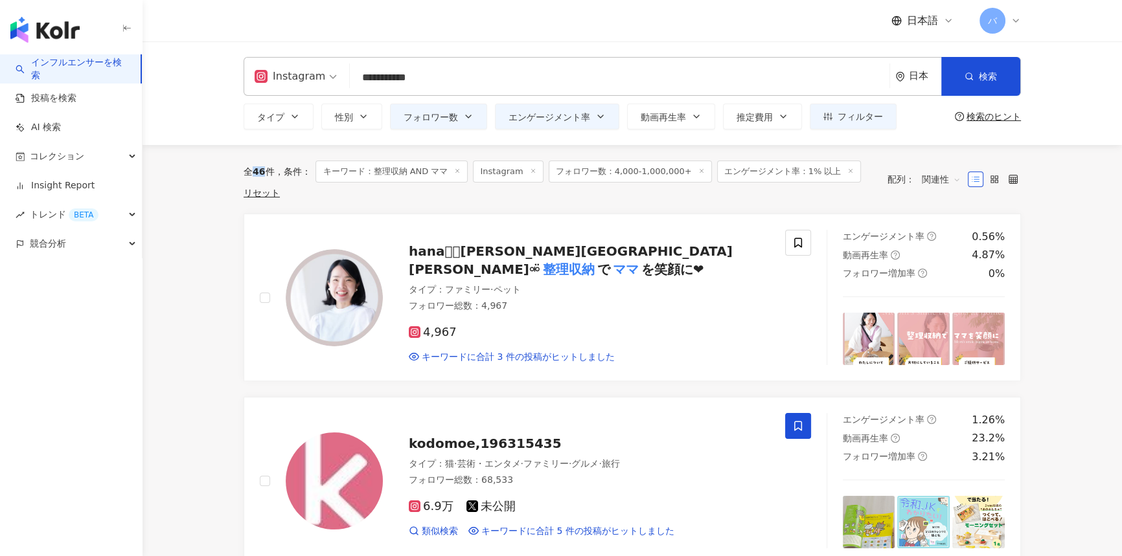
click at [262, 176] on span "46" at bounding box center [259, 171] width 12 height 10
click at [376, 84] on input "**********" at bounding box center [619, 77] width 529 height 25
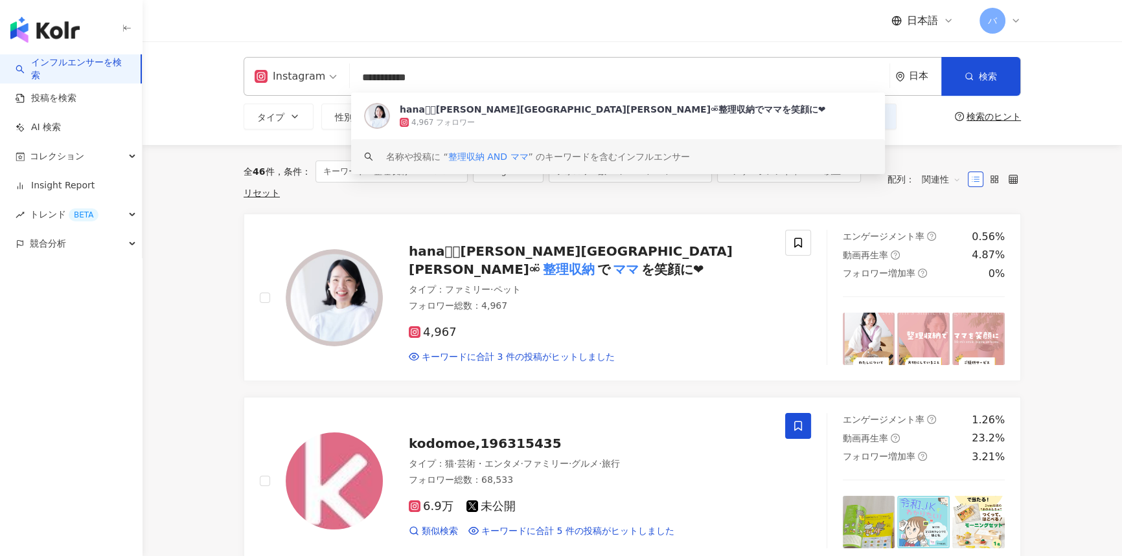
drag, startPoint x: 397, startPoint y: 77, endPoint x: 329, endPoint y: 79, distance: 68.0
click at [329, 79] on div "**********" at bounding box center [632, 76] width 777 height 39
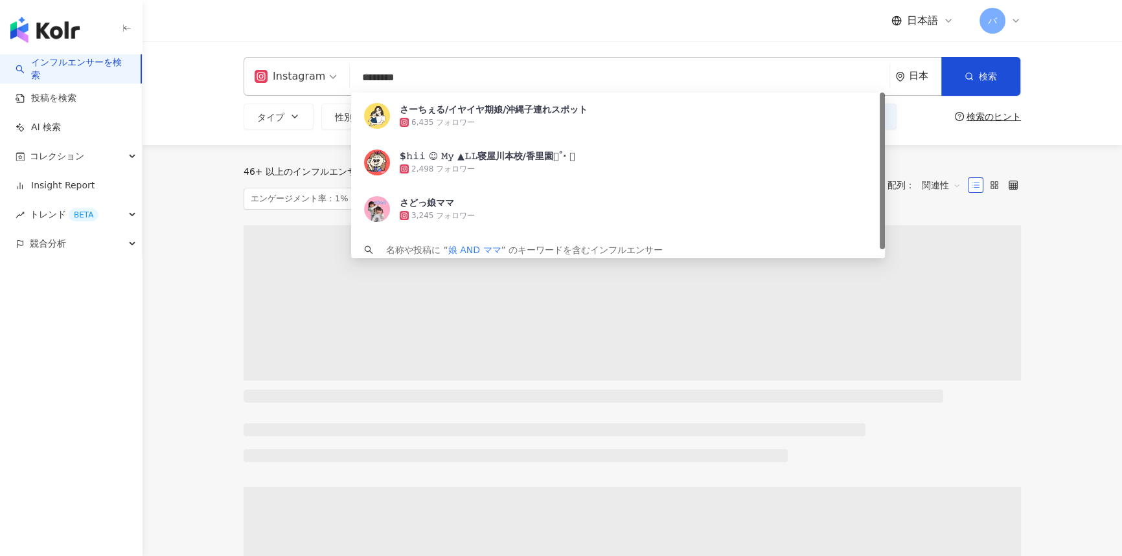
drag, startPoint x: 426, startPoint y: 75, endPoint x: 569, endPoint y: 179, distance: 177.1
click at [341, 84] on div "Instagram ******** 日本 検索 cb2b4c9e-0752-4730-9afe-57067632756a さーちぇる/イヤイヤ期娘/沖縄子連…" at bounding box center [632, 76] width 777 height 39
type input "********"
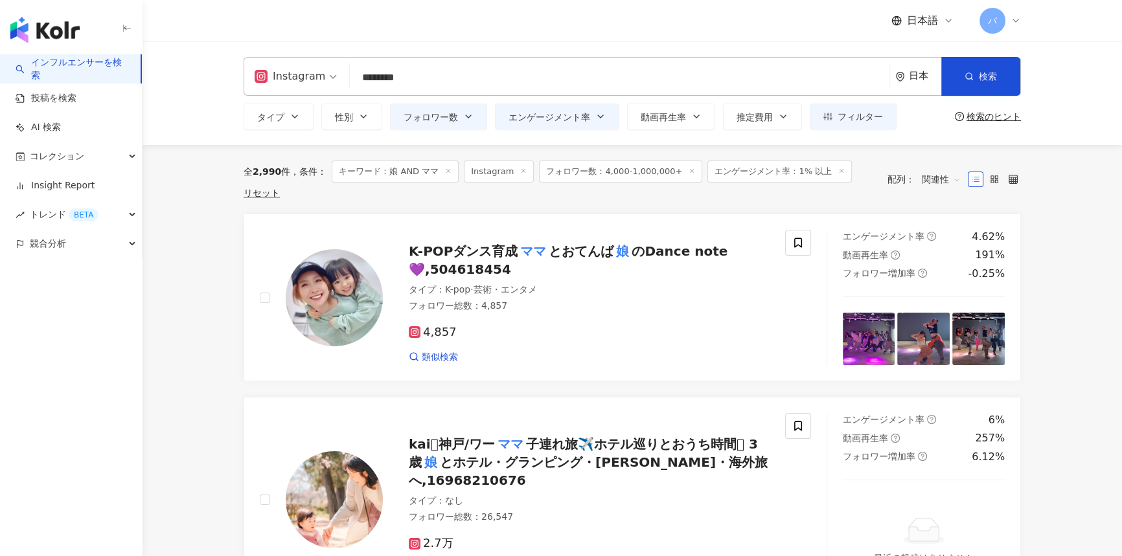
click at [455, 128] on button "フォロワー数" at bounding box center [438, 117] width 97 height 26
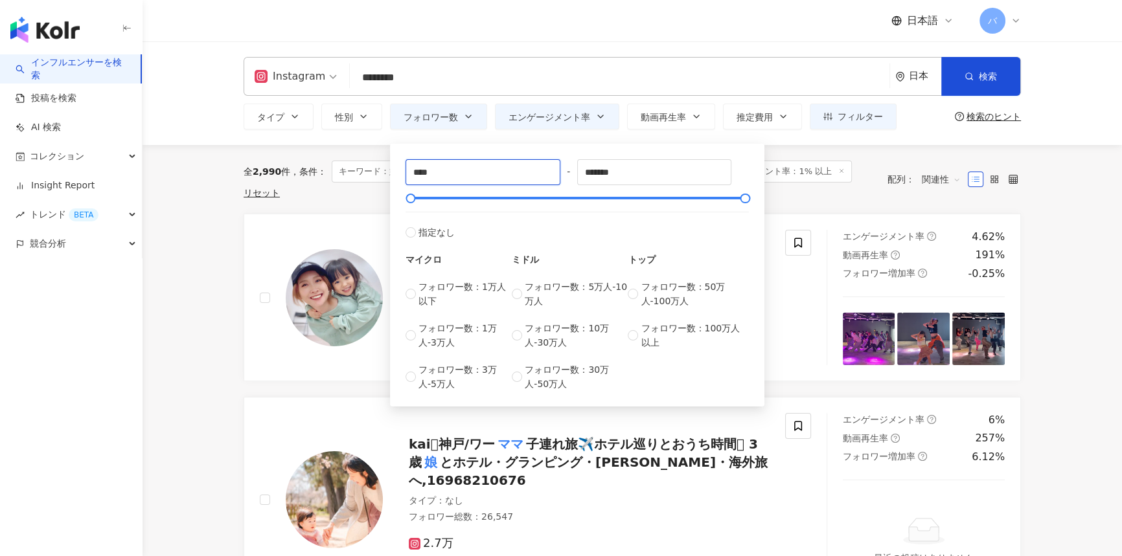
drag, startPoint x: 499, startPoint y: 172, endPoint x: 404, endPoint y: 174, distance: 95.2
click at [404, 174] on div "**** - ******* 指定なし マイクロ フォロワー数：1万人以下 フォロワー数：1万人-3万人 フォロワー数：3万人-5万人 ミドル フォロワー数：…" at bounding box center [577, 275] width 359 height 247
type input "*****"
click at [598, 172] on input "*******" at bounding box center [655, 172] width 154 height 25
type input "******"
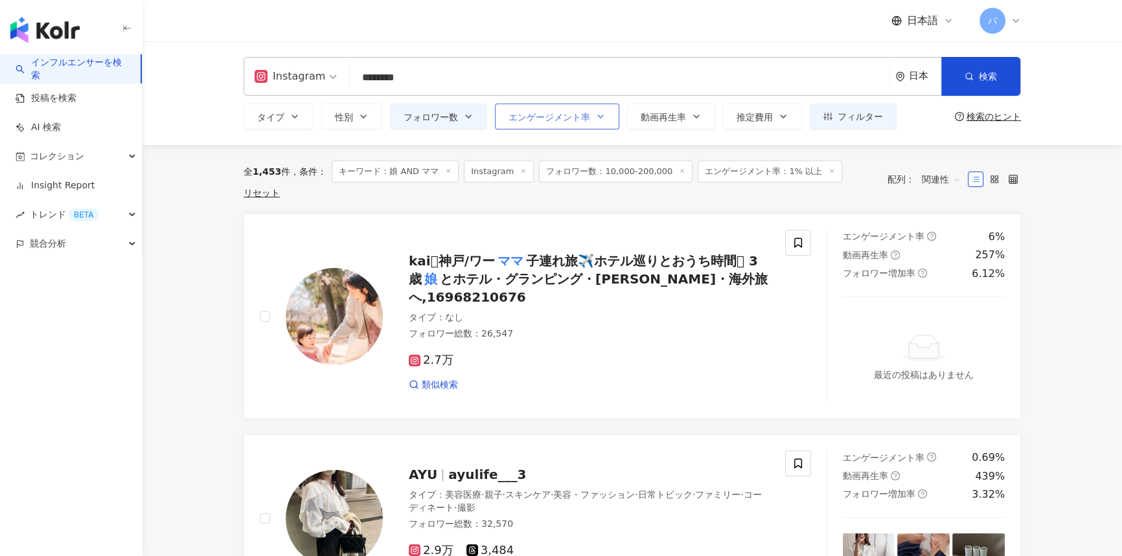
click at [532, 117] on span "エンゲージメント率" at bounding box center [550, 117] width 82 height 10
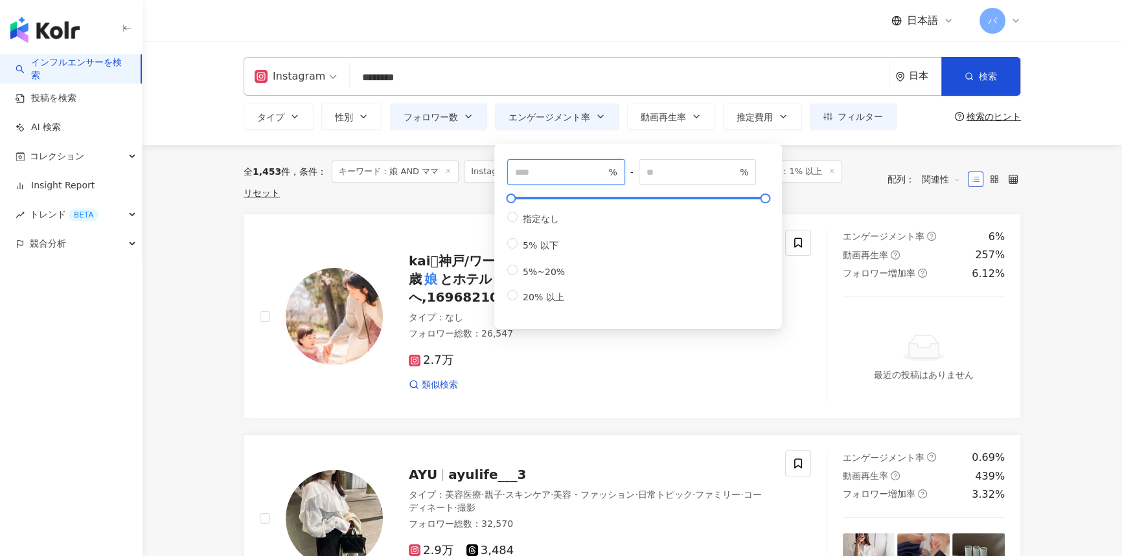
click at [538, 173] on input "***" at bounding box center [560, 172] width 91 height 14
click at [499, 175] on div "*** % - % 指定なし 5% 以下 5%~20% 20% 以上" at bounding box center [638, 236] width 288 height 185
drag, startPoint x: 552, startPoint y: 168, endPoint x: 480, endPoint y: 168, distance: 71.9
type input "*"
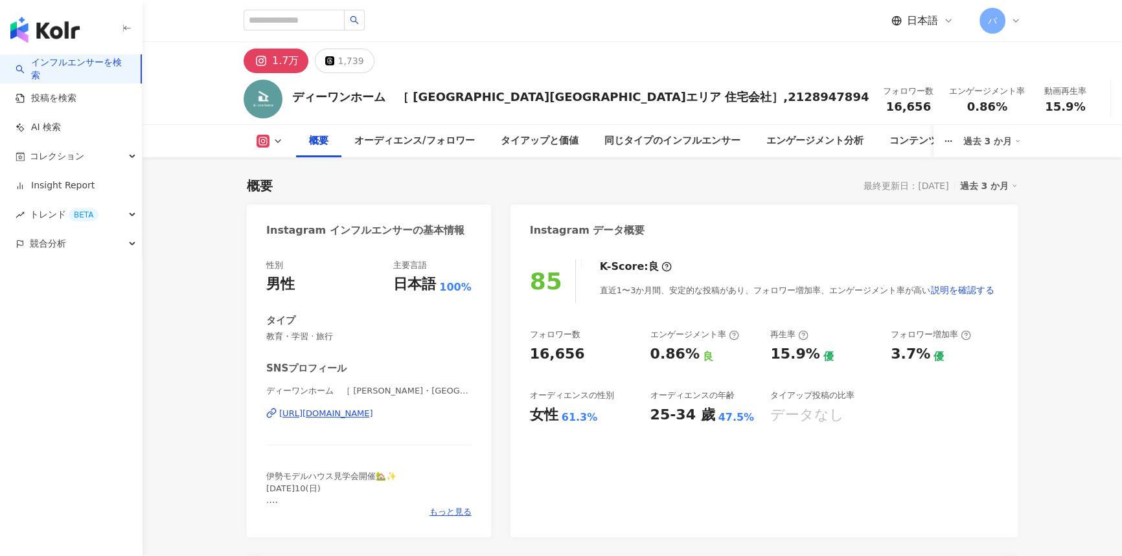
scroll to position [58, 0]
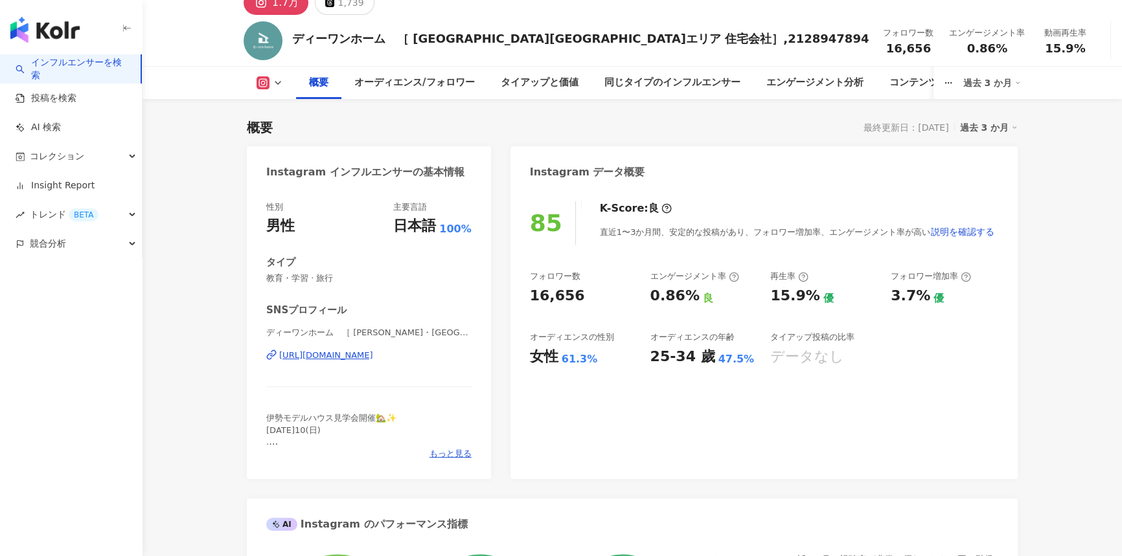
click at [367, 331] on span "ディーワンホーム　［ 伊勢志摩・中南勢エリア 住宅会社］ | d_onehome" at bounding box center [368, 333] width 205 height 12
click at [373, 358] on div "https://www.instagram.com/d_onehome/" at bounding box center [326, 356] width 94 height 12
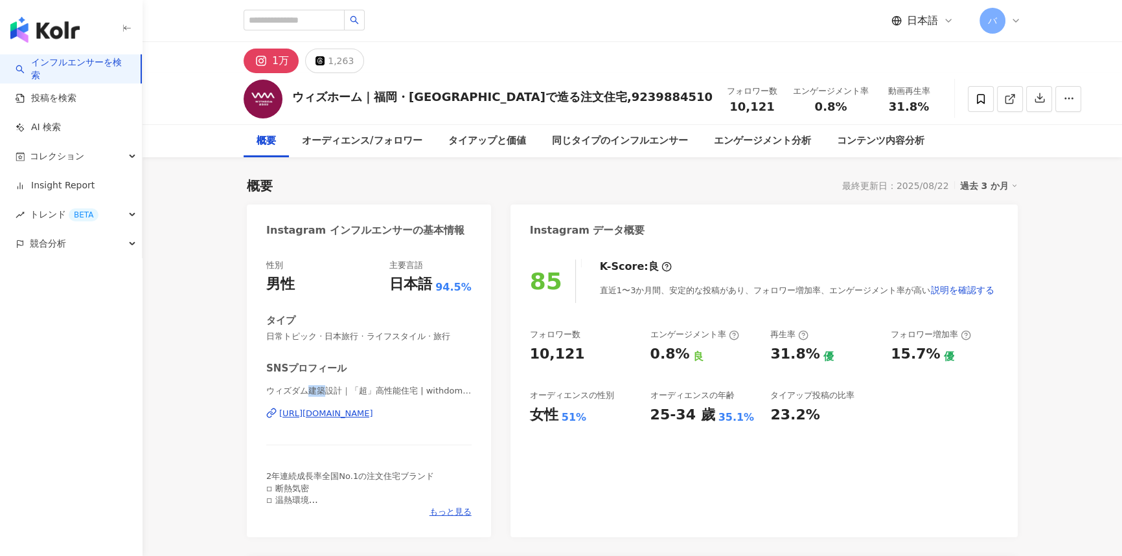
drag, startPoint x: 314, startPoint y: 388, endPoint x: 321, endPoint y: 386, distance: 8.0
click at [321, 386] on span "ウィズダム建築設計｜「超」高性能住宅 | withdom_architect" at bounding box center [368, 391] width 205 height 12
copy span "建築"
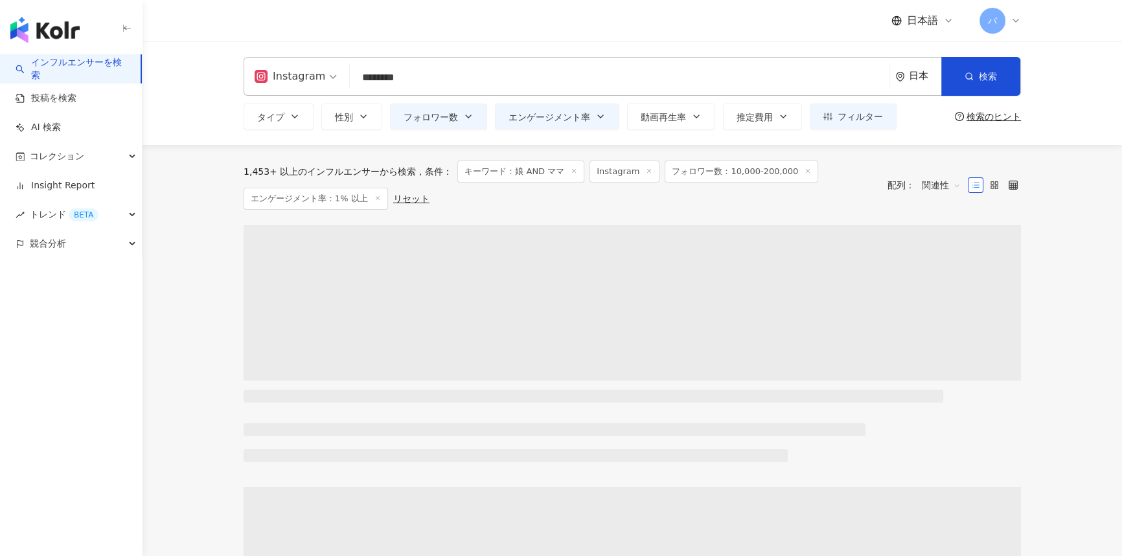
drag, startPoint x: 424, startPoint y: 80, endPoint x: 379, endPoint y: 80, distance: 45.3
click at [345, 87] on div "Instagram ******** 日本 検索 63e5a00f-bee2-4f24-9a91-c79665200773 keyword さーちぇる/イヤイ…" at bounding box center [632, 76] width 777 height 39
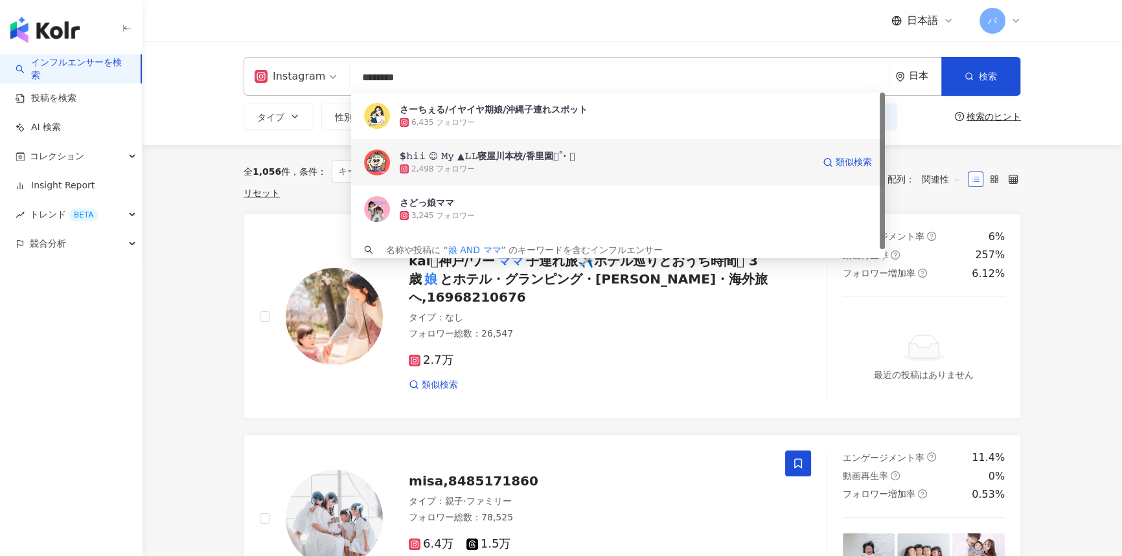
drag, startPoint x: 541, startPoint y: 172, endPoint x: 759, endPoint y: 177, distance: 217.7
click at [759, 177] on div "$𝚑𝚒𝚒 ☺︎ 𝙼𝚢 ▲𝙻𝙻寝屋川本校/香里園𓂃˚‧ 𓆸 2,498 フォロワー 類似検索" at bounding box center [618, 162] width 534 height 47
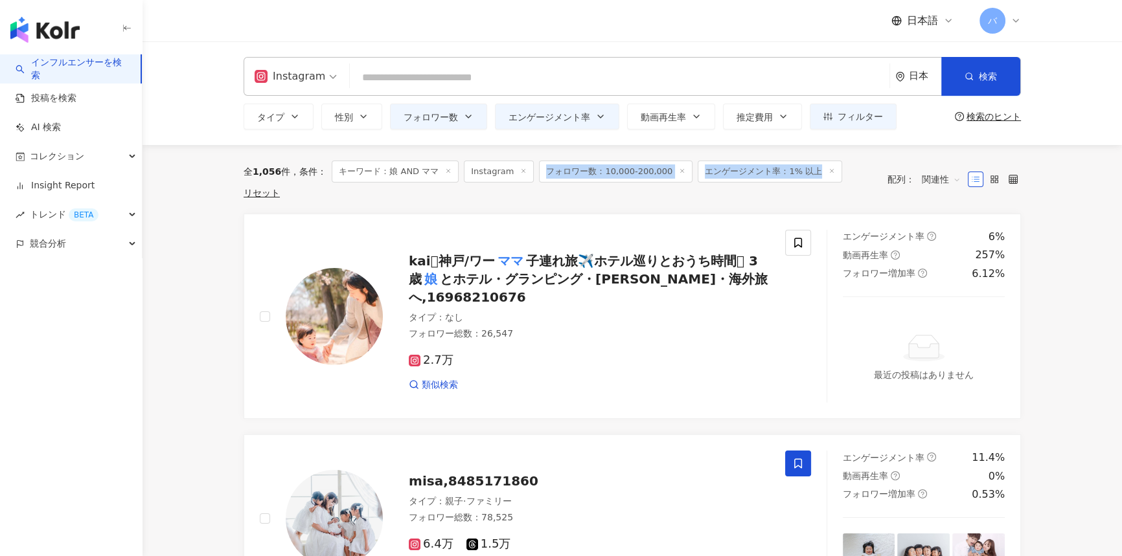
drag, startPoint x: 544, startPoint y: 172, endPoint x: 815, endPoint y: 176, distance: 270.8
click at [815, 176] on div "全 1,056 件 条件 ： キーワード：娘 AND ママ Instagram フォロワー数：10,000-200,000 エンゲージメント率：1% 以上 リ…" at bounding box center [559, 180] width 631 height 38
drag, startPoint x: 255, startPoint y: 170, endPoint x: 279, endPoint y: 172, distance: 23.4
click at [279, 172] on div "全 1,056 件" at bounding box center [267, 171] width 47 height 10
copy span "1,056"
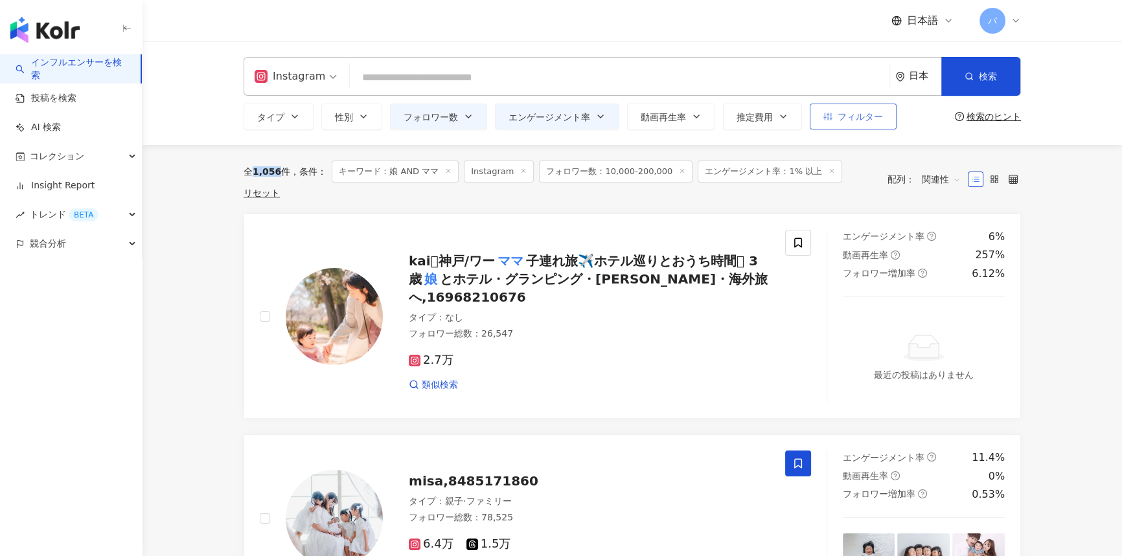
click at [857, 113] on span "フィルター" at bounding box center [860, 116] width 45 height 10
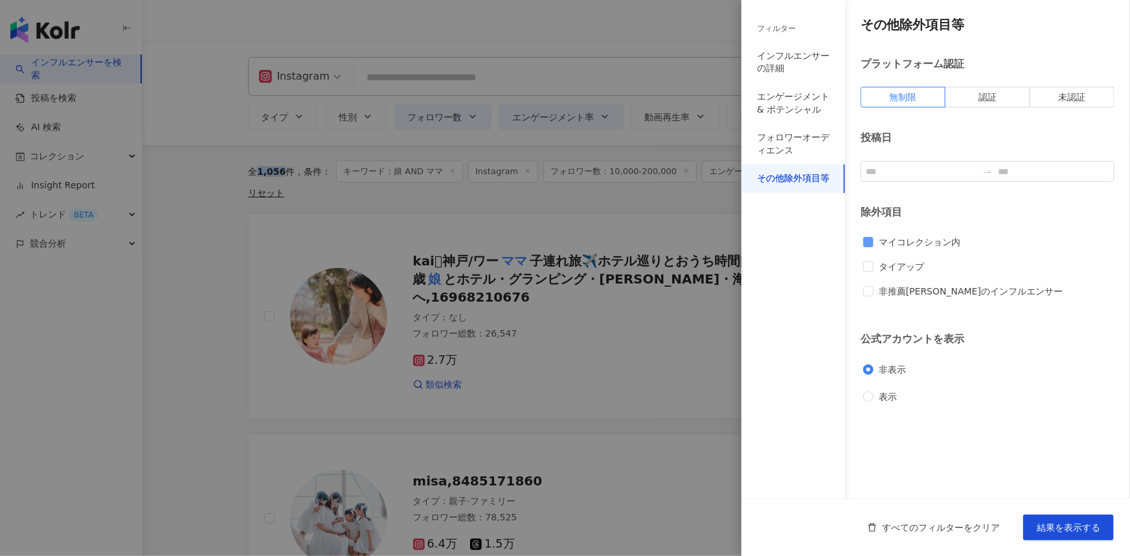
click at [900, 253] on div "マイコレクション内 タイアップ 非推薦マークのインフルエンサー" at bounding box center [987, 272] width 249 height 74
click at [904, 240] on span "マイコレクション内" at bounding box center [920, 242] width 92 height 14
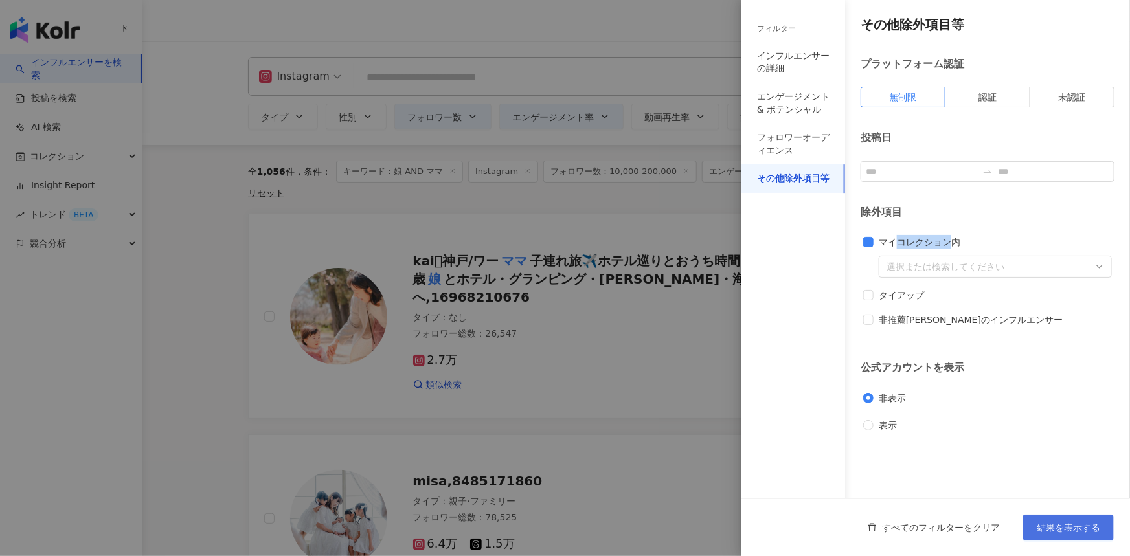
click at [1092, 527] on span "結果を表示する" at bounding box center [1068, 528] width 63 height 10
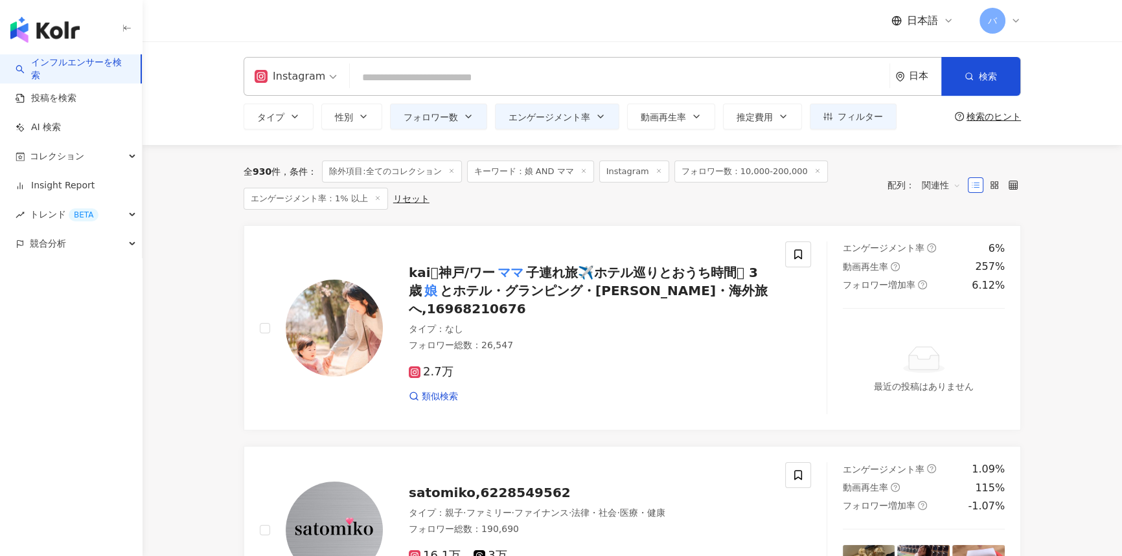
click at [455, 81] on input "search" at bounding box center [619, 77] width 529 height 25
paste input "********"
click at [983, 89] on button "検索" at bounding box center [980, 76] width 79 height 39
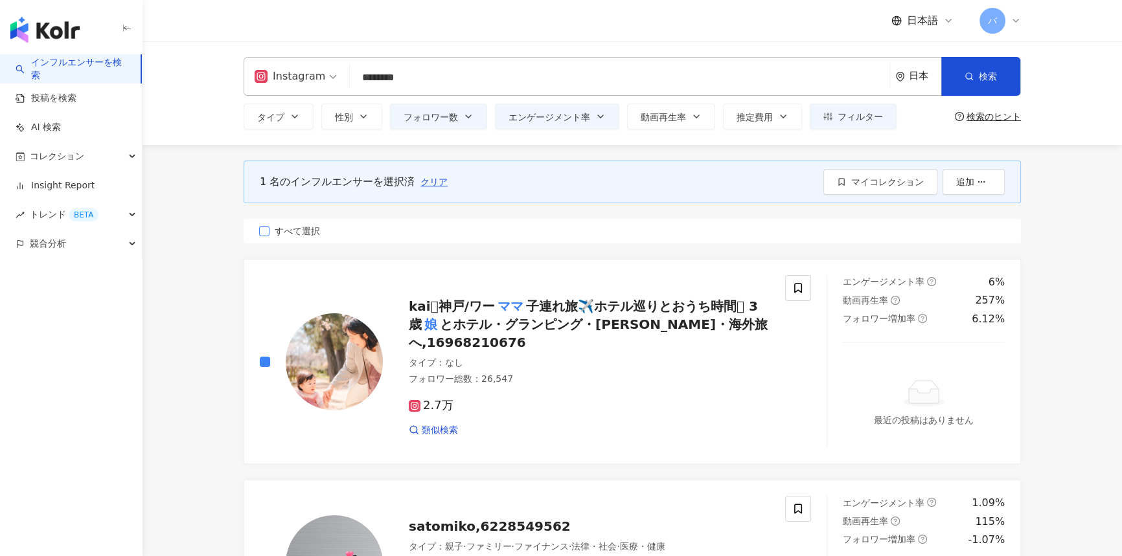
click at [315, 233] on span "すべて選択" at bounding box center [297, 231] width 56 height 14
click at [558, 90] on input "********" at bounding box center [619, 77] width 529 height 25
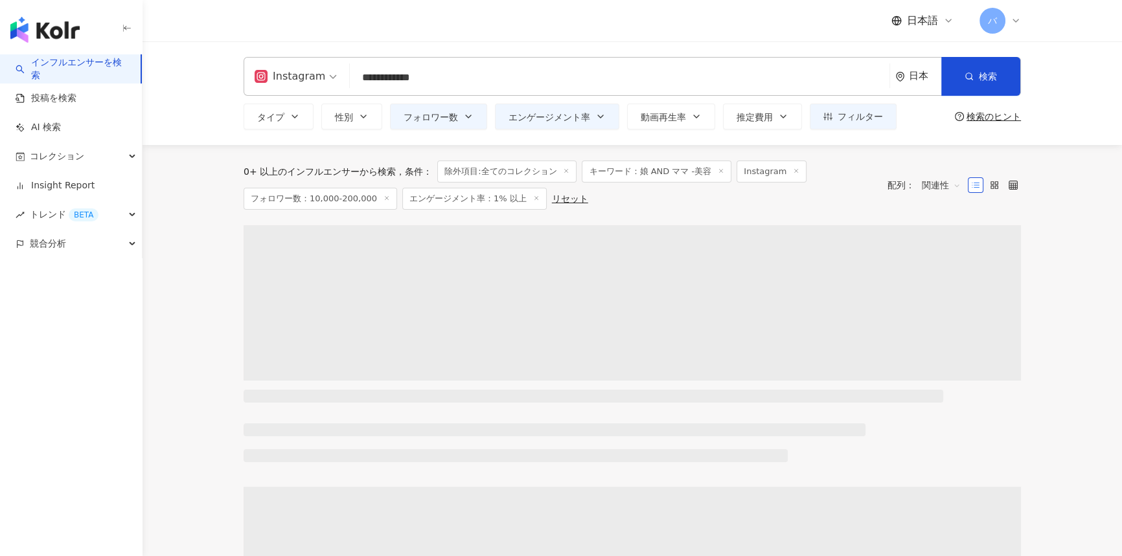
drag, startPoint x: 461, startPoint y: 86, endPoint x: 1120, endPoint y: 349, distance: 710.0
click at [295, 85] on div "**********" at bounding box center [632, 76] width 777 height 39
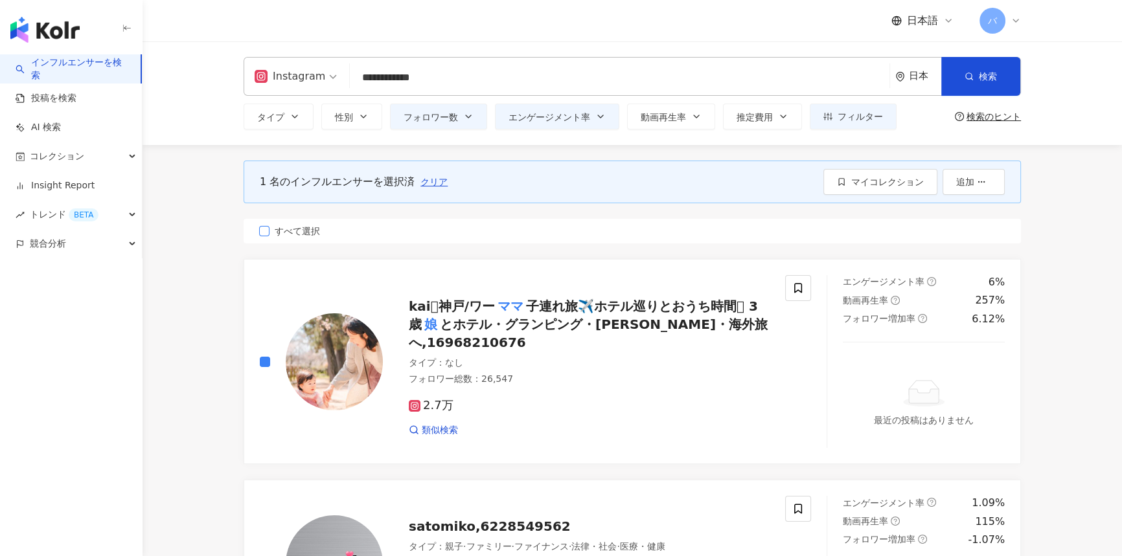
click at [314, 227] on span "すべて選択" at bounding box center [297, 231] width 56 height 14
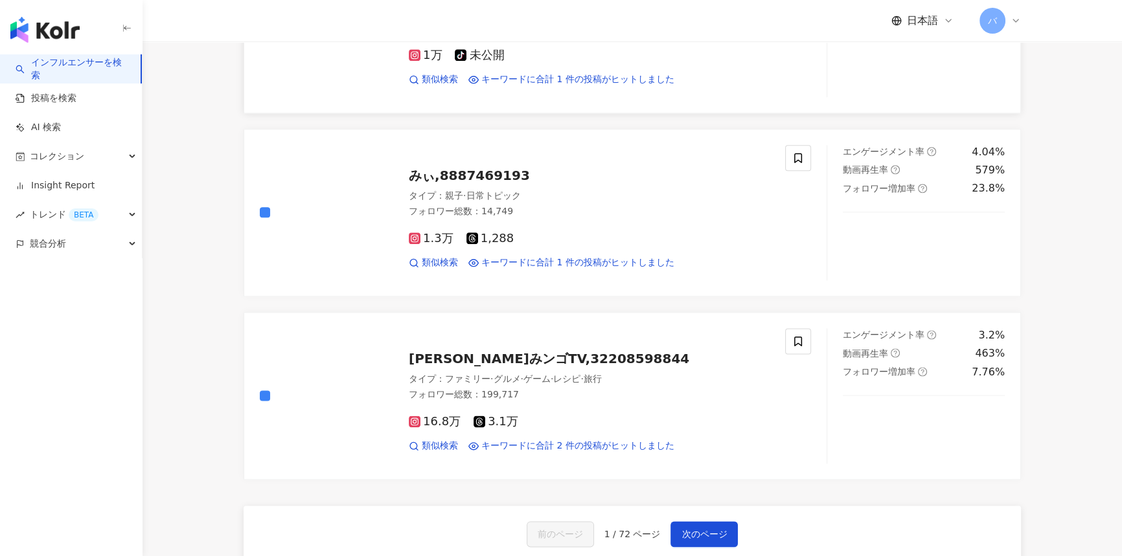
scroll to position [2120, 0]
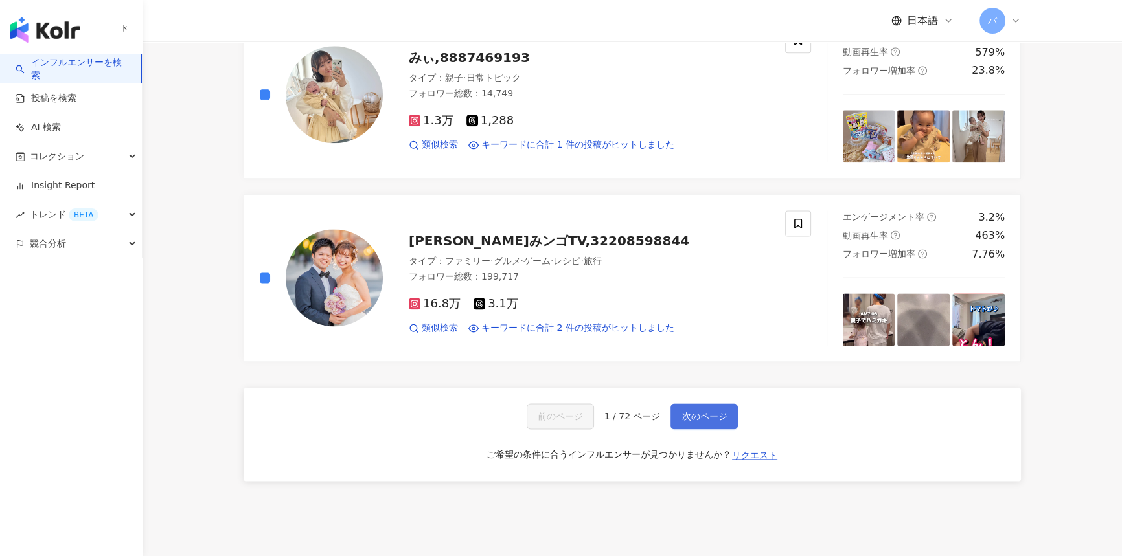
click at [693, 422] on span "次のページ" at bounding box center [703, 416] width 45 height 10
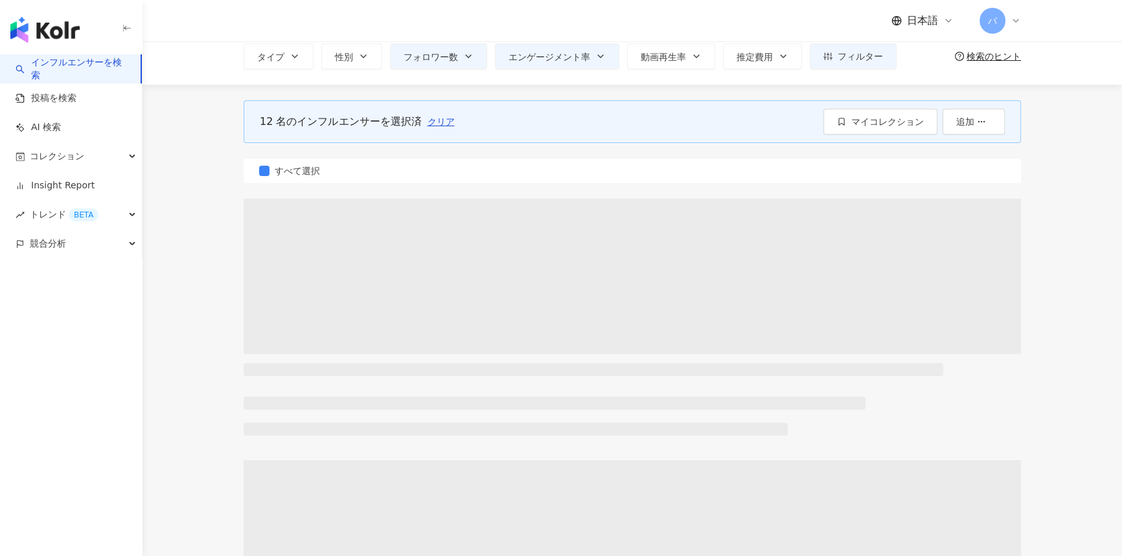
scroll to position [0, 0]
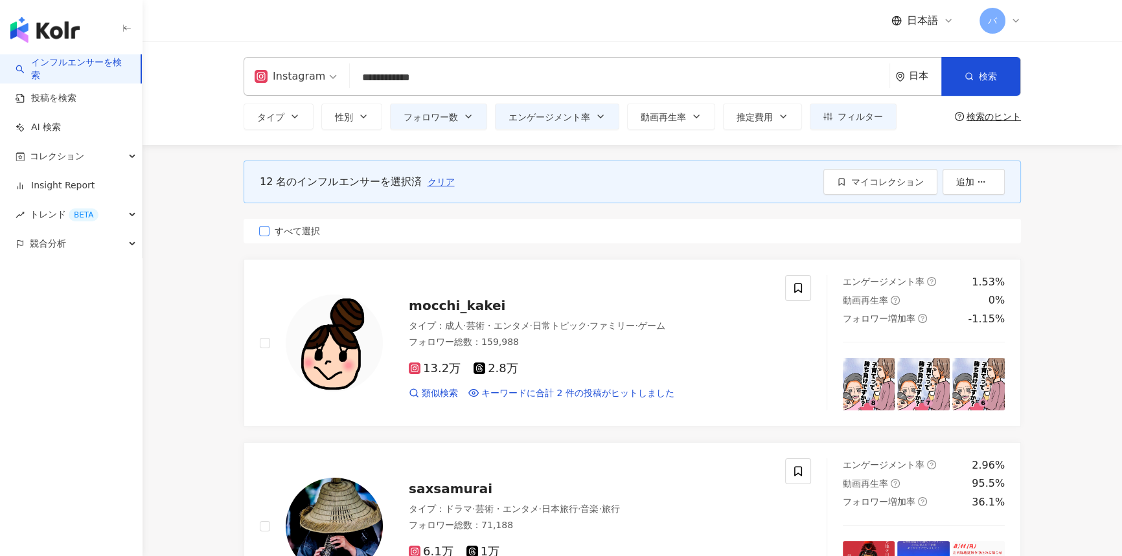
drag, startPoint x: 297, startPoint y: 229, endPoint x: 316, endPoint y: 242, distance: 22.8
click at [297, 229] on span "すべて選択" at bounding box center [297, 231] width 56 height 14
click at [476, 72] on input "**********" at bounding box center [619, 77] width 529 height 25
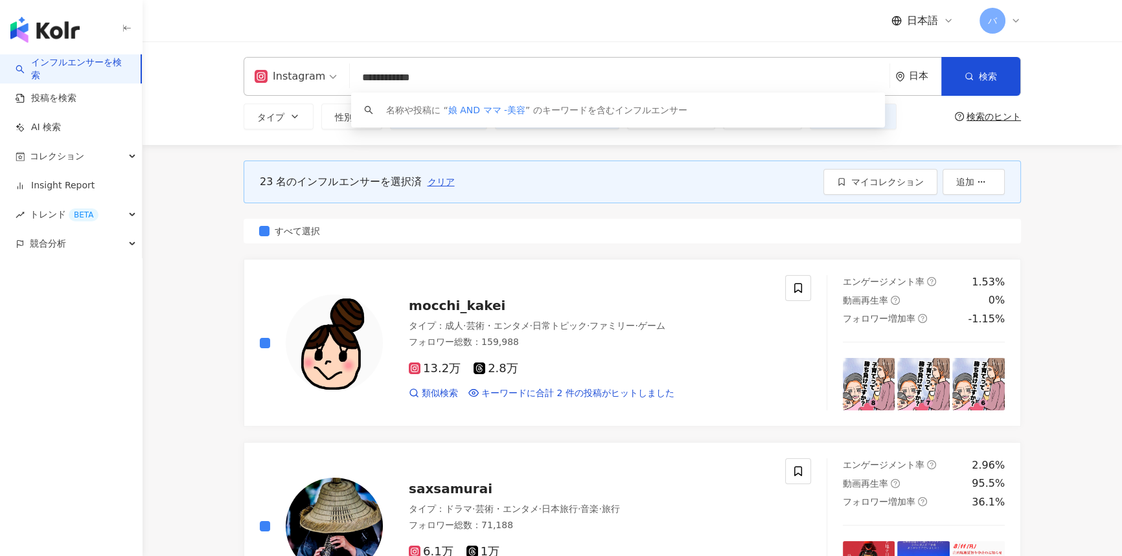
click at [450, 73] on input "**********" at bounding box center [619, 77] width 529 height 25
drag, startPoint x: 446, startPoint y: 79, endPoint x: 421, endPoint y: 79, distance: 24.6
click at [421, 79] on input "**********" at bounding box center [619, 77] width 529 height 25
drag, startPoint x: 364, startPoint y: 75, endPoint x: 350, endPoint y: 74, distance: 13.7
click at [349, 75] on div "**********" at bounding box center [632, 76] width 777 height 39
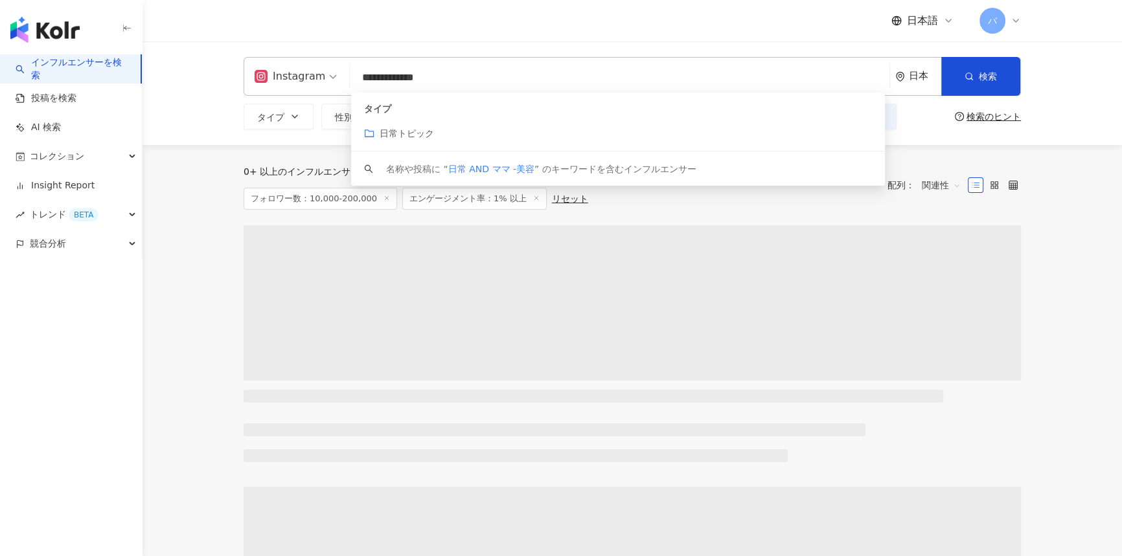
drag, startPoint x: 486, startPoint y: 76, endPoint x: 320, endPoint y: 80, distance: 166.5
click at [320, 80] on div "**********" at bounding box center [632, 76] width 777 height 39
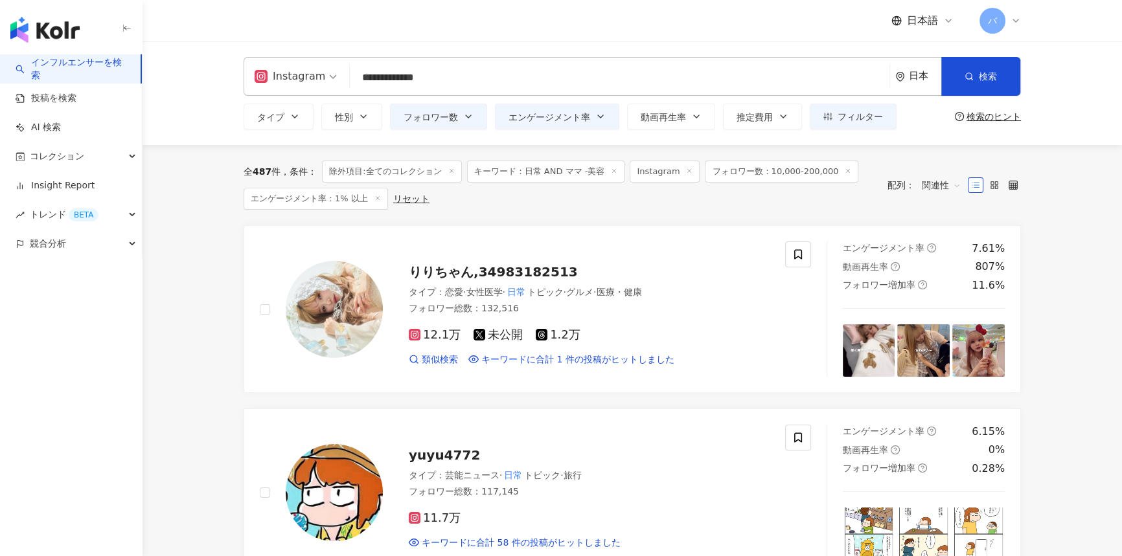
click at [515, 205] on div "全 487 件 条件 ： 除外項目:全てのコレクション キーワード：日常 AND ママ -美容 Instagram フォロワー数：10,000-200,000…" at bounding box center [559, 185] width 631 height 49
click at [376, 78] on input "**********" at bounding box center [619, 77] width 529 height 25
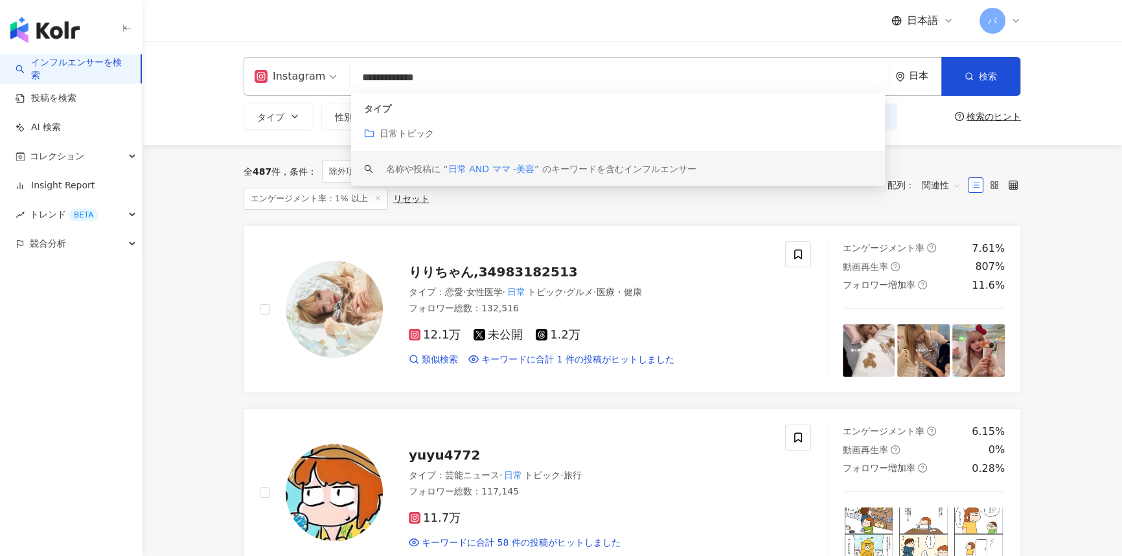
click at [360, 75] on input "**********" at bounding box center [619, 77] width 529 height 25
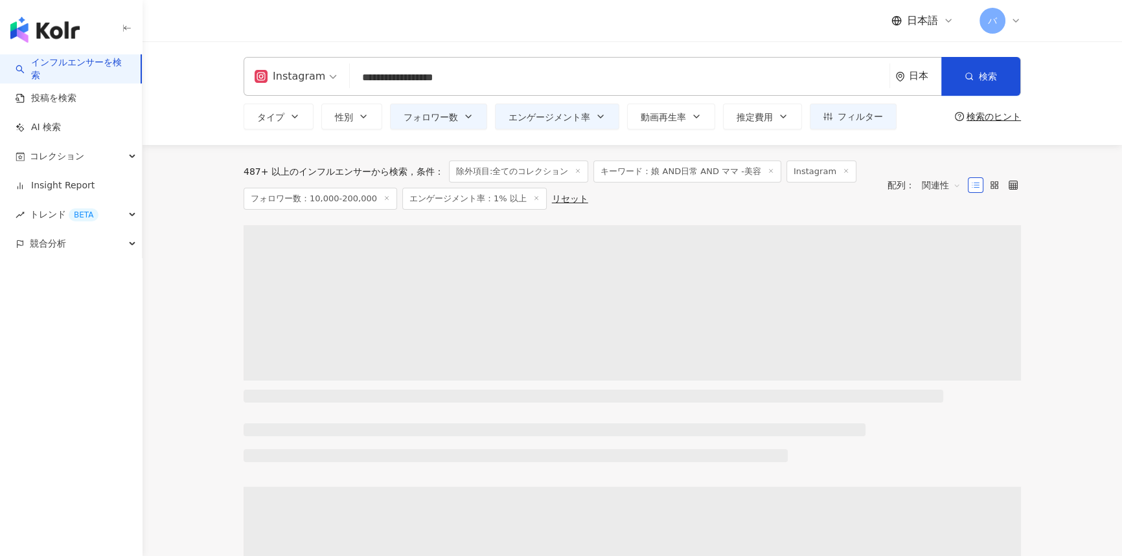
drag, startPoint x: 520, startPoint y: 76, endPoint x: 326, endPoint y: 80, distance: 193.7
click at [326, 80] on div "**********" at bounding box center [632, 76] width 777 height 39
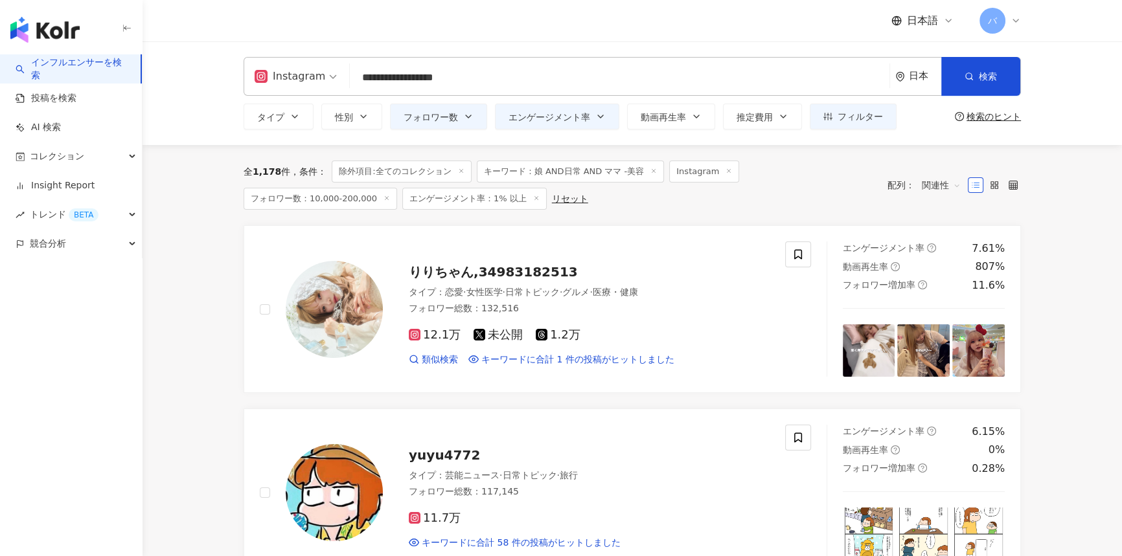
click at [378, 80] on input "**********" at bounding box center [619, 77] width 529 height 25
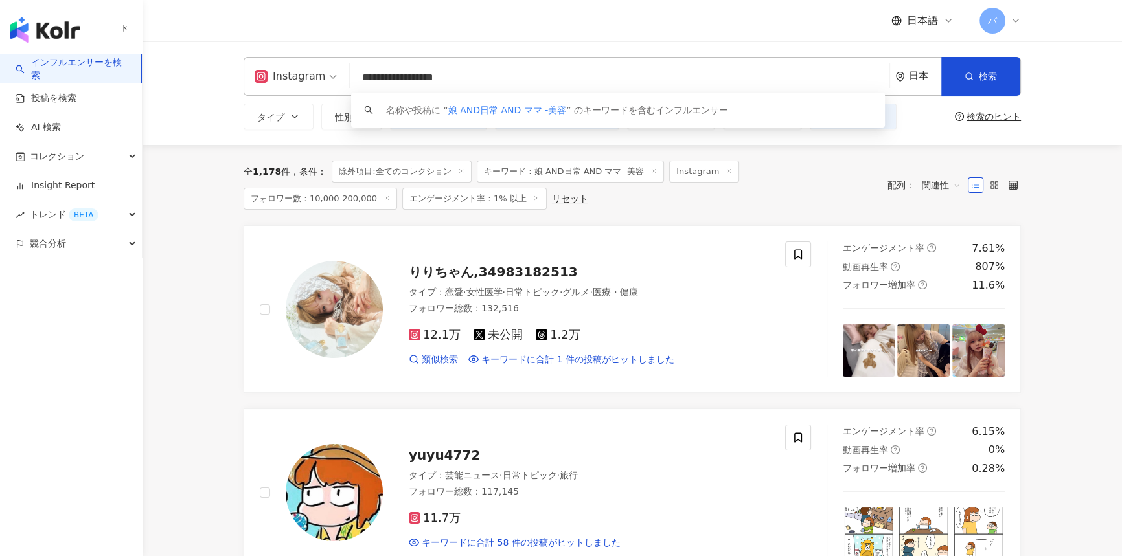
drag, startPoint x: 413, startPoint y: 77, endPoint x: 389, endPoint y: 78, distance: 24.0
click at [389, 78] on input "**********" at bounding box center [619, 77] width 529 height 25
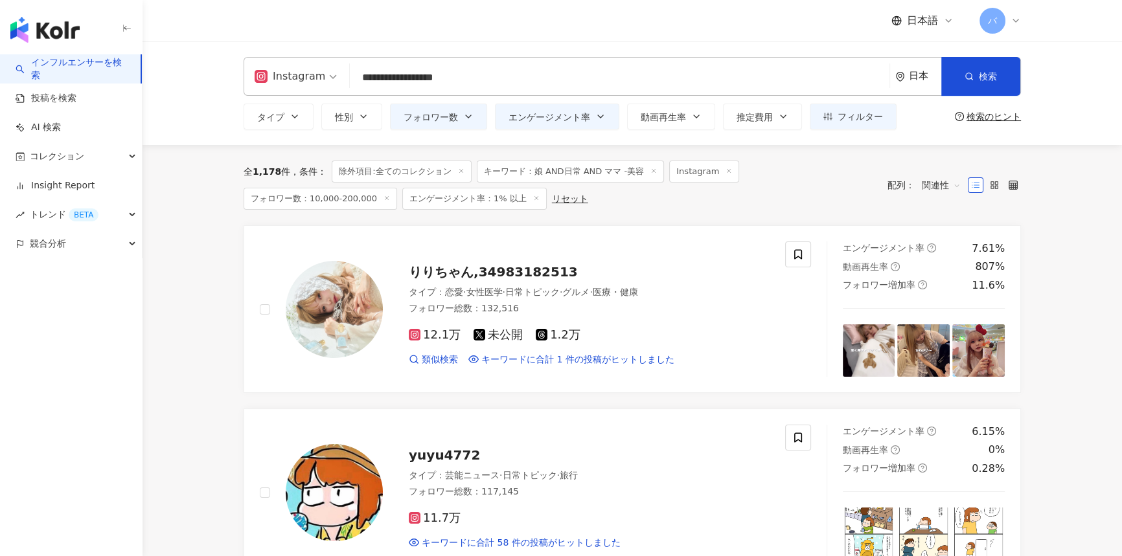
type input "**********"
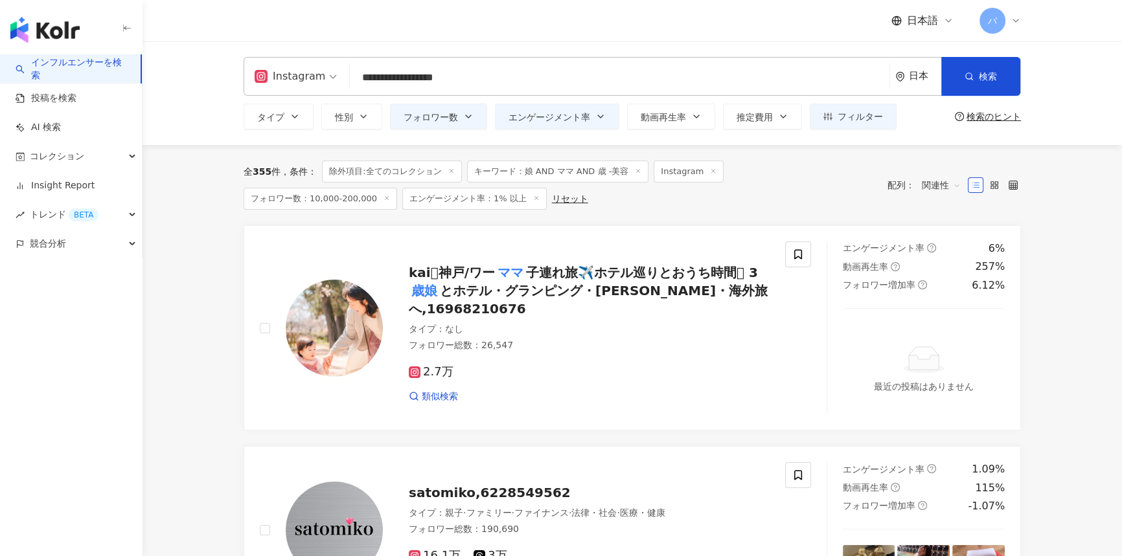
drag, startPoint x: 512, startPoint y: 82, endPoint x: 352, endPoint y: 86, distance: 160.0
click at [355, 86] on input "**********" at bounding box center [619, 77] width 529 height 25
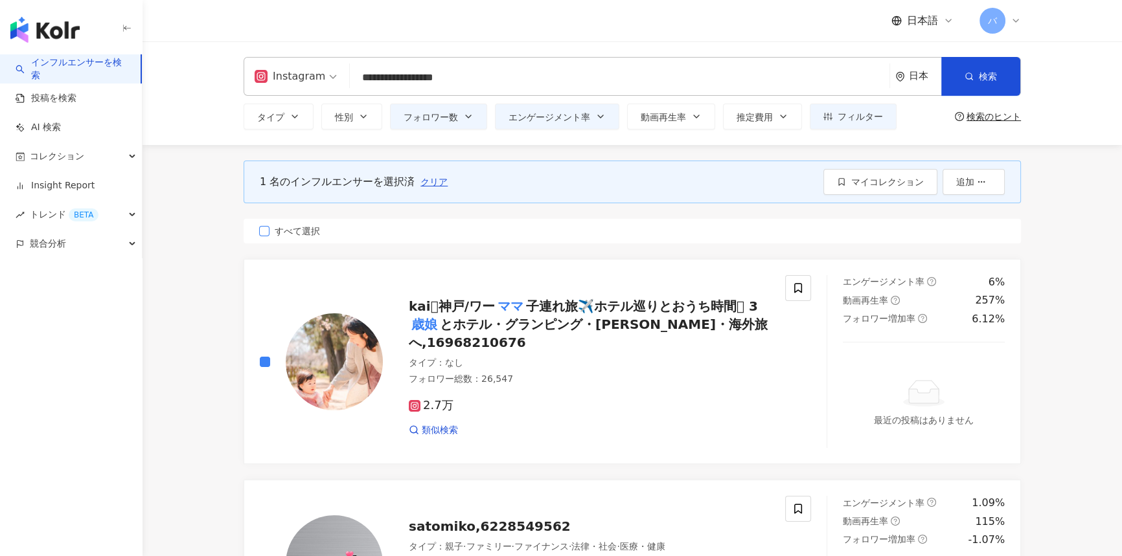
click at [312, 229] on span "すべて選択" at bounding box center [297, 231] width 56 height 14
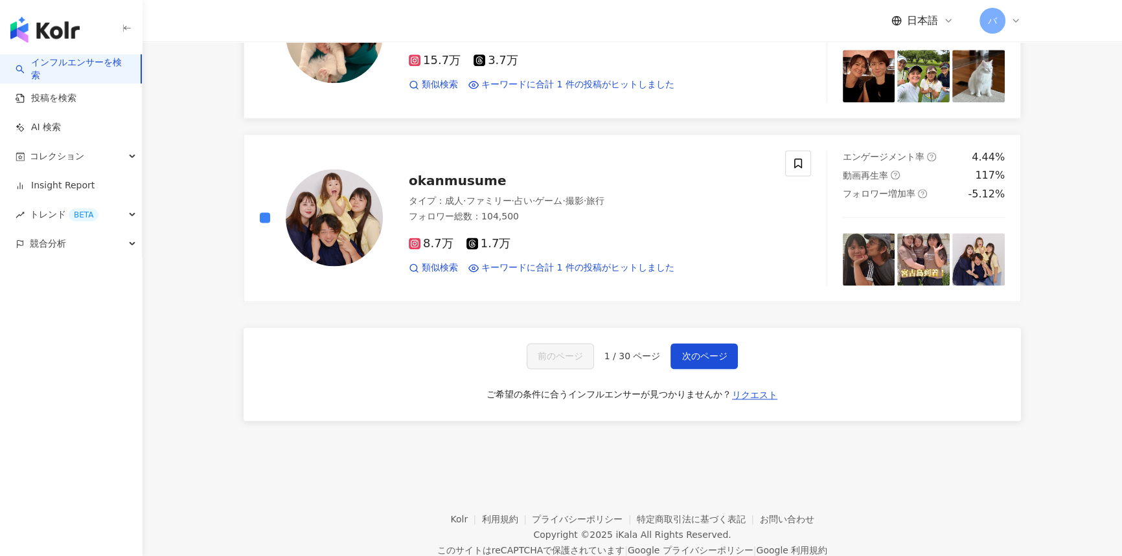
scroll to position [2158, 0]
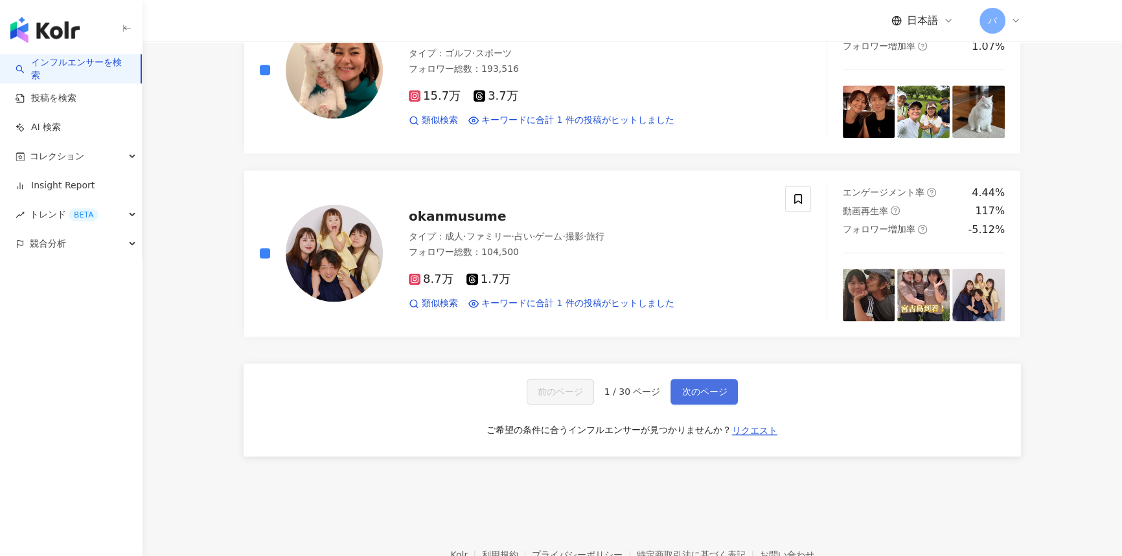
click at [713, 387] on span "次のページ" at bounding box center [703, 392] width 45 height 10
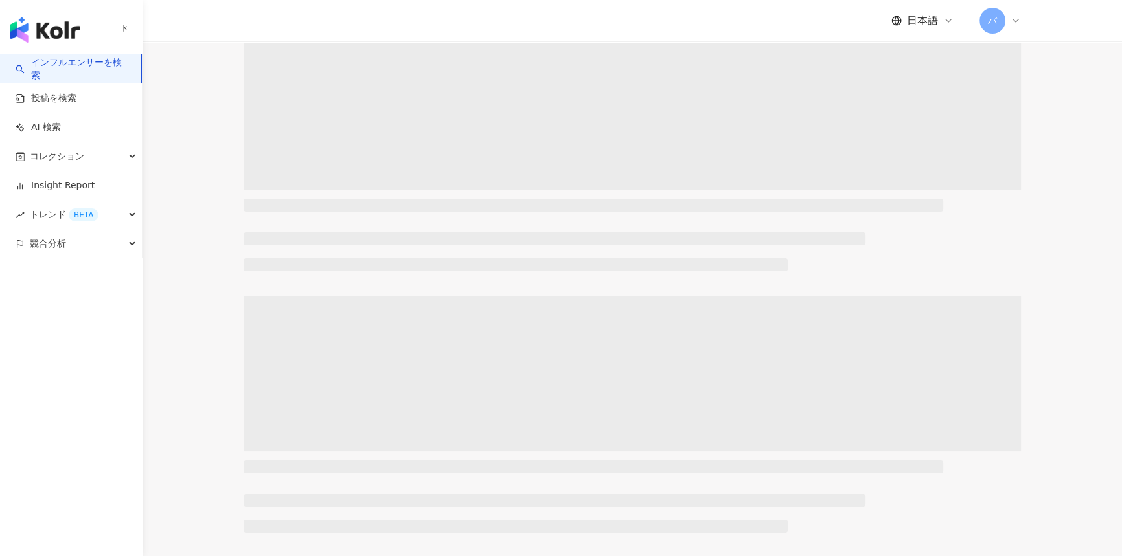
scroll to position [0, 0]
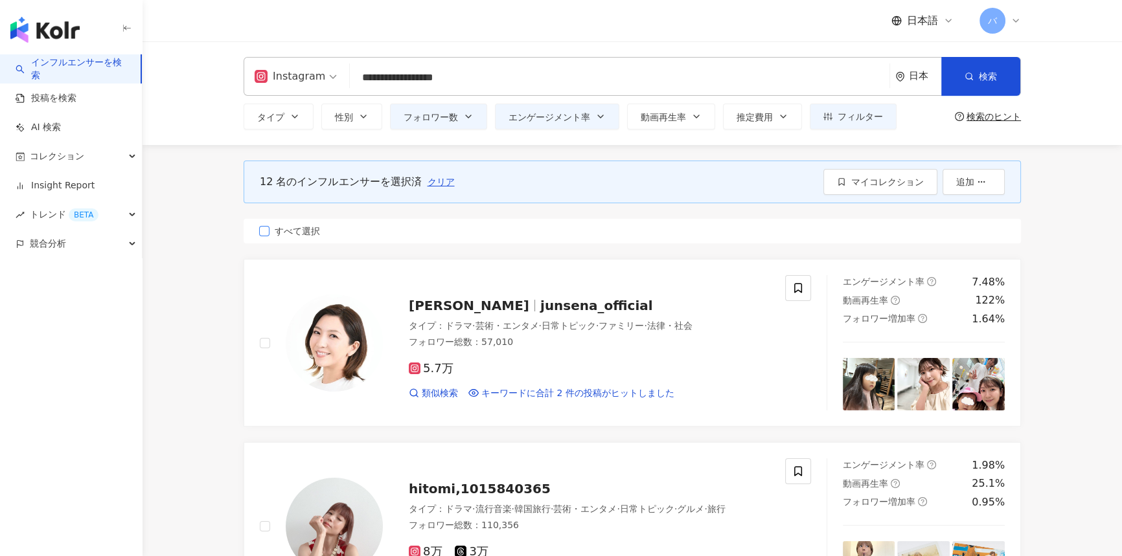
click at [290, 233] on span "すべて選択" at bounding box center [297, 231] width 56 height 14
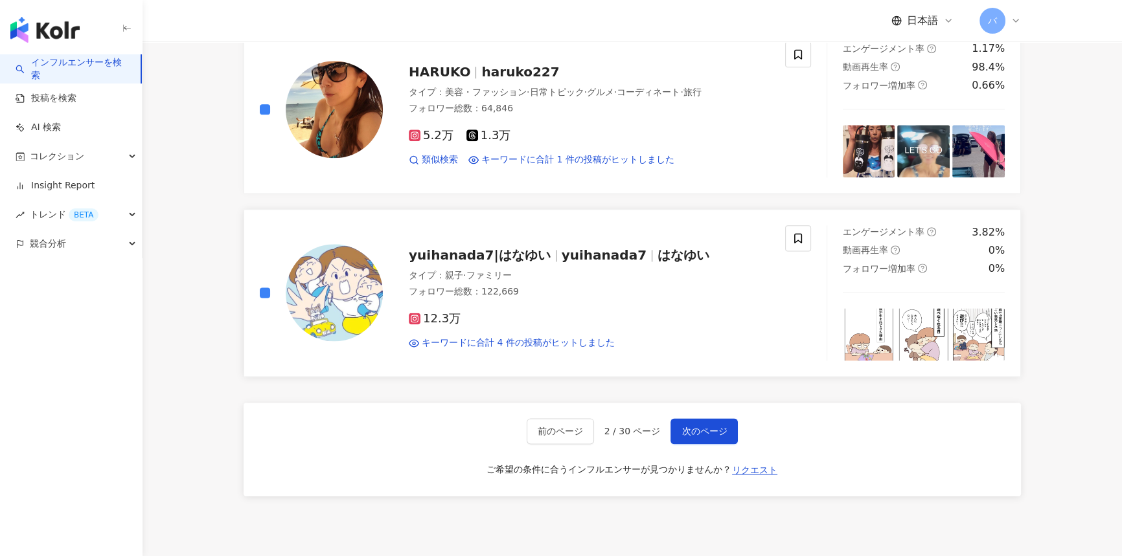
scroll to position [2180, 0]
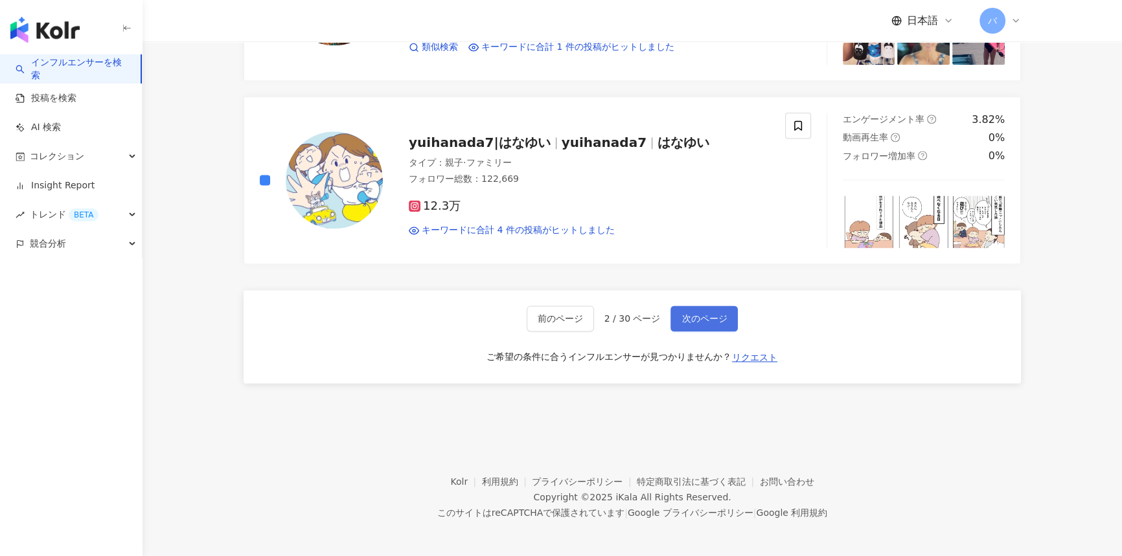
click at [716, 314] on span "次のページ" at bounding box center [703, 319] width 45 height 10
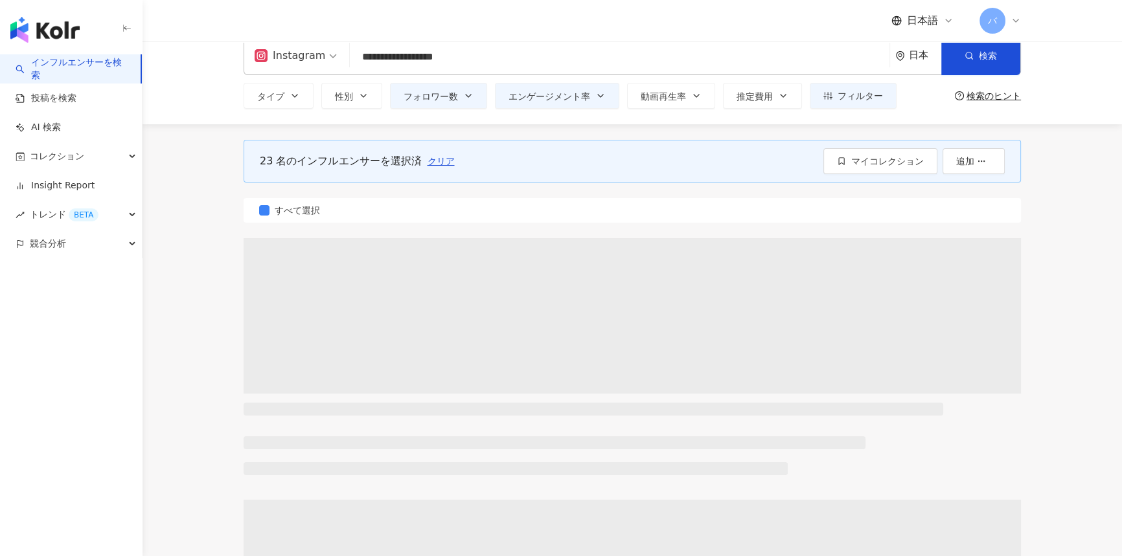
scroll to position [0, 0]
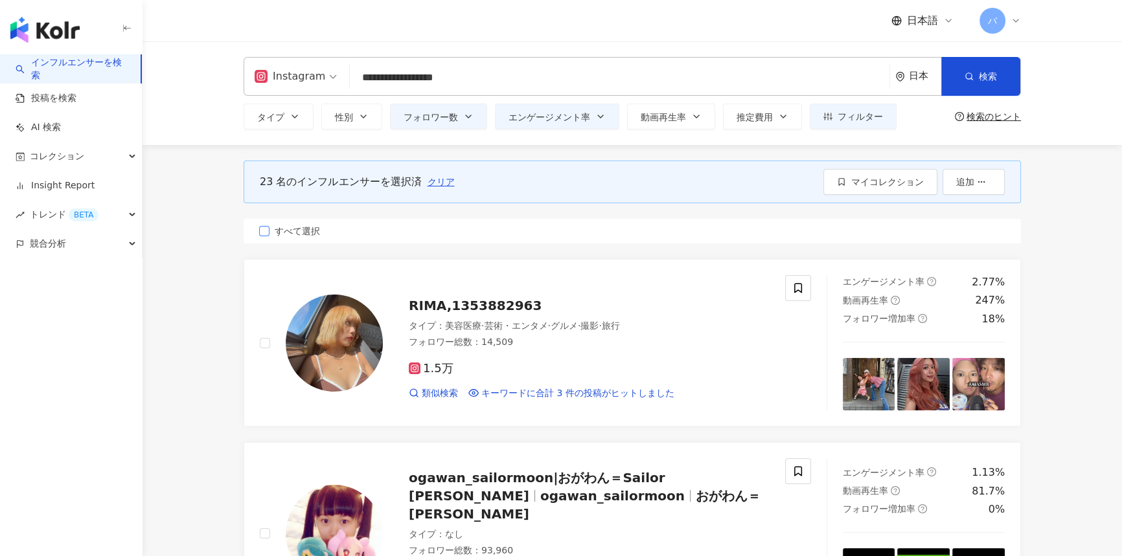
click at [312, 225] on span "すべて選択" at bounding box center [297, 231] width 56 height 14
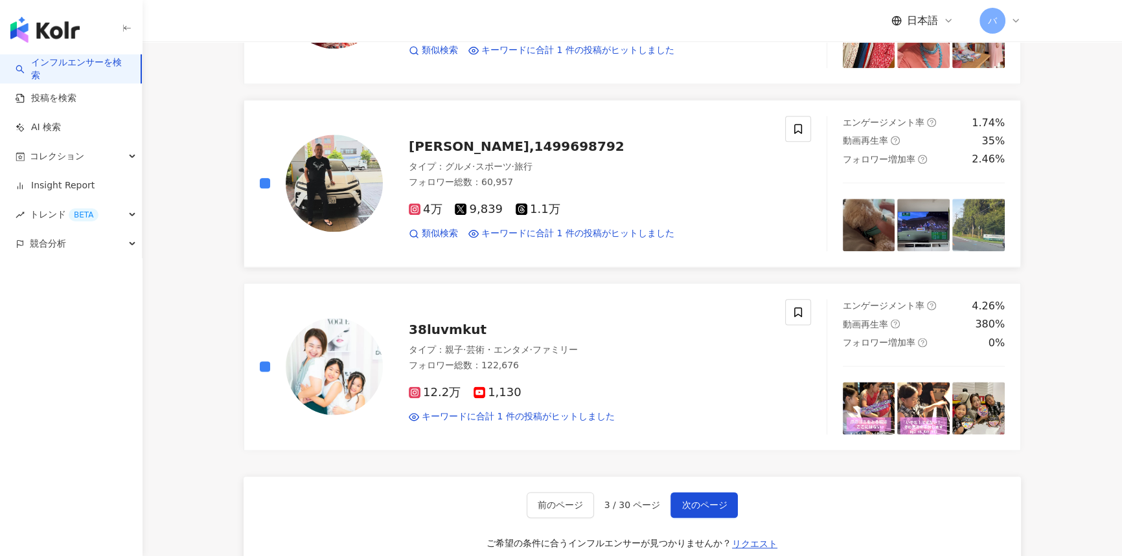
scroll to position [2178, 0]
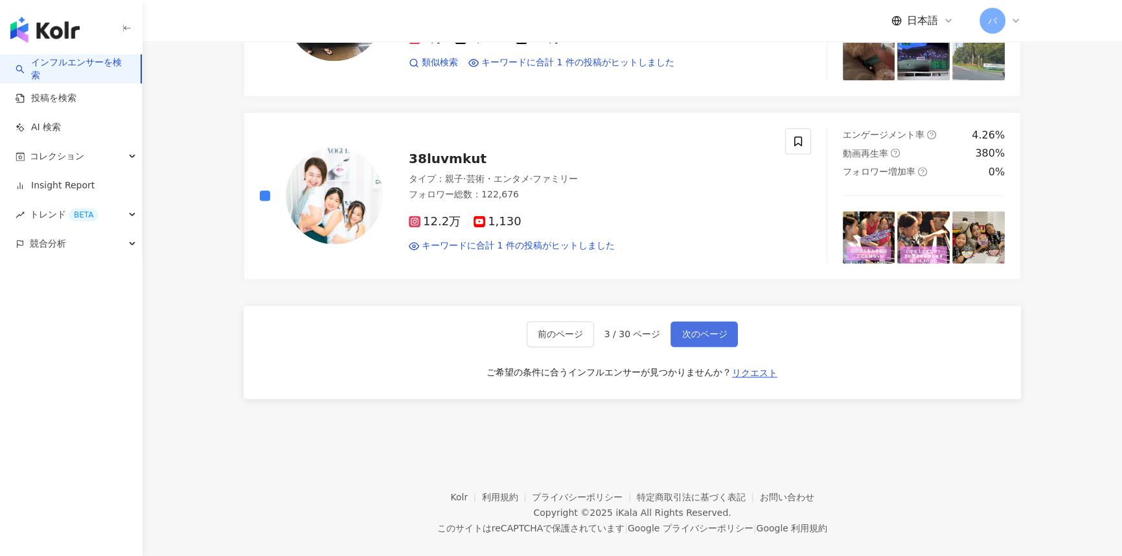
click at [713, 329] on span "次のページ" at bounding box center [703, 334] width 45 height 10
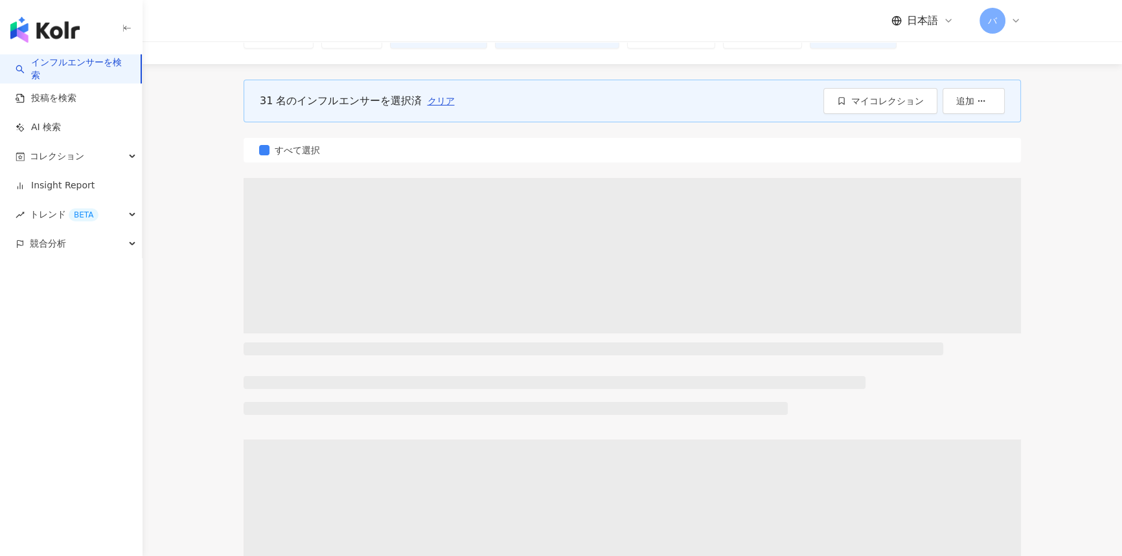
scroll to position [0, 0]
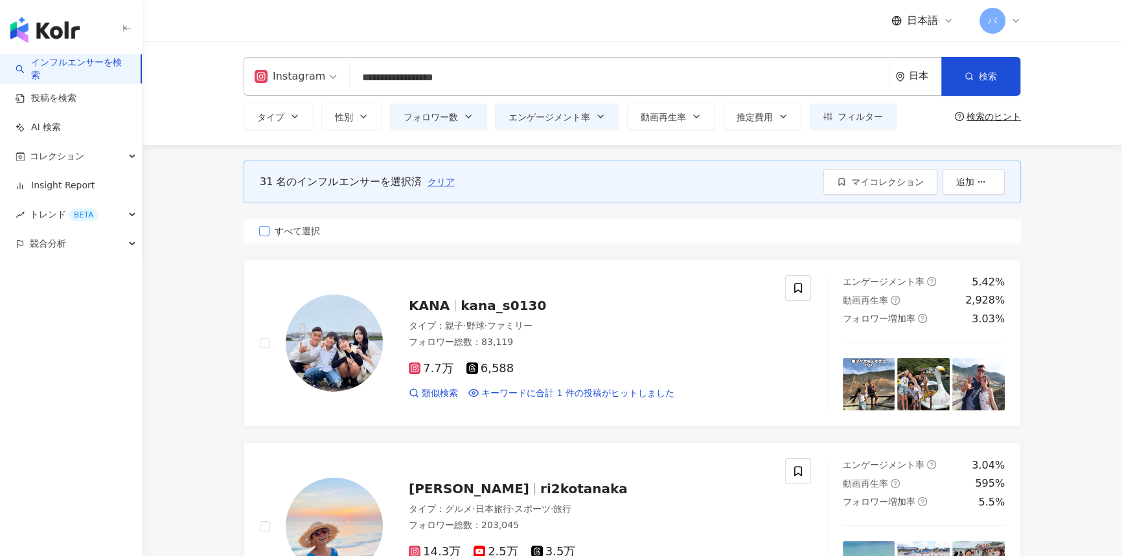
click at [301, 236] on span "すべて選択" at bounding box center [297, 231] width 56 height 14
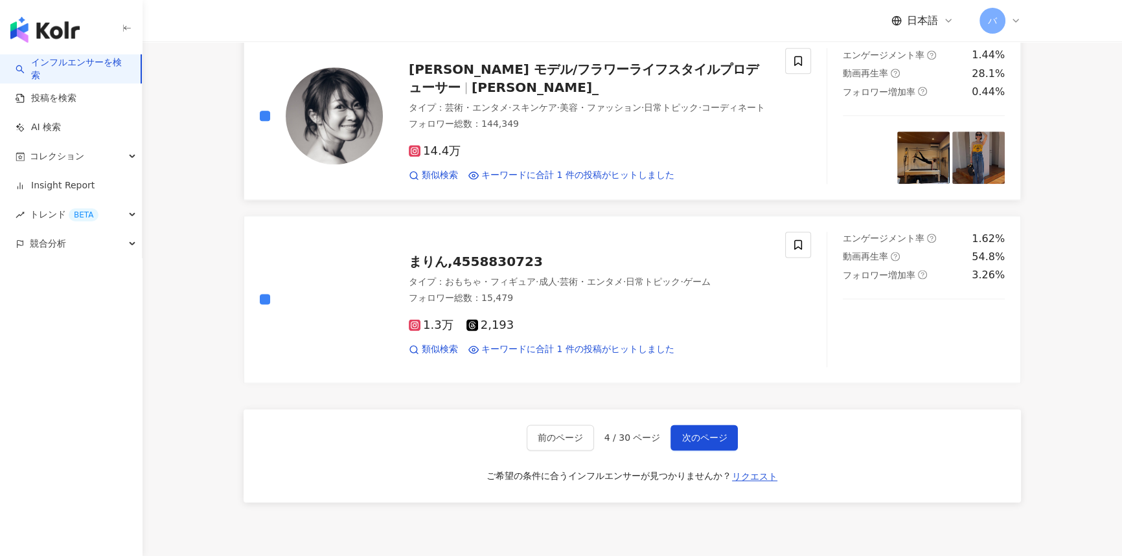
scroll to position [2120, 0]
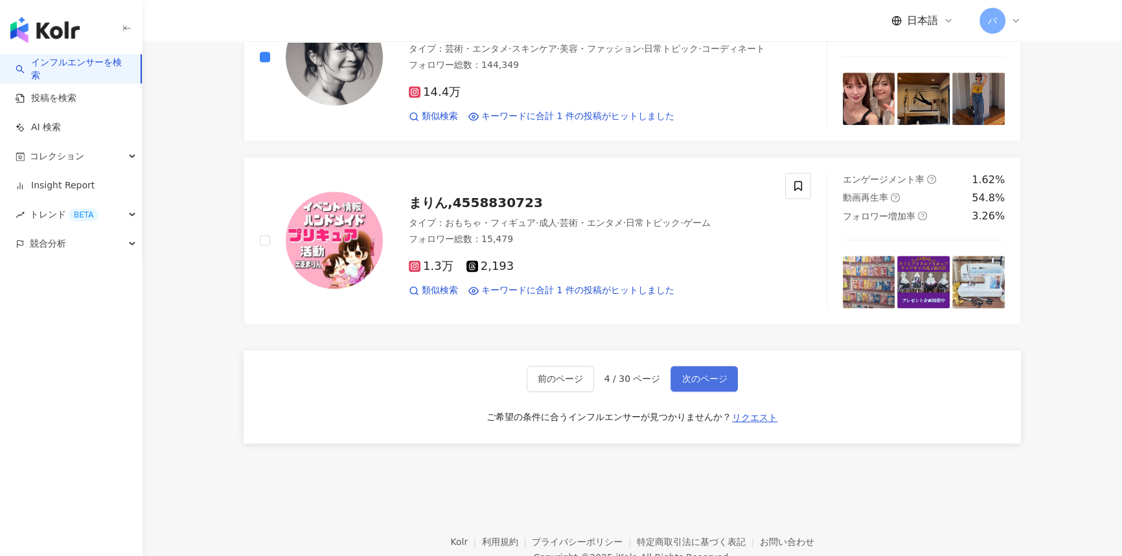
click at [724, 376] on button "次のページ" at bounding box center [703, 379] width 67 height 26
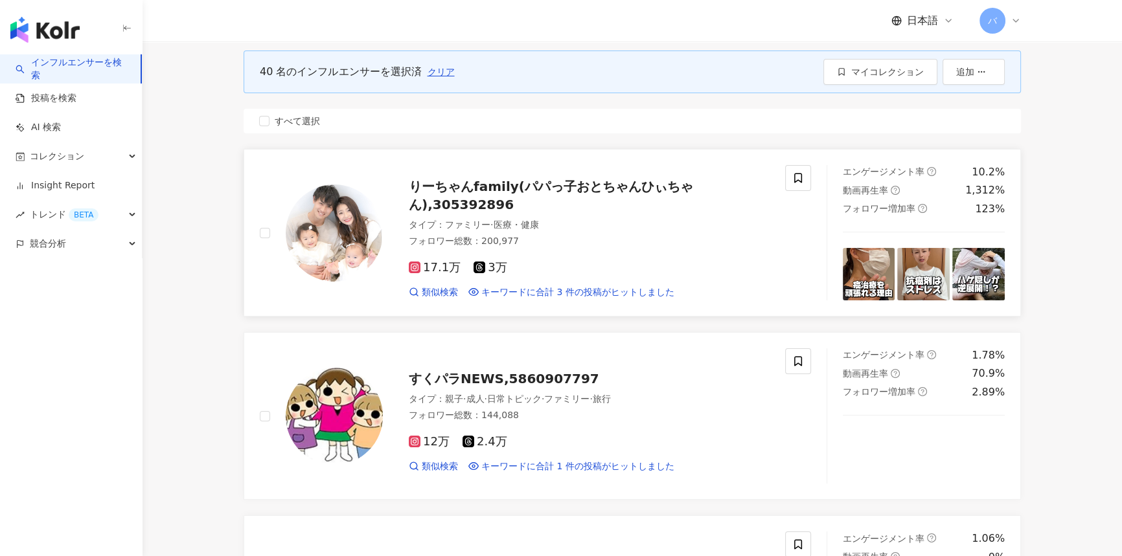
scroll to position [0, 0]
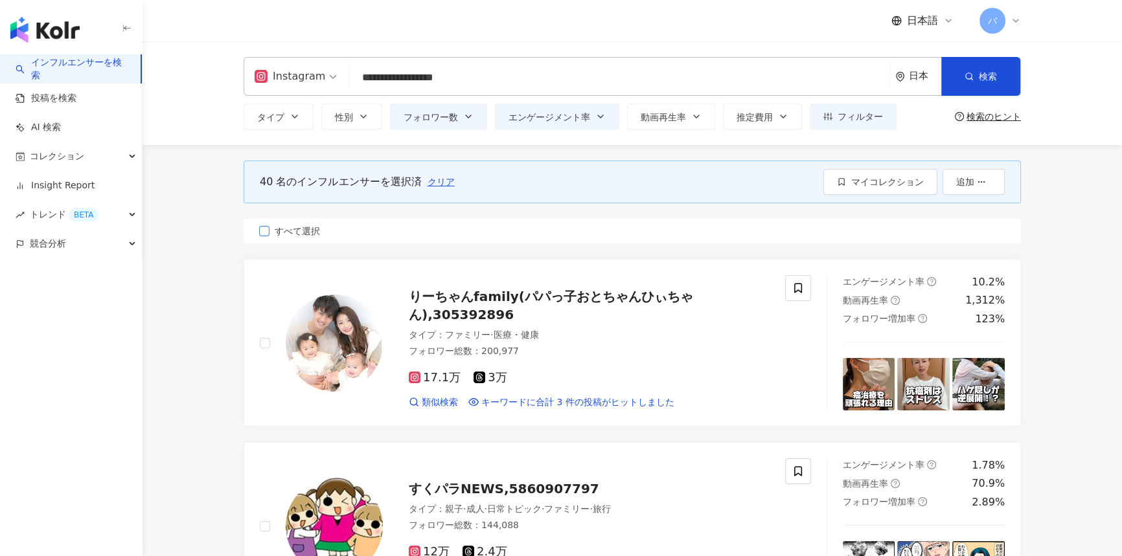
click at [301, 225] on span "すべて選択" at bounding box center [297, 231] width 56 height 14
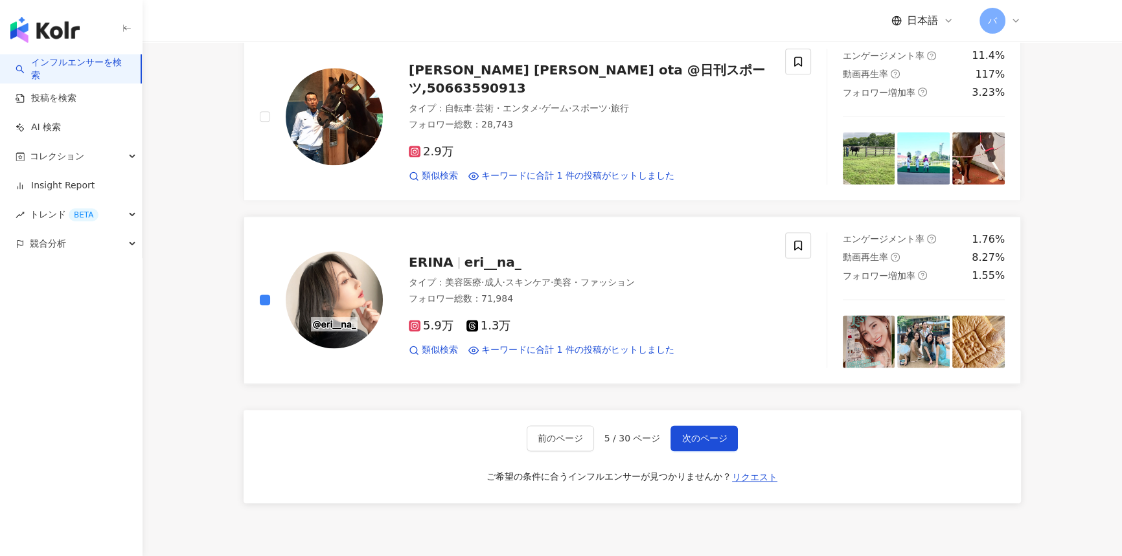
scroll to position [2061, 0]
click at [708, 441] on button "次のページ" at bounding box center [703, 438] width 67 height 26
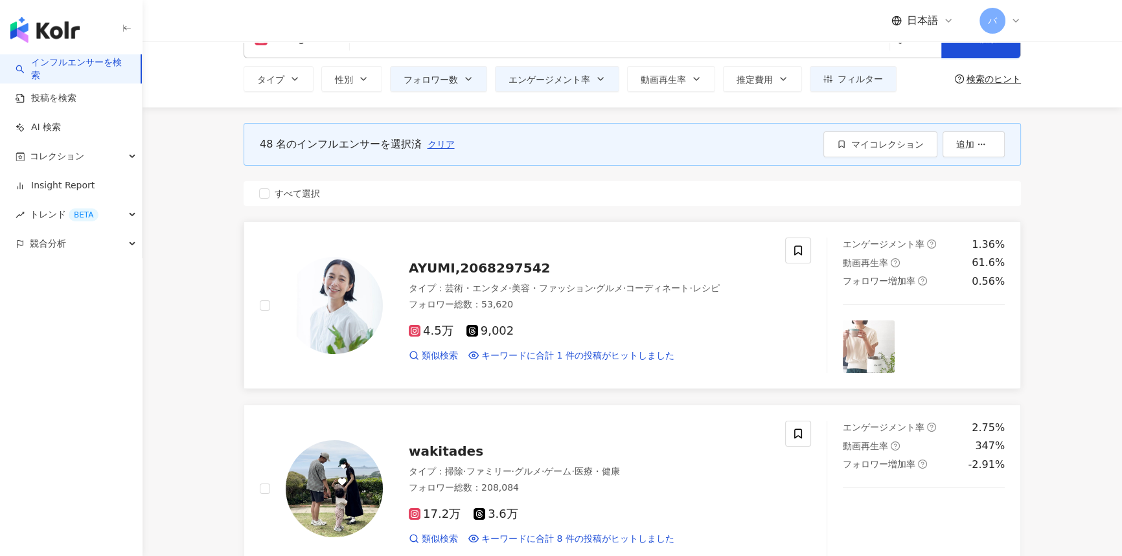
scroll to position [58, 0]
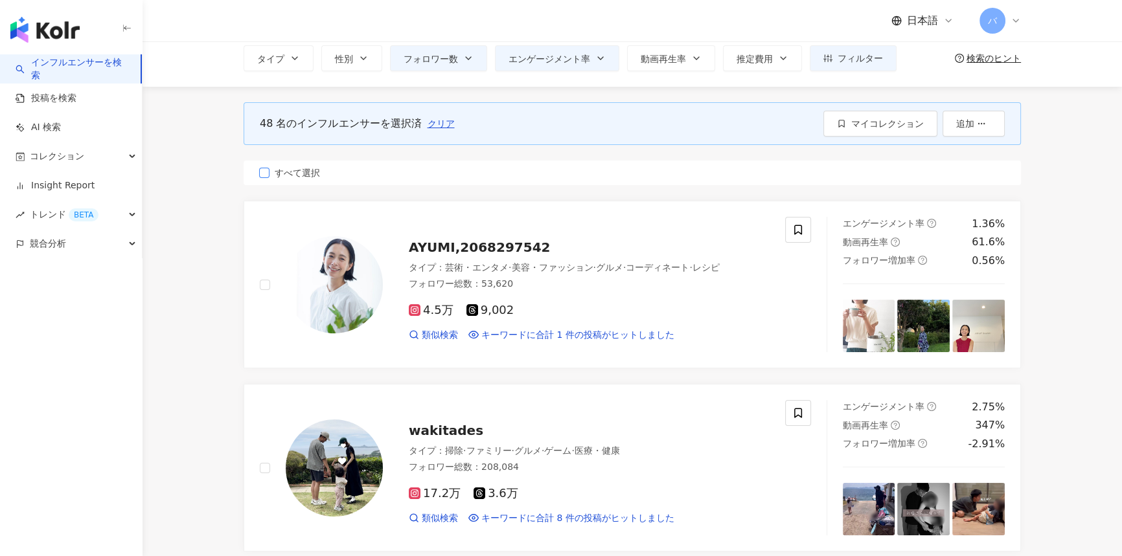
click at [297, 177] on span "すべて選択" at bounding box center [297, 173] width 56 height 14
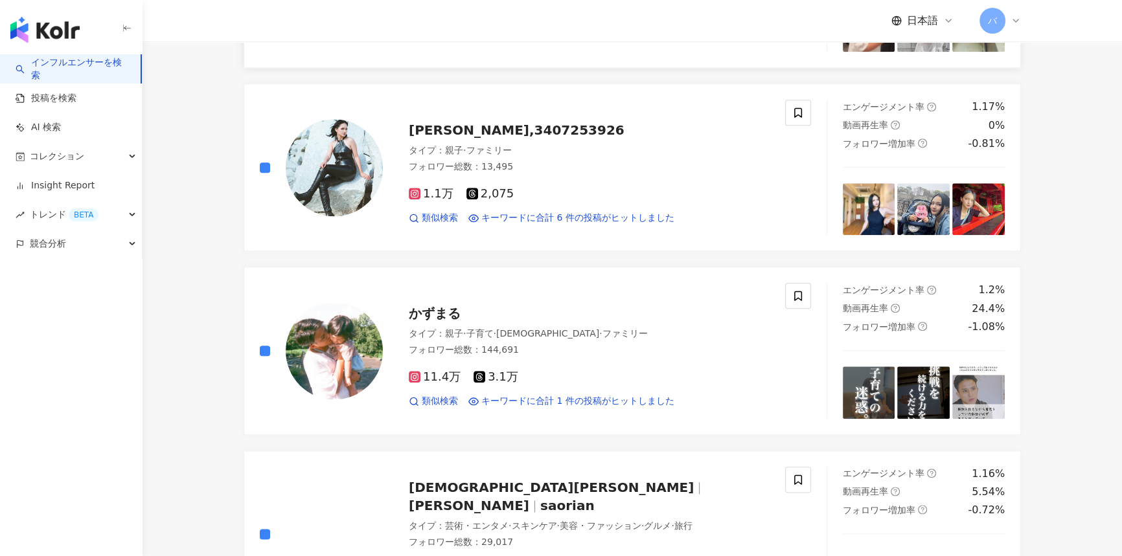
scroll to position [2002, 0]
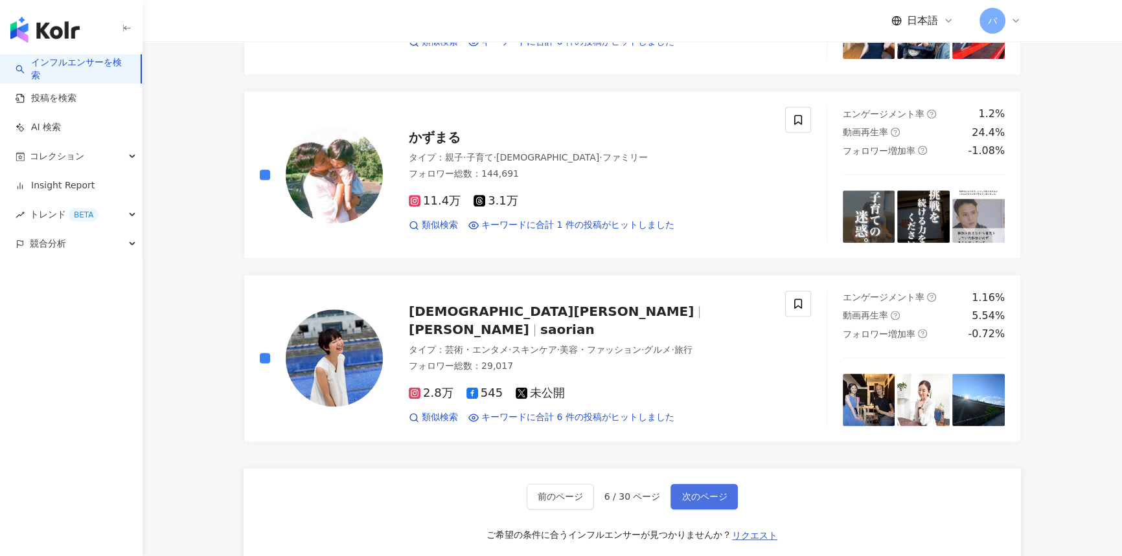
click at [709, 492] on span "次のページ" at bounding box center [703, 497] width 45 height 10
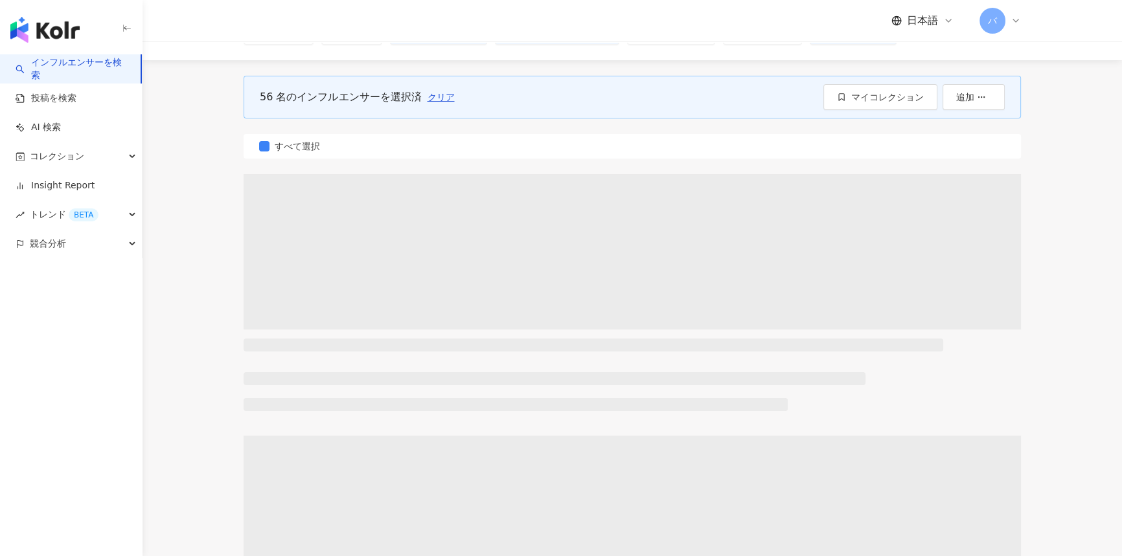
scroll to position [0, 0]
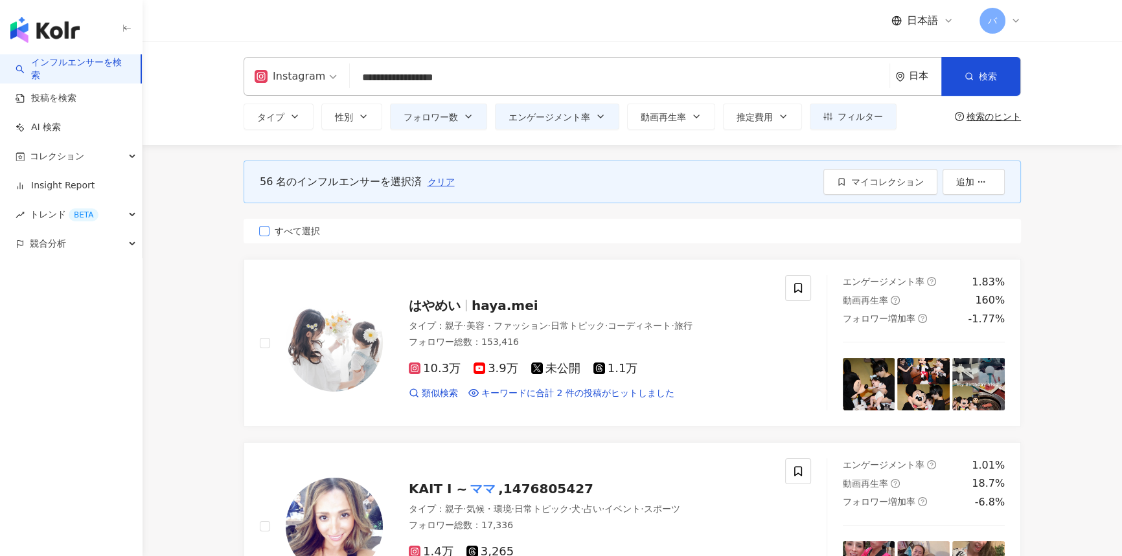
click at [301, 236] on span "すべて選択" at bounding box center [297, 231] width 56 height 14
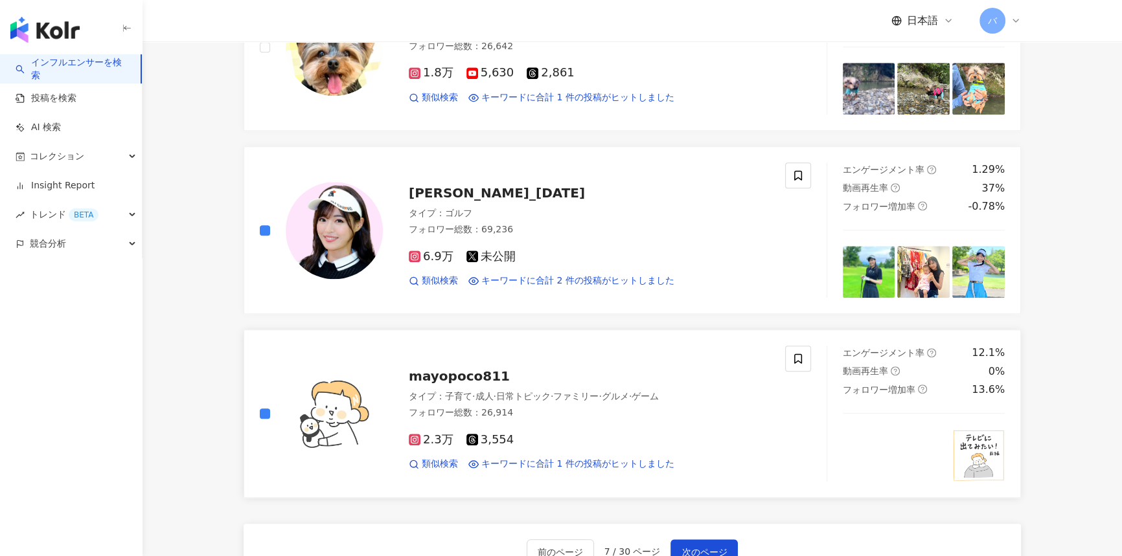
scroll to position [1884, 0]
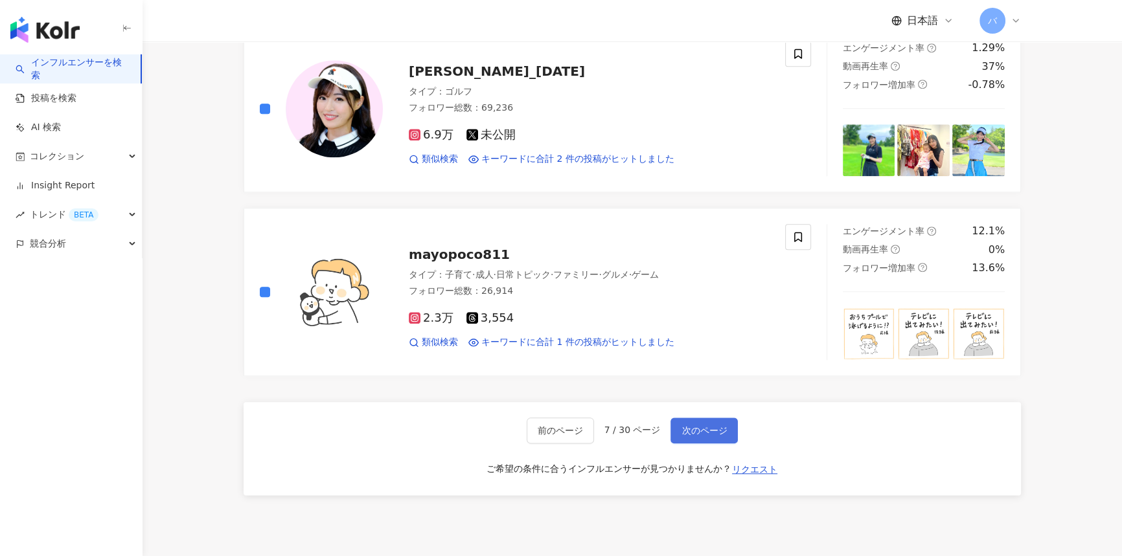
click at [705, 431] on span "次のページ" at bounding box center [703, 431] width 45 height 10
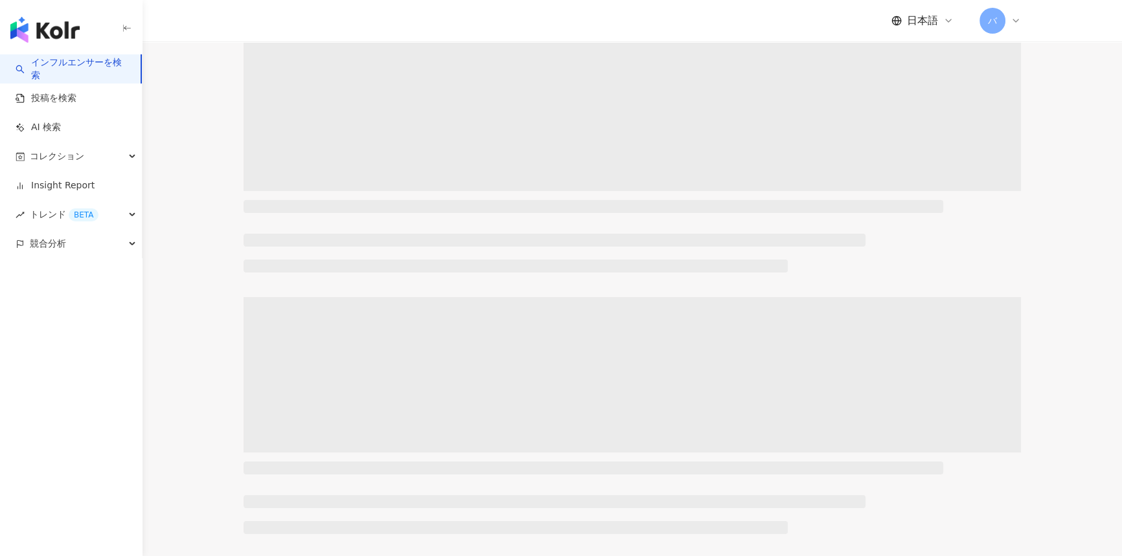
scroll to position [0, 0]
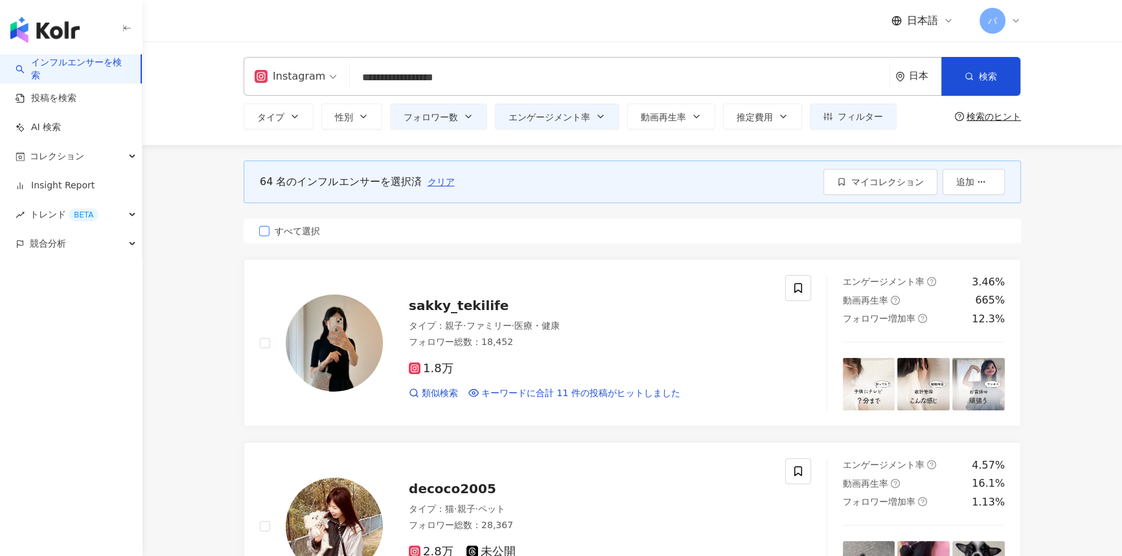
click at [278, 231] on span "すべて選択" at bounding box center [297, 231] width 56 height 14
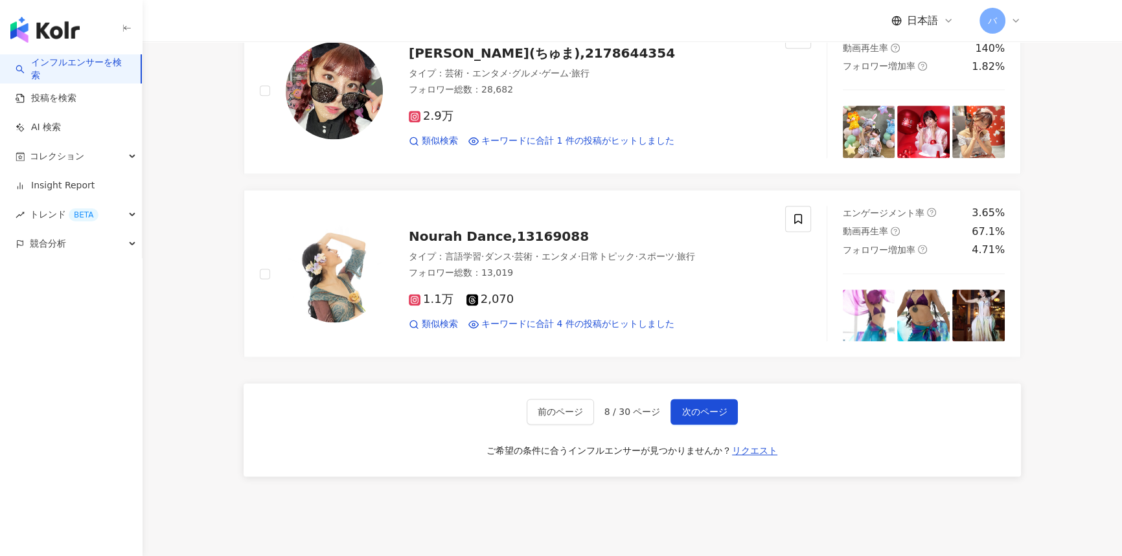
scroll to position [2189, 0]
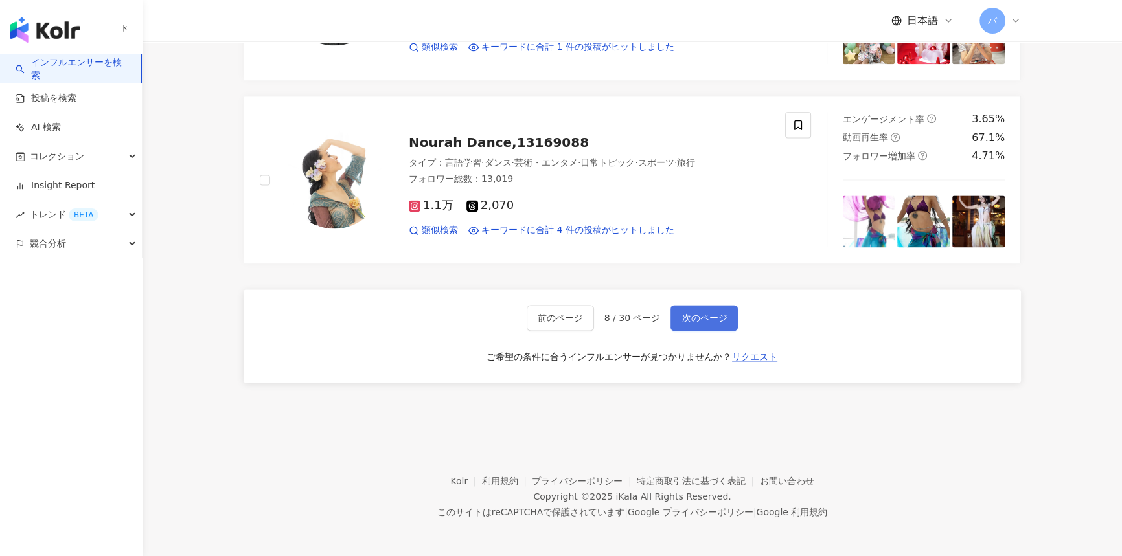
click at [684, 319] on span "次のページ" at bounding box center [703, 318] width 45 height 10
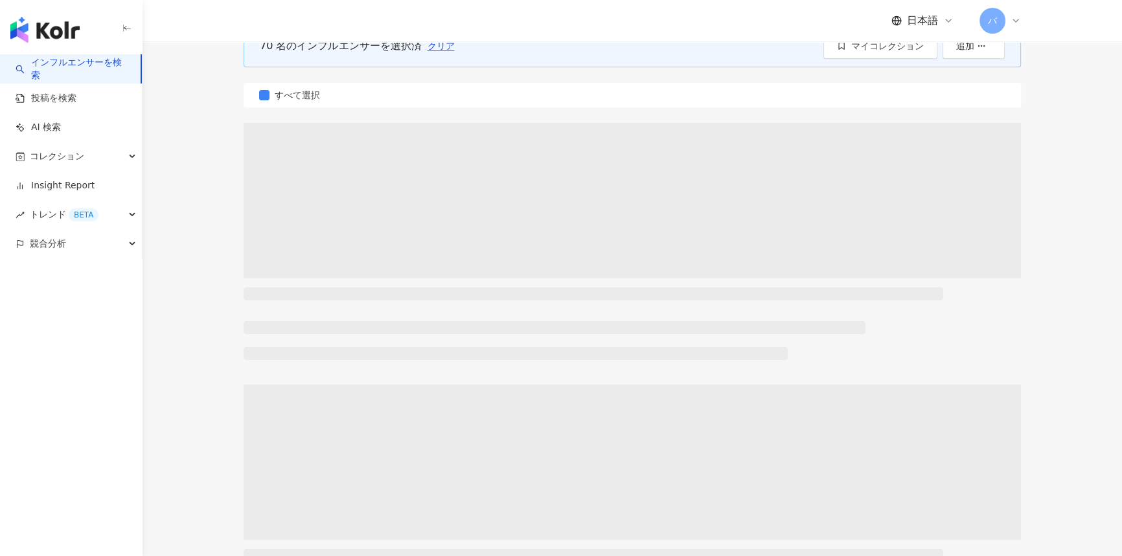
scroll to position [0, 0]
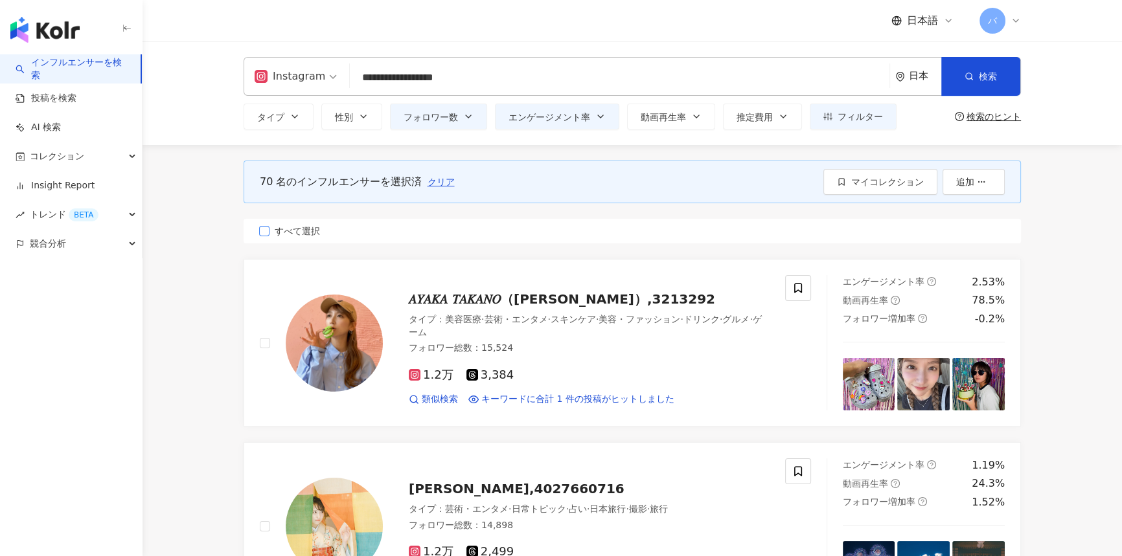
click at [303, 232] on span "すべて選択" at bounding box center [297, 231] width 56 height 14
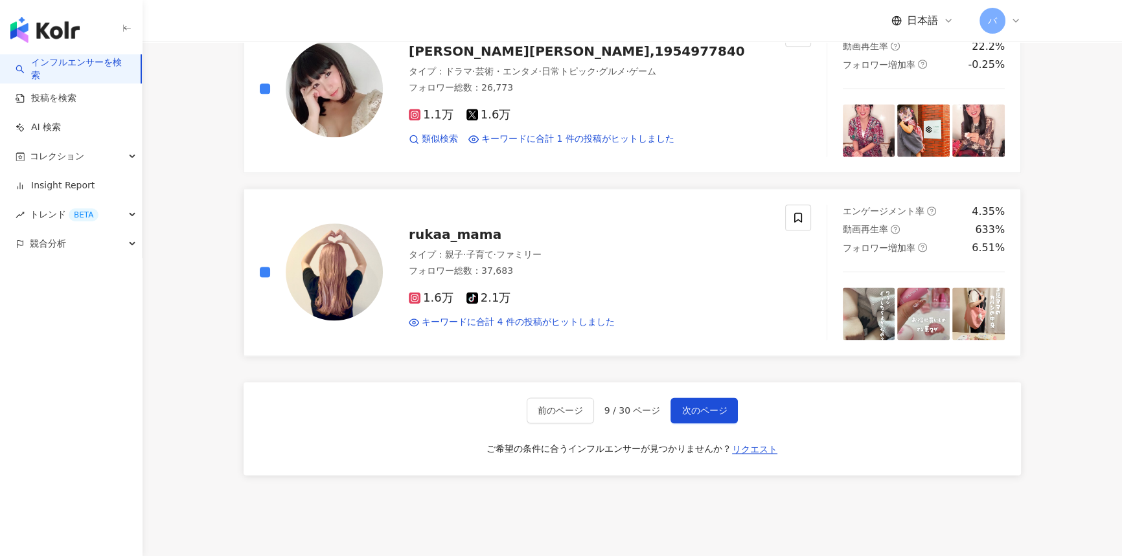
scroll to position [2002, 0]
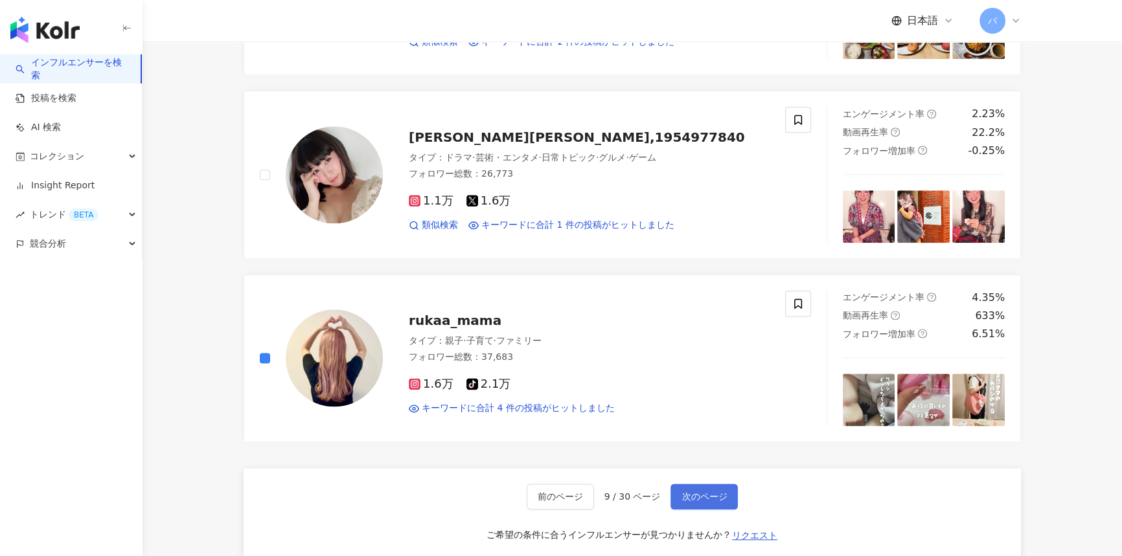
click at [706, 492] on span "次のページ" at bounding box center [703, 497] width 45 height 10
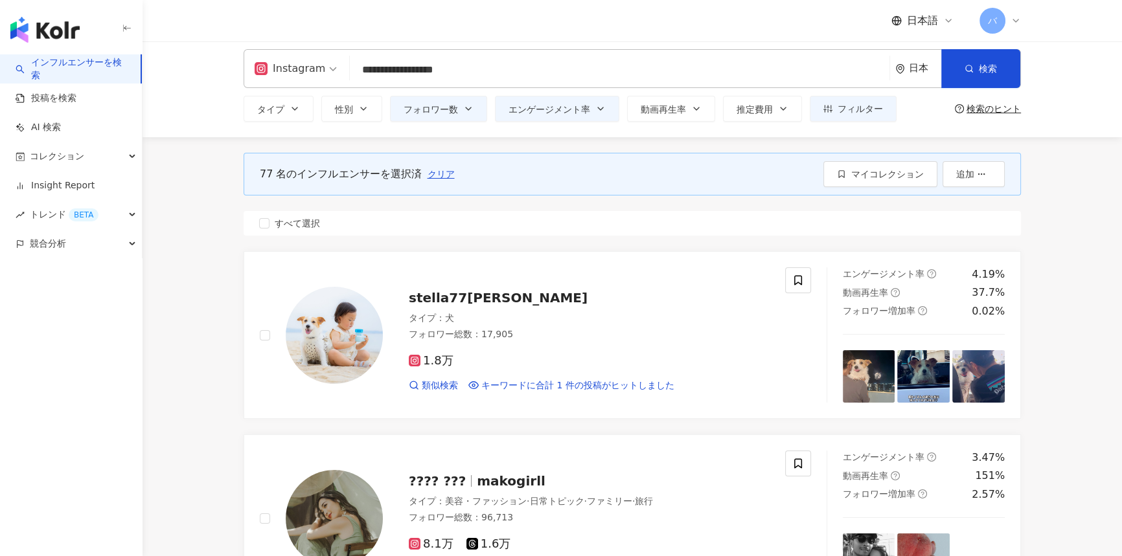
scroll to position [0, 0]
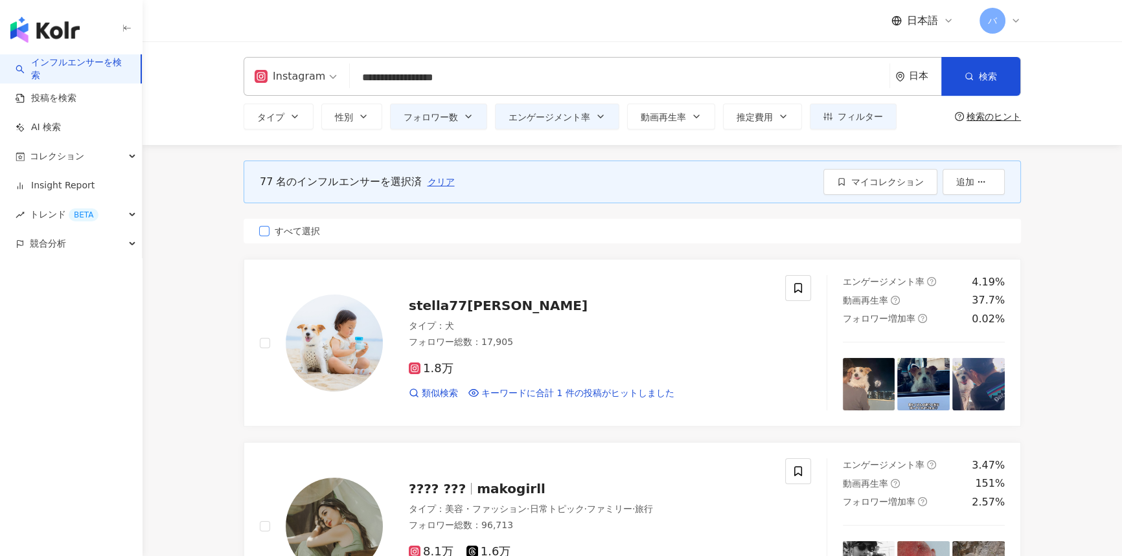
click at [297, 234] on span "すべて選択" at bounding box center [297, 231] width 56 height 14
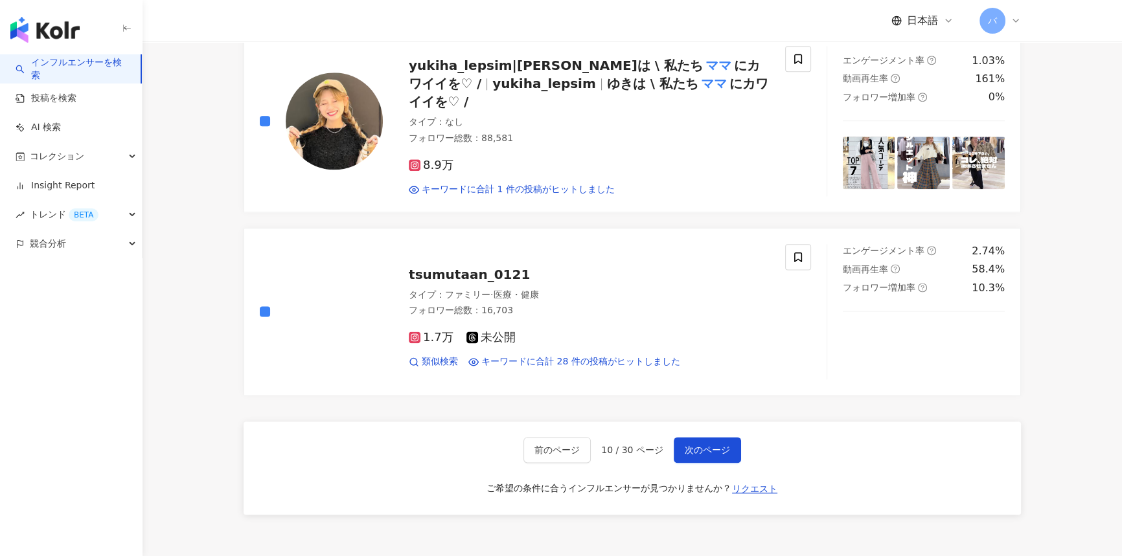
scroll to position [2120, 0]
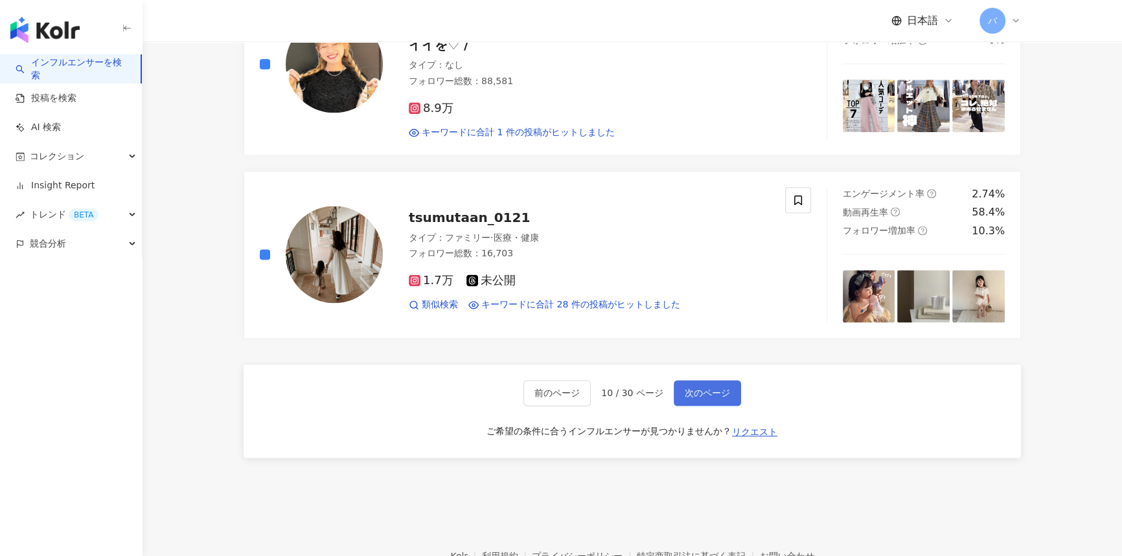
click at [680, 380] on button "次のページ" at bounding box center [707, 393] width 67 height 26
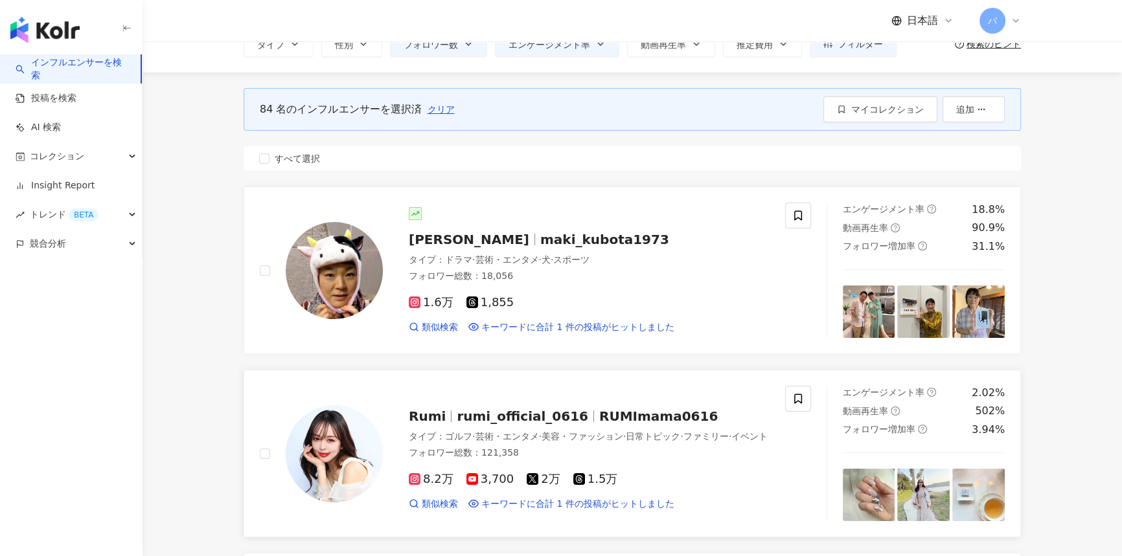
scroll to position [0, 0]
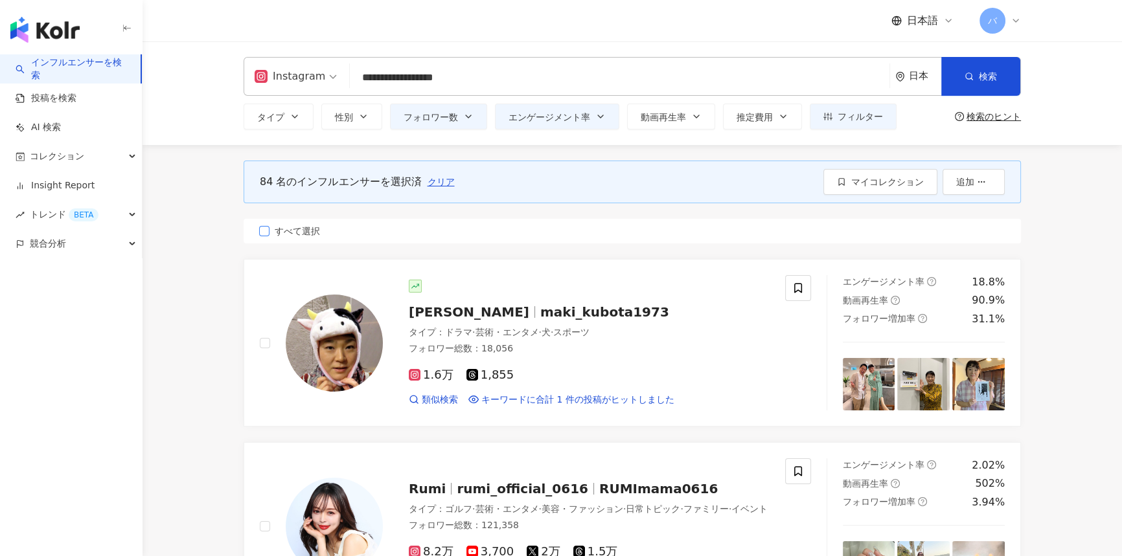
click at [280, 233] on span "すべて選択" at bounding box center [297, 231] width 56 height 14
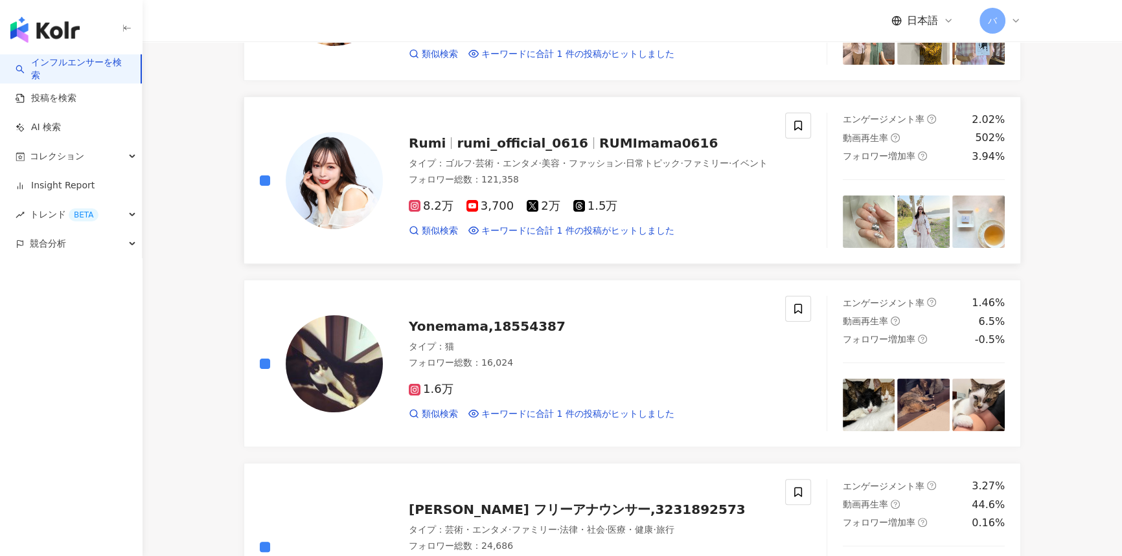
scroll to position [353, 0]
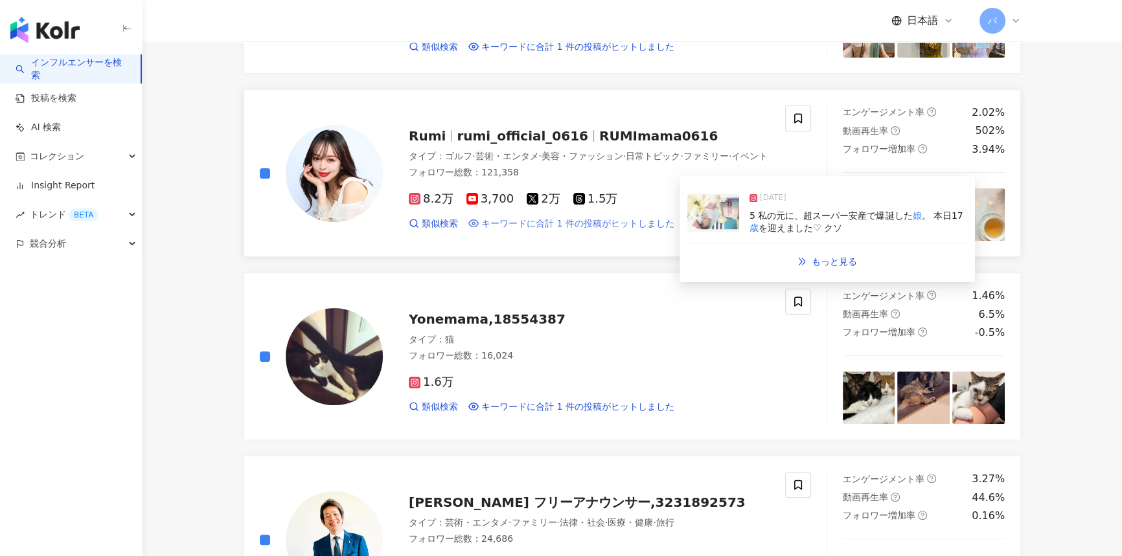
click at [627, 224] on span "キーワードに合計 1 件の投稿がヒットしました" at bounding box center [577, 224] width 193 height 13
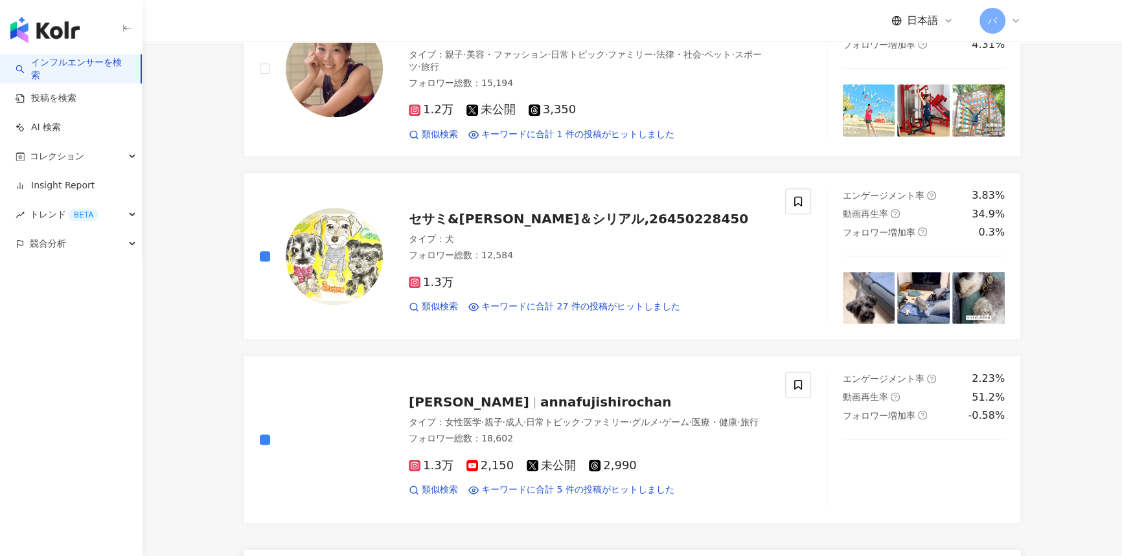
scroll to position [2120, 0]
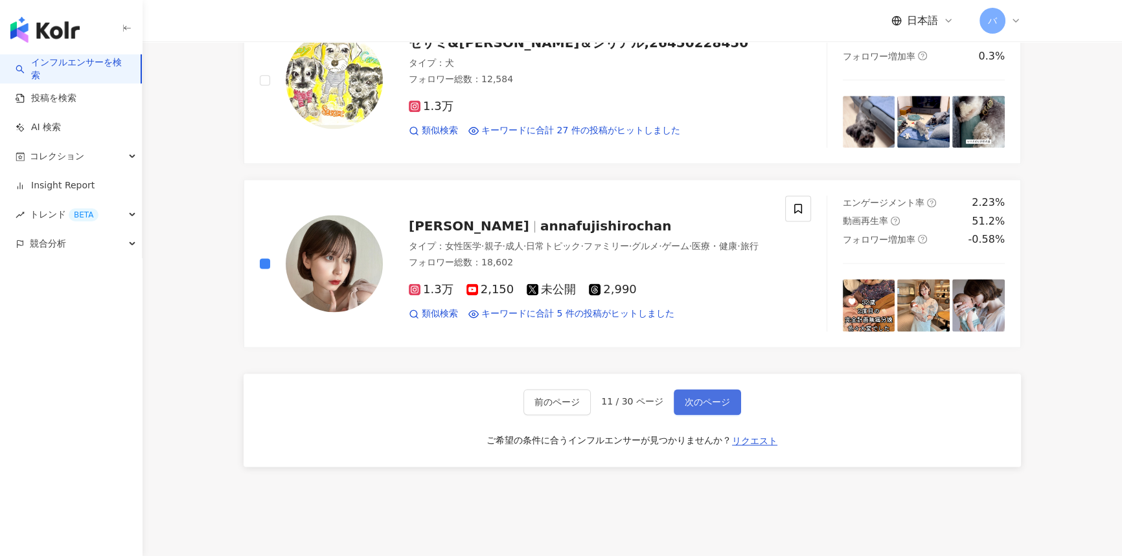
click at [695, 397] on span "次のページ" at bounding box center [707, 402] width 45 height 10
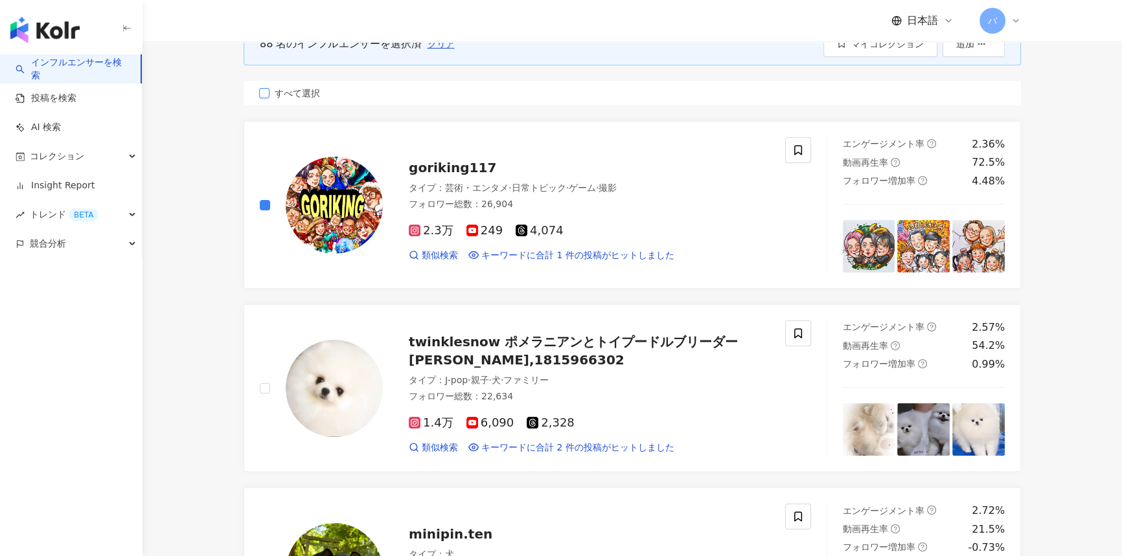
scroll to position [117, 0]
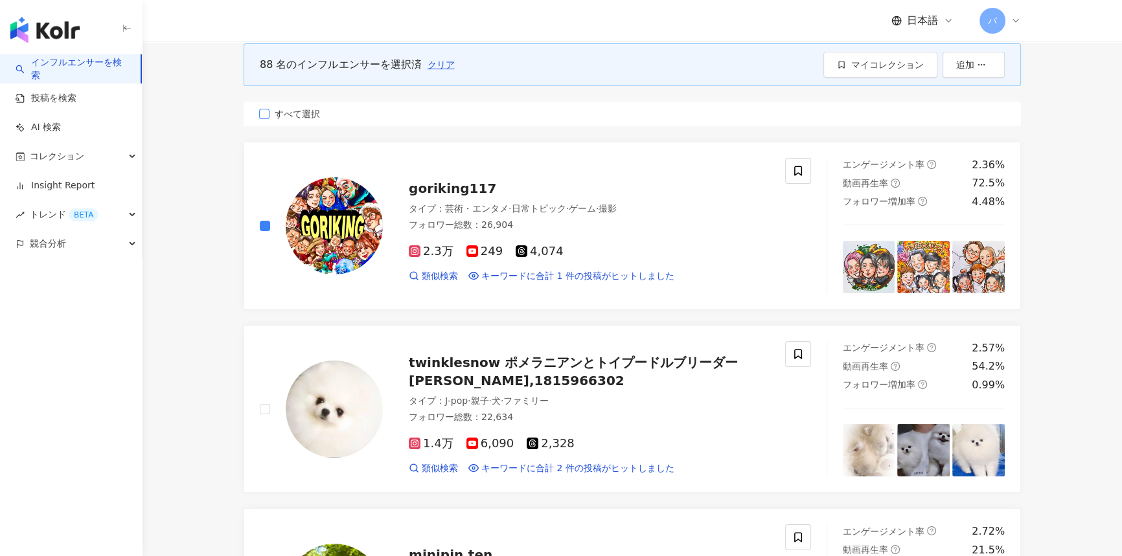
click at [308, 116] on span "すべて選択" at bounding box center [297, 114] width 56 height 14
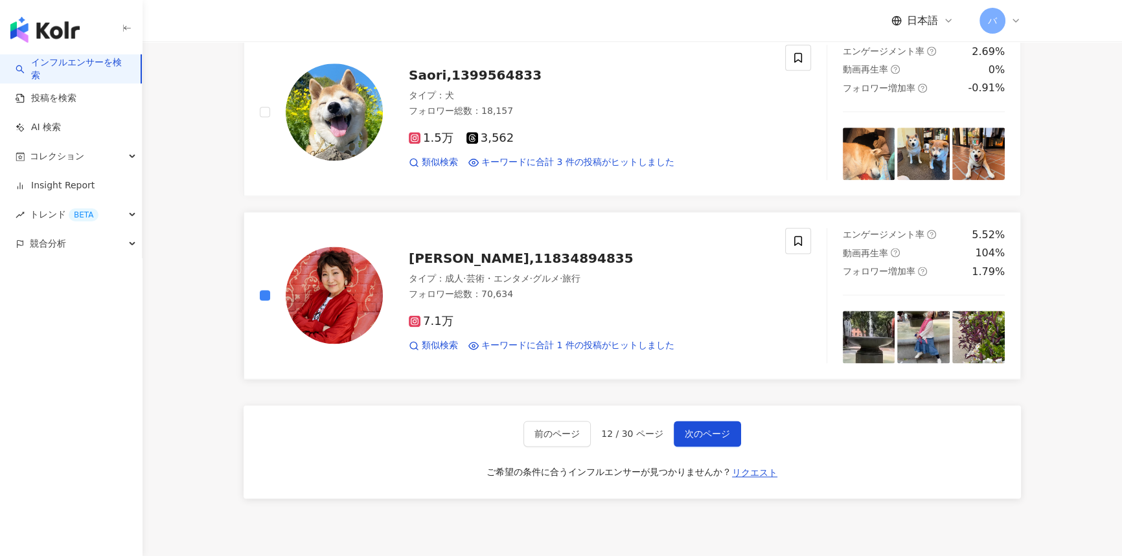
scroll to position [2120, 0]
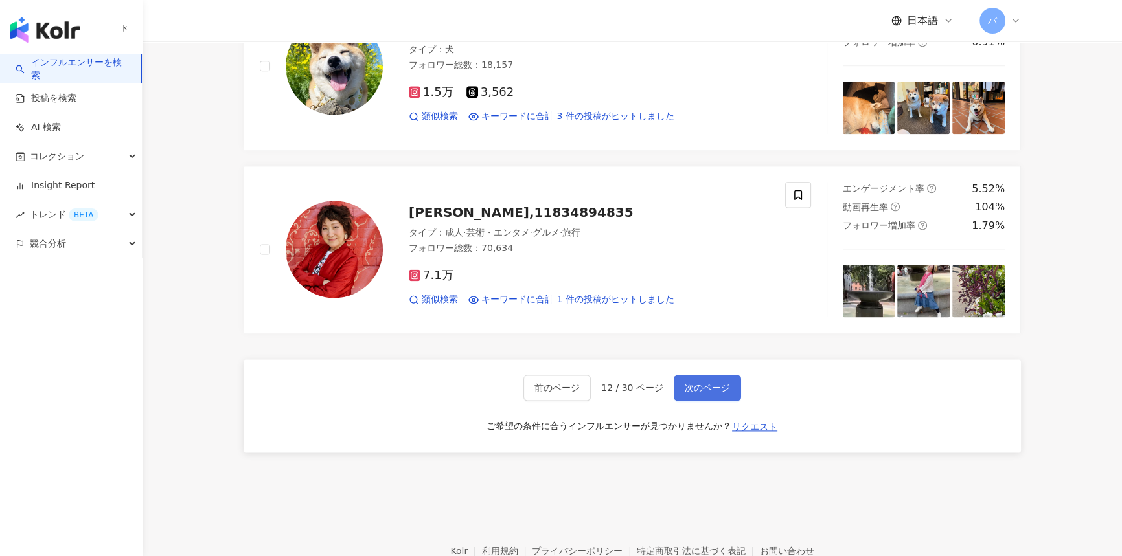
click at [719, 383] on span "次のページ" at bounding box center [707, 388] width 45 height 10
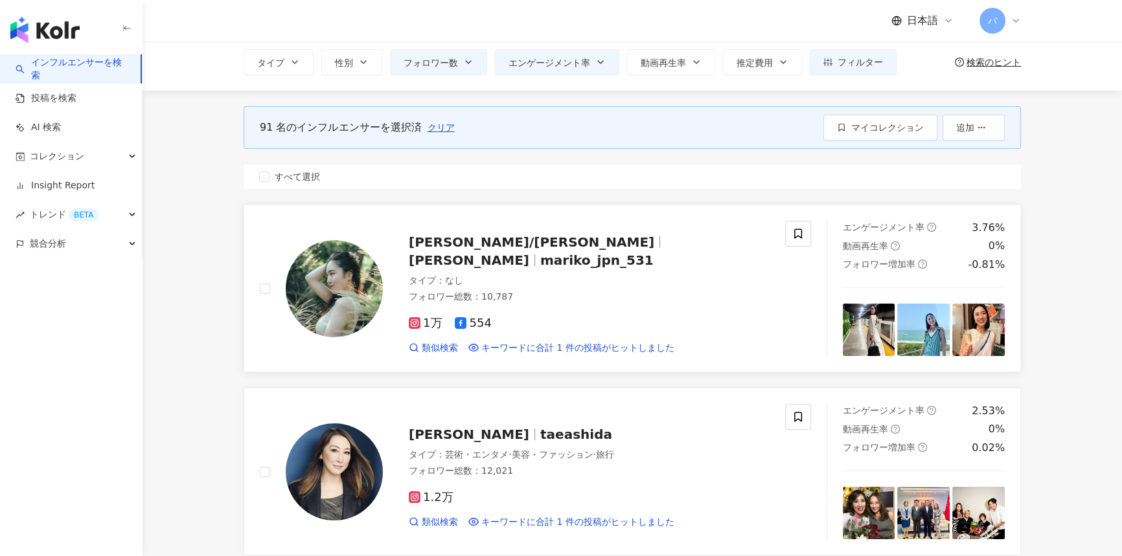
scroll to position [176, 0]
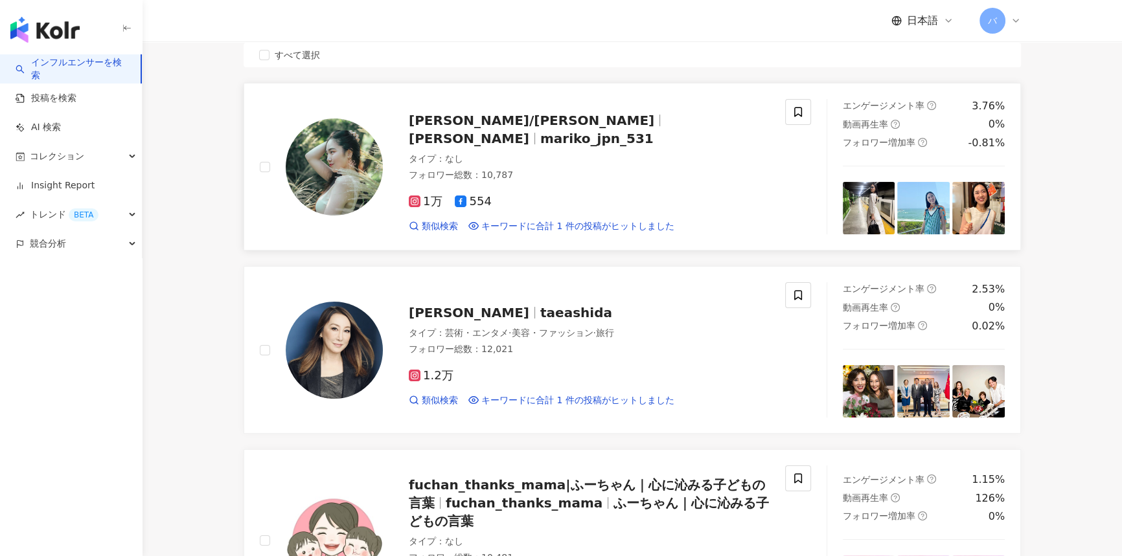
click at [258, 165] on div "Mariko Nakagawa/中川 真理子 中川 真理子 mariko_jpn_531 タイプ ： なし フォロワー総数 ： 10,787 1万 554 類…" at bounding box center [535, 166] width 582 height 135
click at [310, 53] on span "すべて選択" at bounding box center [297, 55] width 56 height 14
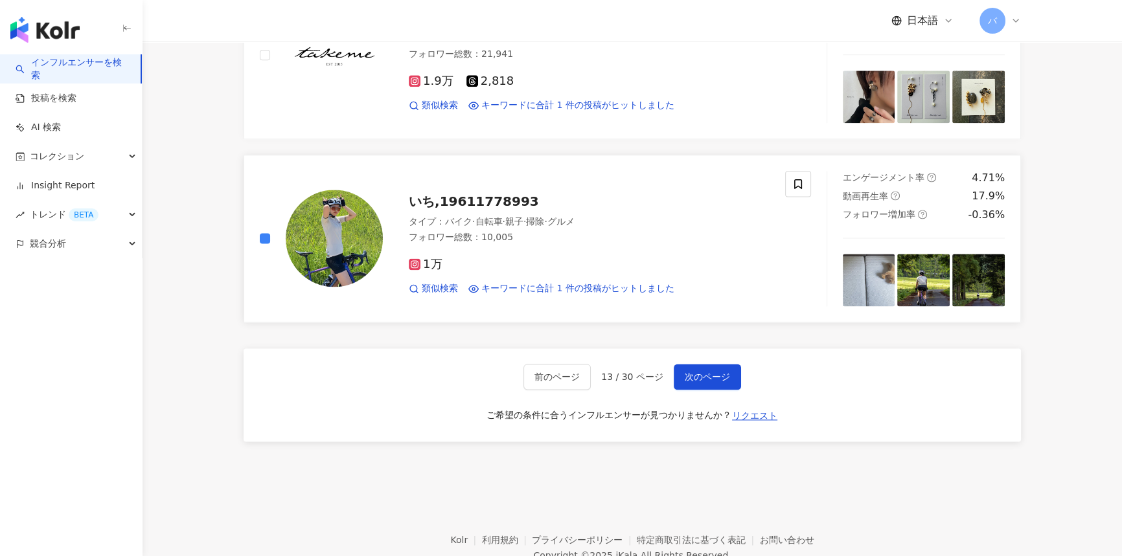
scroll to position [2194, 0]
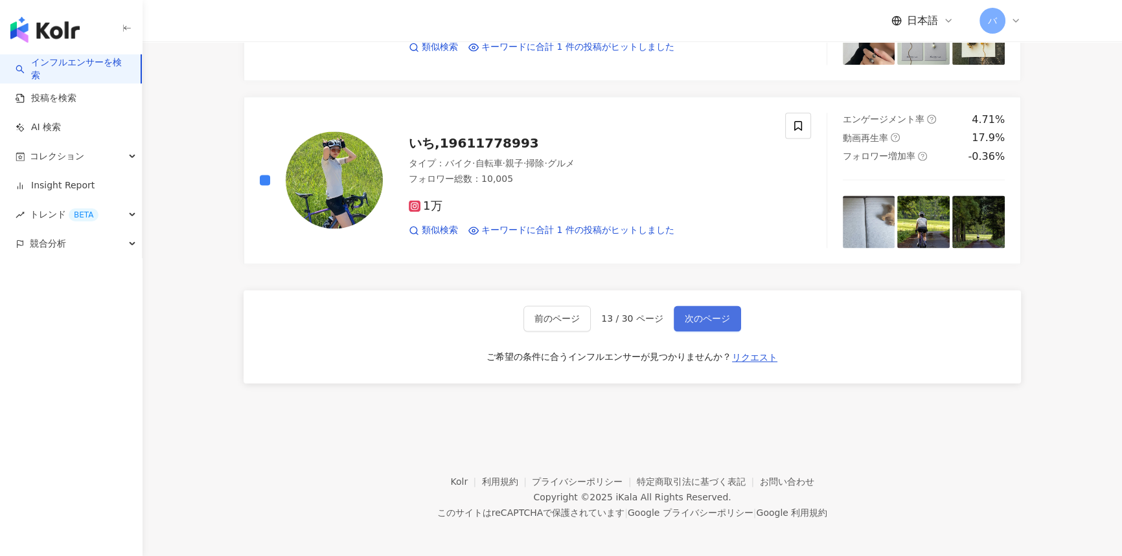
click at [701, 323] on button "次のページ" at bounding box center [707, 319] width 67 height 26
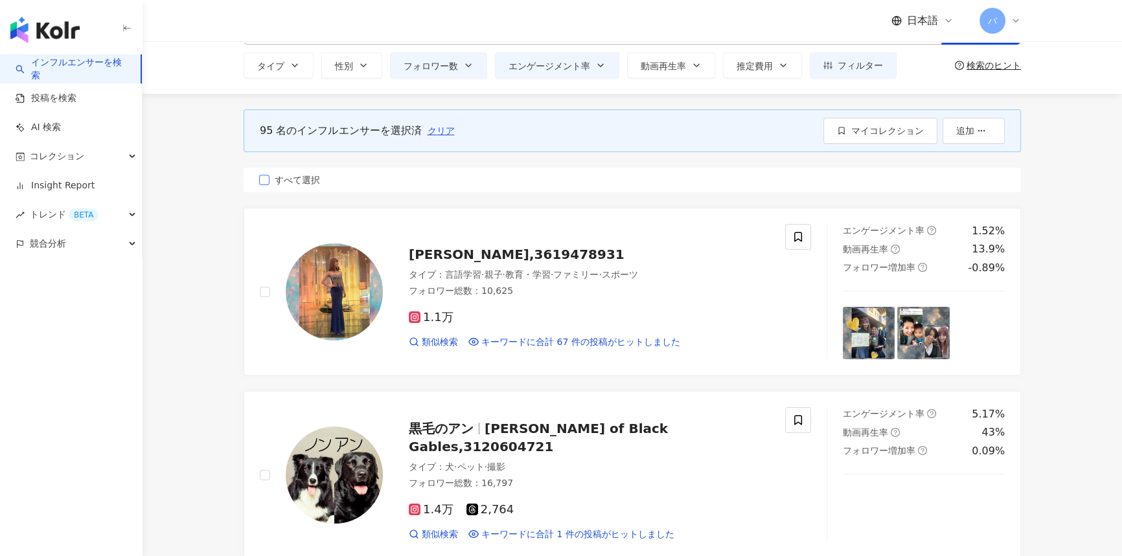
scroll to position [0, 0]
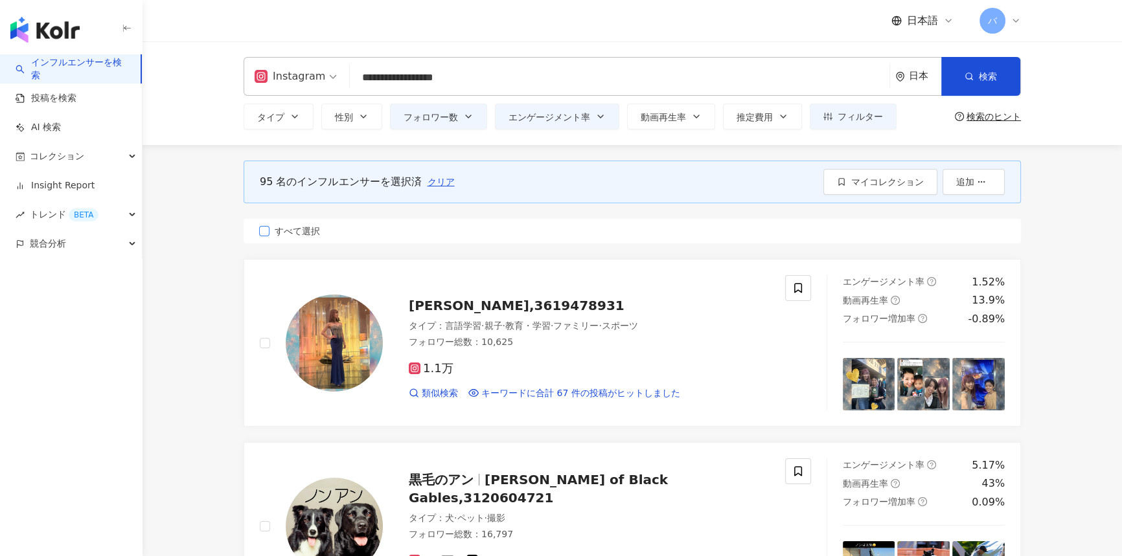
click at [297, 231] on span "すべて選択" at bounding box center [297, 231] width 56 height 14
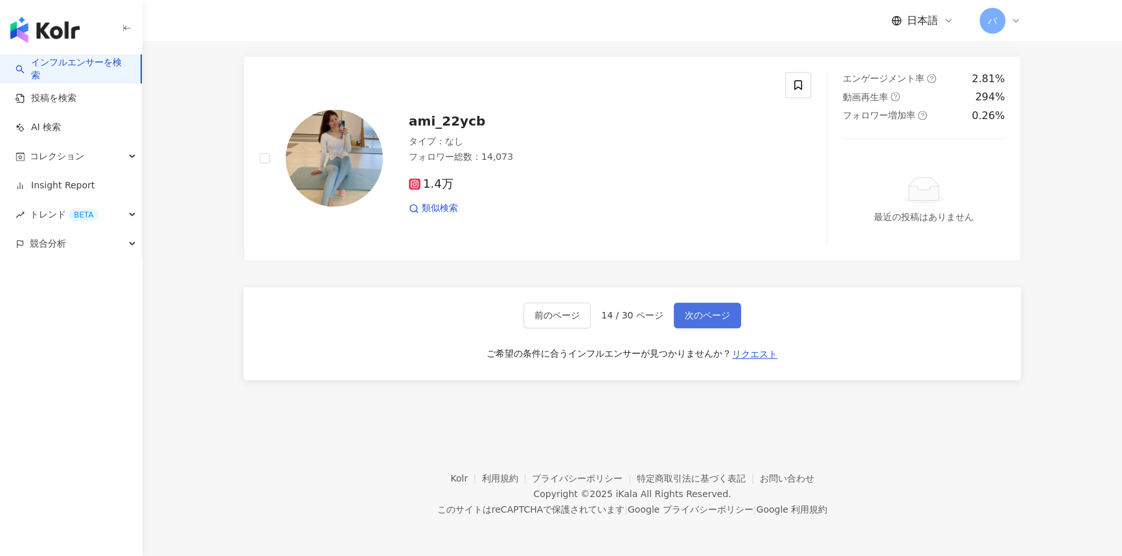
click at [698, 319] on span "次のページ" at bounding box center [707, 315] width 45 height 10
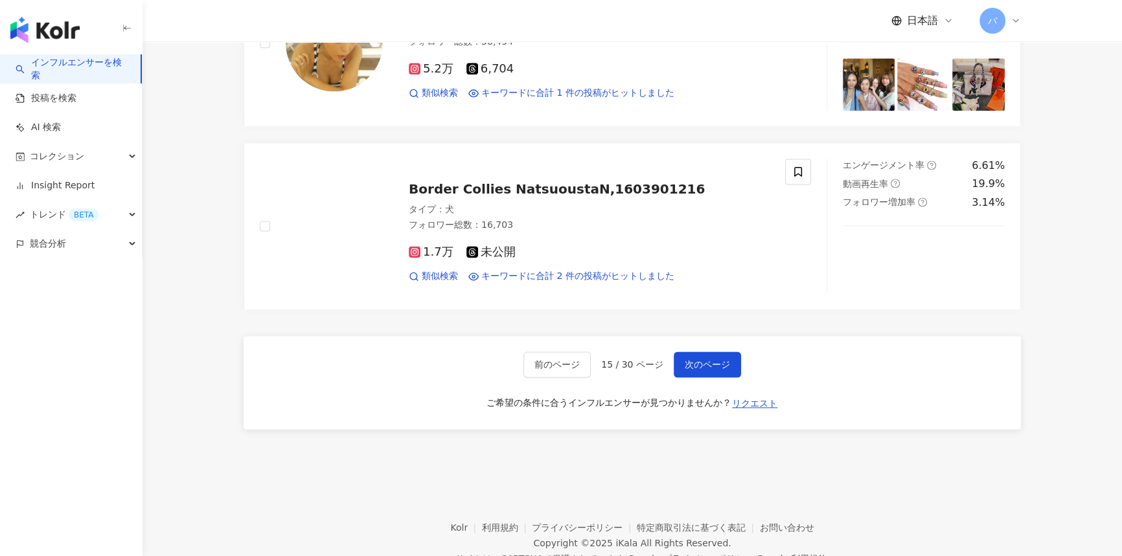
scroll to position [2178, 0]
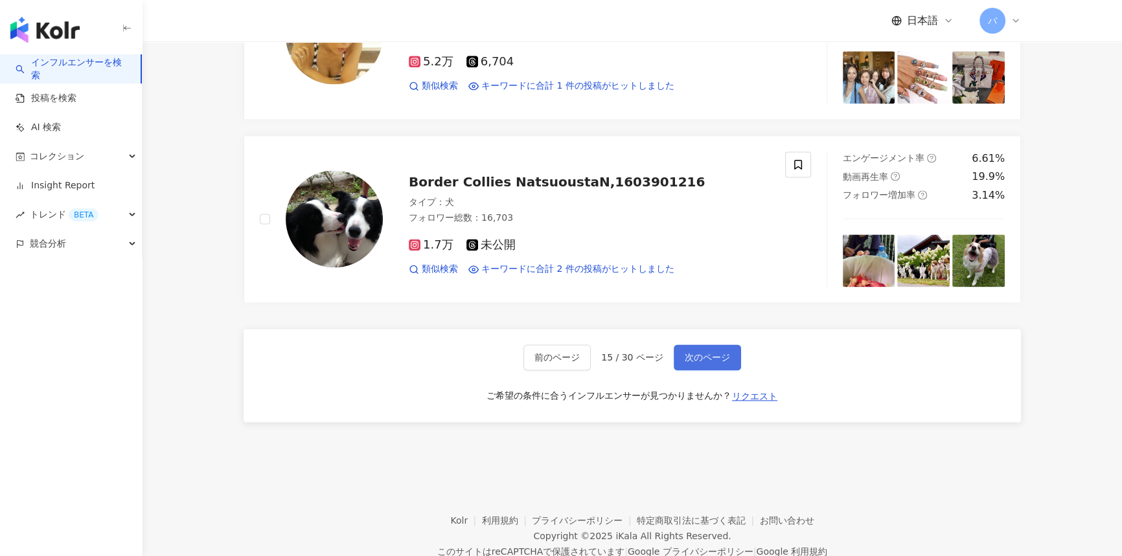
click at [685, 352] on span "次のページ" at bounding box center [707, 357] width 45 height 10
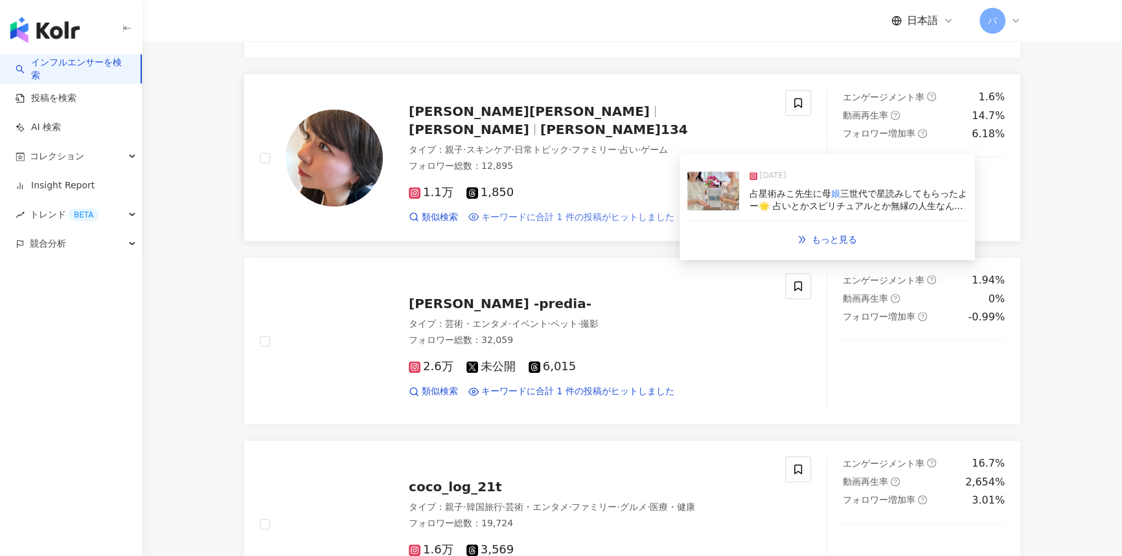
scroll to position [824, 0]
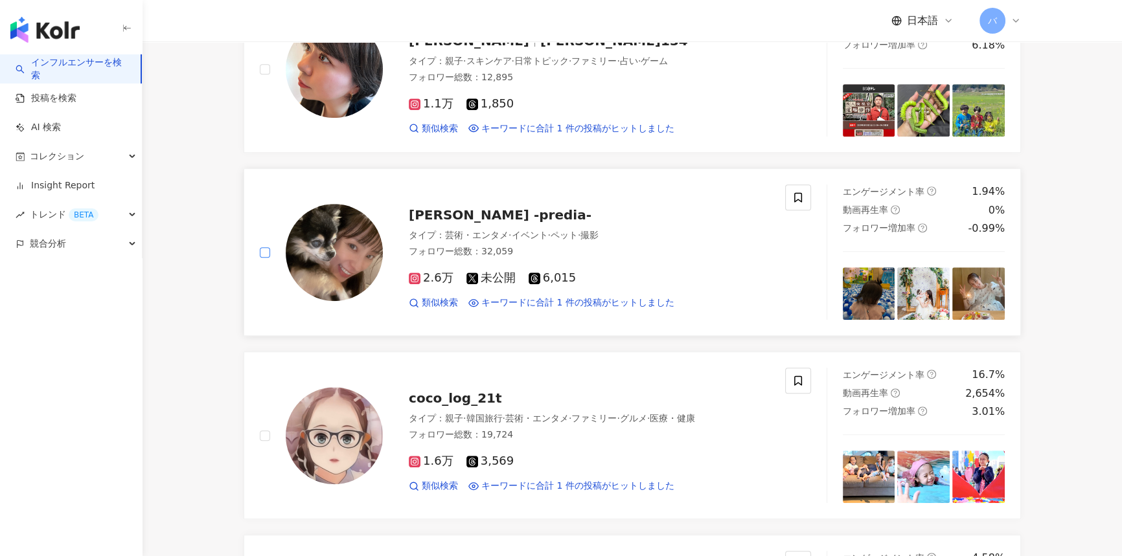
click at [264, 256] on label at bounding box center [265, 253] width 10 height 14
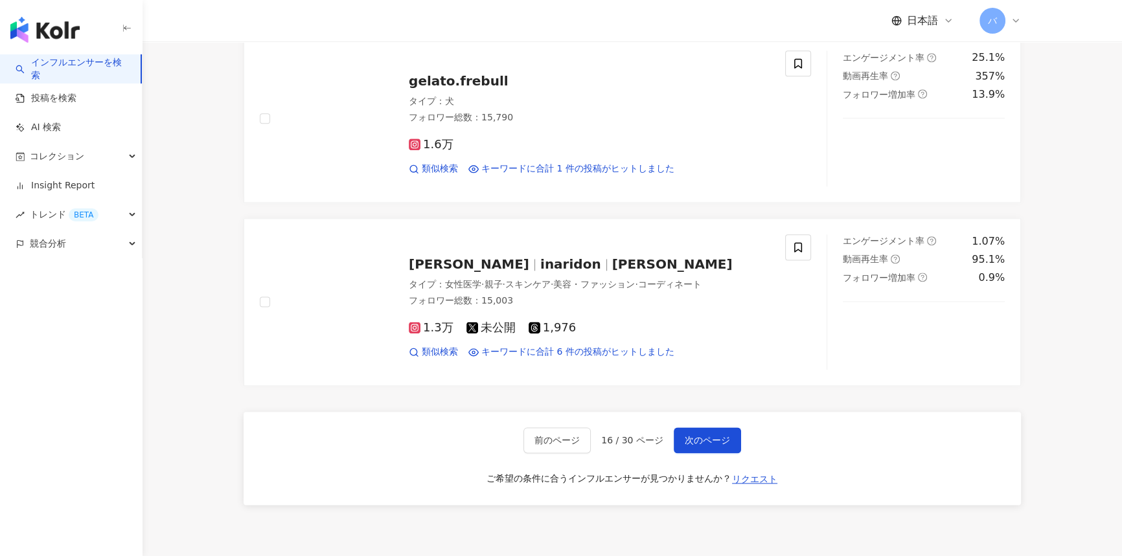
scroll to position [2120, 0]
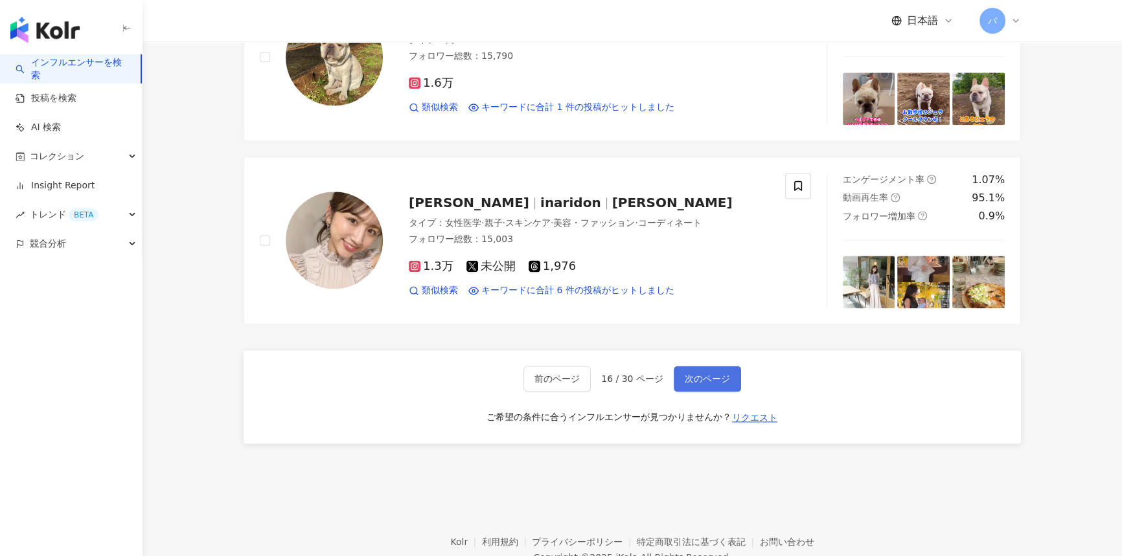
click at [723, 366] on button "次のページ" at bounding box center [707, 379] width 67 height 26
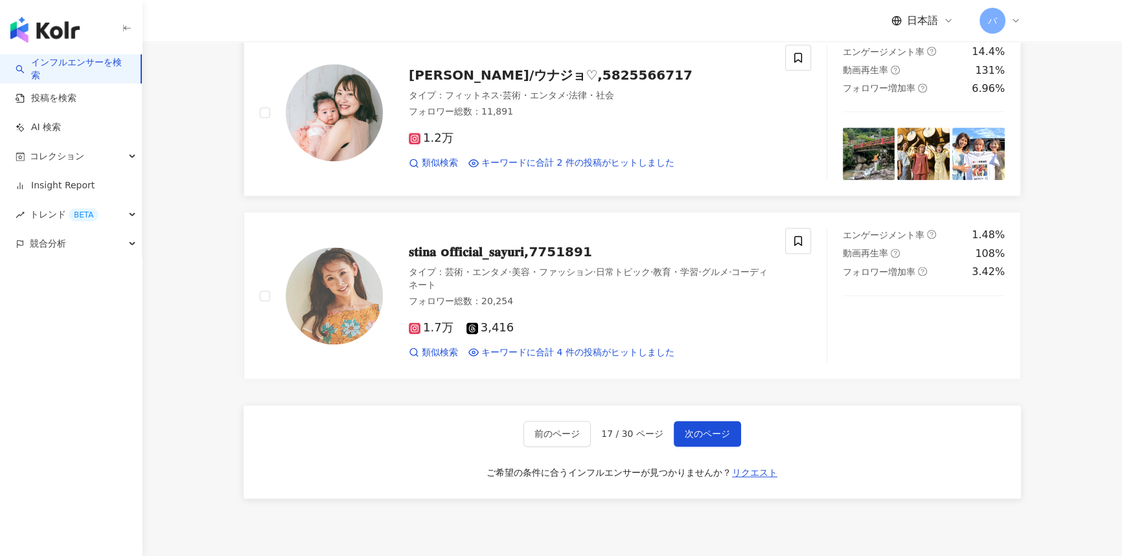
scroll to position [2178, 0]
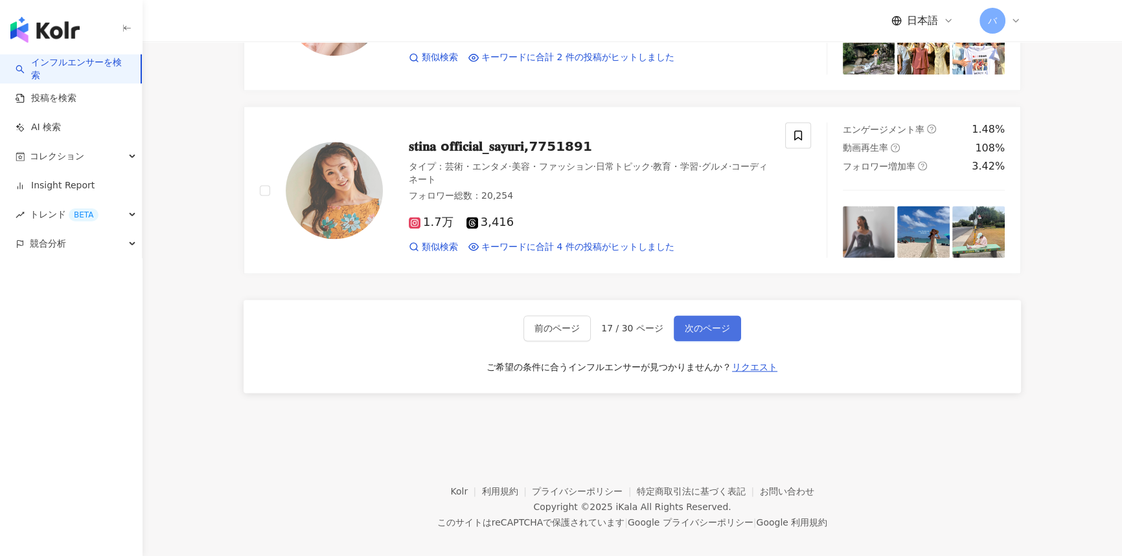
click at [705, 323] on span "次のページ" at bounding box center [707, 328] width 45 height 10
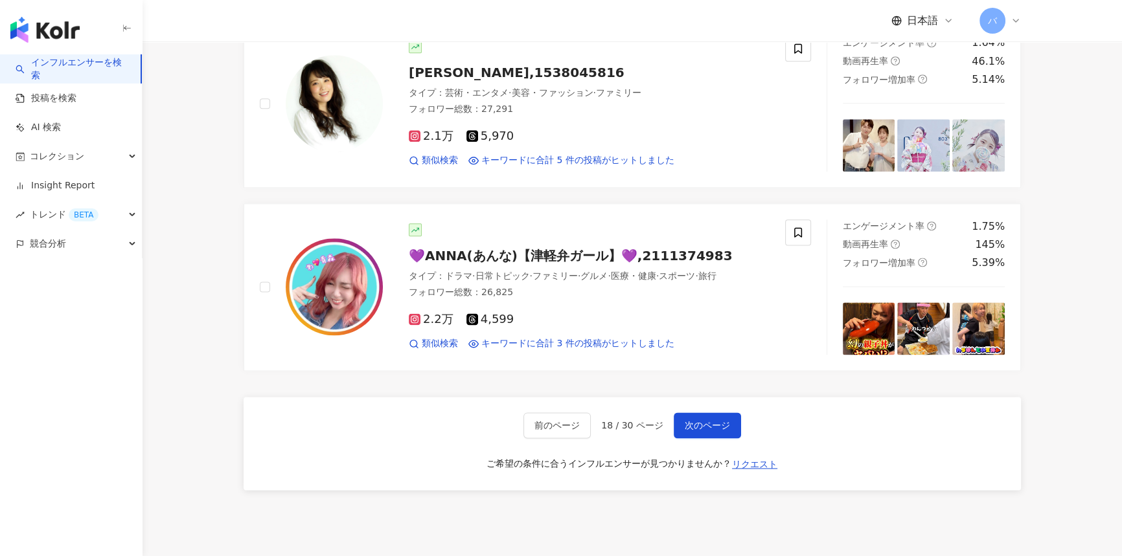
scroll to position [2180, 0]
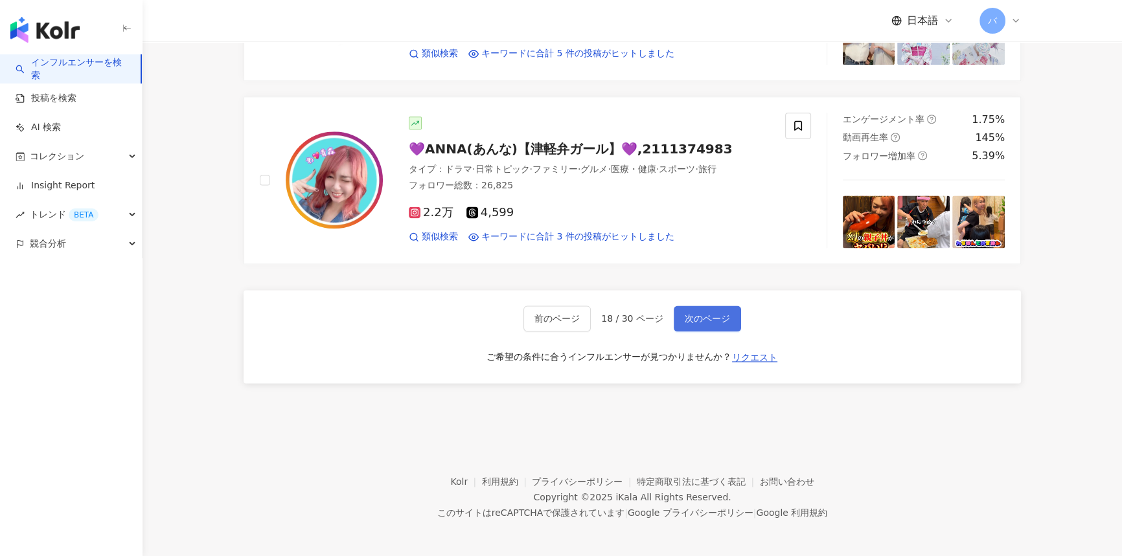
click at [713, 319] on span "次のページ" at bounding box center [707, 319] width 45 height 10
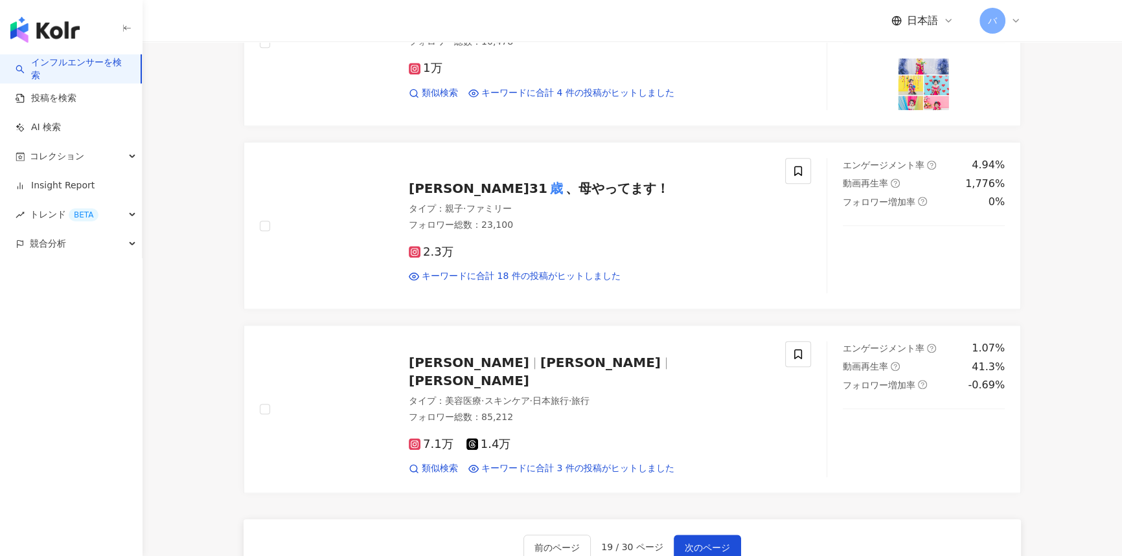
scroll to position [1884, 0]
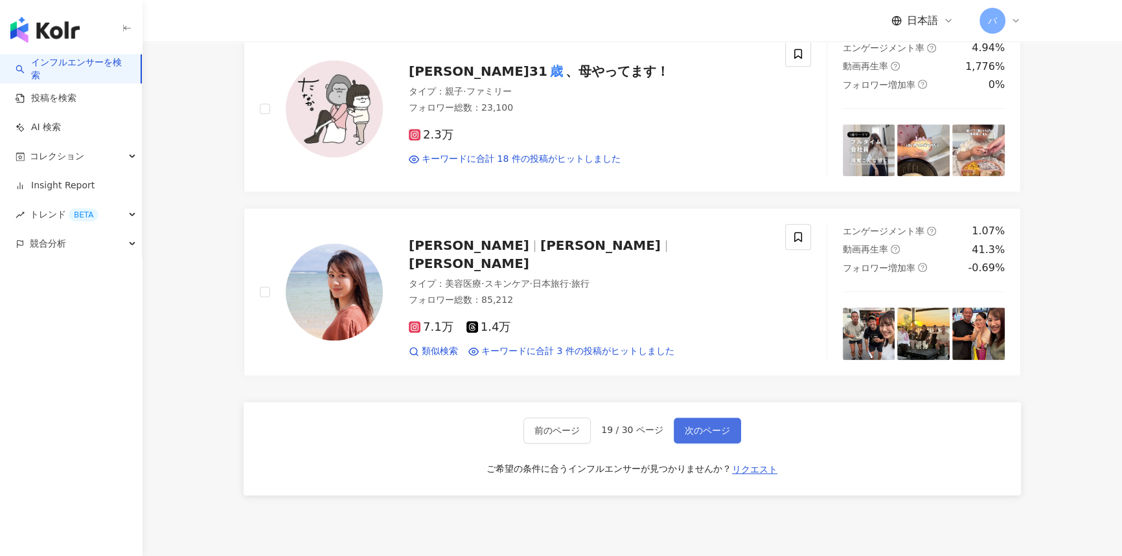
click at [702, 426] on span "次のページ" at bounding box center [707, 431] width 45 height 10
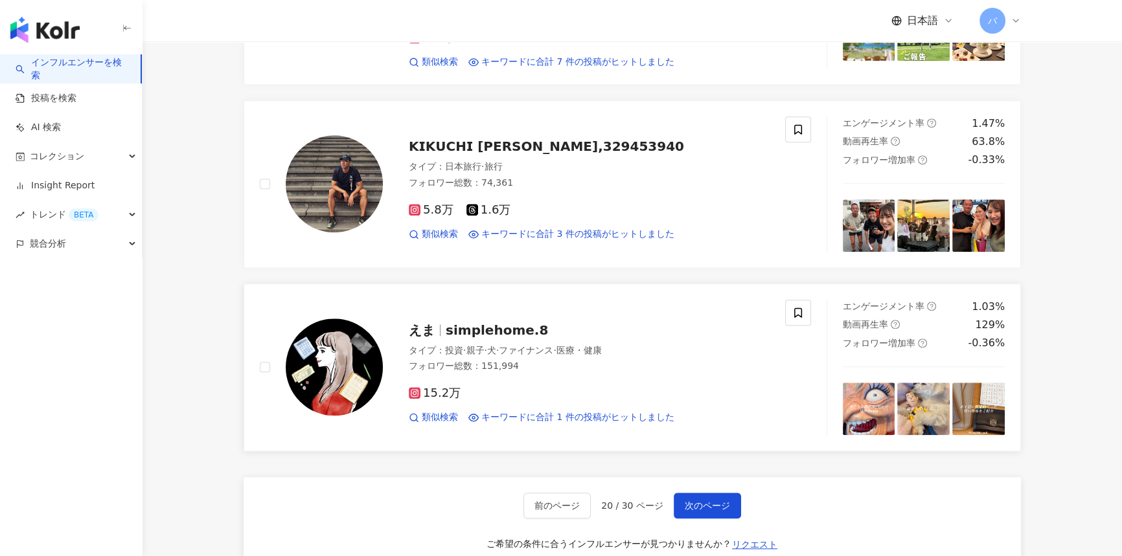
scroll to position [1814, 0]
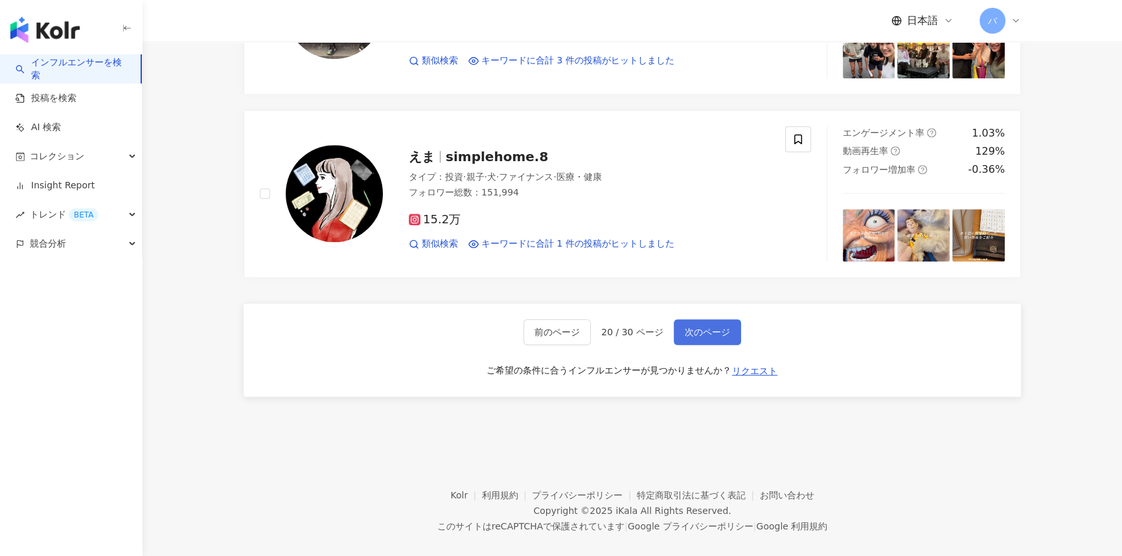
click at [694, 319] on button "次のページ" at bounding box center [707, 332] width 67 height 26
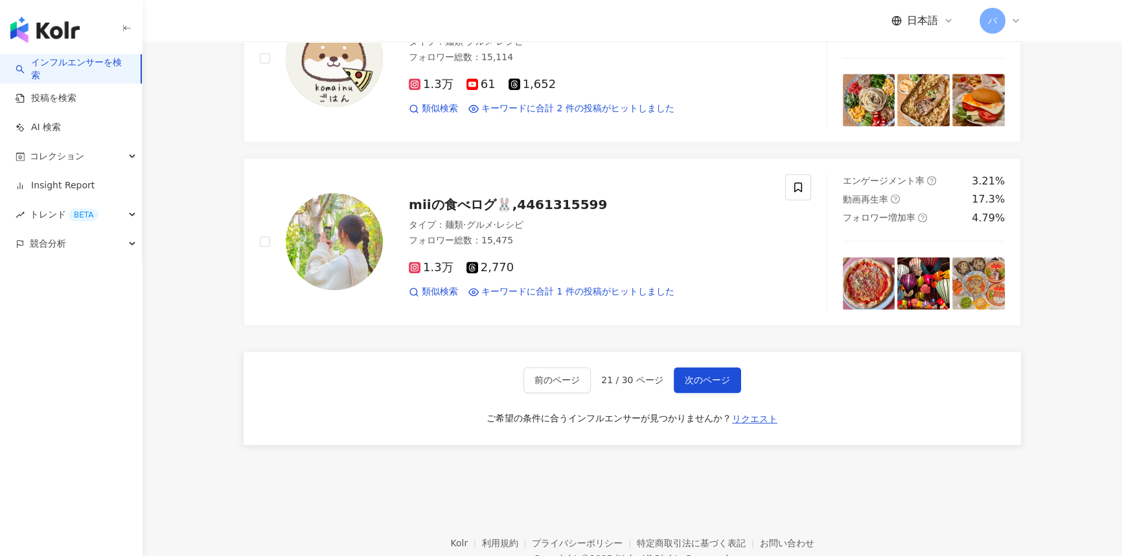
scroll to position [2135, 0]
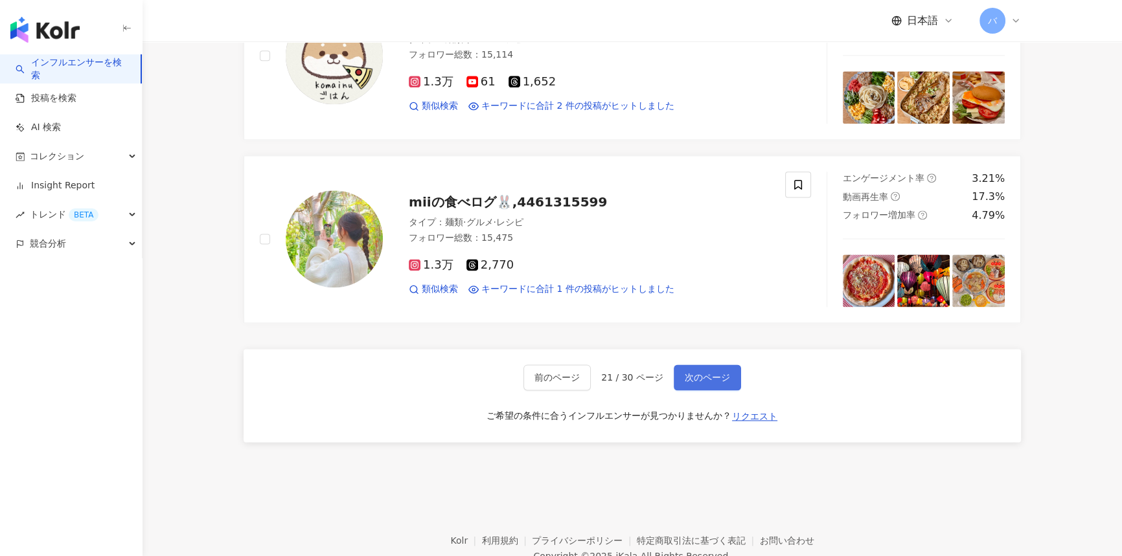
click at [695, 375] on span "次のページ" at bounding box center [707, 377] width 45 height 10
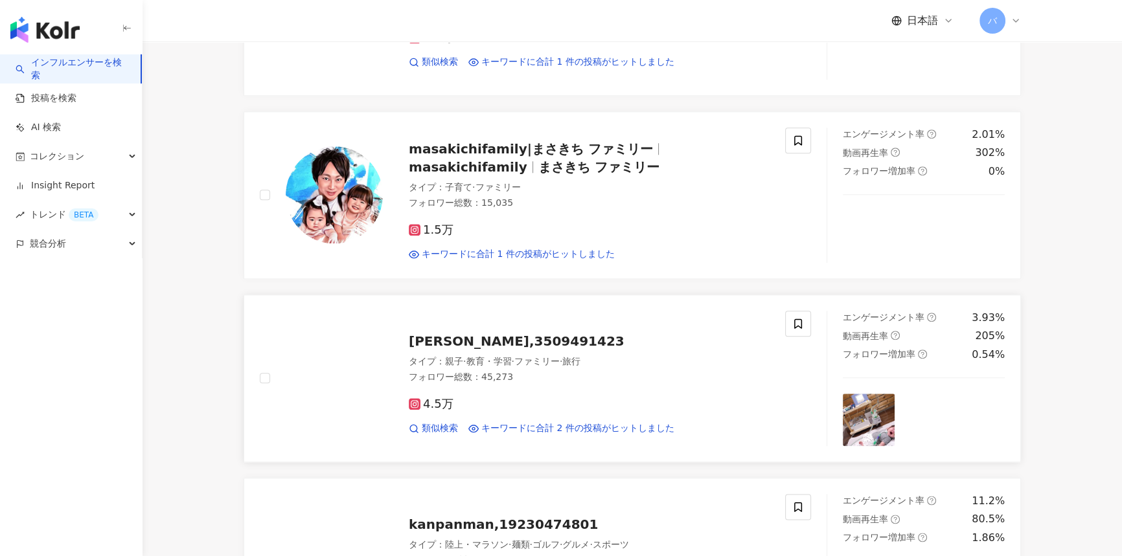
scroll to position [2208, 0]
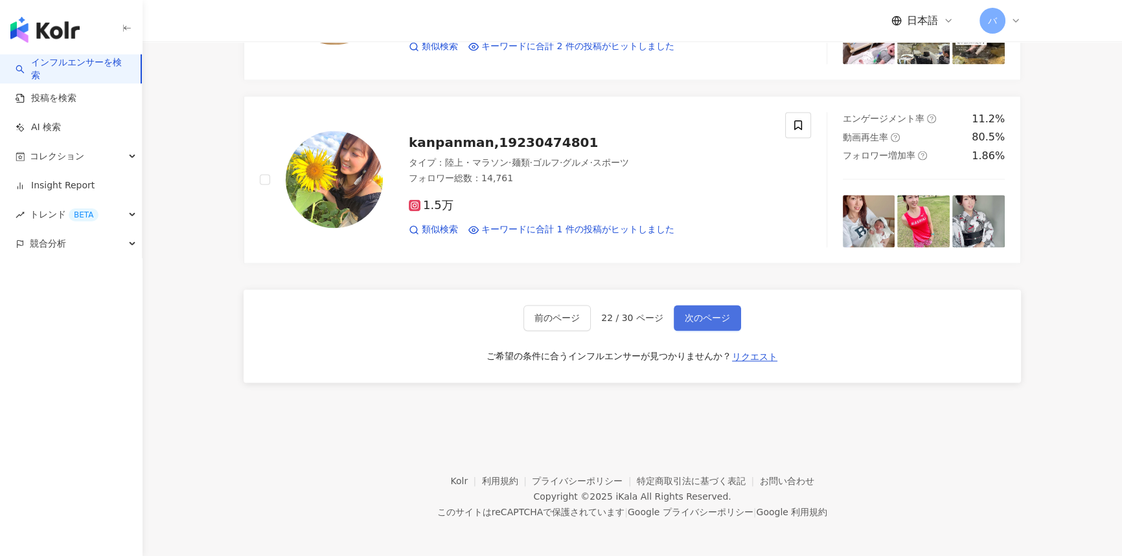
click at [731, 306] on button "次のページ" at bounding box center [707, 318] width 67 height 26
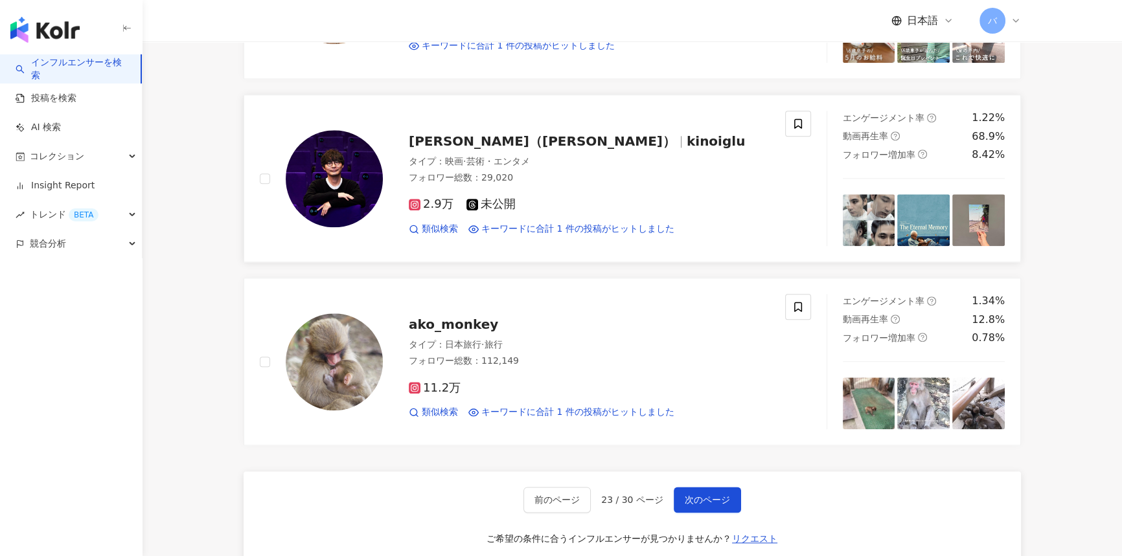
scroll to position [2002, 0]
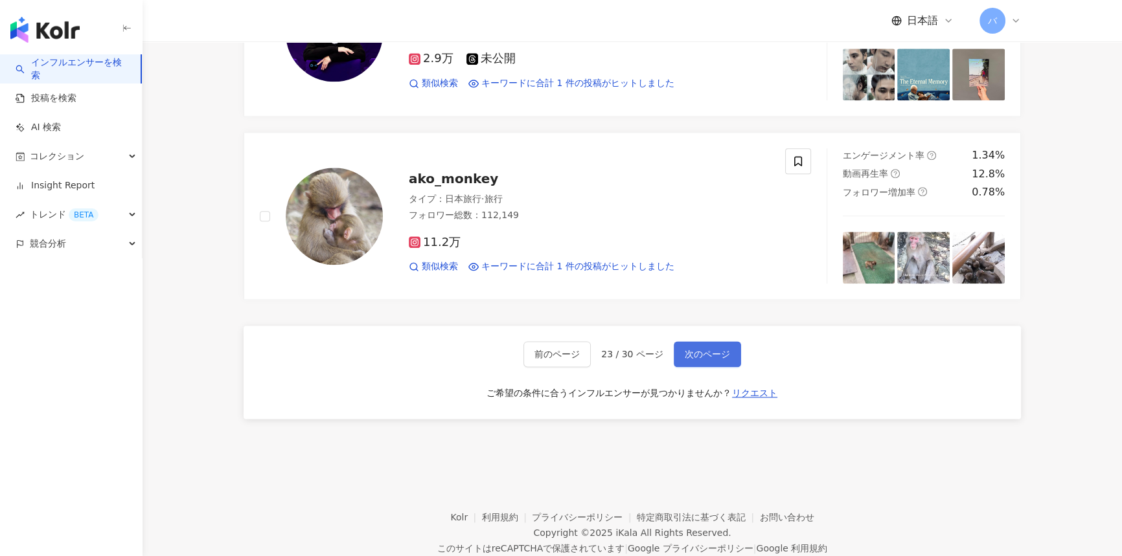
click at [703, 349] on span "次のページ" at bounding box center [707, 354] width 45 height 10
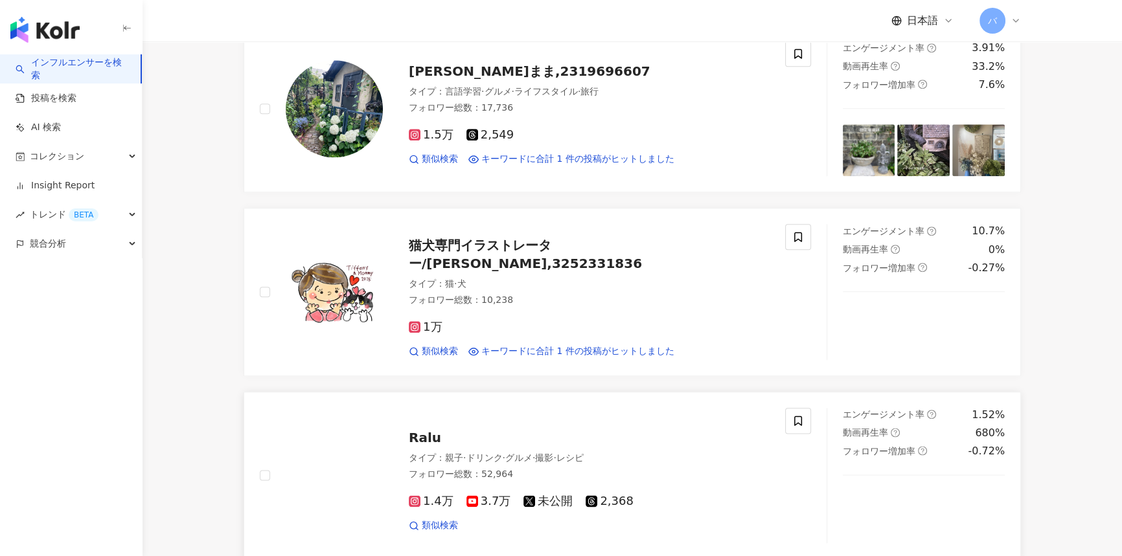
scroll to position [2120, 0]
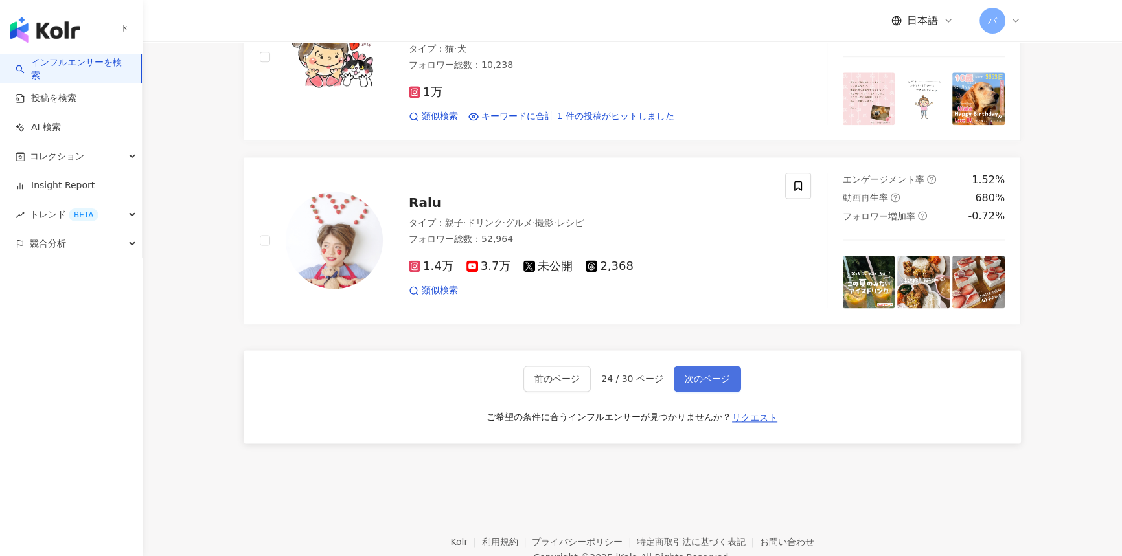
click at [707, 374] on span "次のページ" at bounding box center [707, 379] width 45 height 10
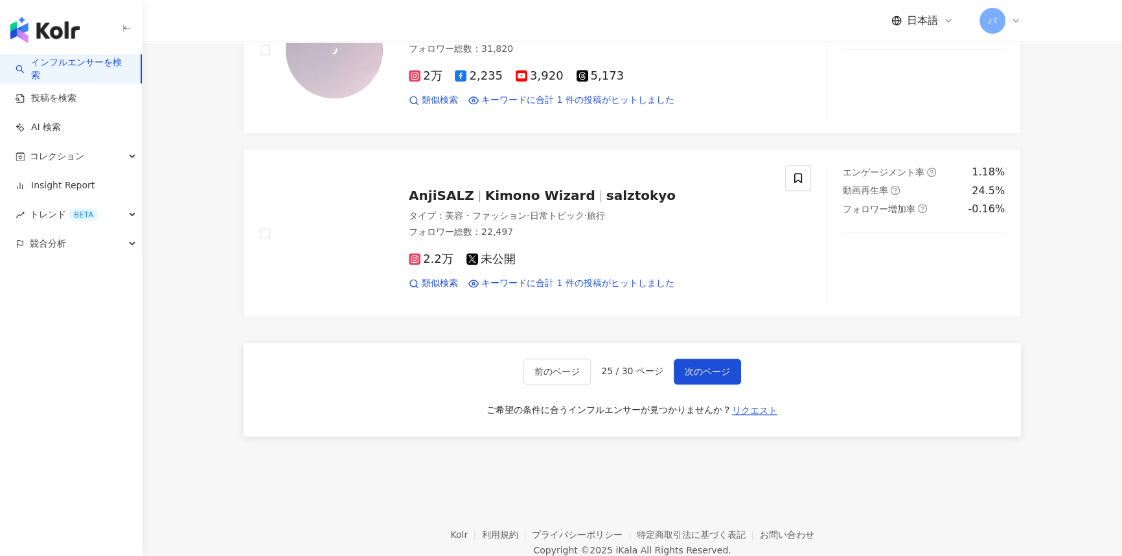
scroll to position [1884, 0]
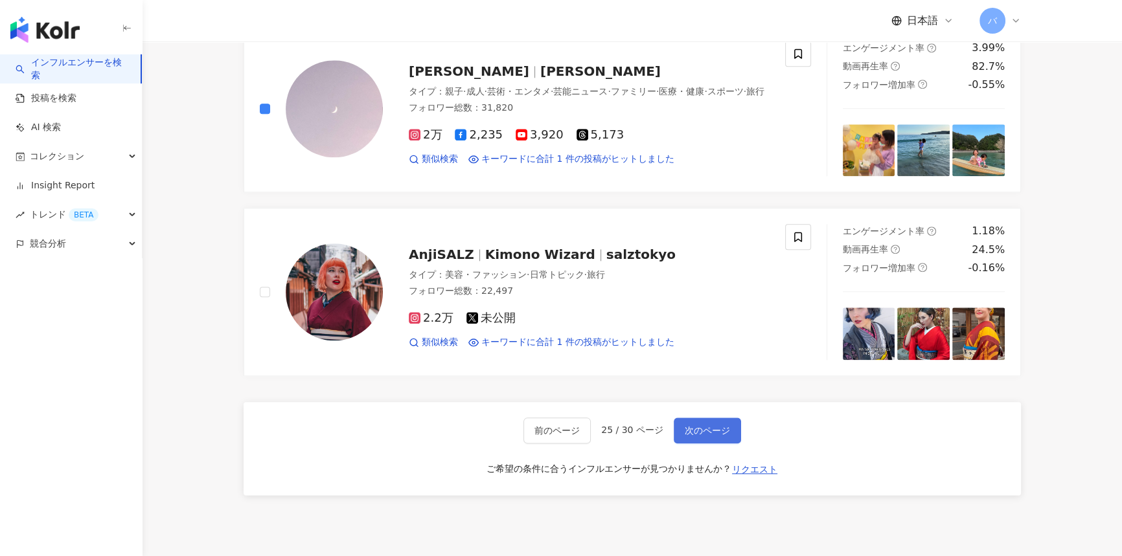
click at [702, 431] on span "次のページ" at bounding box center [707, 431] width 45 height 10
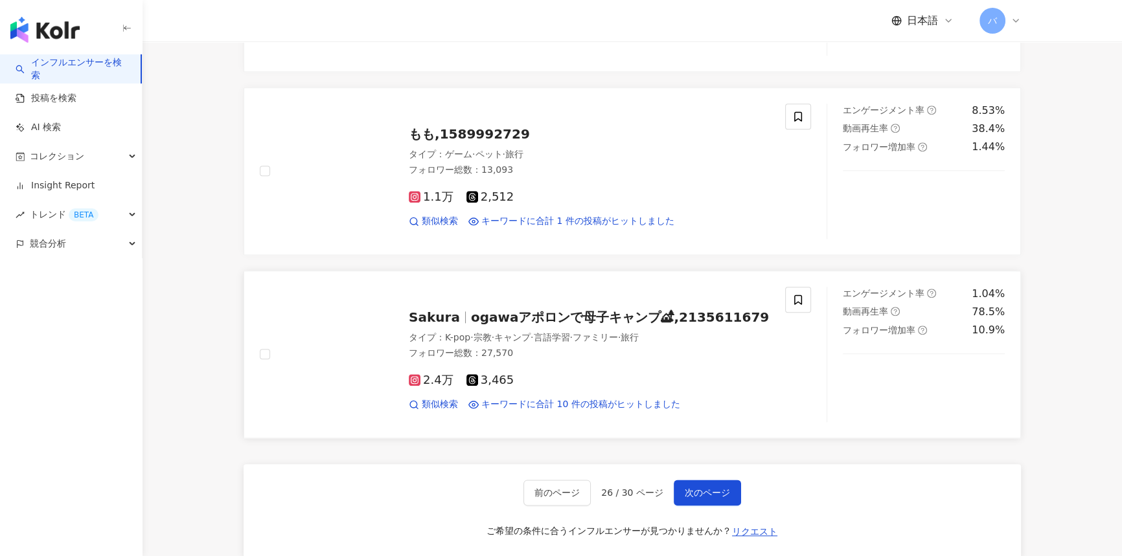
scroll to position [1943, 0]
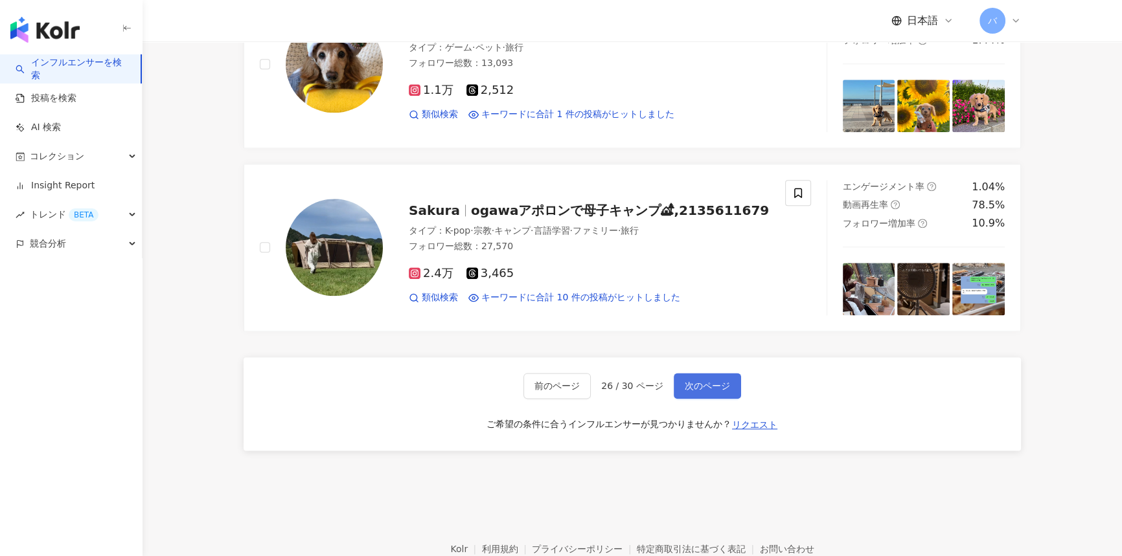
click at [711, 381] on span "次のページ" at bounding box center [707, 386] width 45 height 10
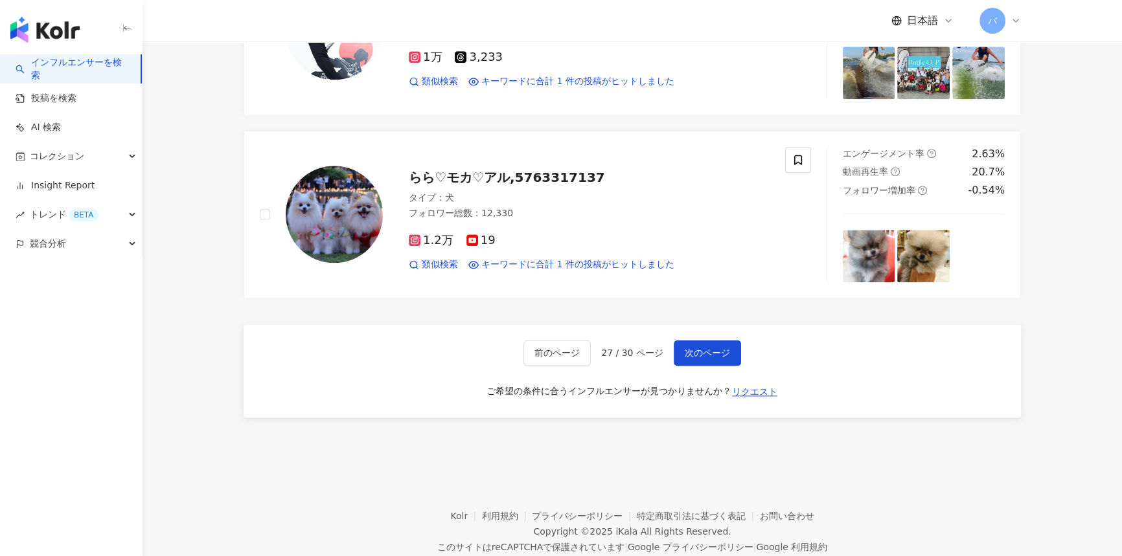
scroll to position [2011, 0]
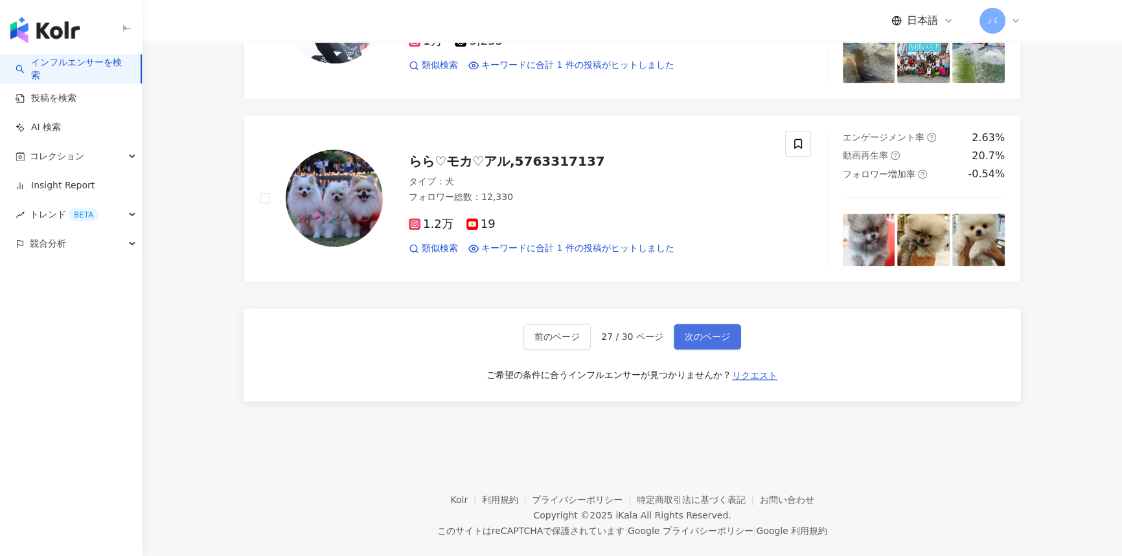
click at [700, 332] on span "次のページ" at bounding box center [707, 337] width 45 height 10
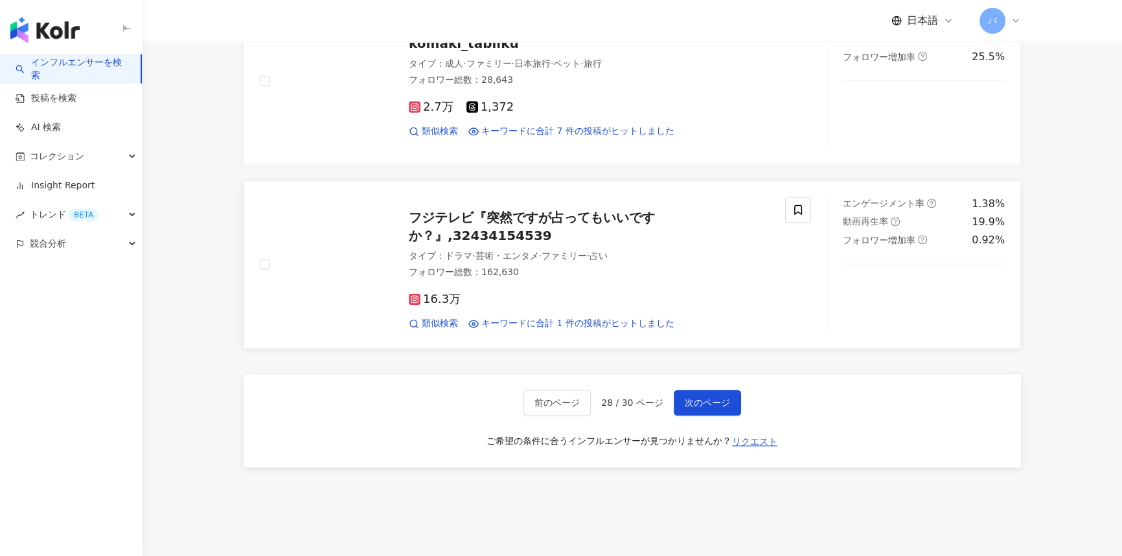
scroll to position [2178, 0]
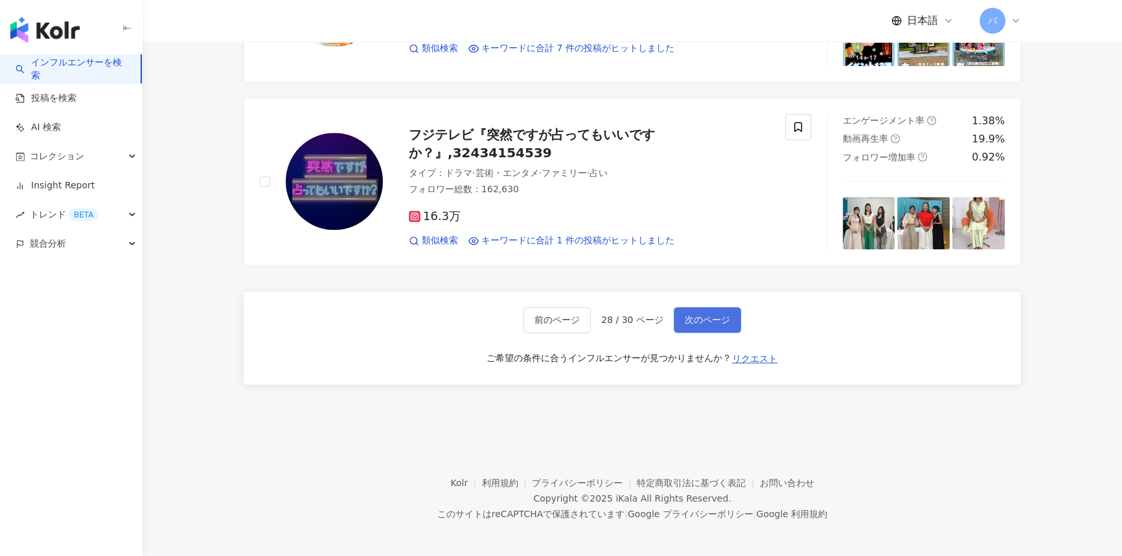
click at [701, 321] on span "次のページ" at bounding box center [707, 320] width 45 height 10
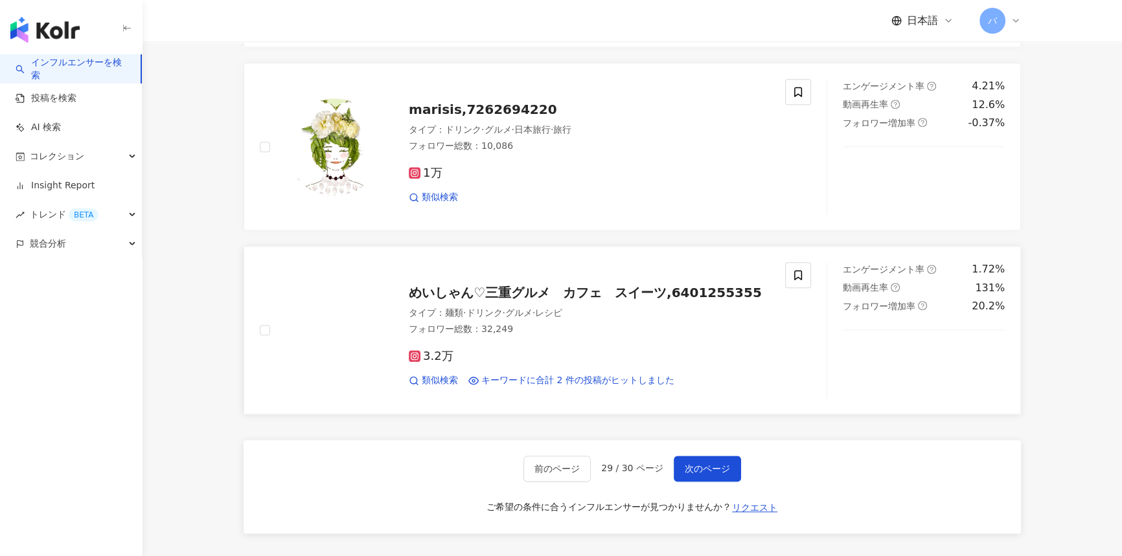
scroll to position [1825, 0]
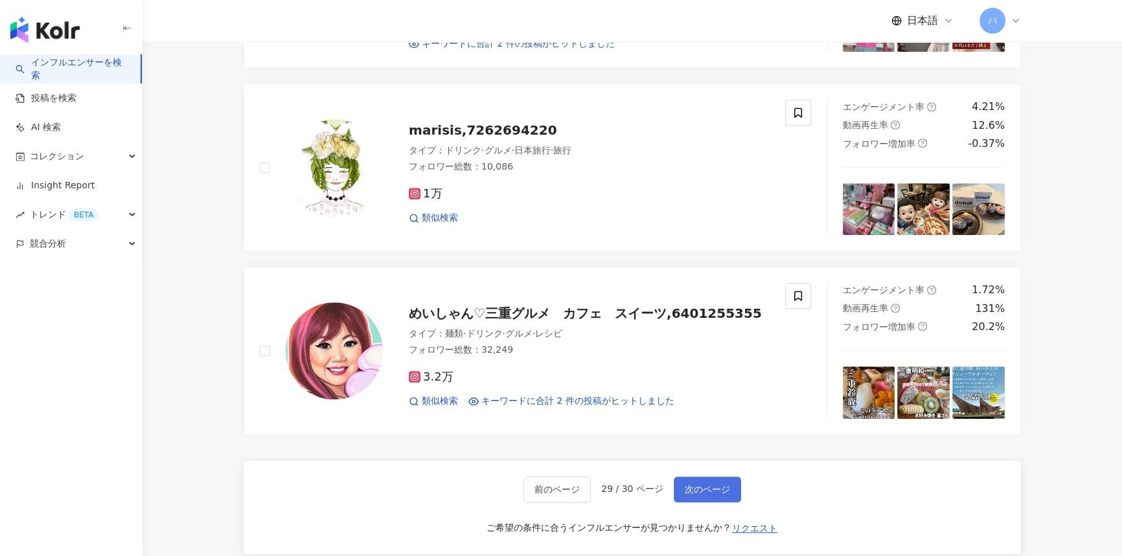
click at [702, 490] on span "次のページ" at bounding box center [707, 490] width 45 height 10
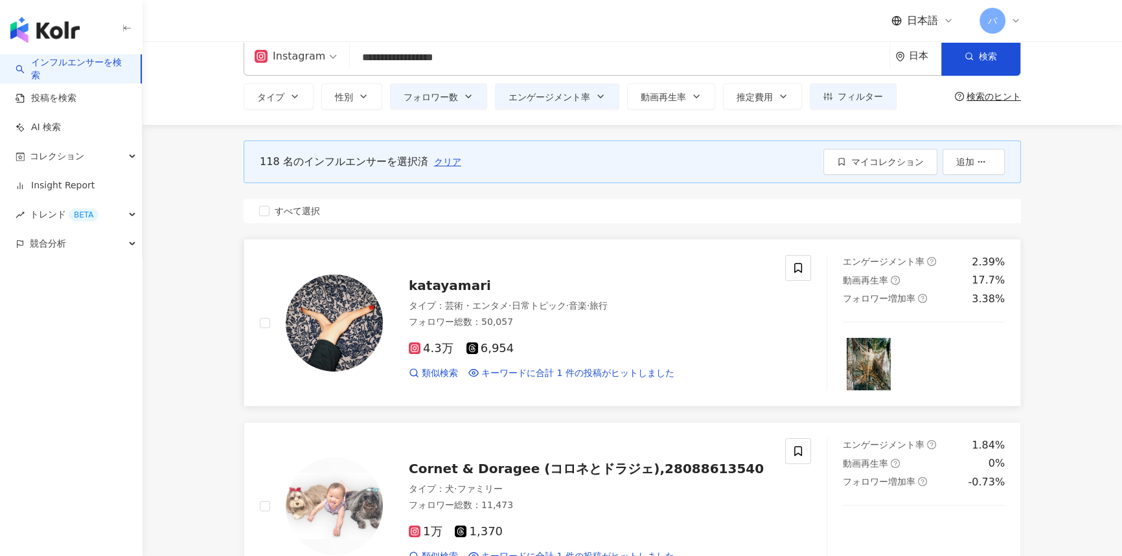
scroll to position [0, 0]
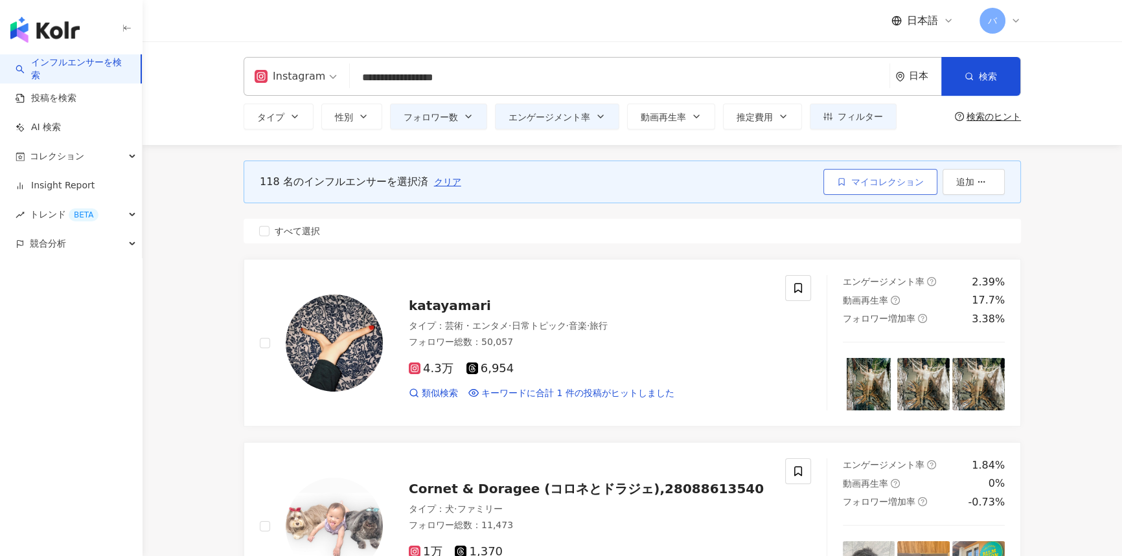
click at [851, 188] on button "マイコレクション" at bounding box center [880, 182] width 114 height 26
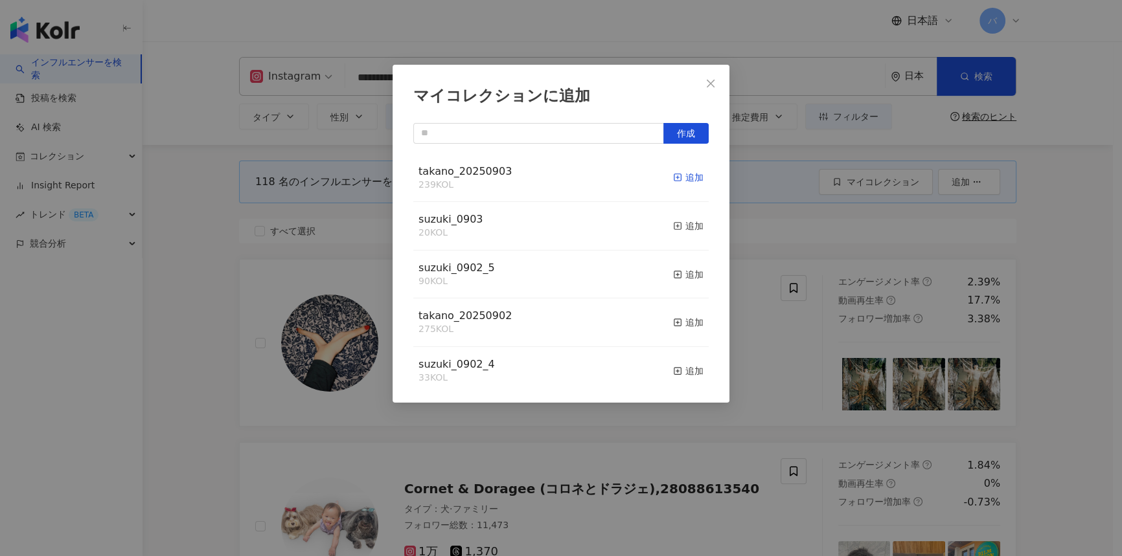
click at [677, 178] on div "追加" at bounding box center [688, 177] width 30 height 14
click at [715, 84] on icon "close" at bounding box center [710, 83] width 10 height 10
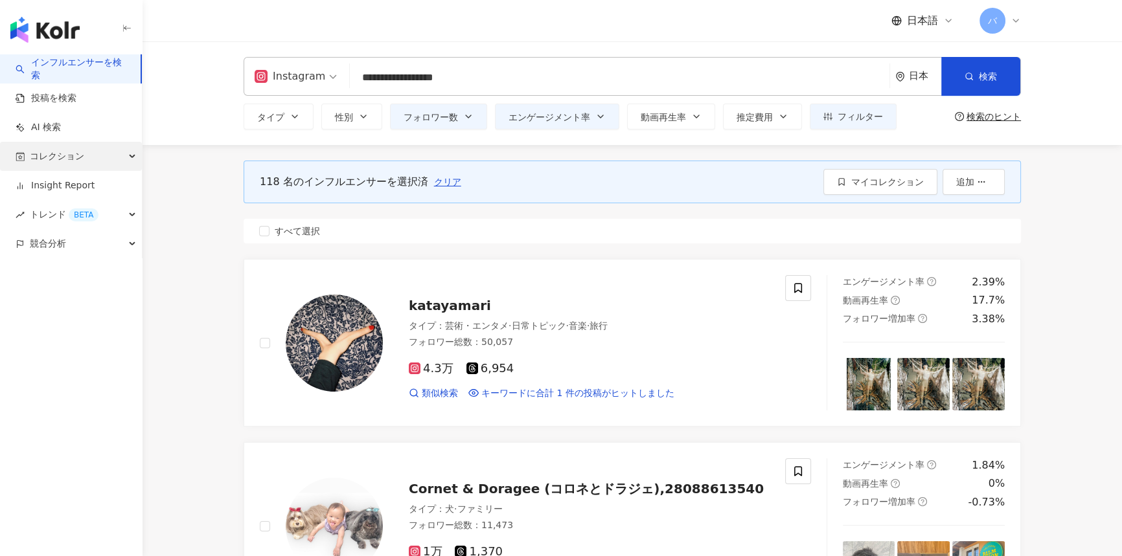
click at [87, 157] on div "コレクション" at bounding box center [71, 156] width 142 height 29
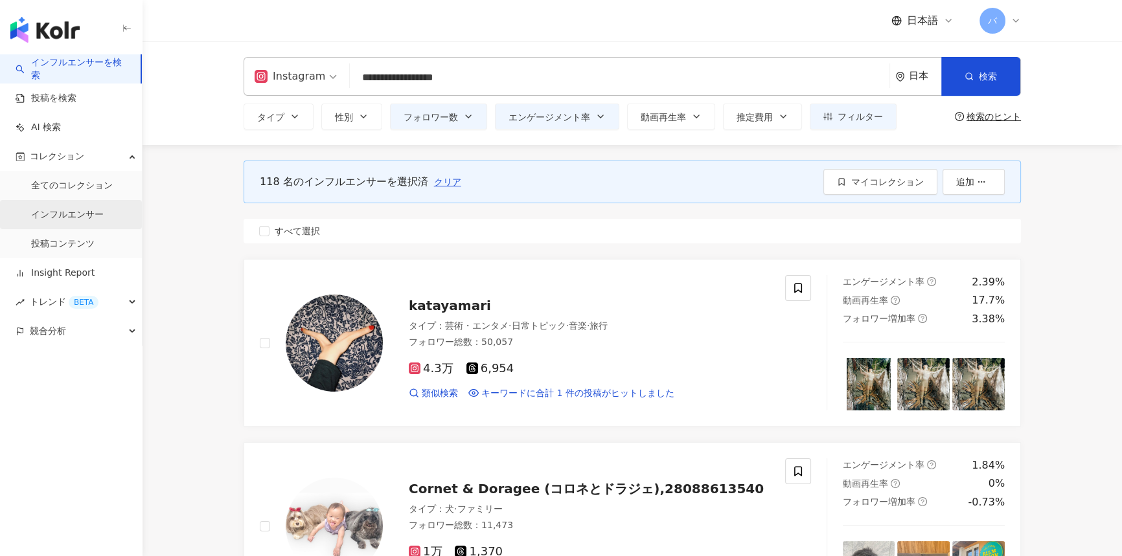
click at [67, 209] on link "インフルエンサー" at bounding box center [67, 215] width 73 height 13
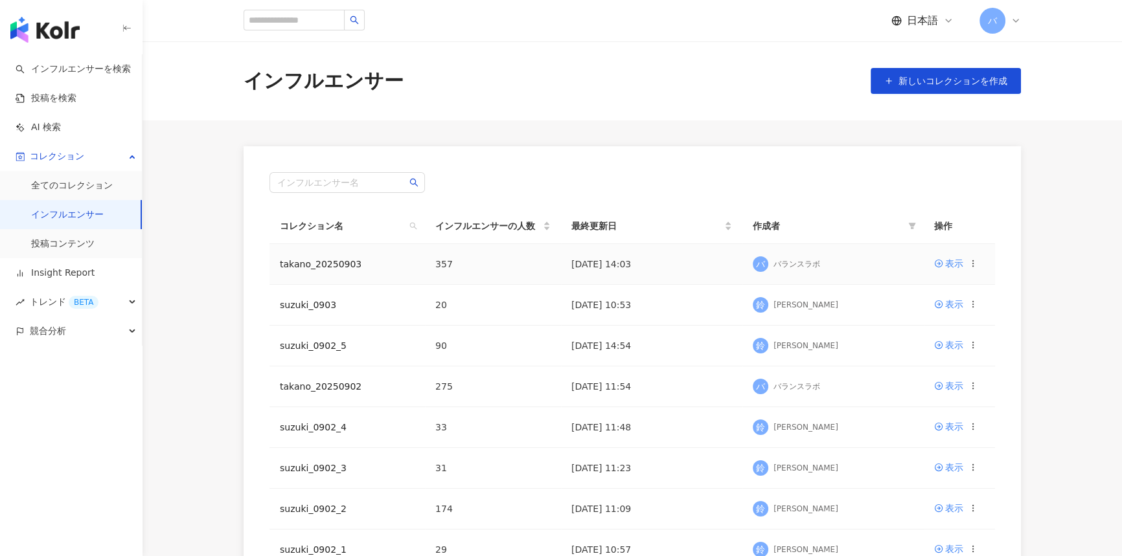
click at [969, 266] on icon at bounding box center [972, 263] width 9 height 9
click at [909, 310] on div "コレクションを出力" at bounding box center [917, 317] width 100 height 14
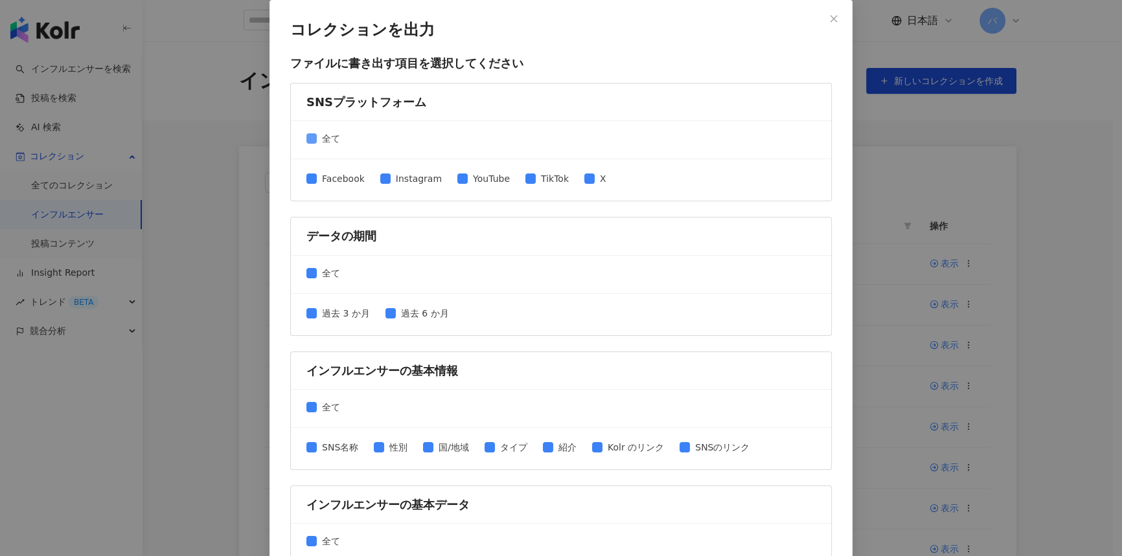
click at [323, 141] on span "全て" at bounding box center [331, 139] width 29 height 14
click at [419, 181] on span "Instagram" at bounding box center [419, 179] width 56 height 14
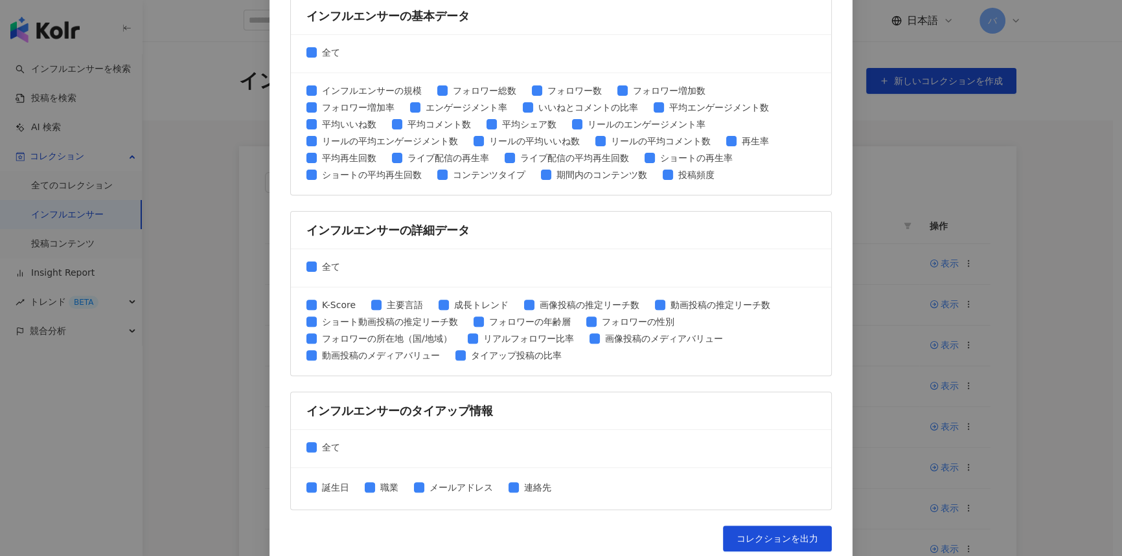
scroll to position [499, 0]
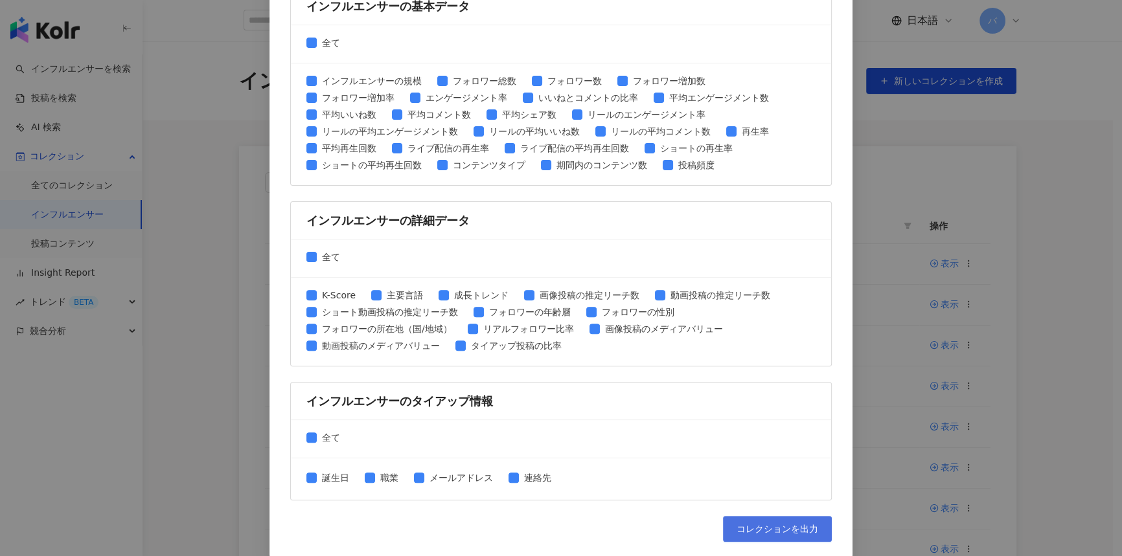
click at [738, 524] on span "コレクションを出力" at bounding box center [778, 529] width 82 height 10
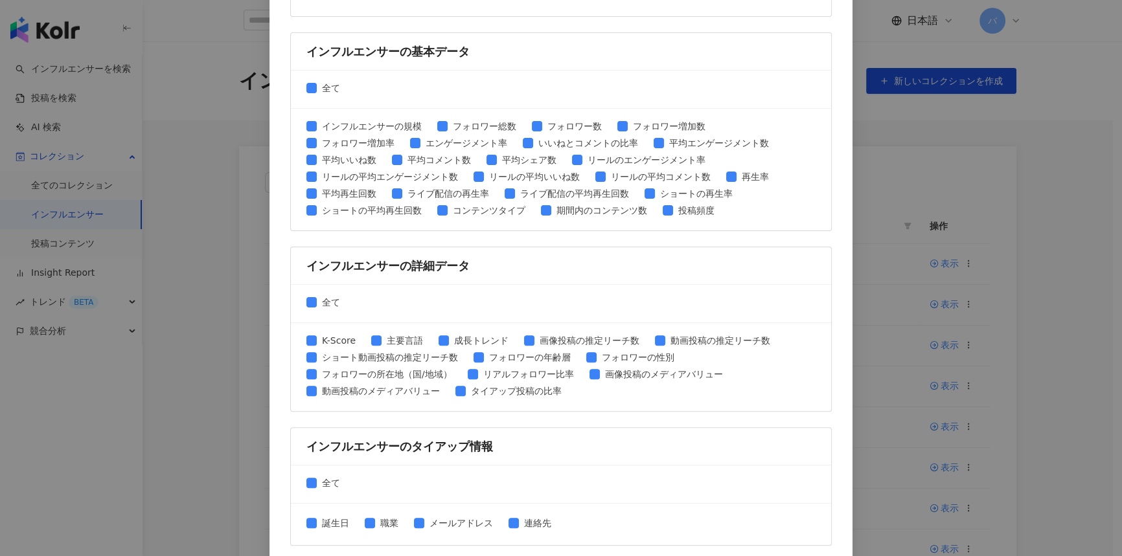
scroll to position [440, 0]
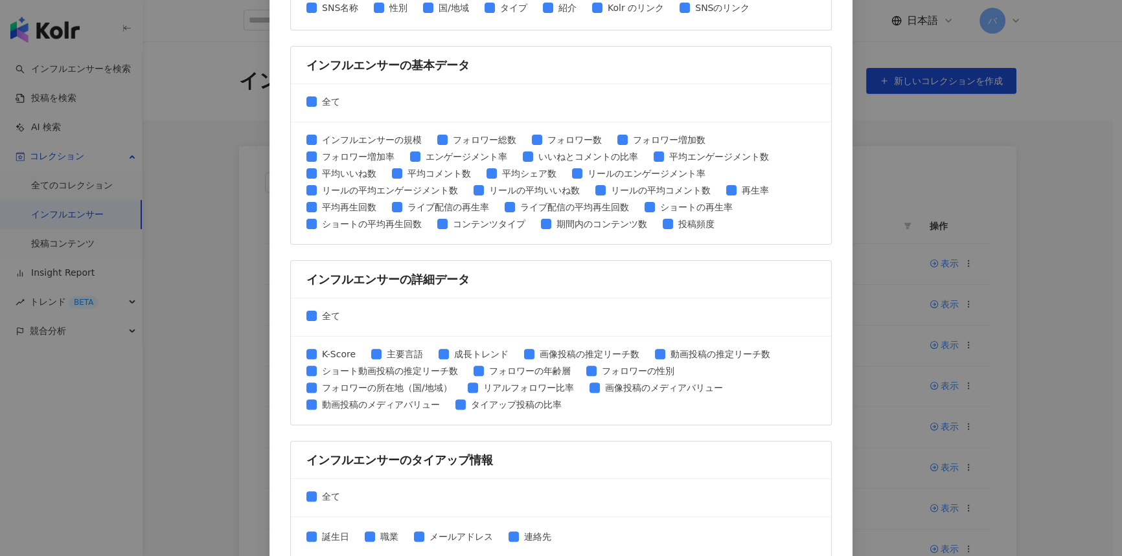
click at [875, 189] on div "コレクションを出力 ファイルに書き出す項目を選択してください SNSプラットフォーム 全て Facebook Instagram YouTube TikTok…" at bounding box center [561, 278] width 1122 height 556
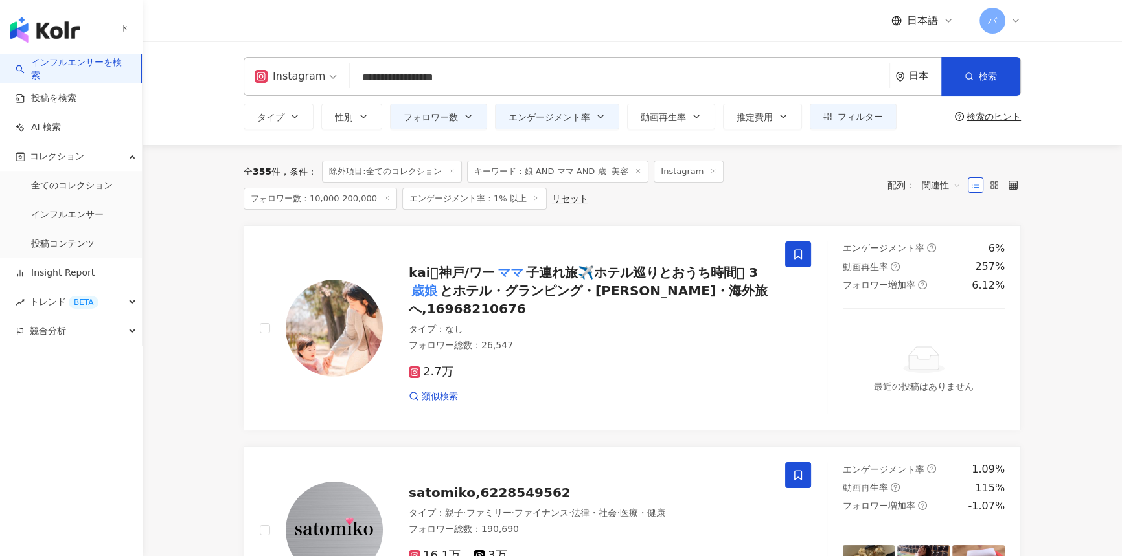
click at [463, 72] on input "**********" at bounding box center [619, 77] width 529 height 25
click at [968, 71] on span "button" at bounding box center [969, 76] width 9 height 10
click at [447, 170] on span "除外項目:全てのコレクション" at bounding box center [391, 172] width 139 height 22
click at [450, 170] on icon at bounding box center [451, 171] width 6 height 6
drag, startPoint x: 256, startPoint y: 171, endPoint x: 269, endPoint y: 172, distance: 13.0
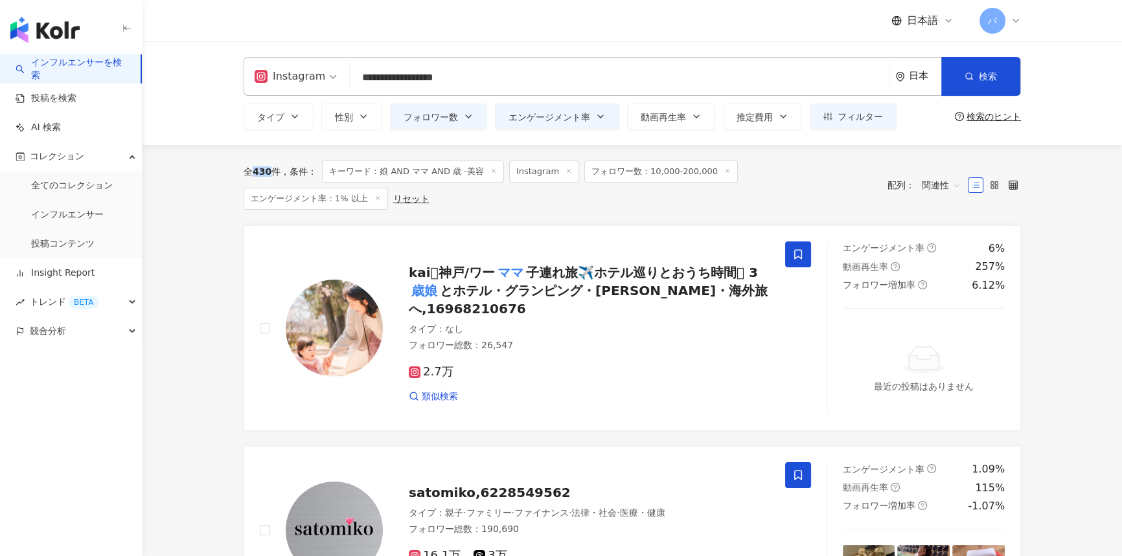
click at [269, 172] on span "430" at bounding box center [262, 171] width 19 height 10
copy span "430"
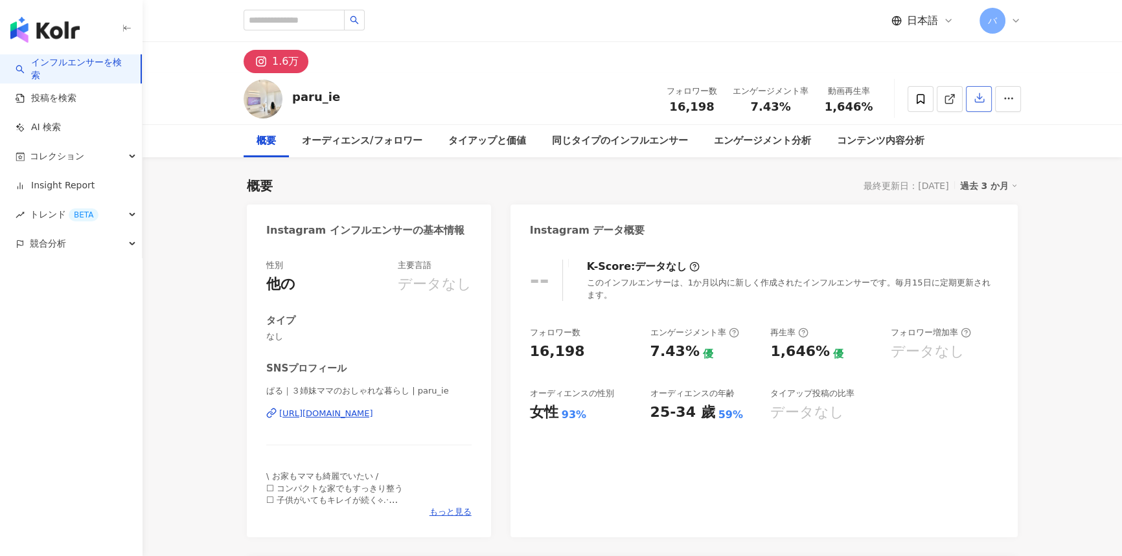
click at [975, 104] on icon "button" at bounding box center [980, 98] width 12 height 12
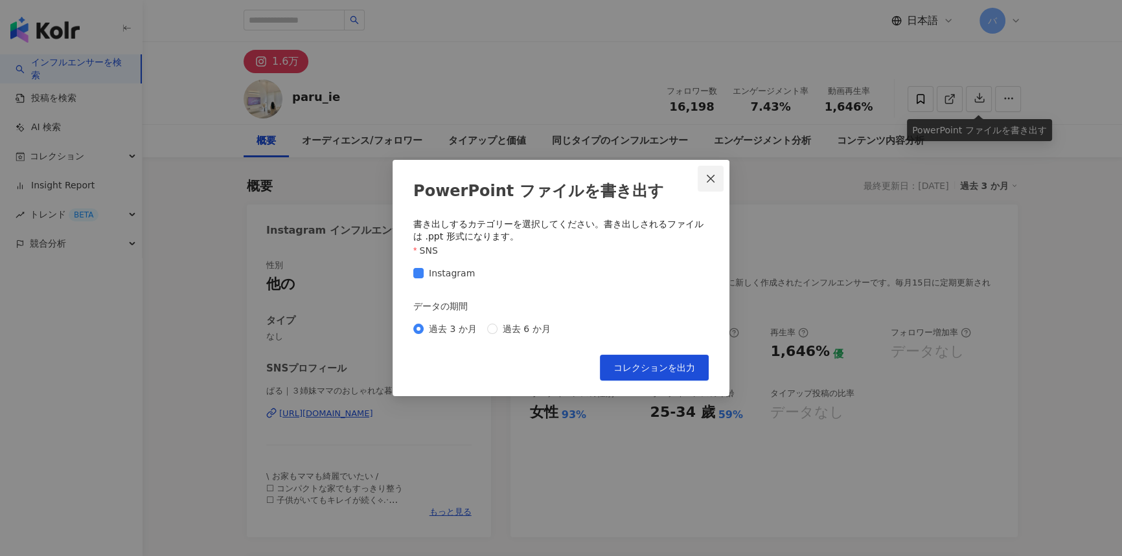
click at [719, 176] on span "Close" at bounding box center [711, 179] width 26 height 10
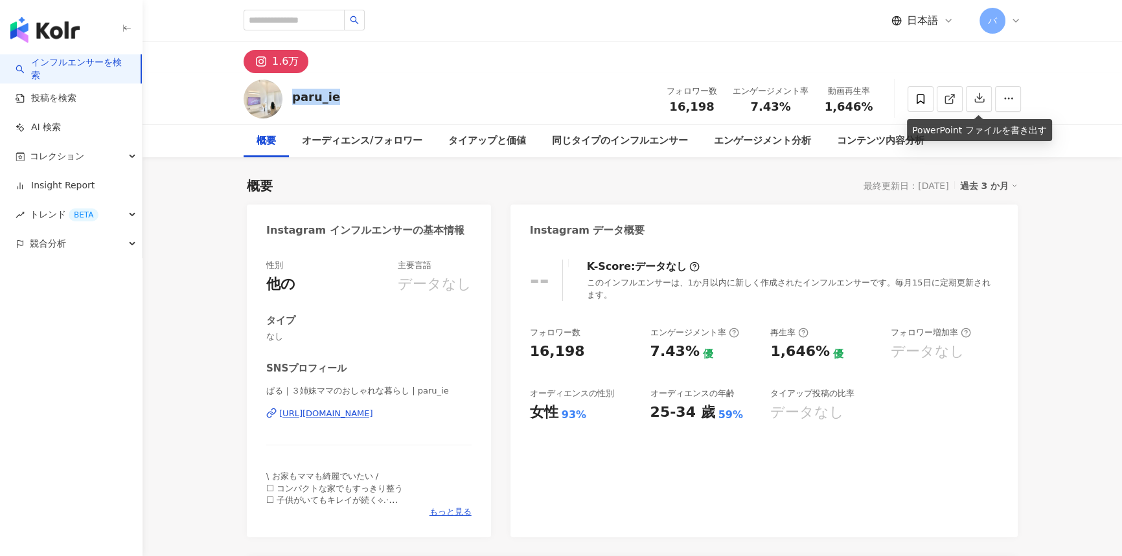
drag, startPoint x: 359, startPoint y: 93, endPoint x: 294, endPoint y: 95, distance: 64.8
click at [294, 95] on div "paru_ie フォロワー数 16,198 エンゲージメント率 7.43% 動画再生率 1,646%" at bounding box center [632, 98] width 829 height 51
copy div "paru_ie"
click at [97, 161] on div "コレクション" at bounding box center [71, 156] width 142 height 29
click at [78, 210] on link "インフルエンサー" at bounding box center [67, 215] width 73 height 13
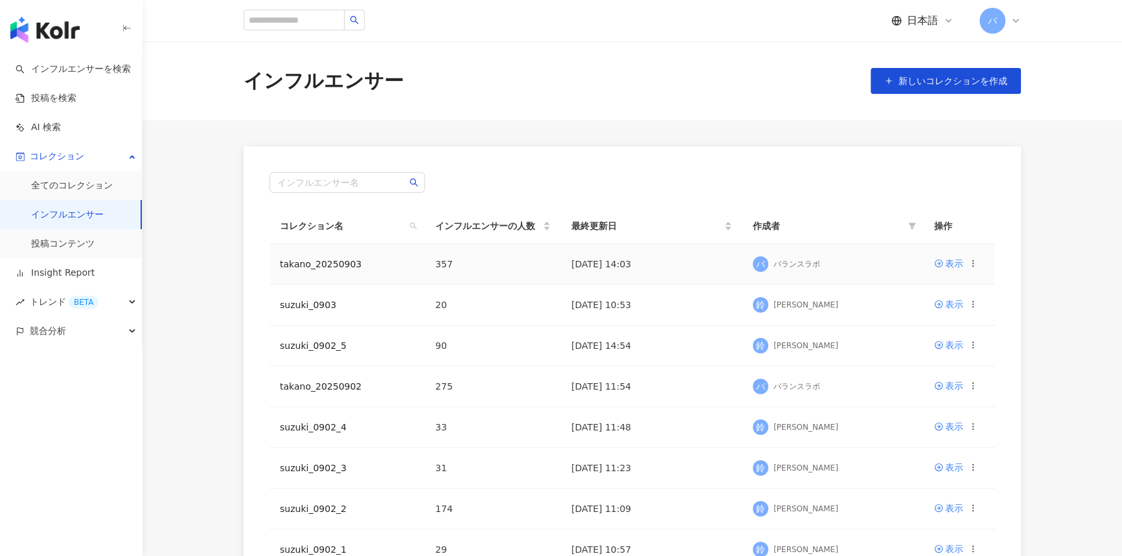
click at [372, 271] on td "takano_20250903" at bounding box center [346, 264] width 155 height 41
click at [323, 261] on link "takano_20250903" at bounding box center [321, 264] width 82 height 10
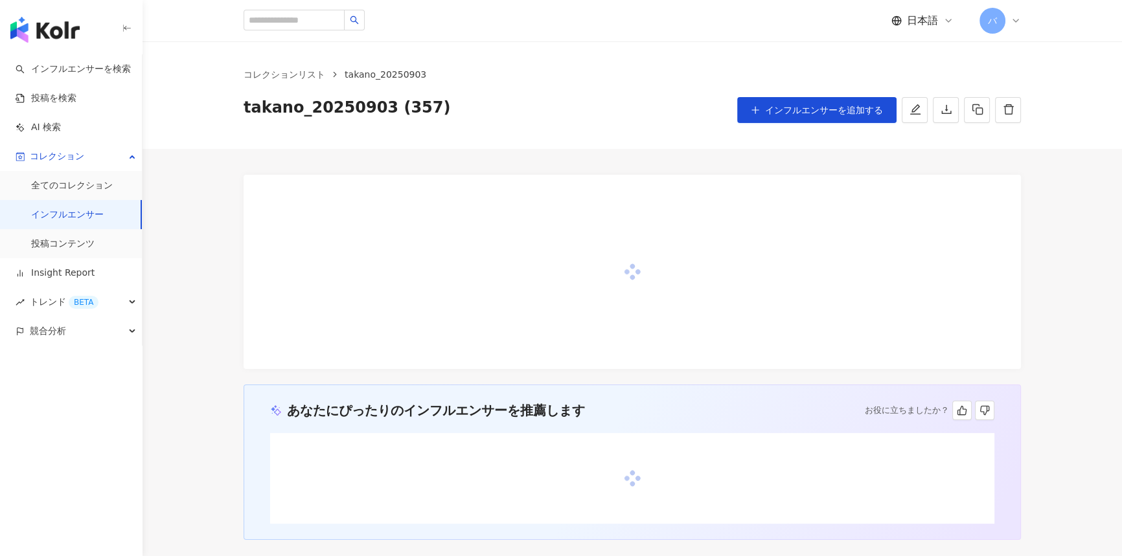
click at [849, 110] on span "インフルエンサーを追加する" at bounding box center [824, 110] width 118 height 10
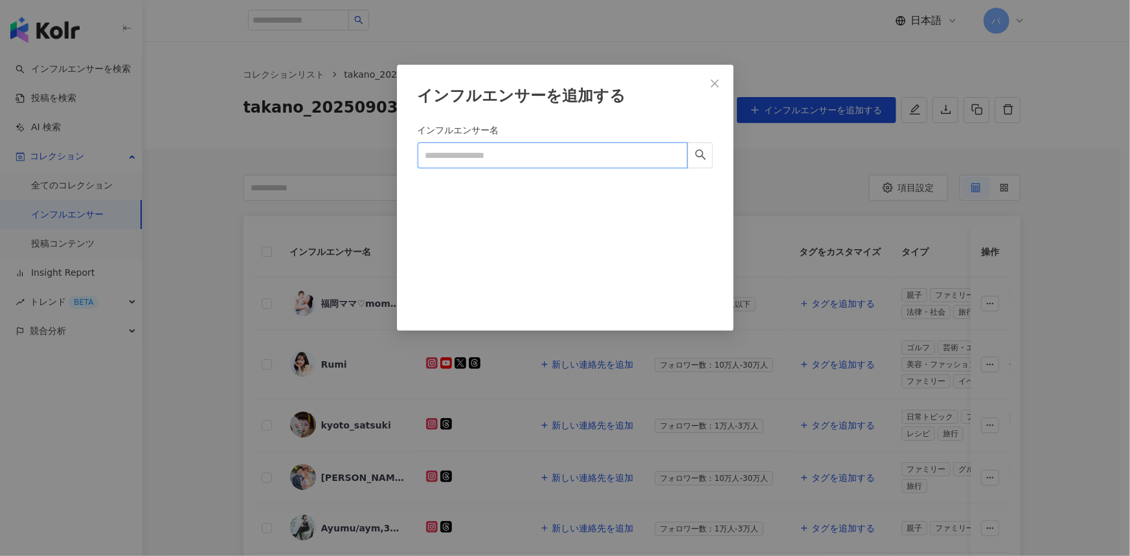
click at [572, 144] on input "インフルエンサー名" at bounding box center [553, 156] width 270 height 26
paste input "*******"
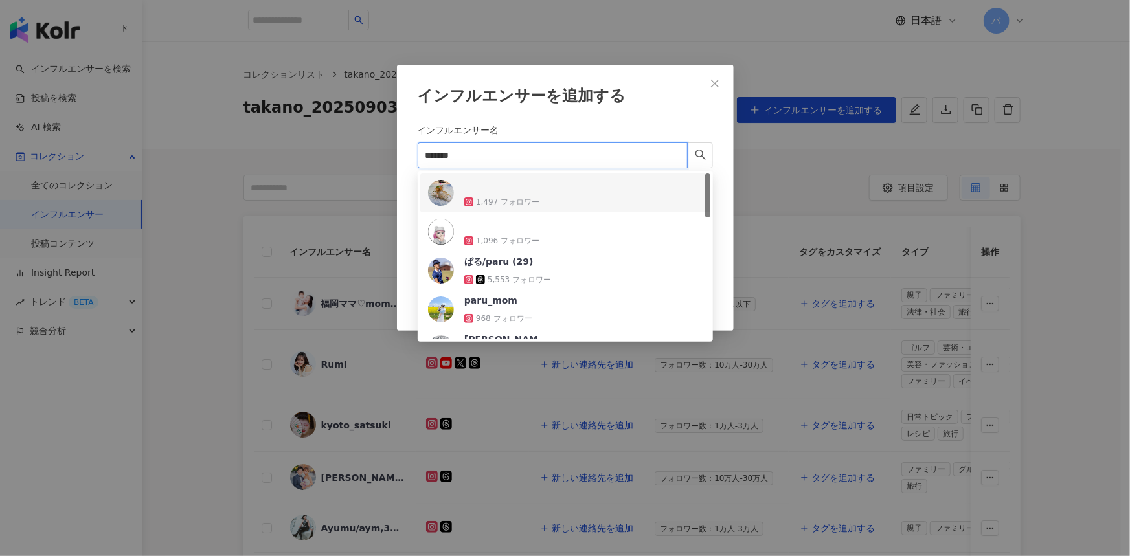
type input "*******"
click at [710, 83] on icon "close" at bounding box center [715, 83] width 10 height 10
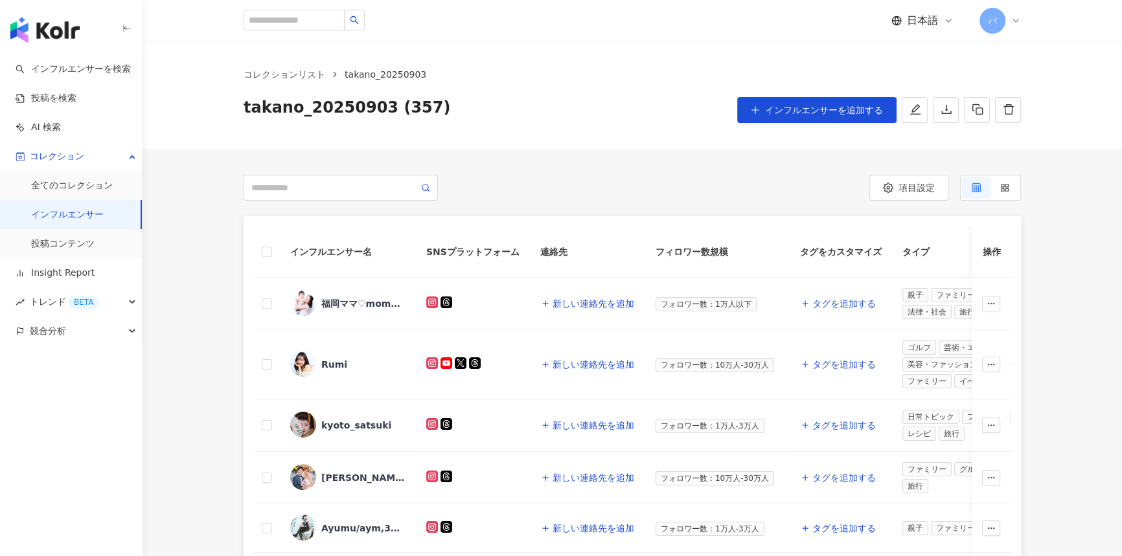
click at [99, 209] on link "インフルエンサー" at bounding box center [67, 215] width 73 height 13
click at [98, 192] on link "全てのコレクション" at bounding box center [72, 185] width 82 height 13
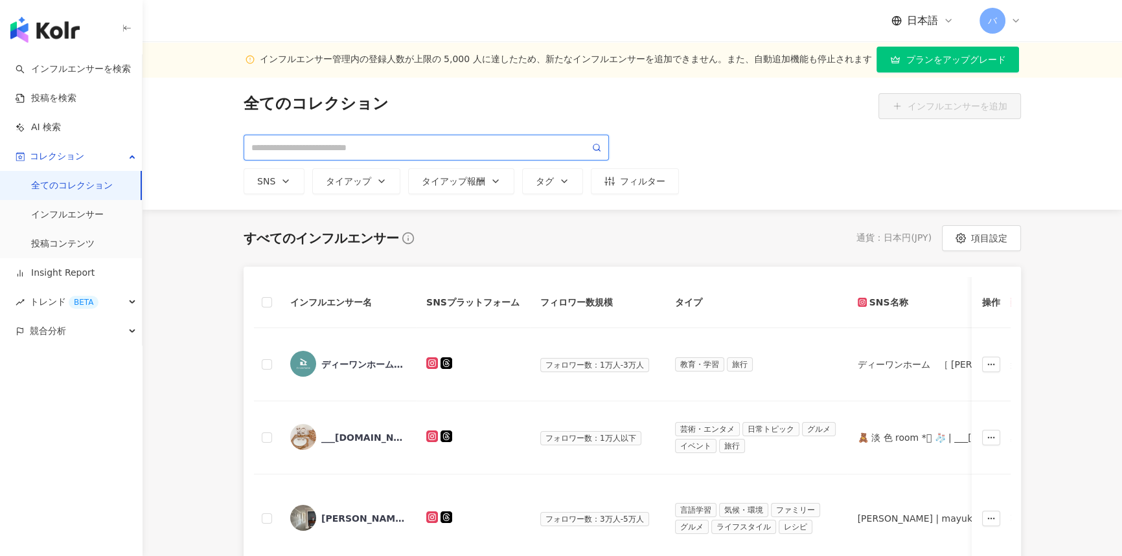
click at [372, 148] on input "search" at bounding box center [420, 148] width 338 height 14
paste input "*******"
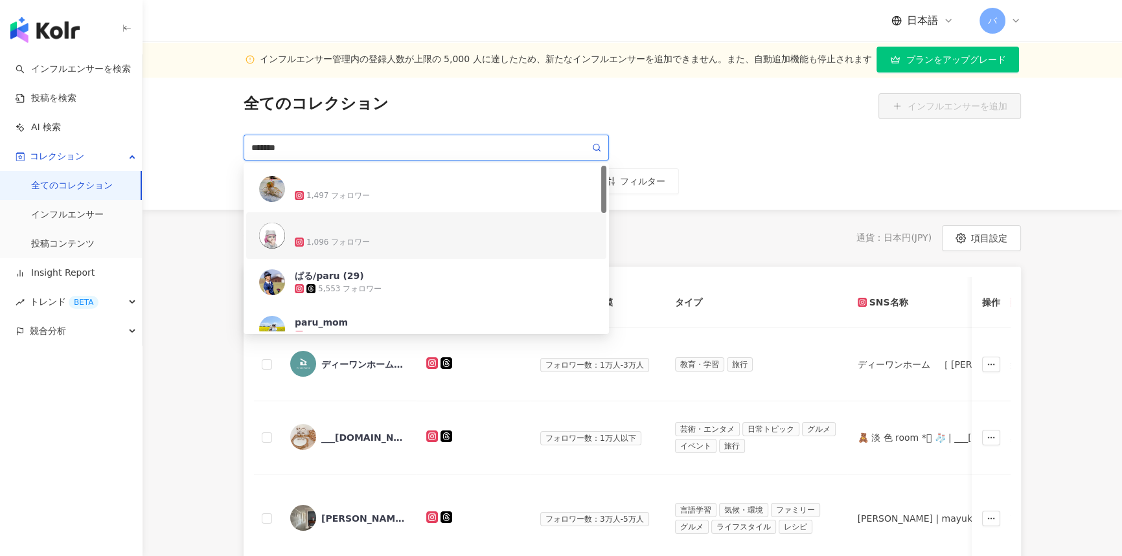
type input "*******"
click at [705, 246] on div "すべてのインフルエンサー 通貨 ： 日本円 ( JPY ) 項目設定" at bounding box center [632, 238] width 777 height 26
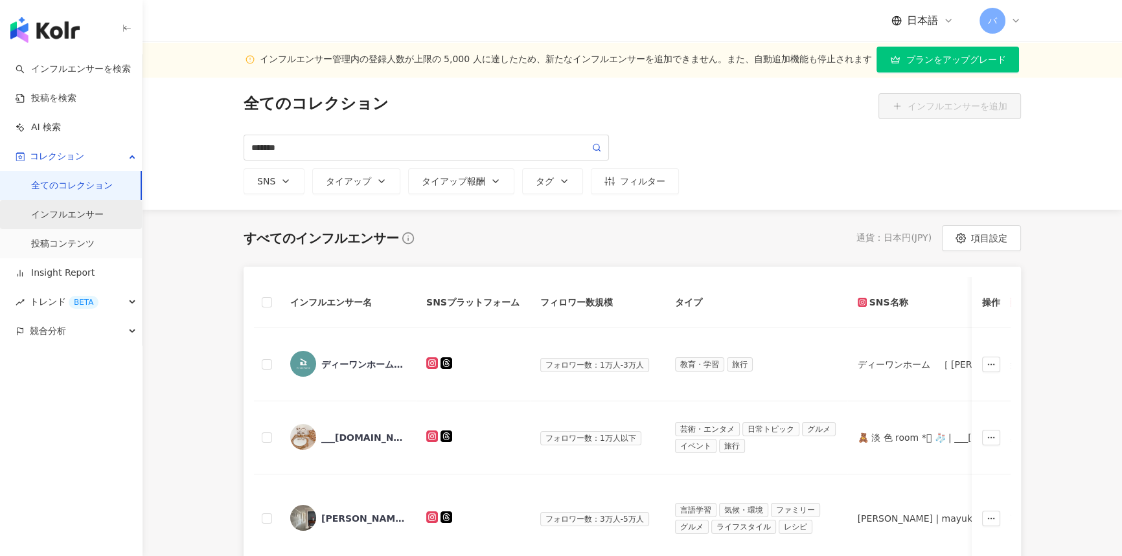
click at [76, 220] on link "インフルエンサー" at bounding box center [67, 215] width 73 height 13
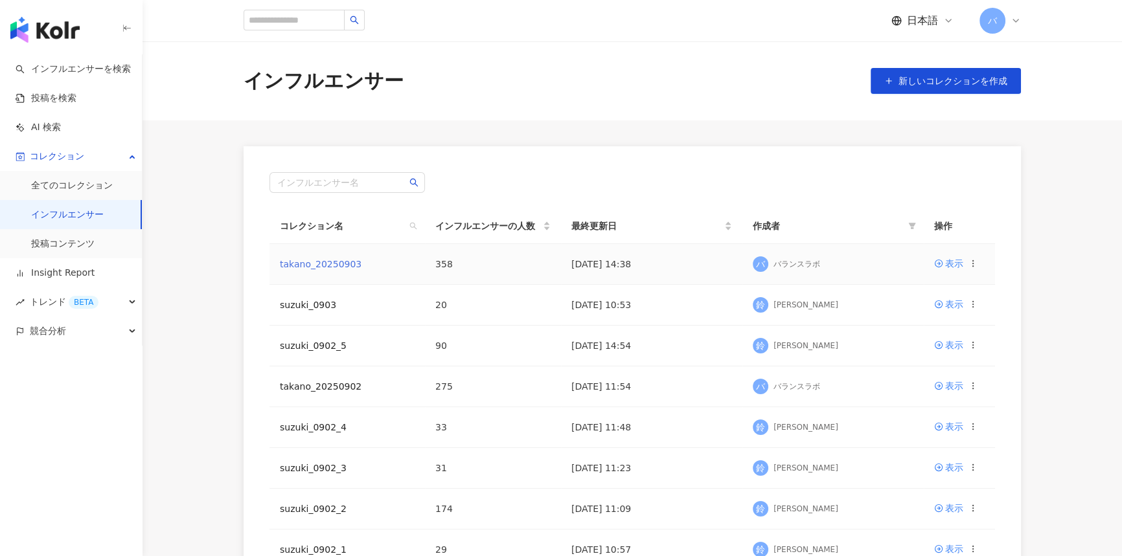
click at [323, 262] on link "takano_20250903" at bounding box center [321, 264] width 82 height 10
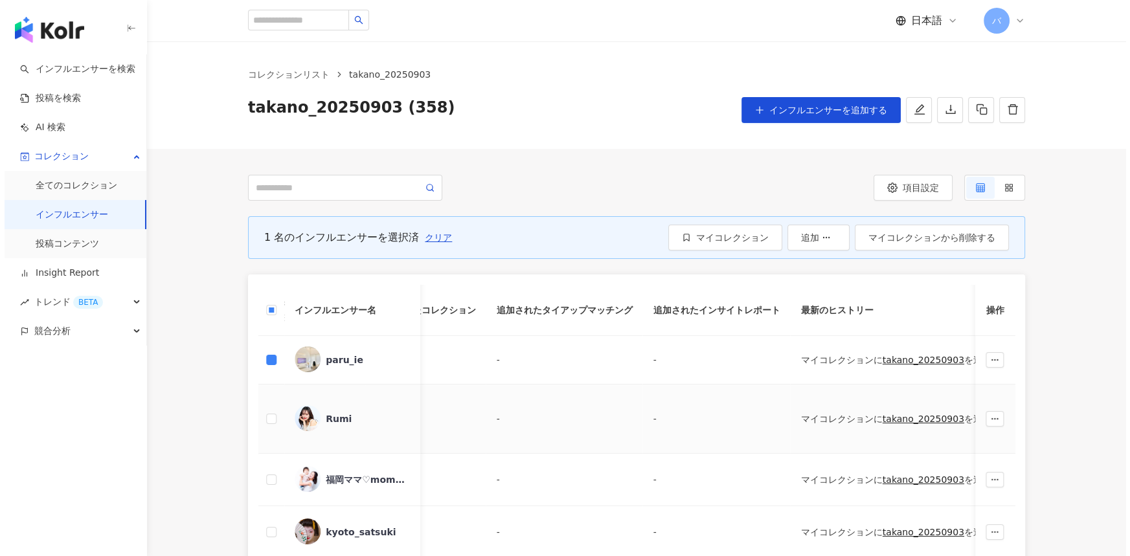
scroll to position [0, 1666]
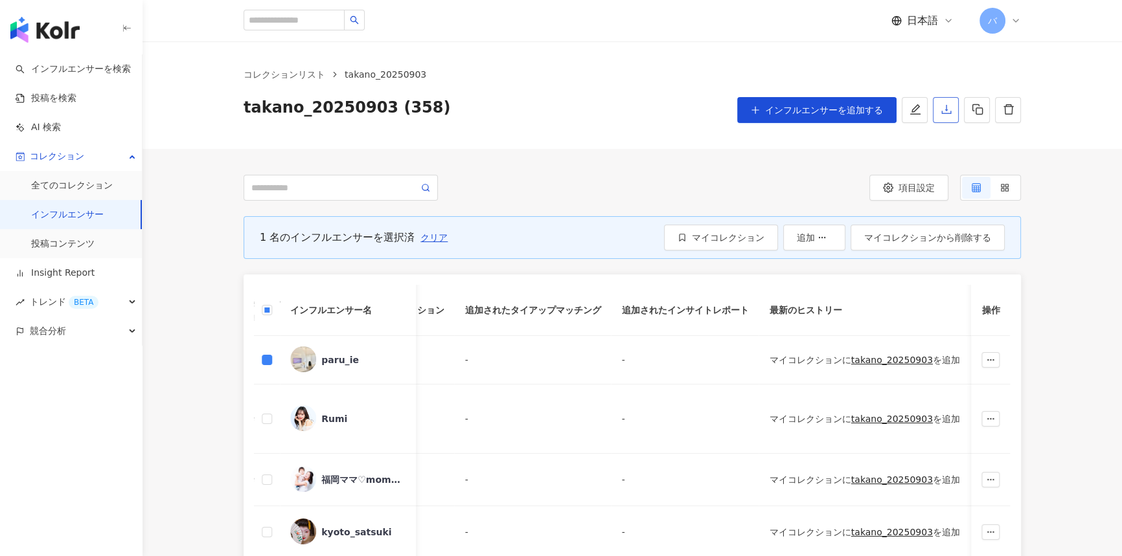
click at [951, 118] on button "button" at bounding box center [946, 110] width 26 height 26
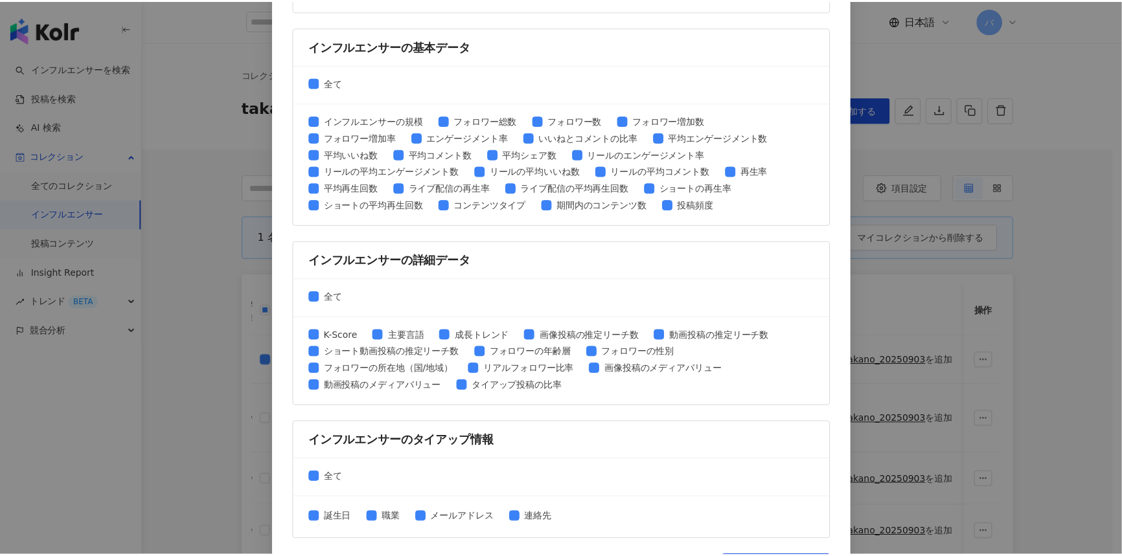
scroll to position [499, 0]
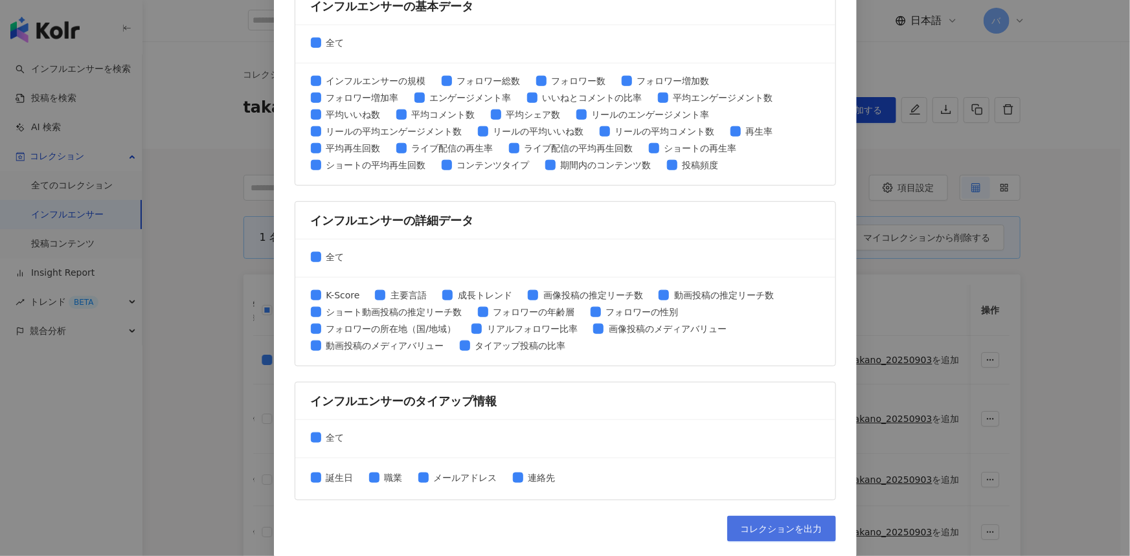
click at [747, 524] on span "コレクションを出力" at bounding box center [782, 529] width 82 height 10
click at [939, 470] on div "コレクションを出力 ファイルに書き出す項目を選択してください SNSプラットフォーム 全て Facebook Instagram YouTube TikTok…" at bounding box center [565, 278] width 1130 height 556
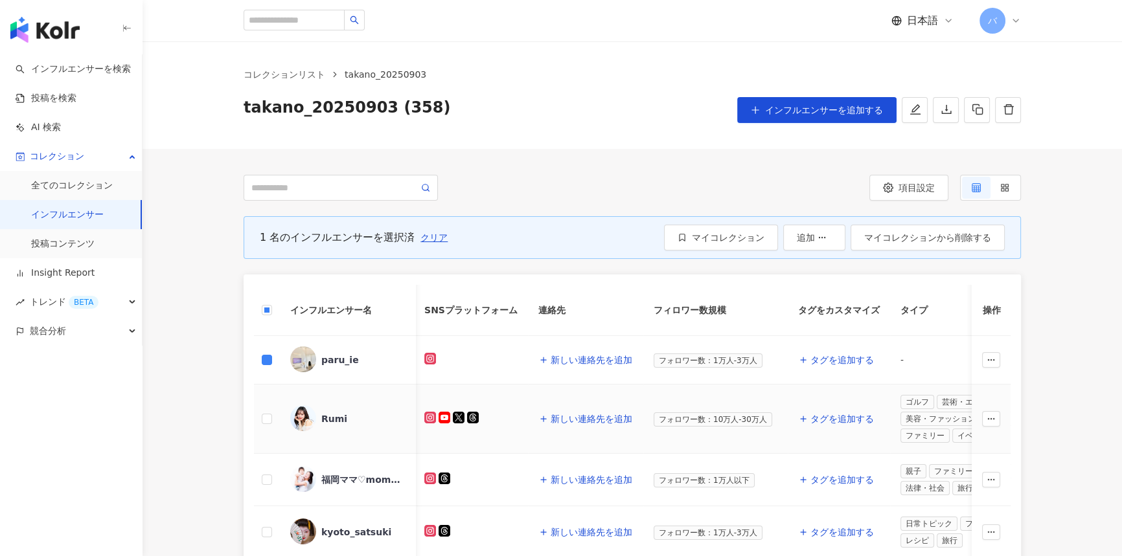
scroll to position [0, 0]
drag, startPoint x: 361, startPoint y: 364, endPoint x: 321, endPoint y: 364, distance: 40.8
click at [321, 364] on span "paru_ie" at bounding box center [363, 360] width 84 height 13
copy div "paru_ie"
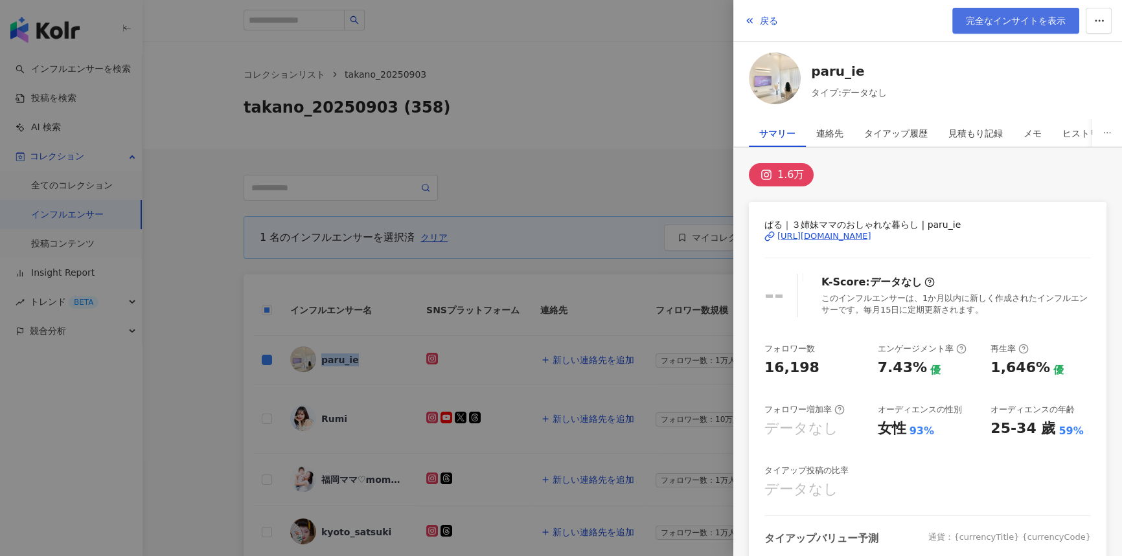
click at [1008, 30] on link "完全なインサイトを表示" at bounding box center [1015, 21] width 127 height 26
click at [525, 181] on div at bounding box center [561, 278] width 1122 height 556
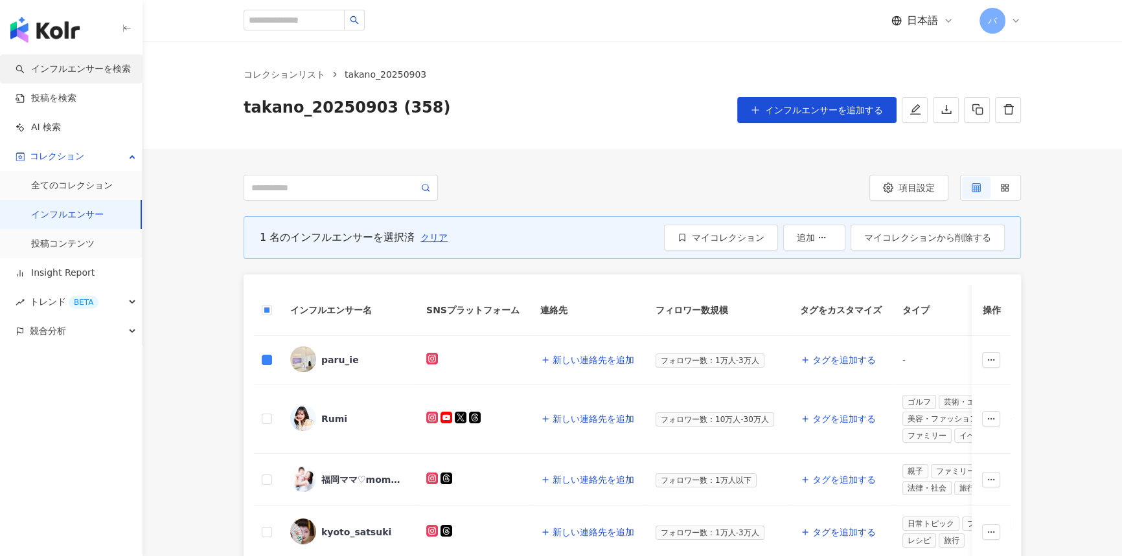
click at [86, 76] on link "インフルエンサーを検索" at bounding box center [73, 69] width 115 height 13
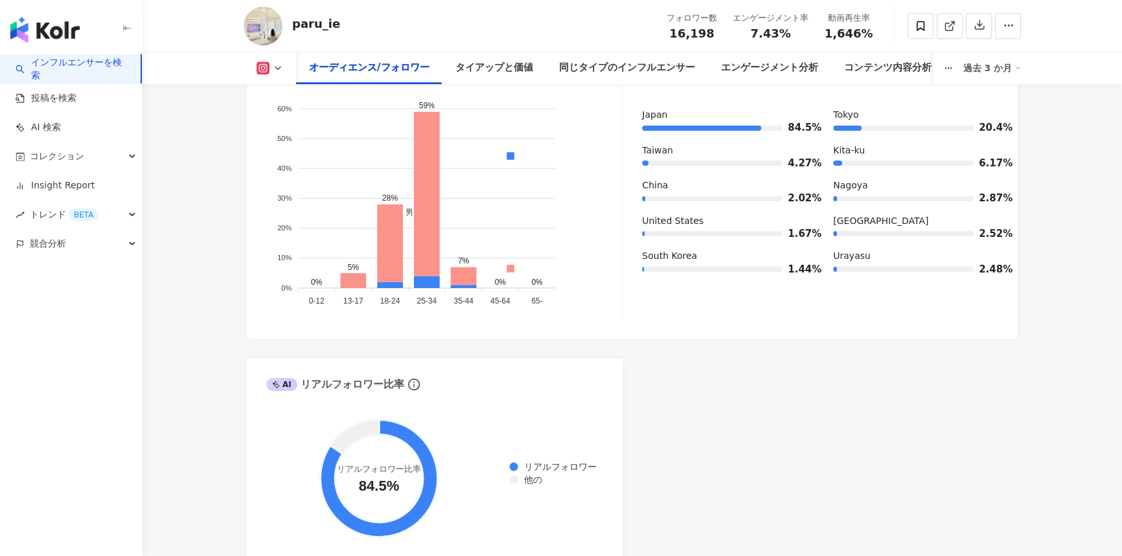
scroll to position [1296, 0]
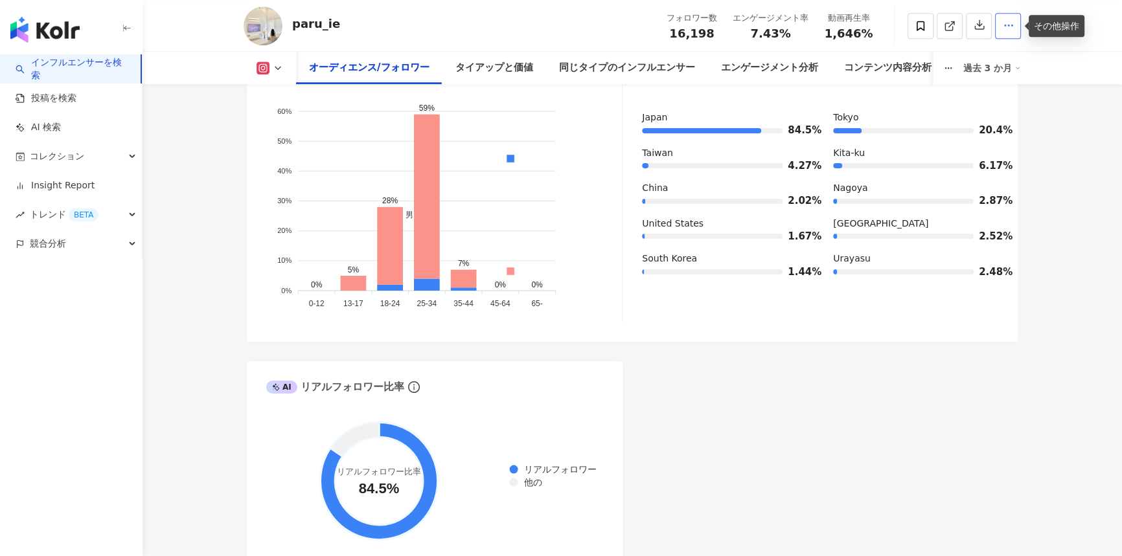
click at [1001, 30] on button "button" at bounding box center [1008, 26] width 26 height 26
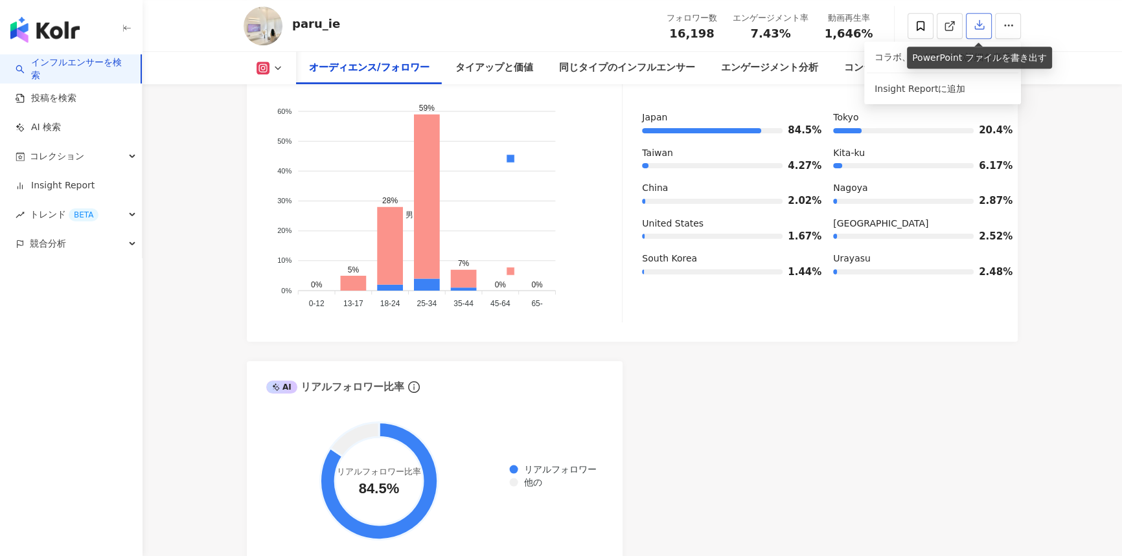
click at [980, 30] on icon "button" at bounding box center [979, 25] width 9 height 9
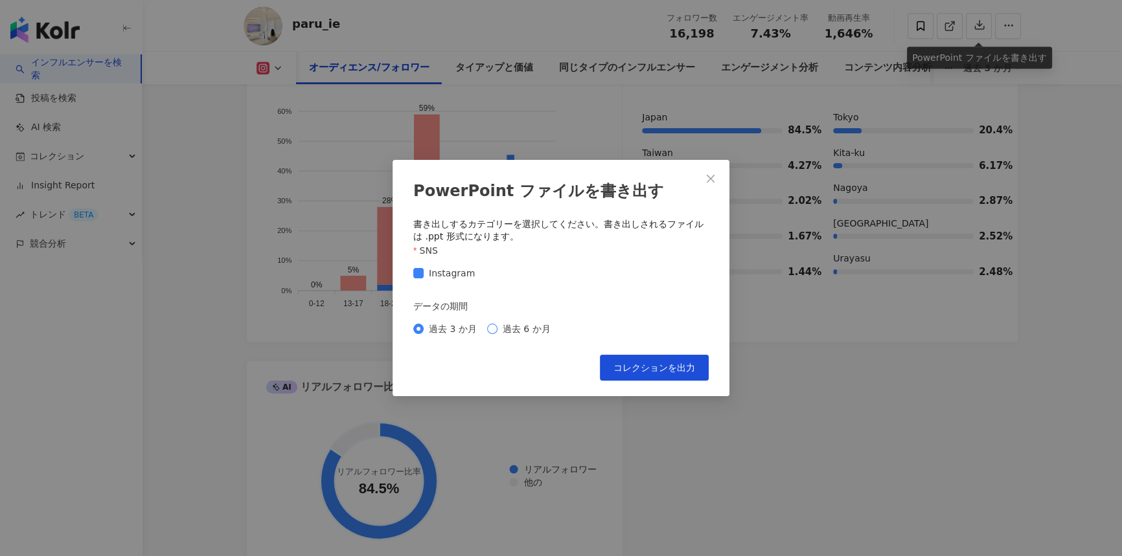
click at [535, 332] on span "過去 6 か月" at bounding box center [526, 329] width 58 height 14
click at [716, 174] on span "Close" at bounding box center [711, 179] width 26 height 10
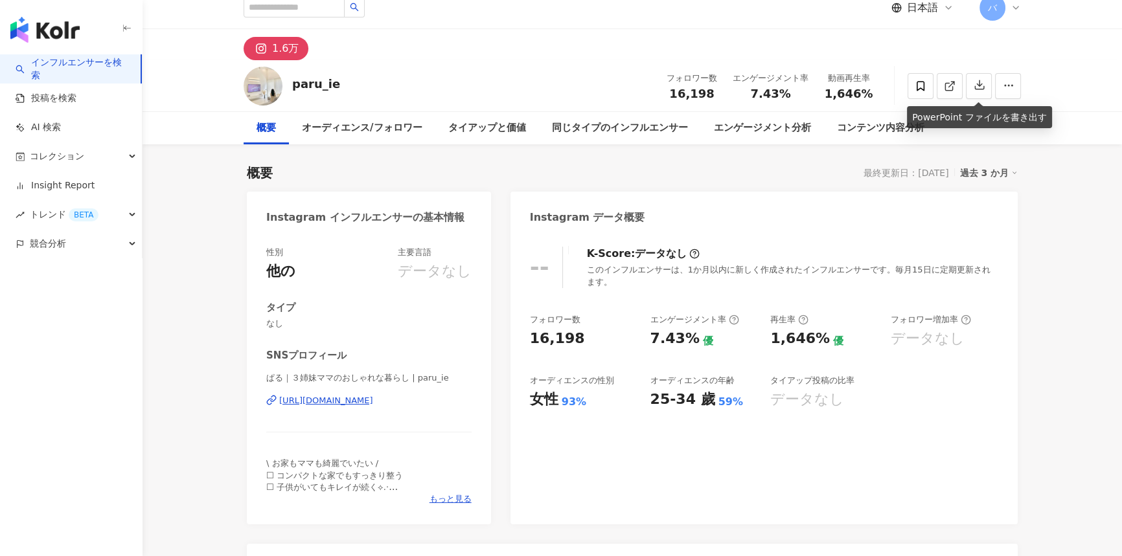
scroll to position [0, 0]
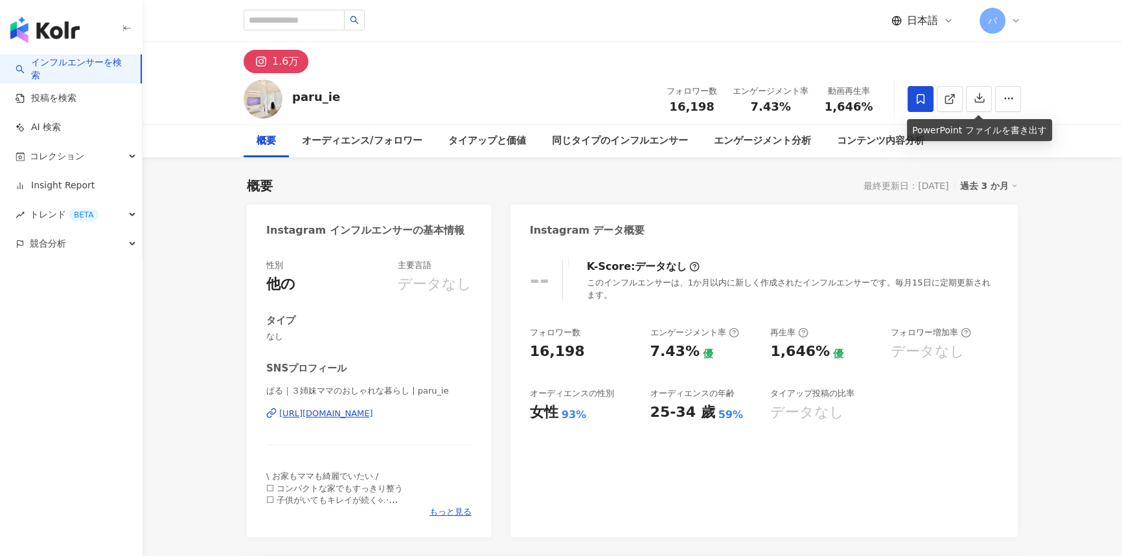
click at [926, 102] on icon at bounding box center [921, 99] width 12 height 12
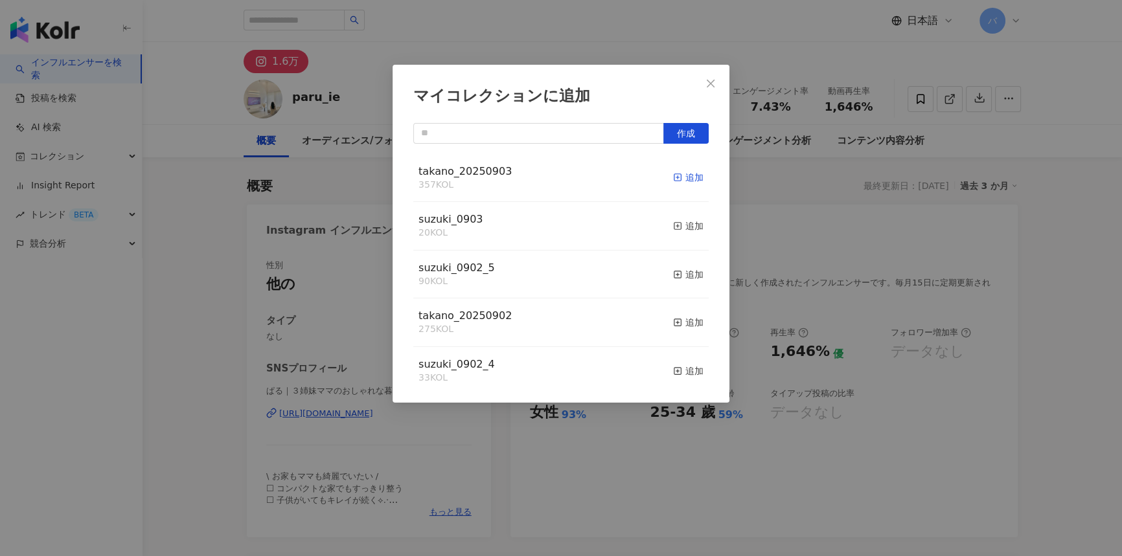
click at [678, 179] on div "追加" at bounding box center [688, 177] width 30 height 14
click at [703, 82] on span "Close" at bounding box center [711, 83] width 26 height 10
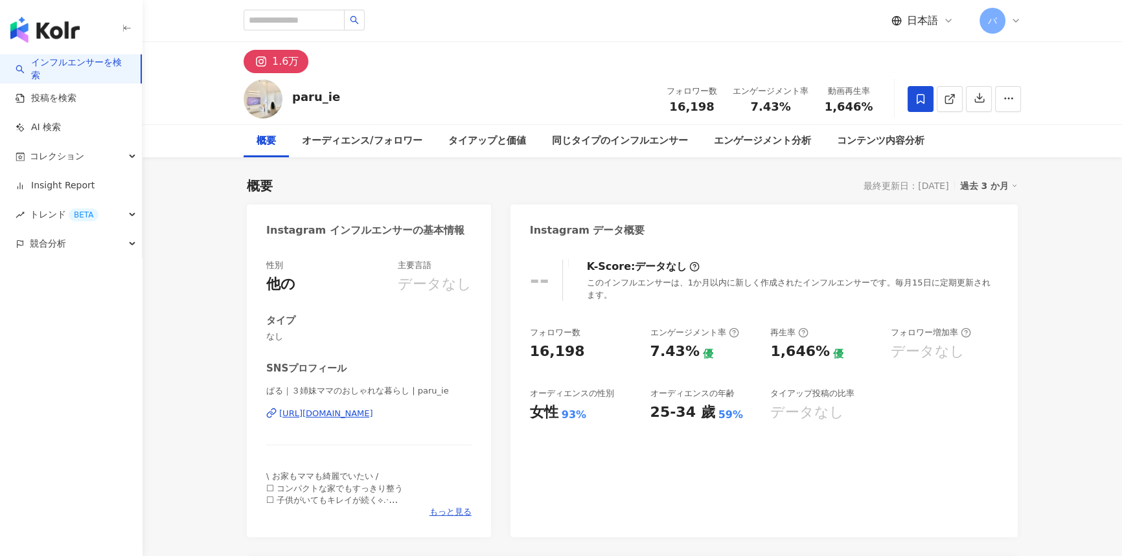
click at [319, 410] on div "[URL][DOMAIN_NAME]" at bounding box center [326, 414] width 94 height 12
click at [76, 105] on link "投稿を検索" at bounding box center [46, 98] width 61 height 13
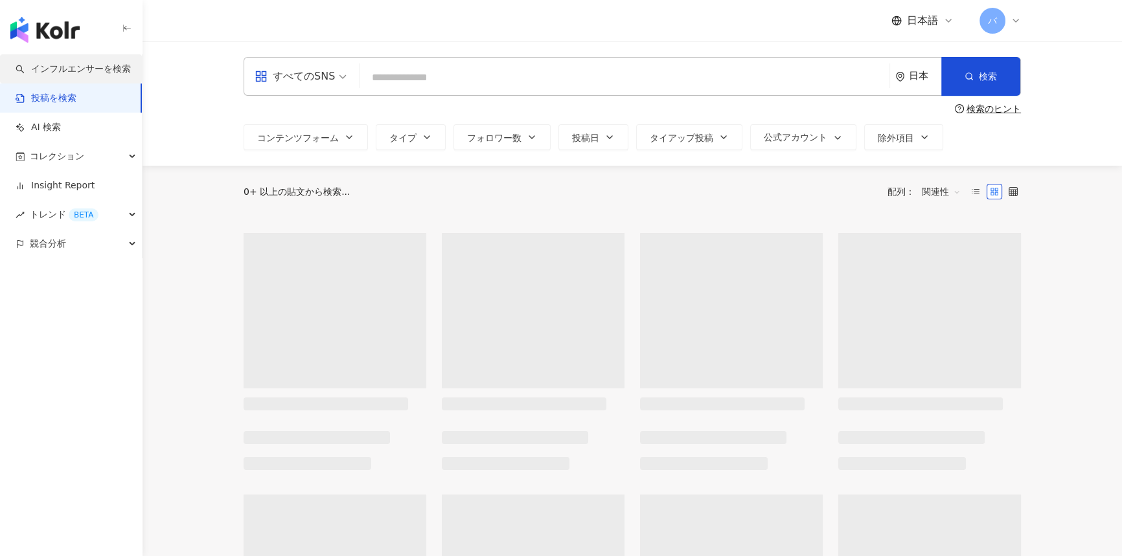
click at [68, 76] on link "インフルエンサーを検索" at bounding box center [73, 69] width 115 height 13
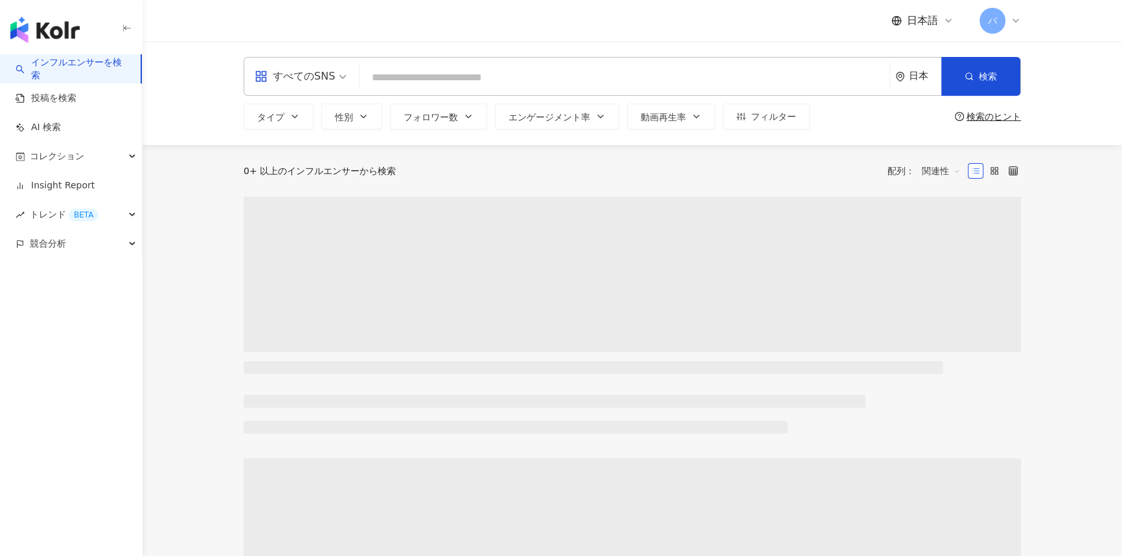
drag, startPoint x: 313, startPoint y: 70, endPoint x: 317, endPoint y: 91, distance: 21.2
click at [313, 70] on div "すべてのSNS" at bounding box center [295, 76] width 80 height 21
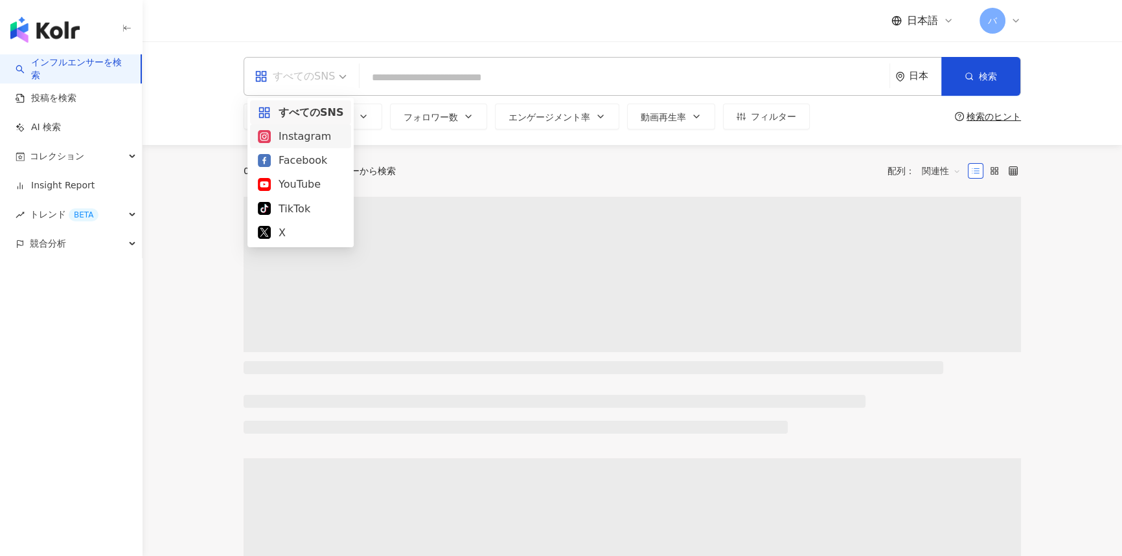
click at [320, 132] on div "Instagram" at bounding box center [301, 136] width 86 height 16
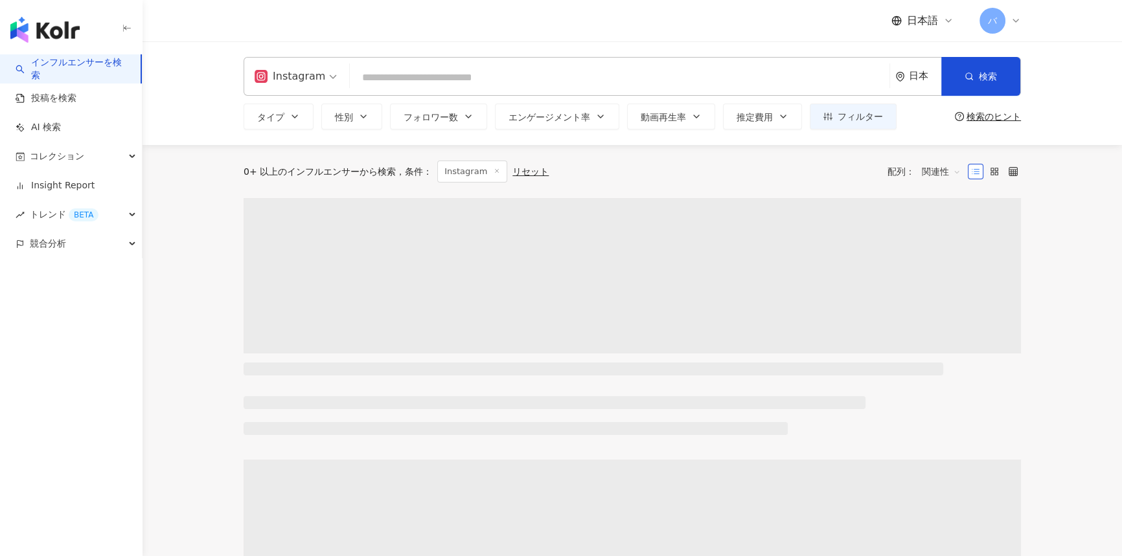
click at [411, 90] on input "search" at bounding box center [619, 77] width 529 height 25
paste input "**********"
type input "**********"
click at [481, 115] on button "フォロワー数" at bounding box center [438, 117] width 97 height 26
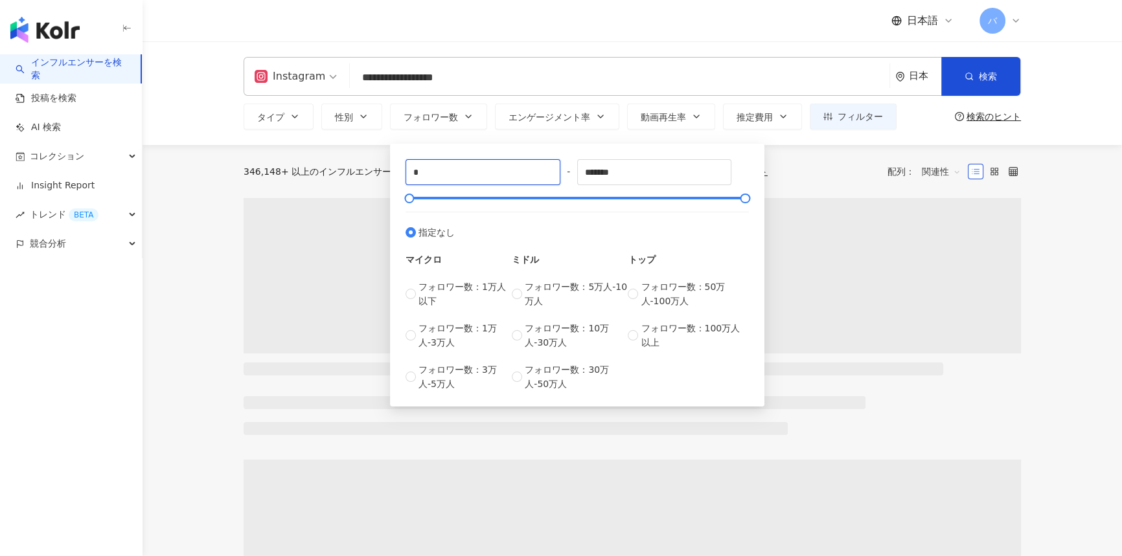
drag, startPoint x: 467, startPoint y: 170, endPoint x: 397, endPoint y: 170, distance: 70.0
click at [398, 170] on div "* - ******* 指定なし マイクロ フォロワー数：1万人以下 フォロワー数：1万人-3万人 フォロワー数：3万人-5万人 ミドル フォロワー数：5万人…" at bounding box center [577, 275] width 359 height 247
type input "****"
click at [646, 167] on input "*******" at bounding box center [655, 172] width 154 height 25
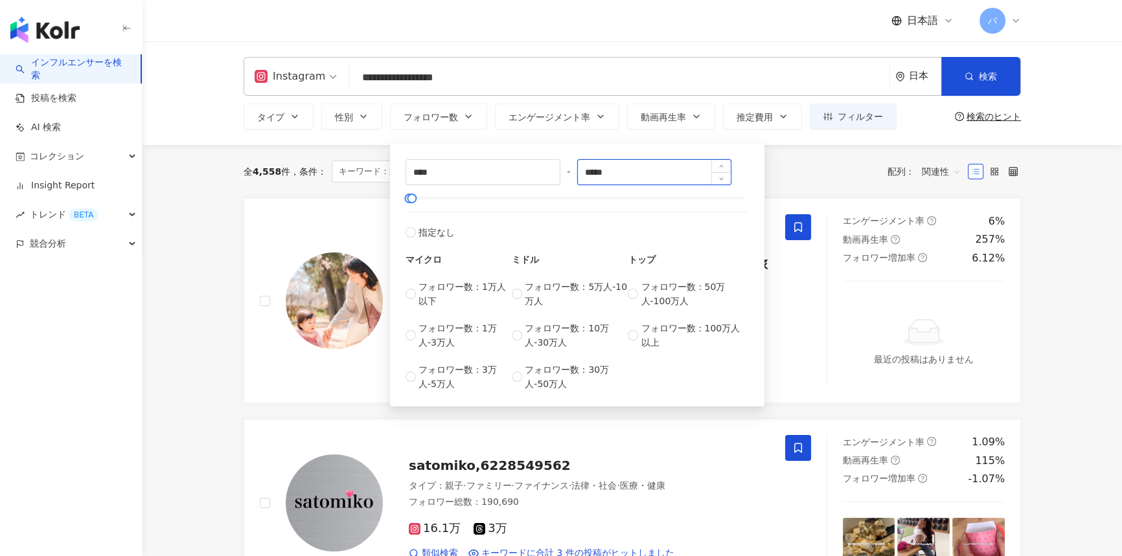
type input "*****"
click at [797, 161] on div "全 4,558 件 条件 ： キーワード：娘 AND [PERSON_NAME] AND 歳 -美容 Instagram リセット 配列： 関連性" at bounding box center [632, 172] width 777 height 22
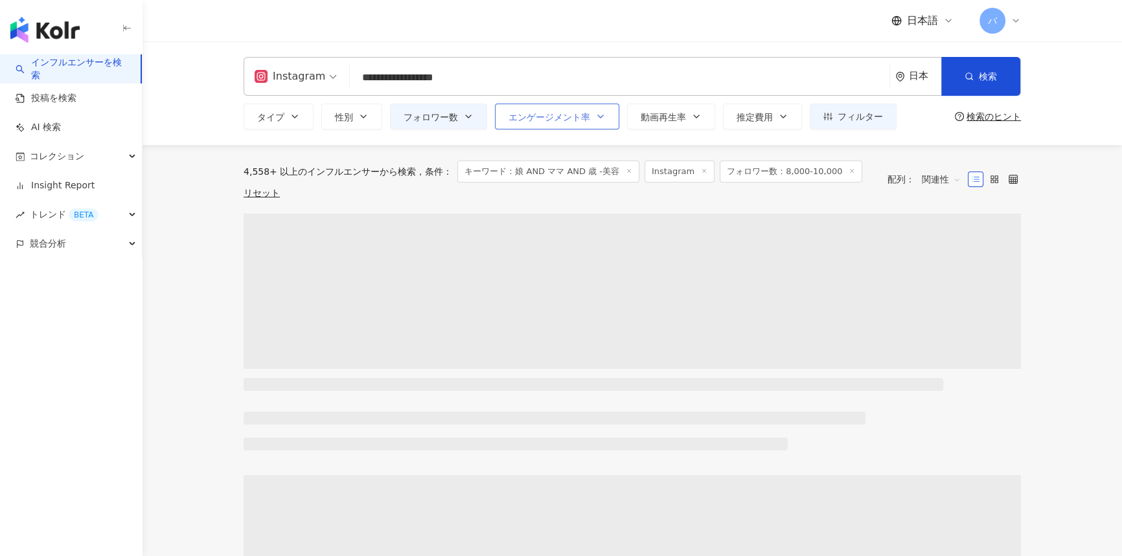
click at [529, 122] on span "エンゲージメント率" at bounding box center [550, 117] width 82 height 10
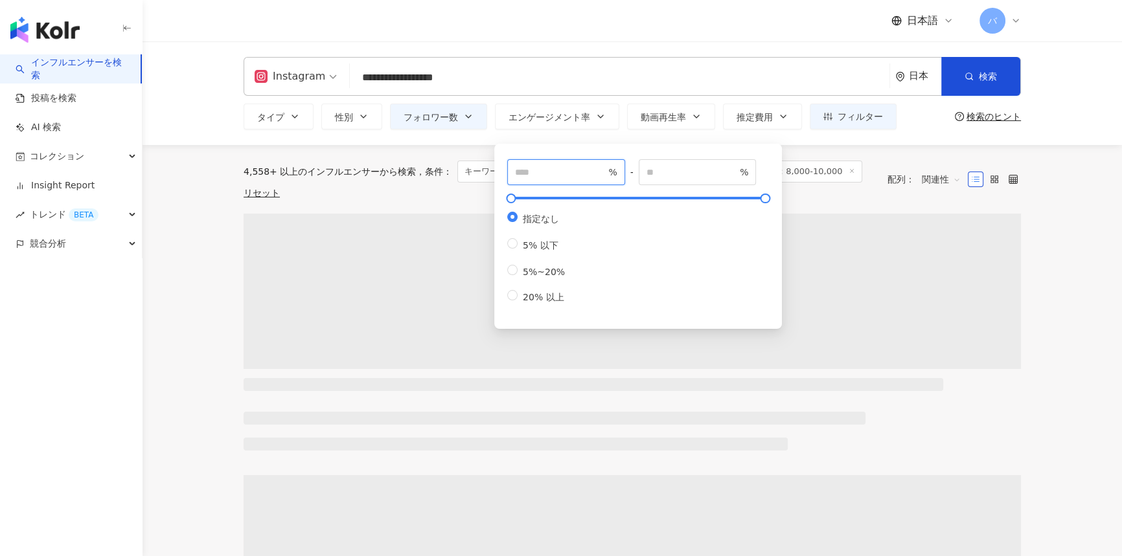
click at [543, 179] on input "number" at bounding box center [560, 172] width 91 height 14
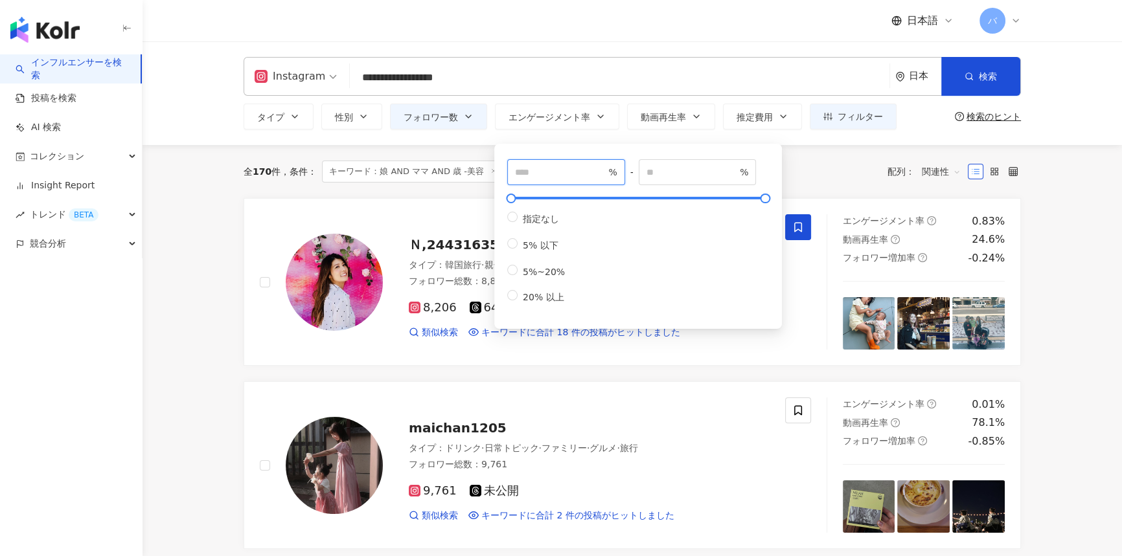
type input "*"
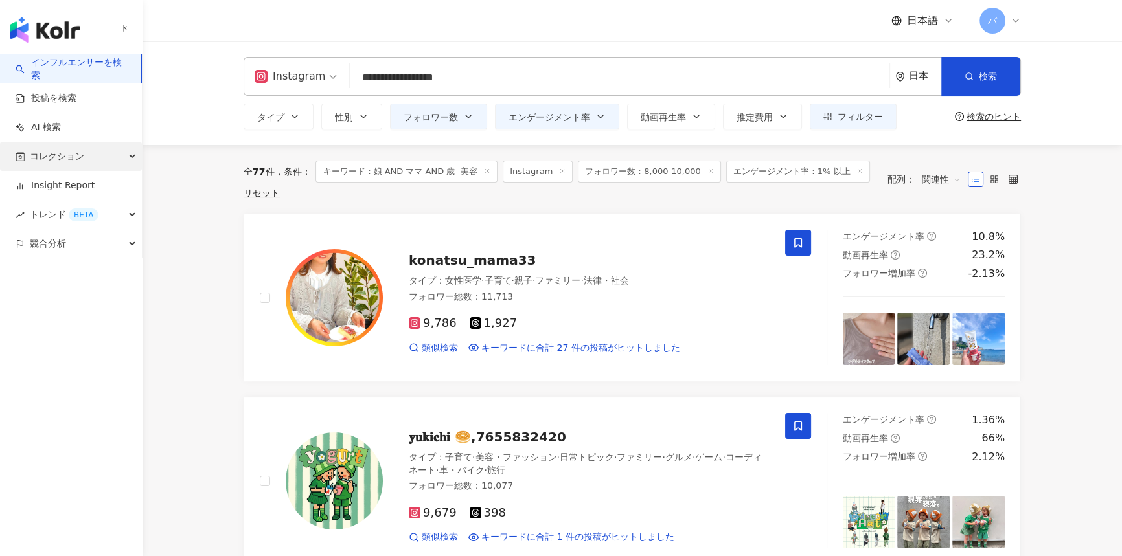
click at [93, 152] on div "コレクション" at bounding box center [71, 156] width 142 height 29
drag, startPoint x: 89, startPoint y: 214, endPoint x: 200, endPoint y: 128, distance: 140.3
click at [89, 214] on link "インフルエンサー" at bounding box center [67, 215] width 73 height 13
click at [864, 117] on span "フィルター" at bounding box center [860, 116] width 45 height 10
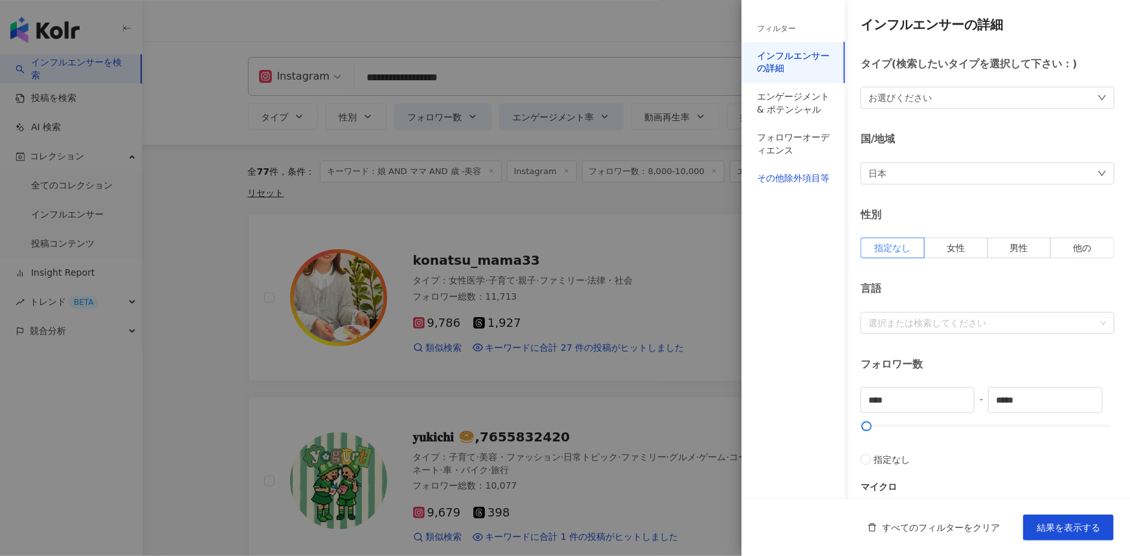
click at [794, 175] on div "その他除外項目等" at bounding box center [793, 178] width 73 height 13
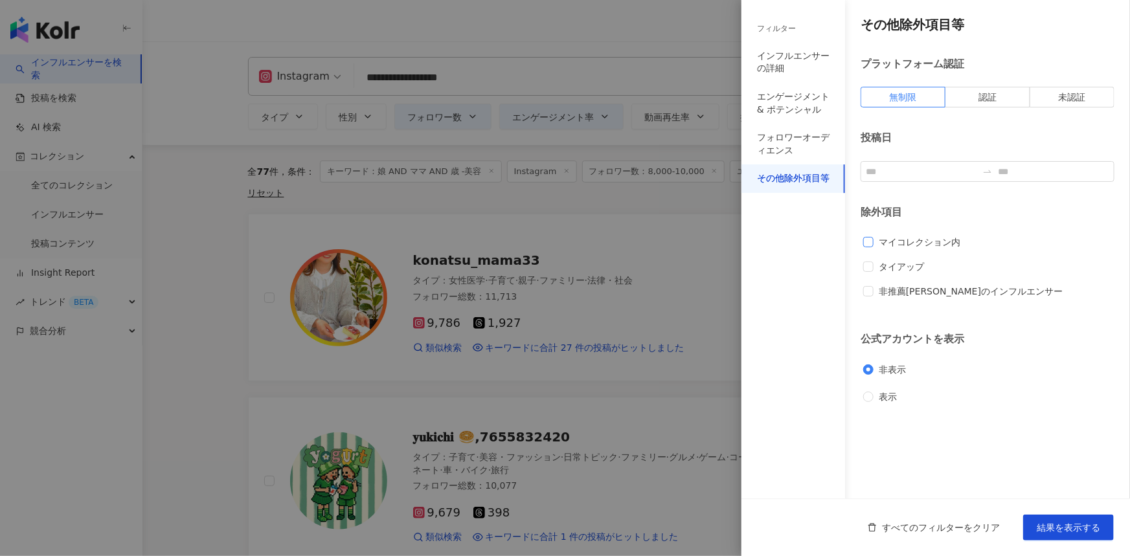
click at [909, 240] on span "マイコレクション内" at bounding box center [920, 242] width 92 height 14
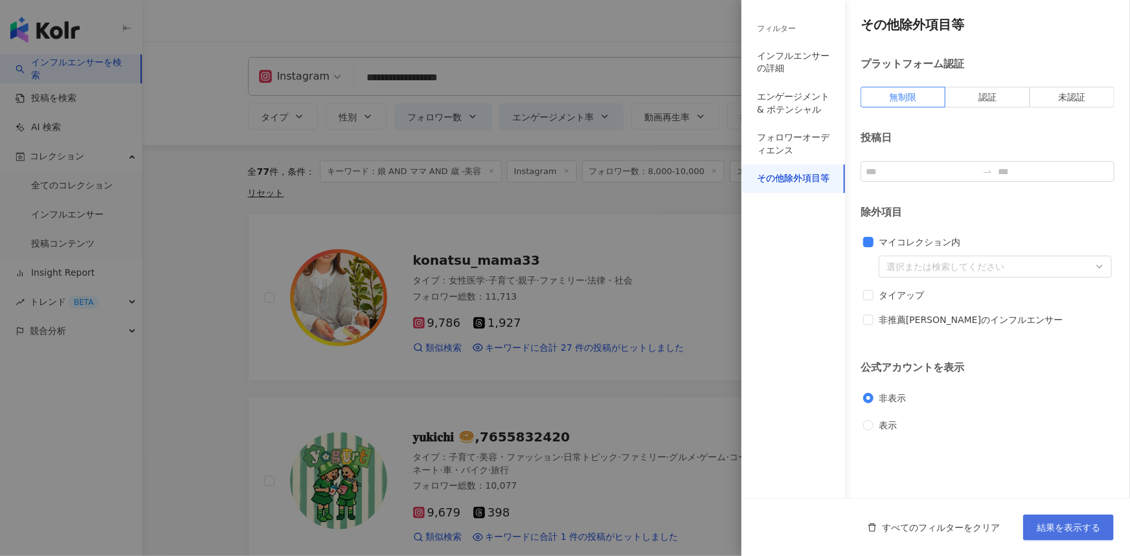
click at [1090, 536] on button "結果を表示する" at bounding box center [1068, 528] width 91 height 26
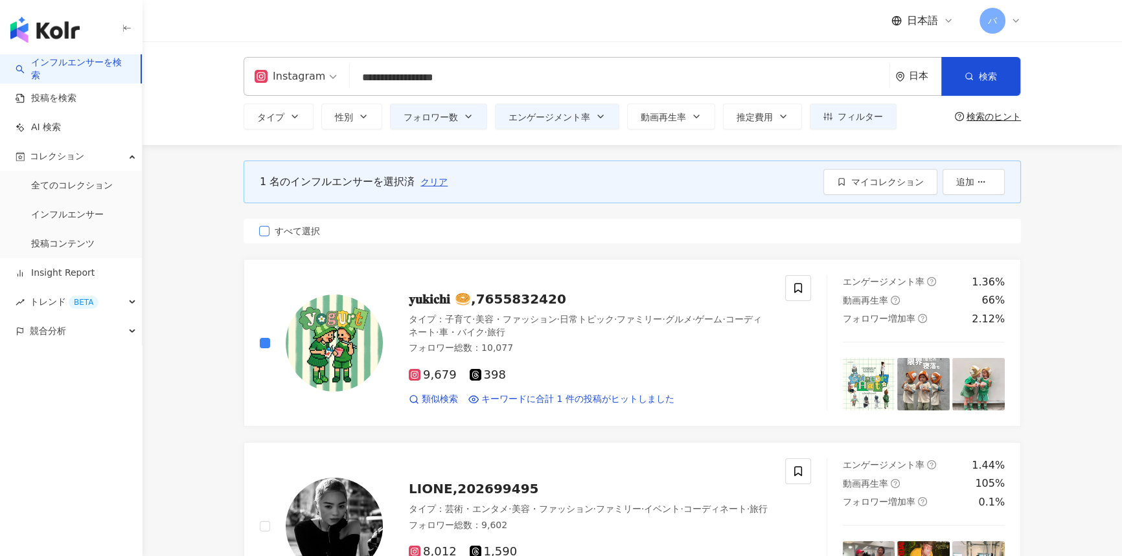
click at [297, 229] on span "すべて選択" at bounding box center [297, 231] width 56 height 14
click at [858, 191] on button "マイコレクション" at bounding box center [880, 182] width 114 height 26
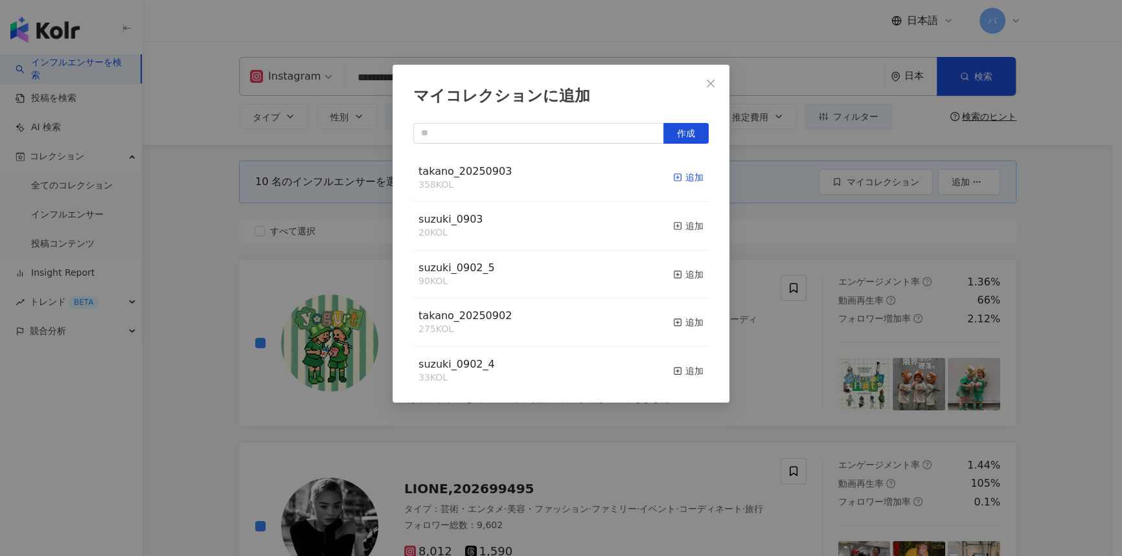
click at [674, 175] on div "追加" at bounding box center [688, 177] width 30 height 14
click at [704, 80] on span "Close" at bounding box center [711, 83] width 26 height 10
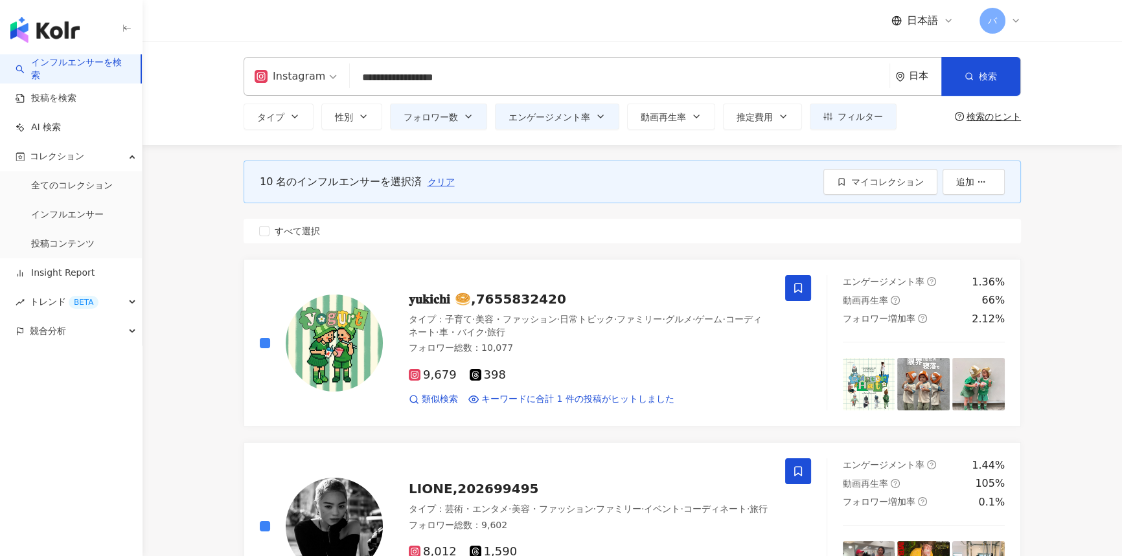
click at [427, 183] on span "クリア" at bounding box center [440, 182] width 27 height 10
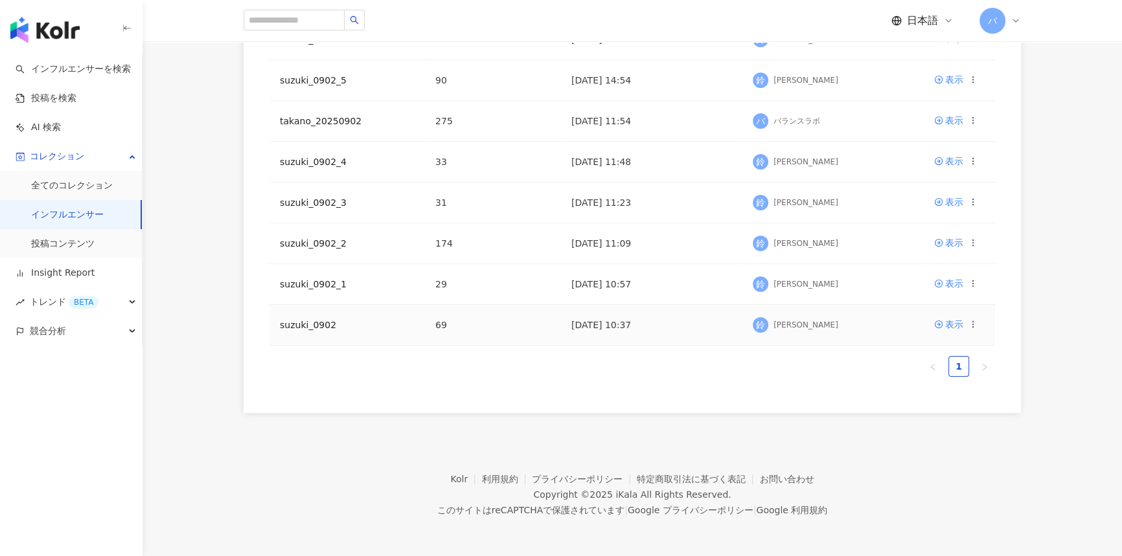
click at [971, 325] on icon at bounding box center [972, 324] width 9 height 9
click at [913, 431] on div "コレクションを削除する" at bounding box center [917, 433] width 100 height 14
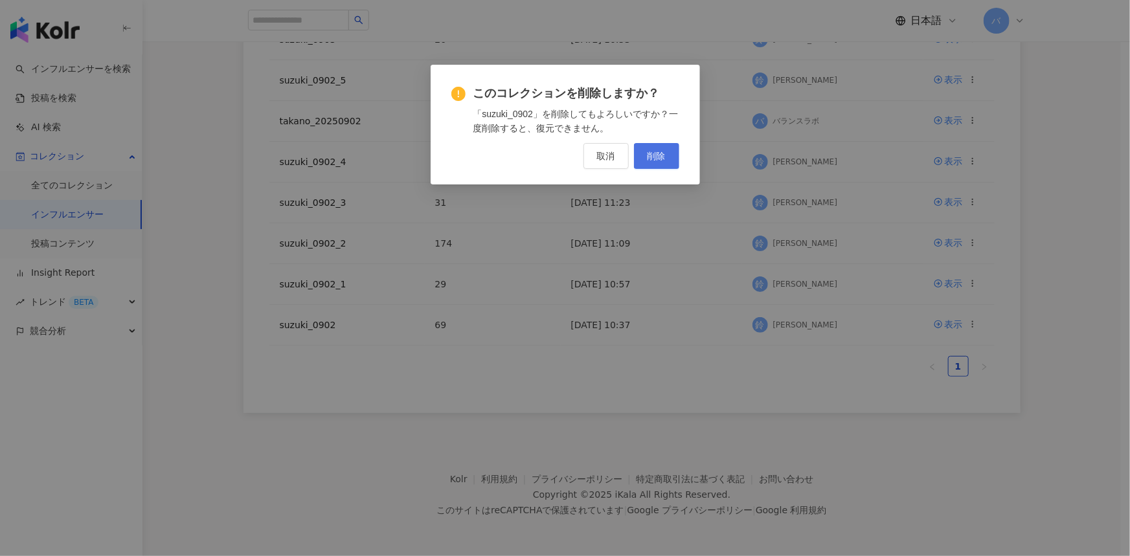
click at [648, 166] on button "削除" at bounding box center [656, 156] width 45 height 26
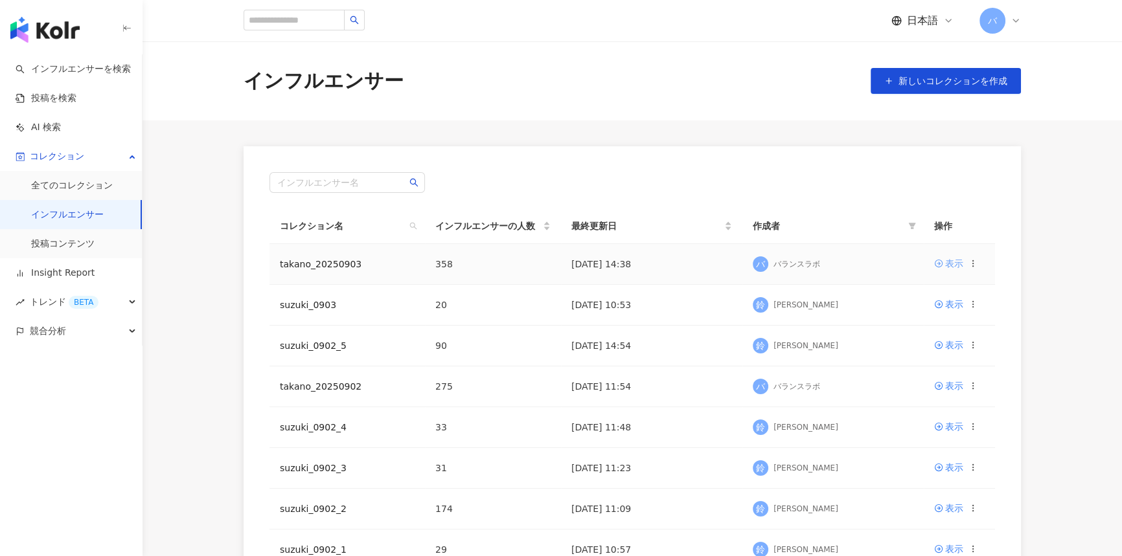
click at [959, 262] on div "表示" at bounding box center [954, 264] width 18 height 14
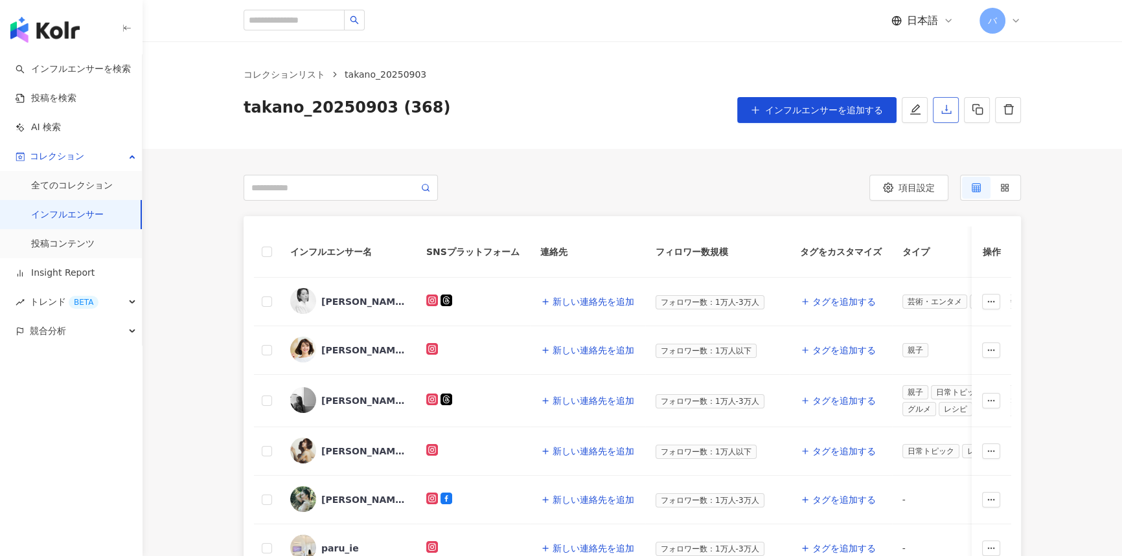
click at [939, 117] on button "button" at bounding box center [946, 110] width 26 height 26
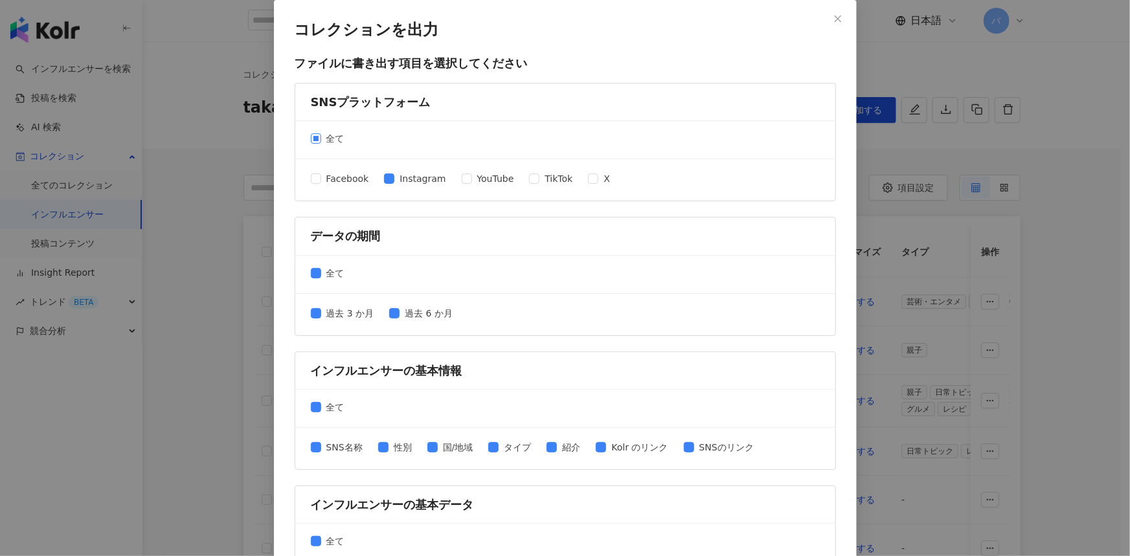
click at [324, 137] on span "全て" at bounding box center [335, 139] width 29 height 14
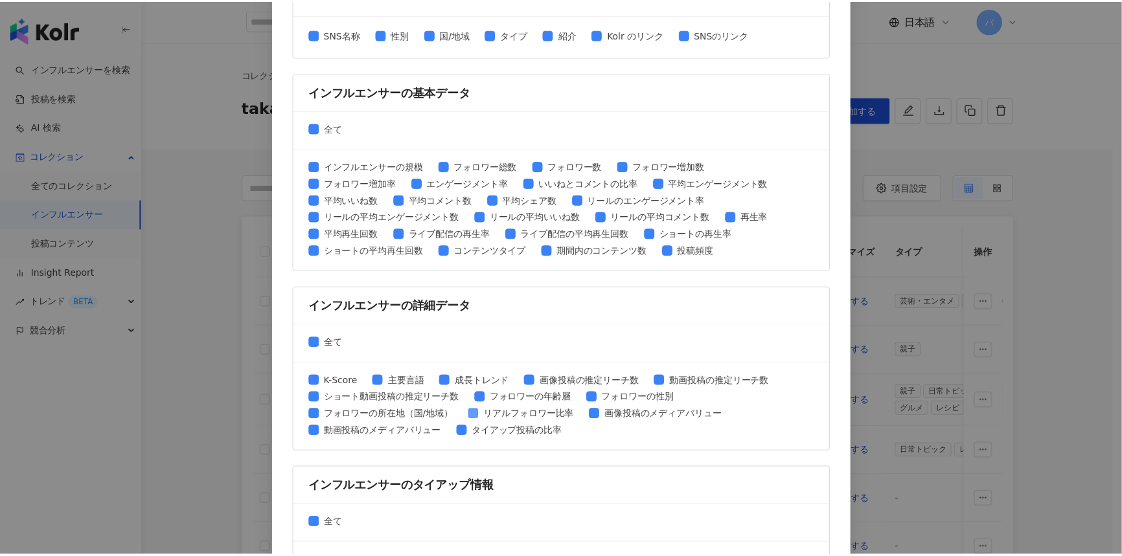
scroll to position [499, 0]
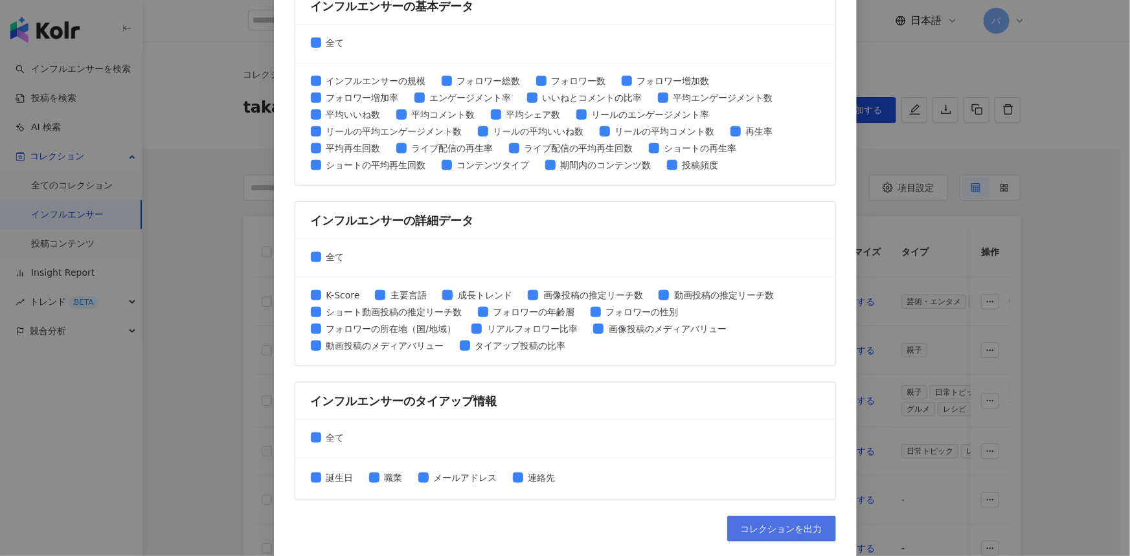
click at [797, 526] on span "コレクションを出力" at bounding box center [782, 529] width 82 height 10
click at [223, 33] on div "コレクションを出力 ファイルに書き出す項目を選択してください SNSプラットフォーム 全て Facebook Instagram YouTube TikTok…" at bounding box center [565, 278] width 1130 height 556
